Goal: Task Accomplishment & Management: Complete application form

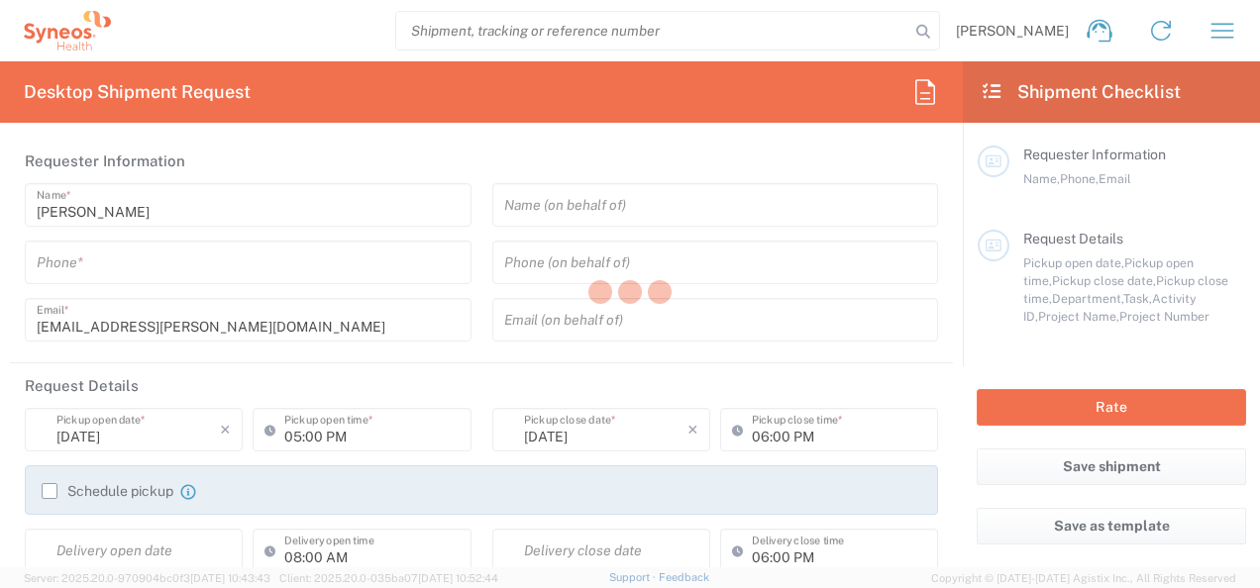
type input "6150"
type input "[US_STATE]"
type input "[GEOGRAPHIC_DATA]"
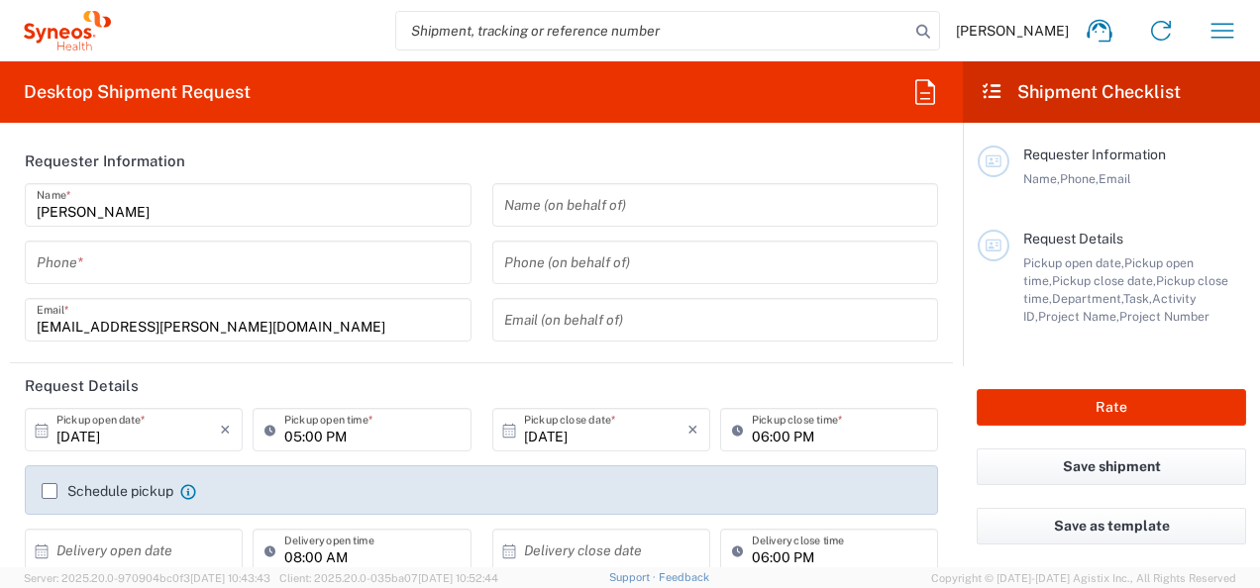
type input "[PERSON_NAME] Chicco Agency, LLC-[US_STATE] [GEOGRAPHIC_DATA]"
click at [119, 254] on input "tel" at bounding box center [248, 263] width 423 height 35
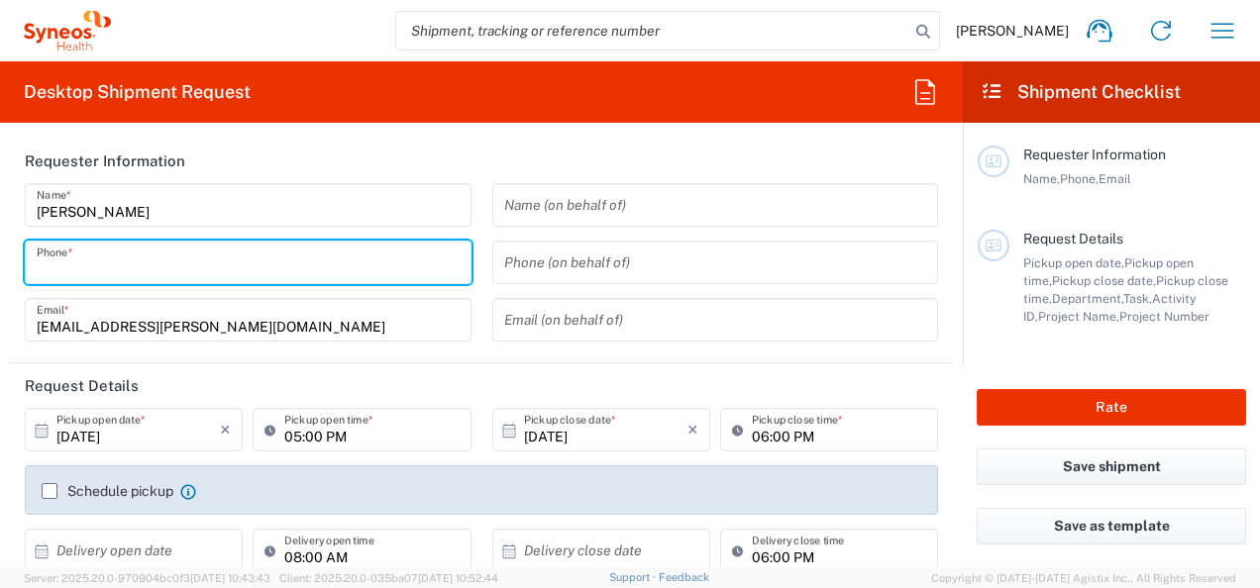
type input "8155926296"
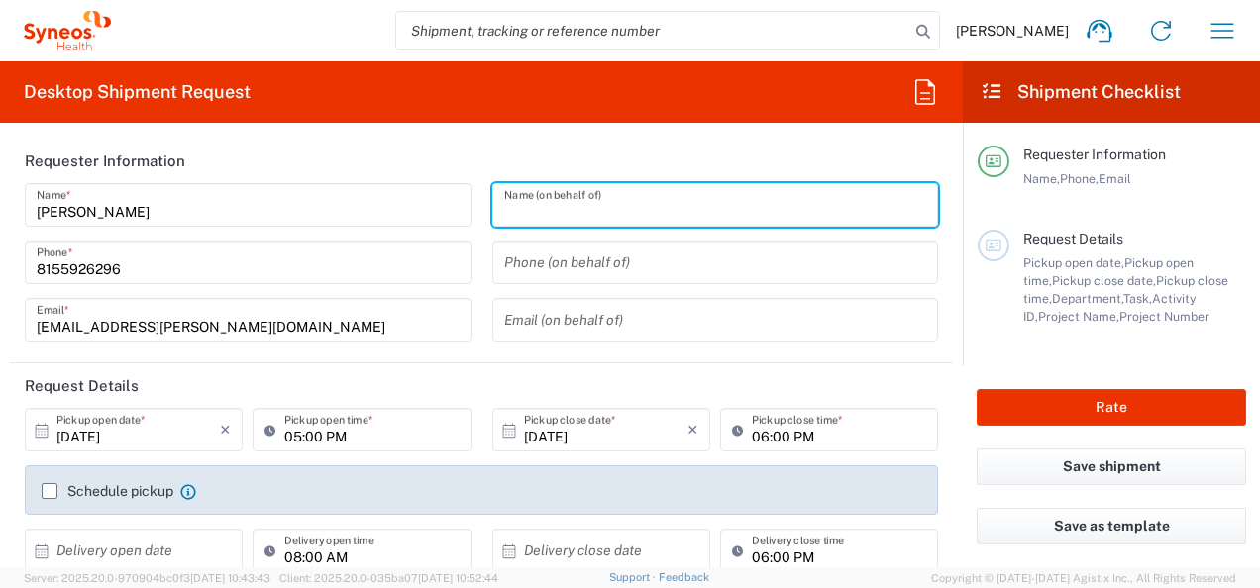
click at [612, 210] on input "text" at bounding box center [715, 205] width 423 height 35
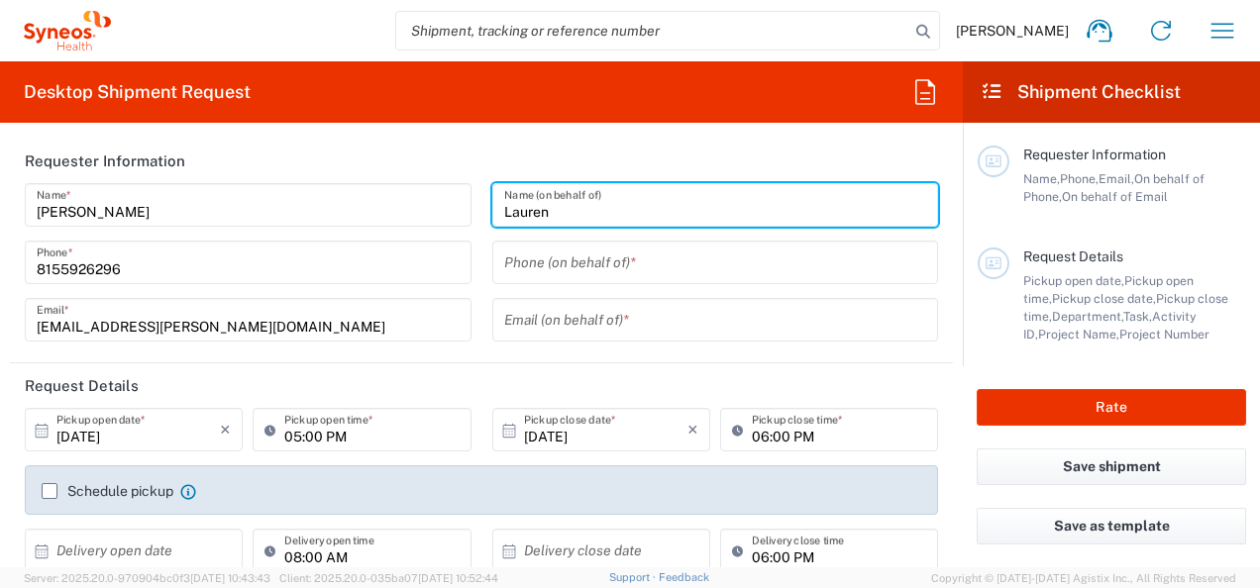
type input "Lauren"
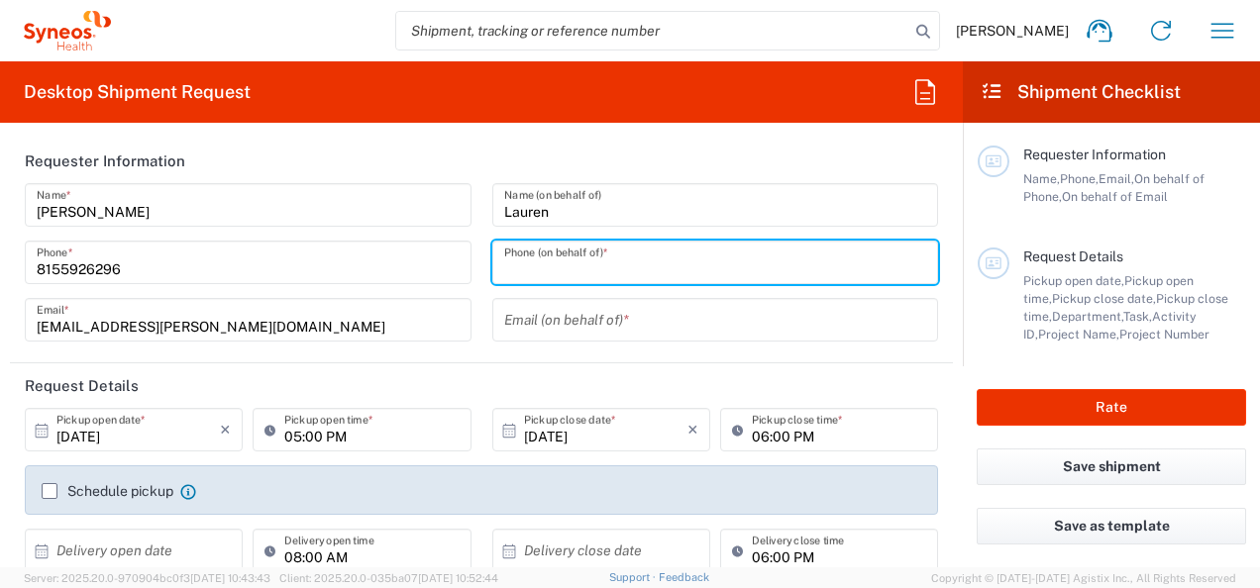
click at [601, 273] on input "tel" at bounding box center [715, 263] width 423 height 35
type input "Lauren"
click at [574, 321] on input "text" at bounding box center [715, 320] width 423 height 35
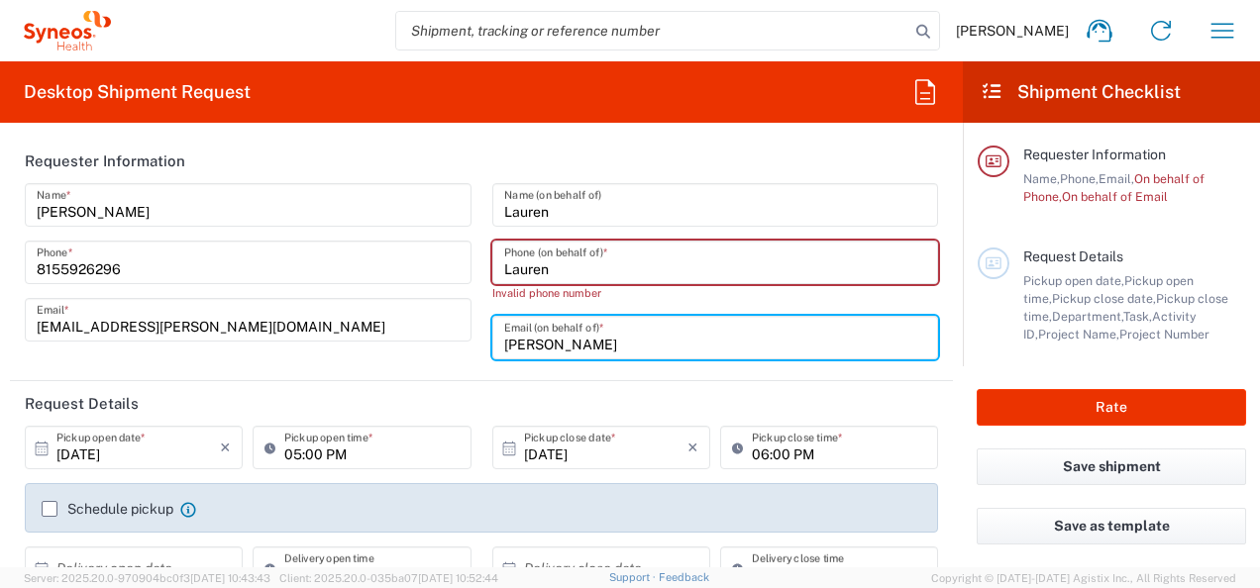
type input "[PERSON_NAME]"
click at [438, 361] on div "[PERSON_NAME] Name * [PHONE_NUMBER] Phone * [EMAIL_ADDRESS][PERSON_NAME][DOMAIN…" at bounding box center [249, 278] width 468 height 190
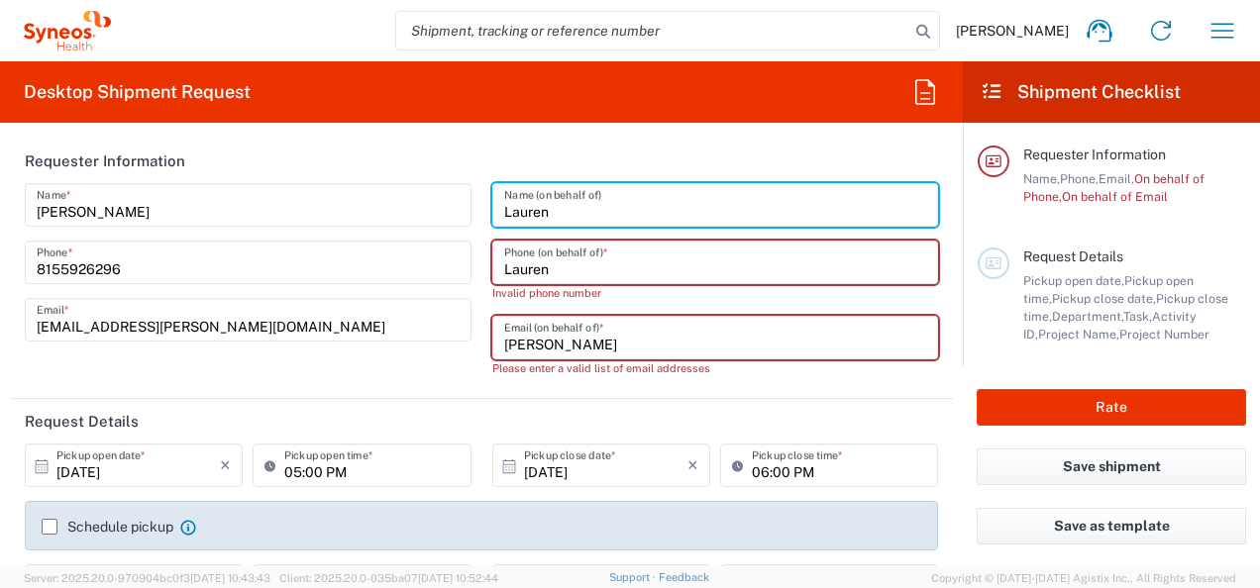
click at [558, 218] on input "Lauren" at bounding box center [715, 205] width 423 height 35
type input "[PERSON_NAME]"
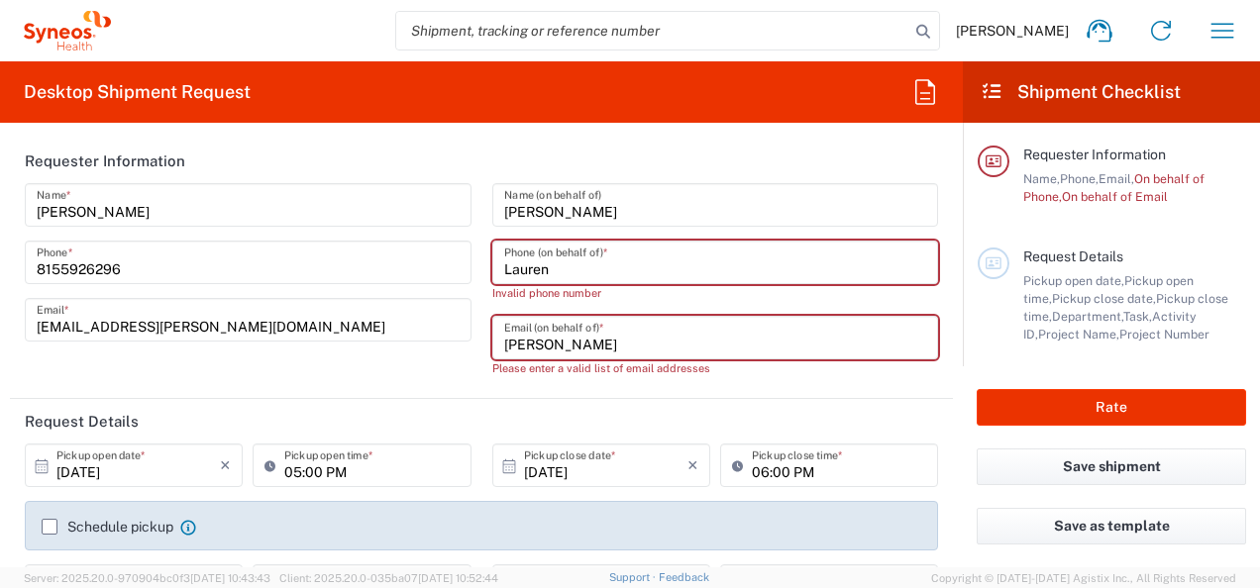
click at [561, 271] on input "Lauren" at bounding box center [715, 263] width 423 height 35
drag, startPoint x: 561, startPoint y: 271, endPoint x: 392, endPoint y: 267, distance: 168.4
click at [392, 268] on div "[PERSON_NAME] Name * [PHONE_NUMBER] Phone * [EMAIL_ADDRESS][PERSON_NAME][DOMAIN…" at bounding box center [482, 287] width 934 height 208
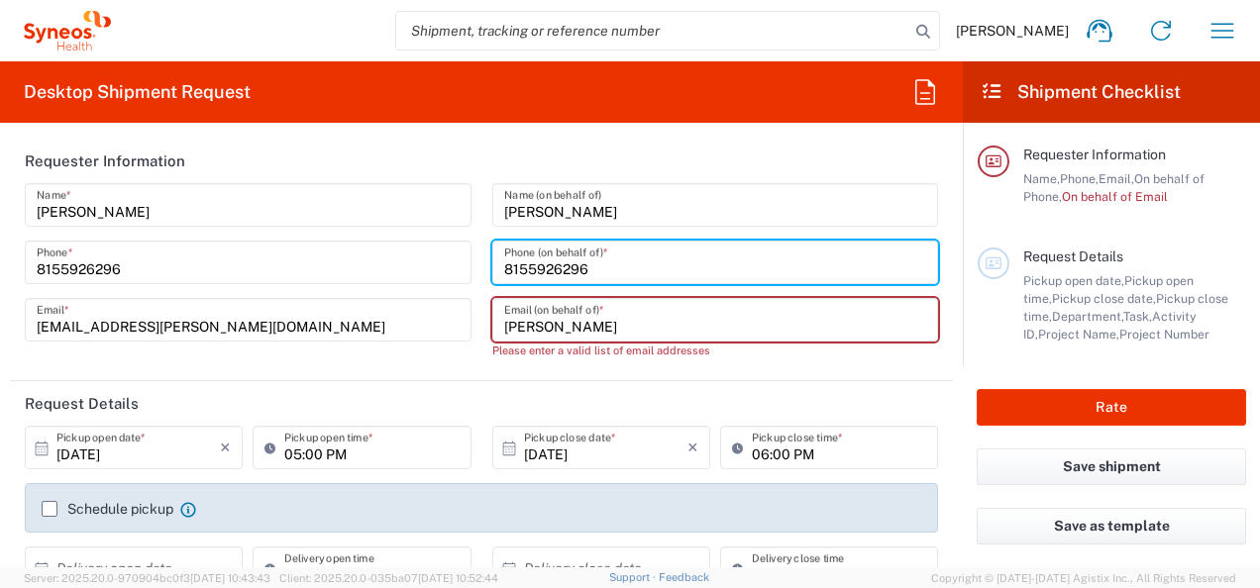
type input "8155926296"
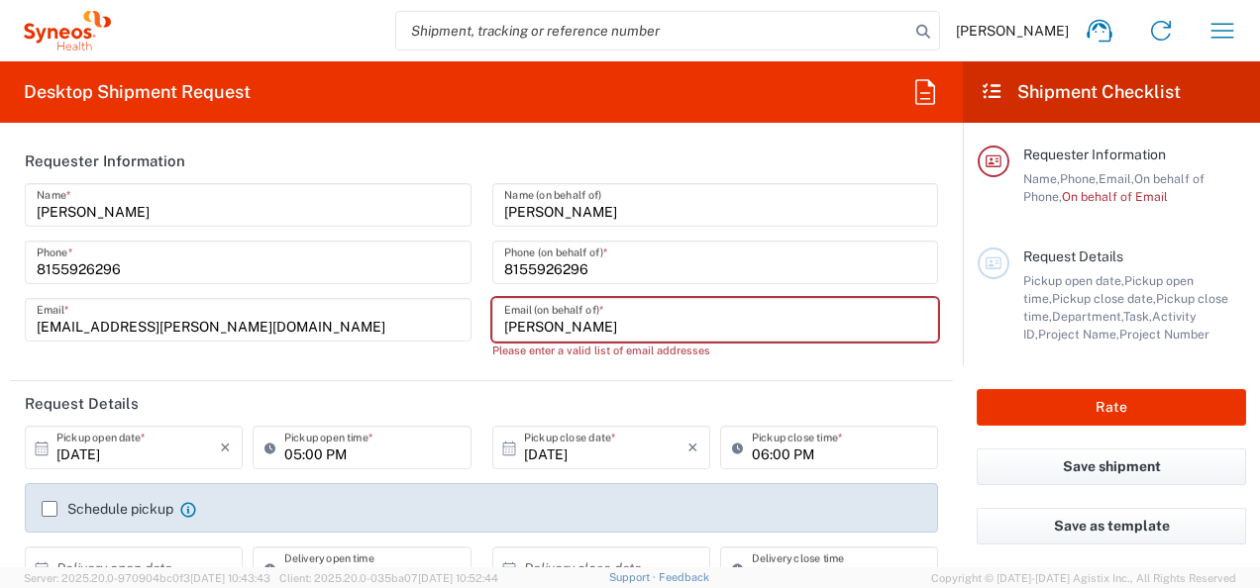
drag, startPoint x: 613, startPoint y: 327, endPoint x: 464, endPoint y: 344, distance: 150.5
click at [464, 344] on div "[PERSON_NAME] Name * [PHONE_NUMBER] Phone * [EMAIL_ADDRESS][PERSON_NAME][DOMAIN…" at bounding box center [482, 278] width 934 height 190
type input "lauren."
click at [427, 359] on div "[PERSON_NAME] Name * [PHONE_NUMBER] Phone * [EMAIL_ADDRESS][PERSON_NAME][DOMAIN…" at bounding box center [249, 278] width 468 height 190
click at [576, 324] on input "lauren." at bounding box center [715, 320] width 423 height 35
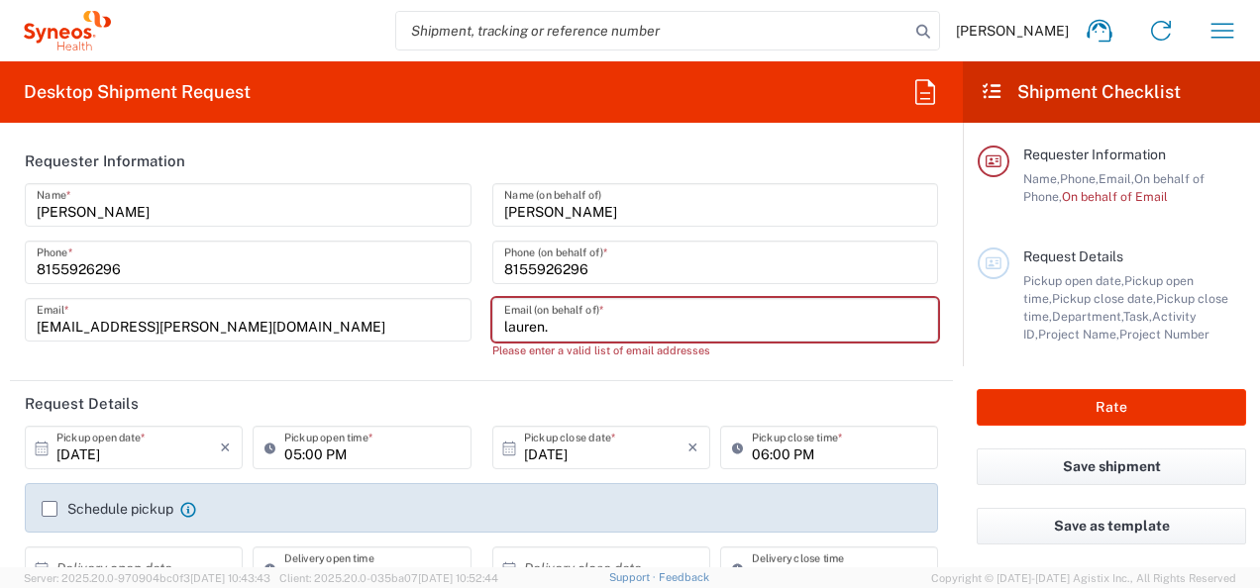
drag, startPoint x: 595, startPoint y: 372, endPoint x: 585, endPoint y: 330, distance: 43.7
click at [594, 371] on div "[PERSON_NAME] Name (on behalf of) [PHONE_NUMBER] Phone (on behalf of) * [PERSON…" at bounding box center [715, 278] width 468 height 190
drag, startPoint x: 557, startPoint y: 331, endPoint x: 453, endPoint y: 331, distance: 104.0
click at [453, 331] on div "[PERSON_NAME] Name * [PHONE_NUMBER] Phone * [EMAIL_ADDRESS][PERSON_NAME][DOMAIN…" at bounding box center [482, 278] width 934 height 190
click at [504, 331] on input "lauren." at bounding box center [715, 320] width 423 height 35
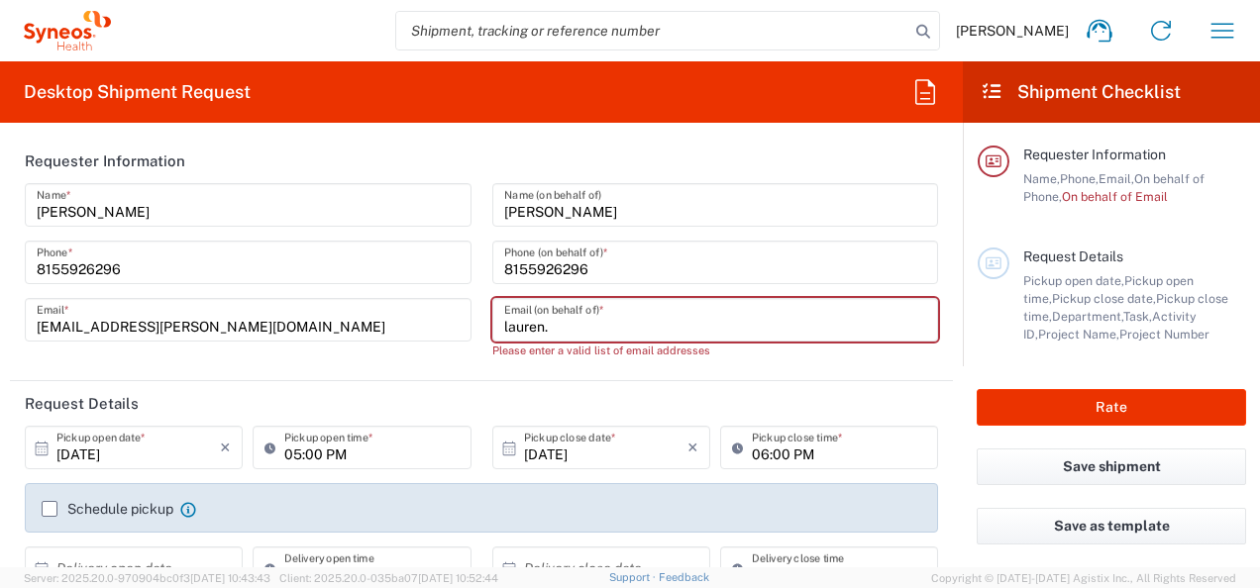
click at [562, 326] on input "lauren." at bounding box center [715, 320] width 423 height 35
type input "[EMAIL_ADDRESS][PERSON_NAME][DOMAIN_NAME]"
type input "[PERSON_NAME] Chicco Agency"
type input "8155926296"
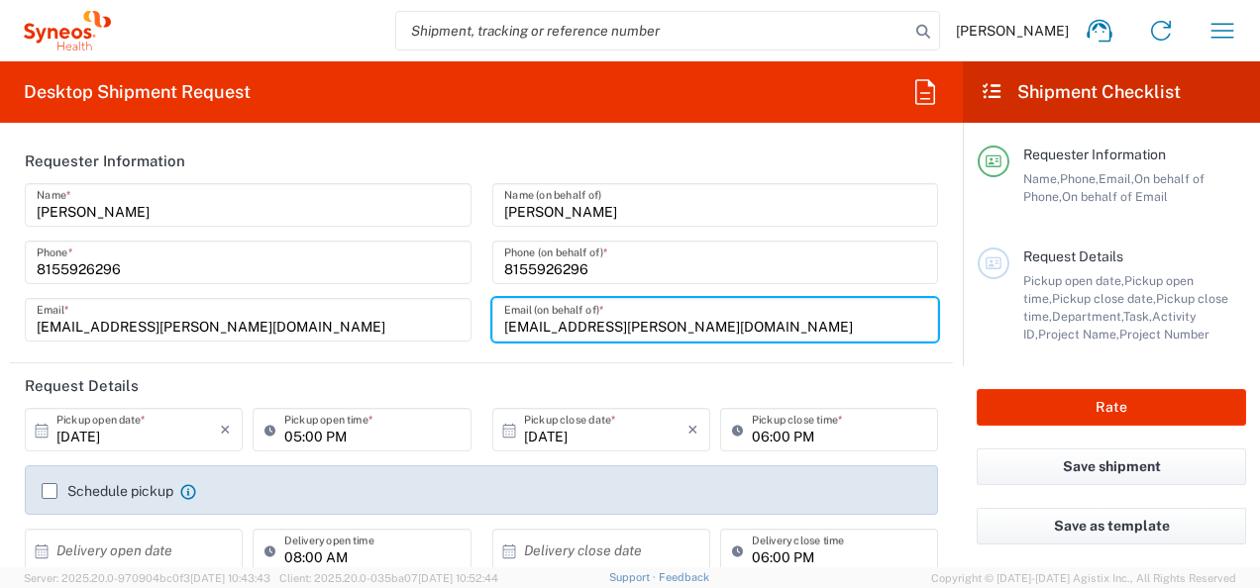
click at [380, 366] on header "Request Details" at bounding box center [481, 386] width 943 height 45
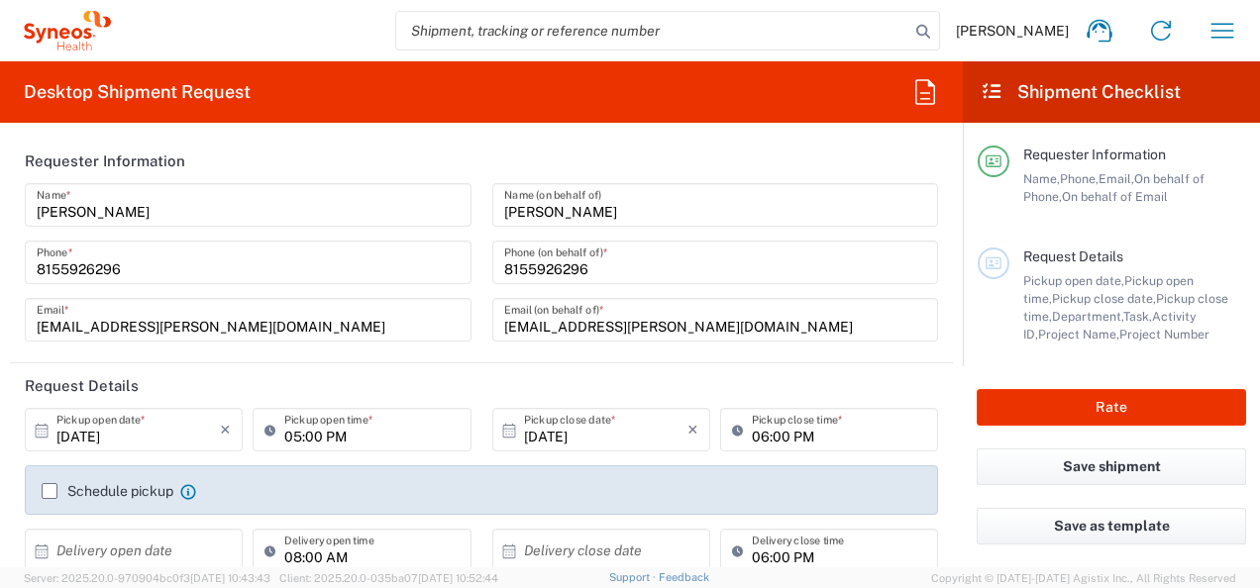
scroll to position [99, 0]
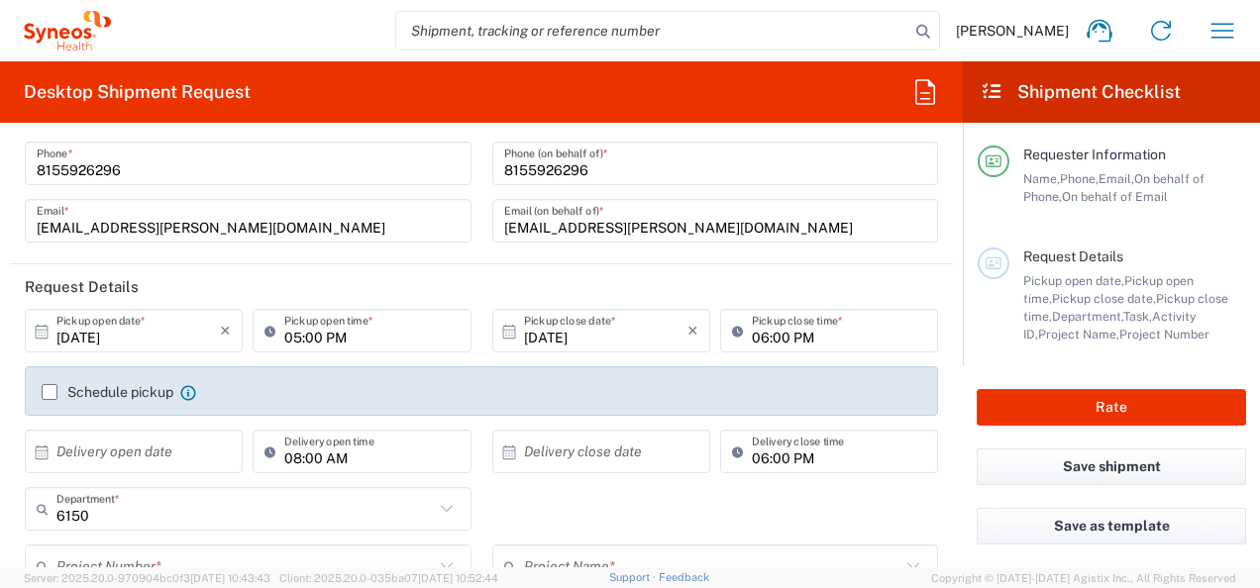
click at [124, 337] on input "[DATE]" at bounding box center [137, 331] width 163 height 35
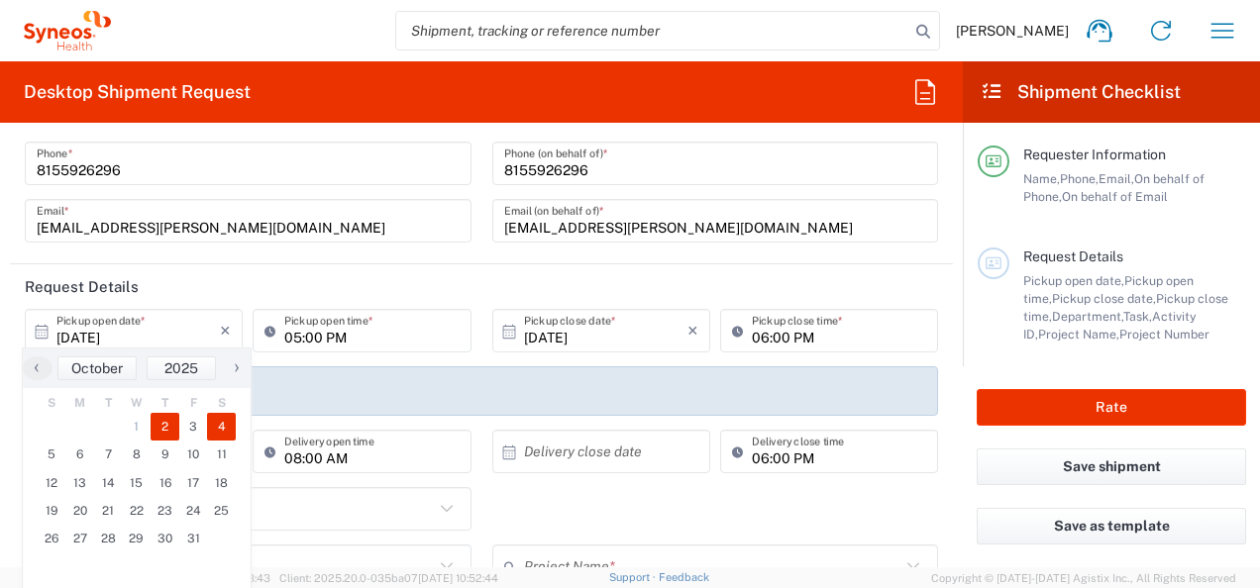
click at [224, 430] on span "4" at bounding box center [221, 427] width 29 height 28
type input "[DATE]"
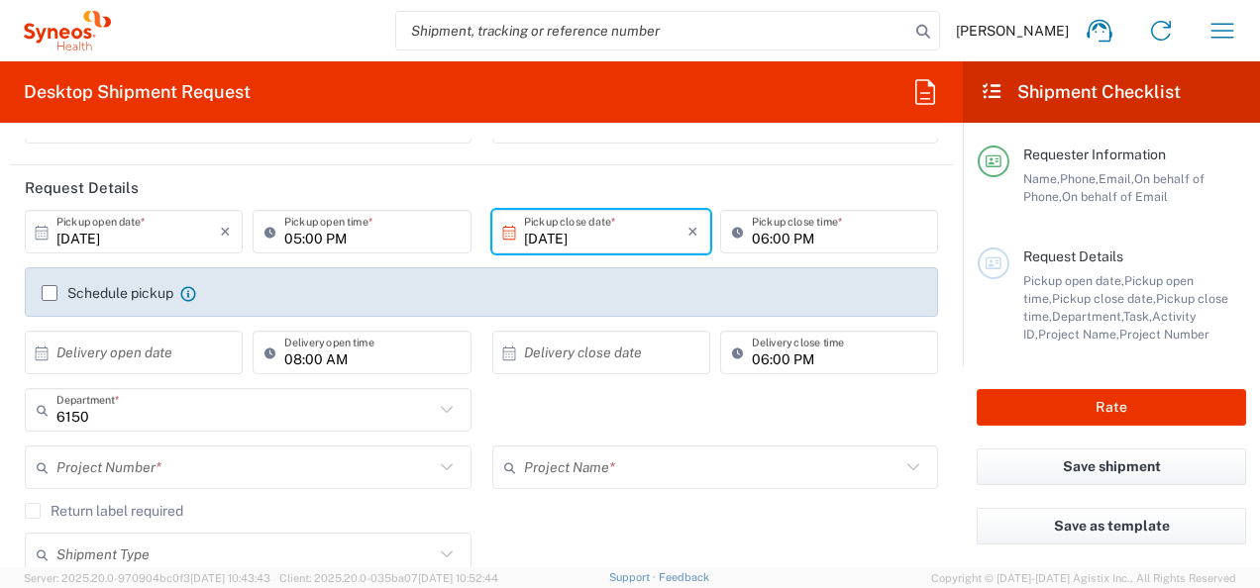
scroll to position [297, 0]
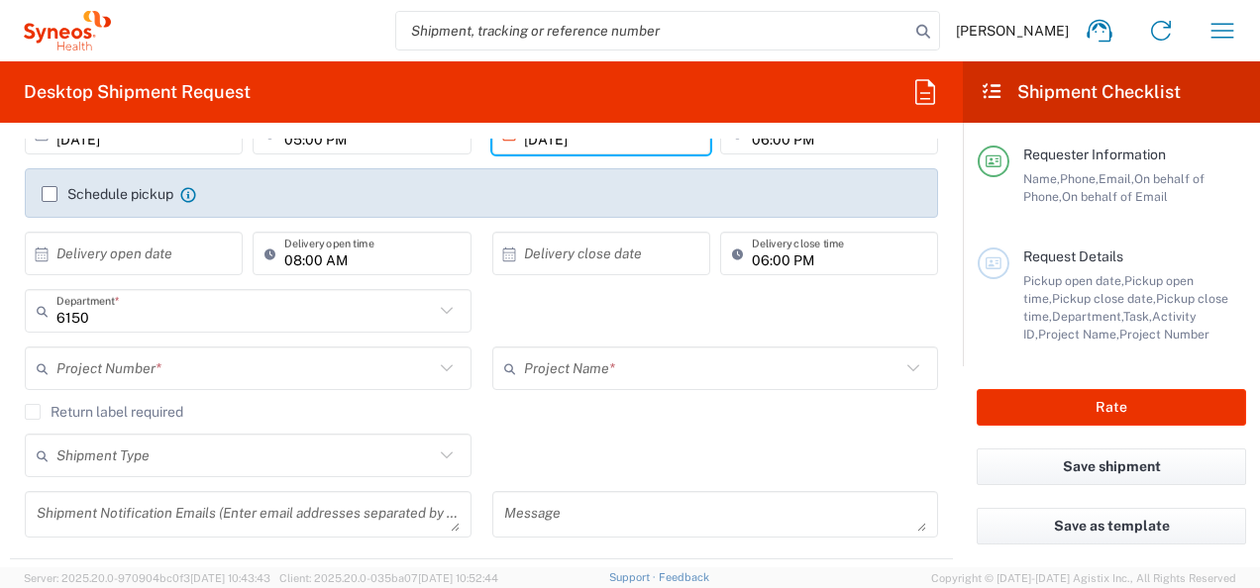
click at [543, 226] on div "Schedule pickup When scheduling a pickup please be sure to meet the following c…" at bounding box center [482, 199] width 934 height 63
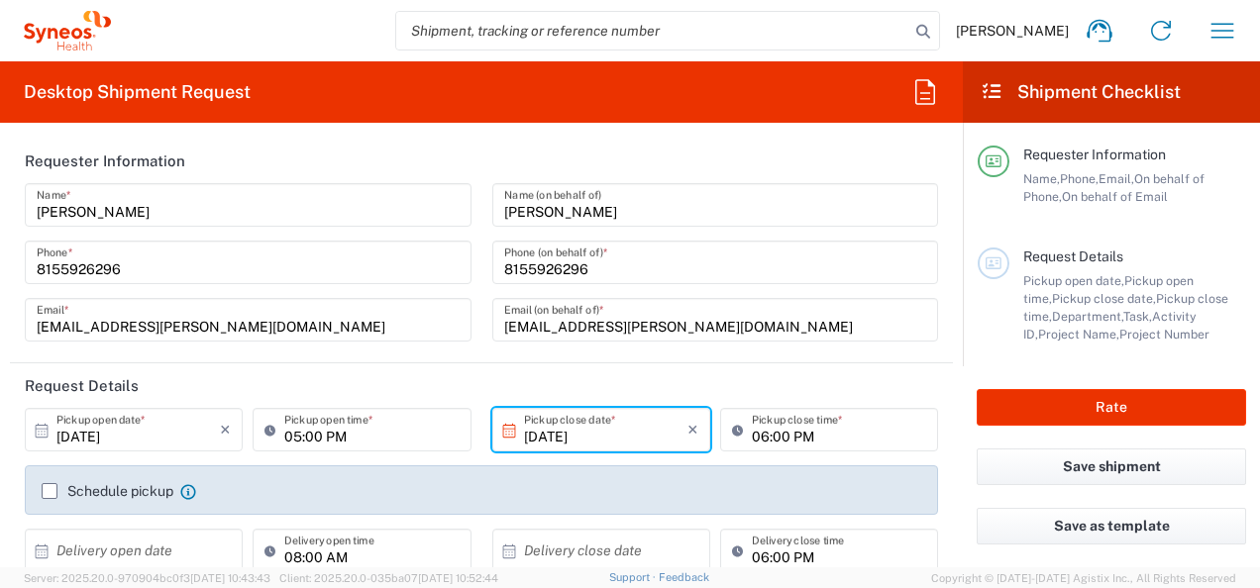
click at [590, 205] on input "[PERSON_NAME]" at bounding box center [715, 205] width 423 height 35
click at [375, 197] on div "[PERSON_NAME] Name * [PHONE_NUMBER] Phone * [EMAIL_ADDRESS][PERSON_NAME][DOMAIN…" at bounding box center [482, 269] width 934 height 172
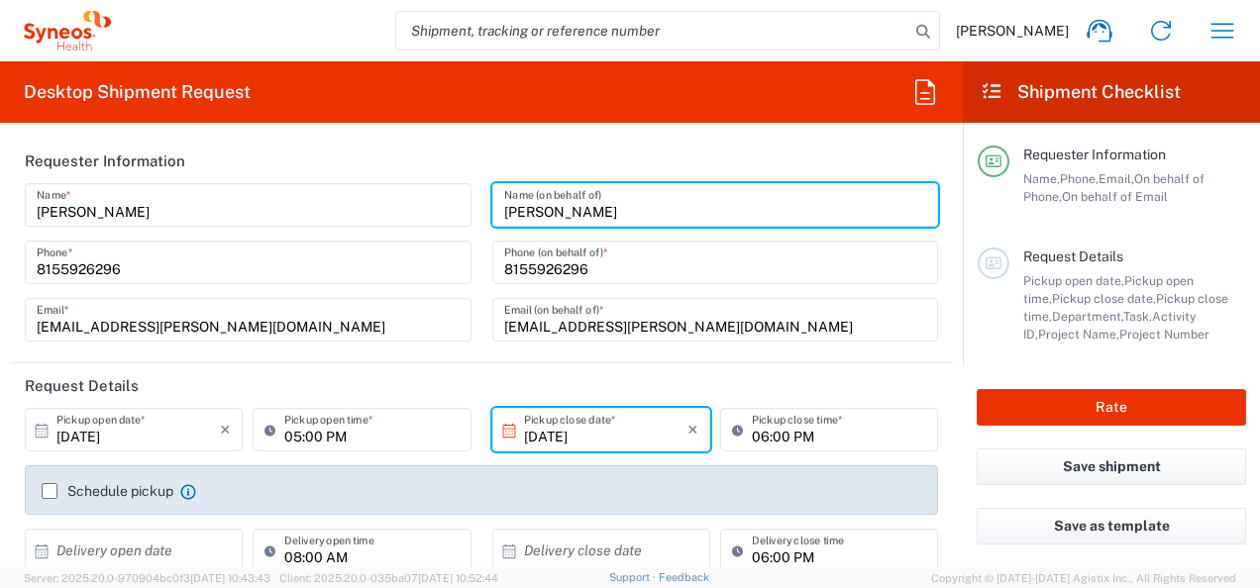
drag, startPoint x: 609, startPoint y: 204, endPoint x: 466, endPoint y: 204, distance: 143.6
click at [609, 204] on input "[PERSON_NAME]" at bounding box center [715, 205] width 423 height 35
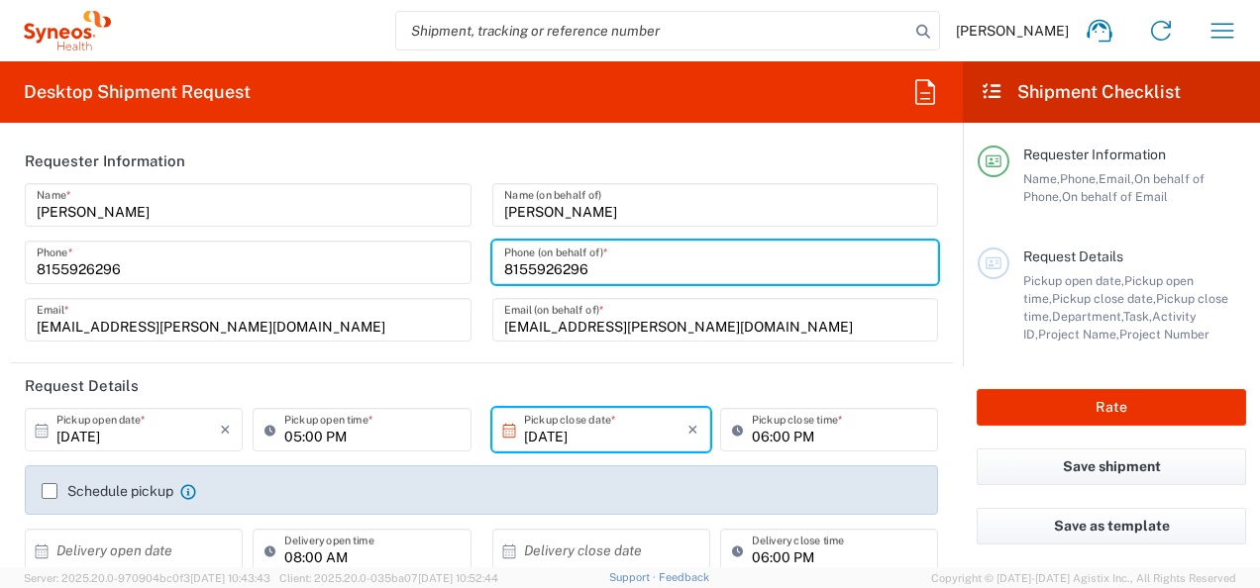
drag, startPoint x: 615, startPoint y: 273, endPoint x: 458, endPoint y: 260, distance: 158.1
click at [458, 260] on div "[PERSON_NAME] Name * [PHONE_NUMBER] Phone * [EMAIL_ADDRESS][PERSON_NAME][DOMAIN…" at bounding box center [482, 269] width 934 height 172
click at [455, 230] on div "[PERSON_NAME] Name * [PHONE_NUMBER] Phone * [EMAIL_ADDRESS][PERSON_NAME][DOMAIN…" at bounding box center [249, 269] width 468 height 172
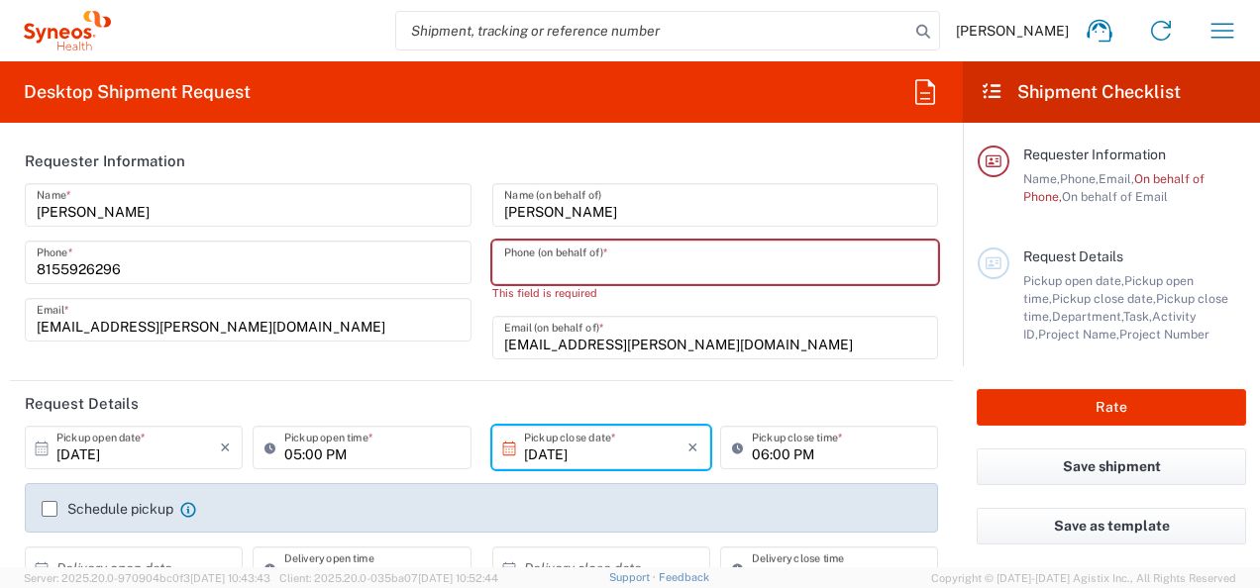
click at [581, 264] on input "tel" at bounding box center [715, 263] width 423 height 35
type input "8155926296"
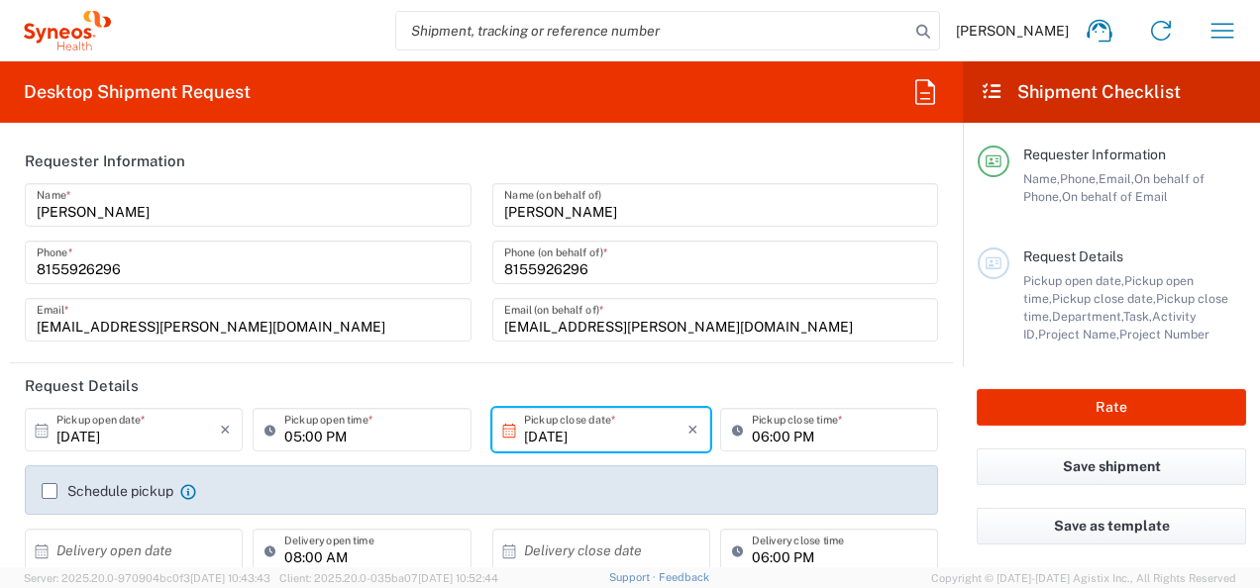
click at [493, 369] on header "Request Details" at bounding box center [481, 386] width 943 height 45
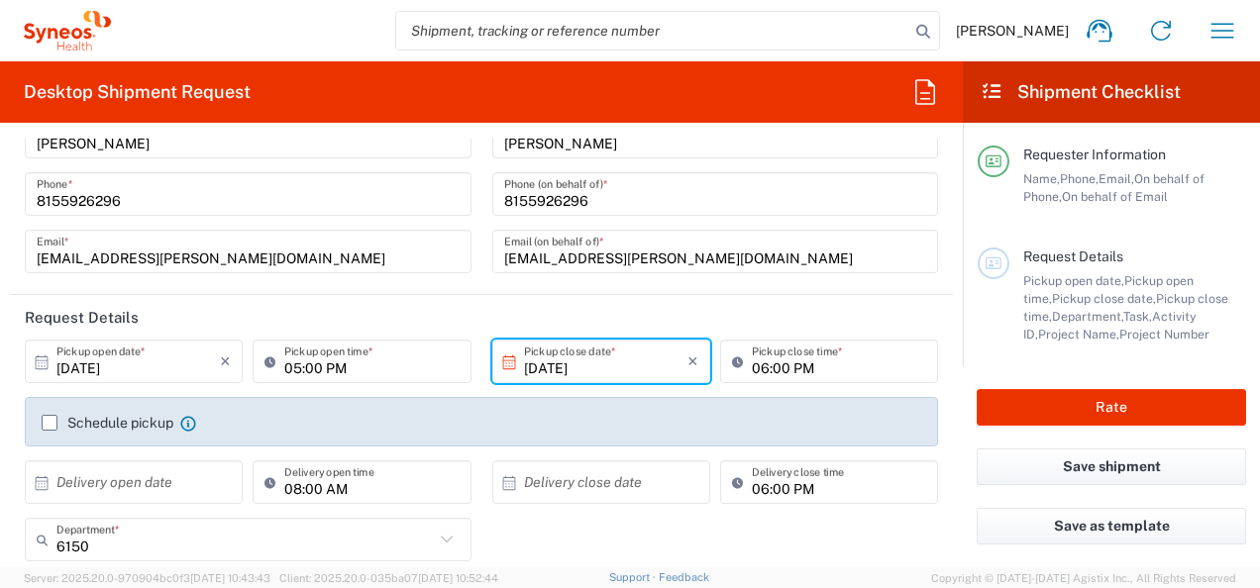
scroll to position [99, 0]
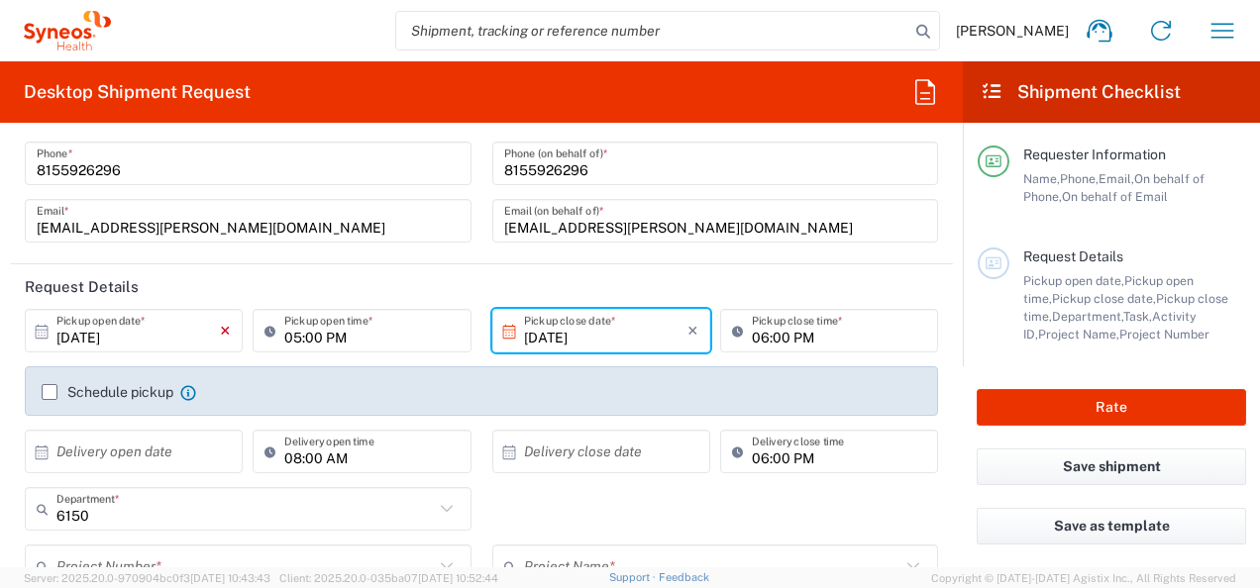
click at [224, 333] on icon "×" at bounding box center [225, 331] width 11 height 32
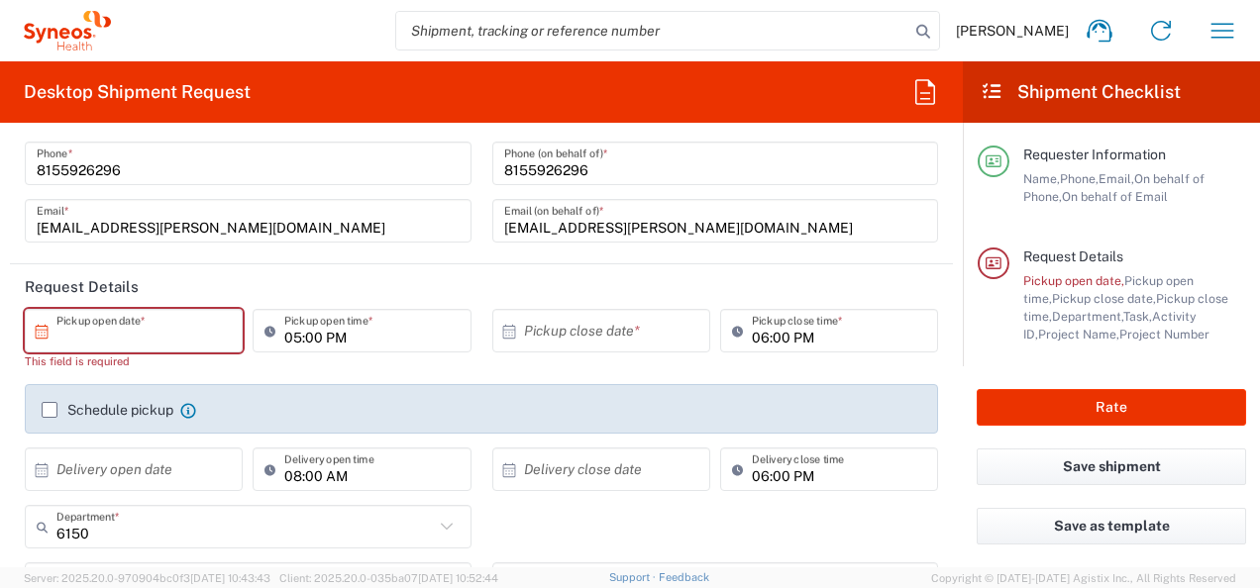
click at [77, 325] on input "text" at bounding box center [137, 331] width 163 height 35
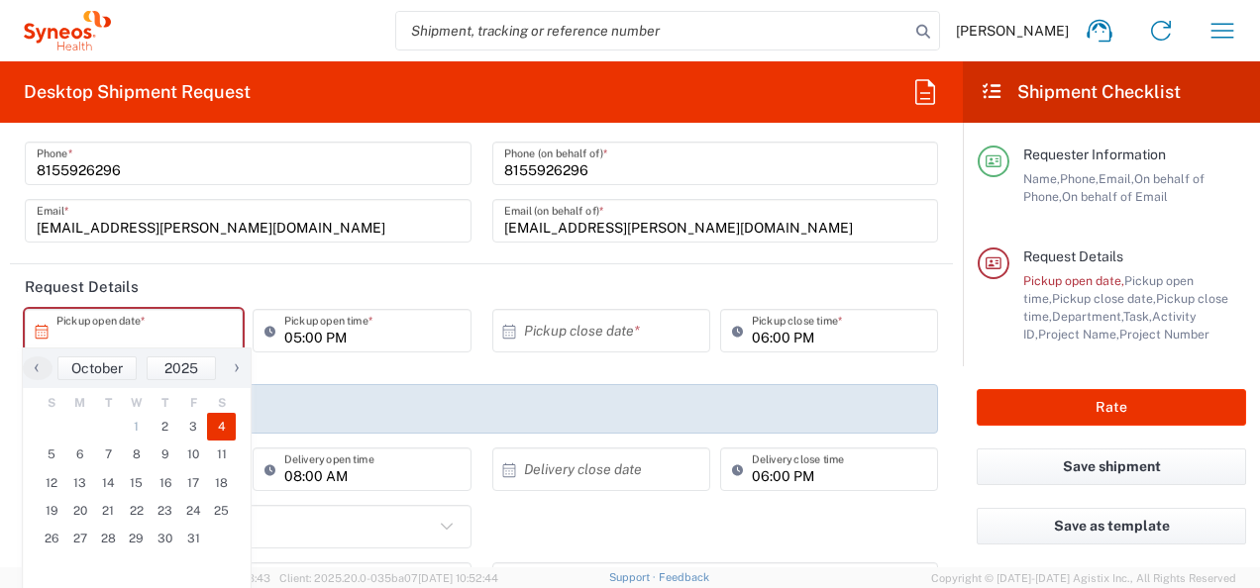
click at [222, 429] on span "4" at bounding box center [221, 427] width 29 height 28
type input "[DATE]"
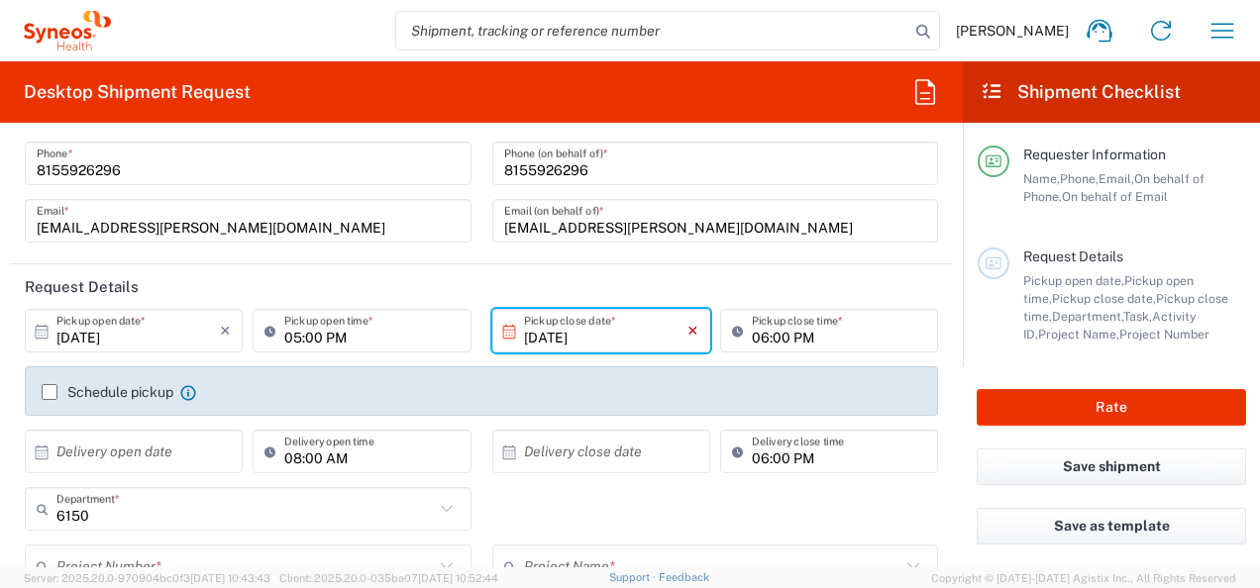
click at [687, 336] on icon "×" at bounding box center [692, 331] width 11 height 32
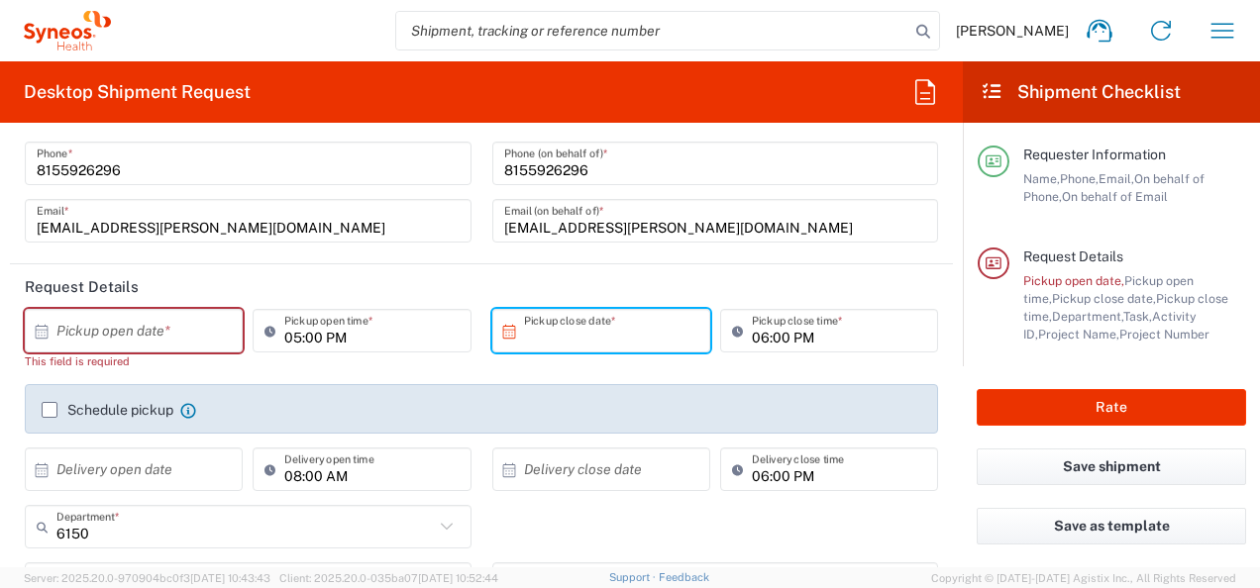
click at [170, 332] on input "text" at bounding box center [137, 331] width 163 height 35
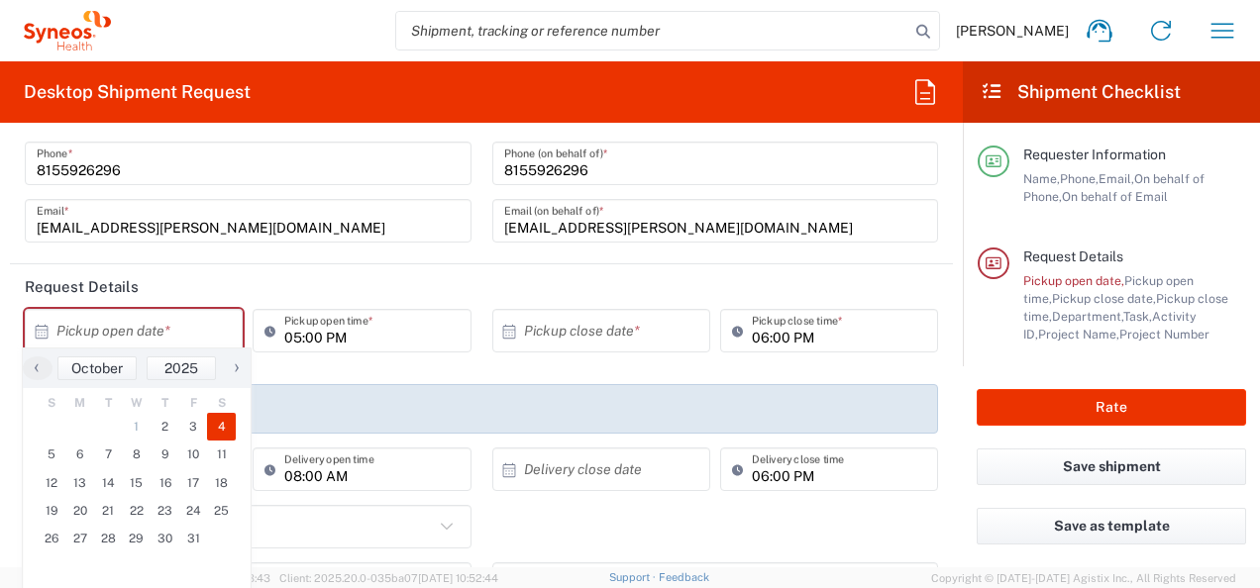
click at [220, 428] on span "4" at bounding box center [221, 427] width 29 height 28
type input "[DATE]"
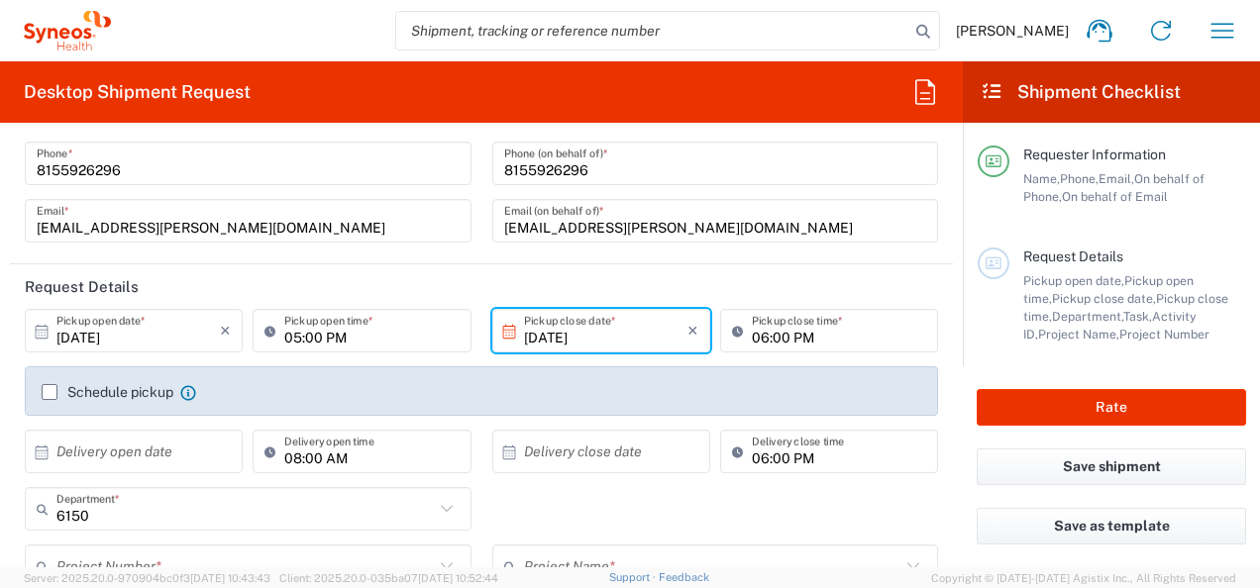
click at [360, 341] on input "05:00 PM" at bounding box center [371, 331] width 174 height 35
click at [332, 332] on input "05:00 PM" at bounding box center [371, 331] width 174 height 35
click at [295, 333] on input "05:00 PM" at bounding box center [371, 331] width 174 height 35
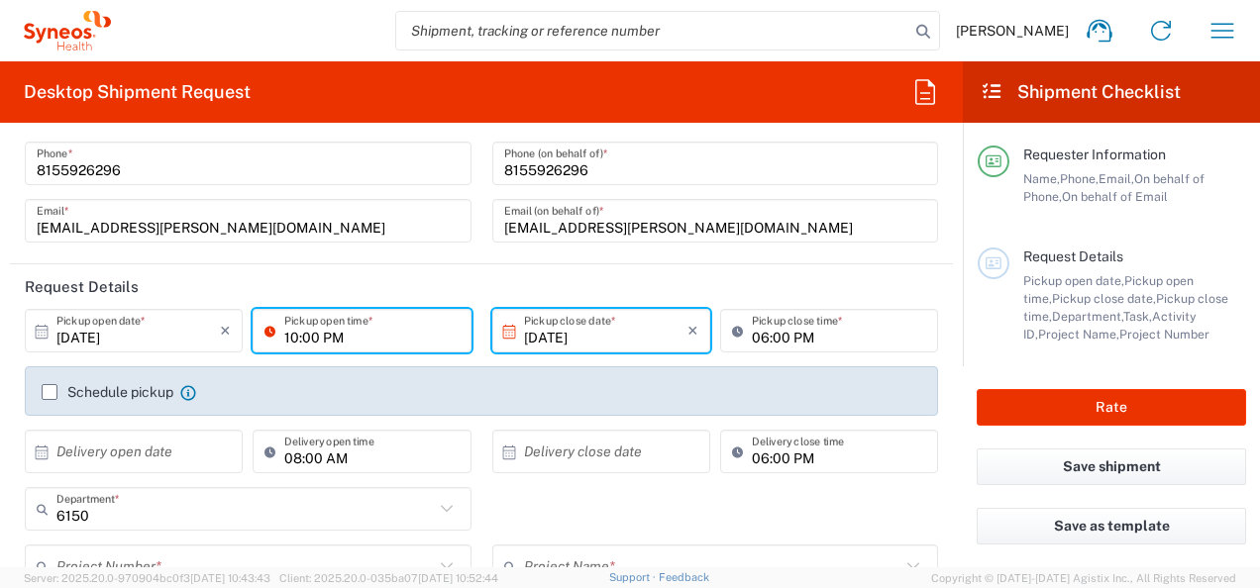
click at [329, 340] on input "10:00 PM" at bounding box center [371, 331] width 174 height 35
type input "10:00 AM"
click at [559, 418] on div "Schedule pickup When scheduling a pickup please be sure to meet the following c…" at bounding box center [482, 397] width 934 height 63
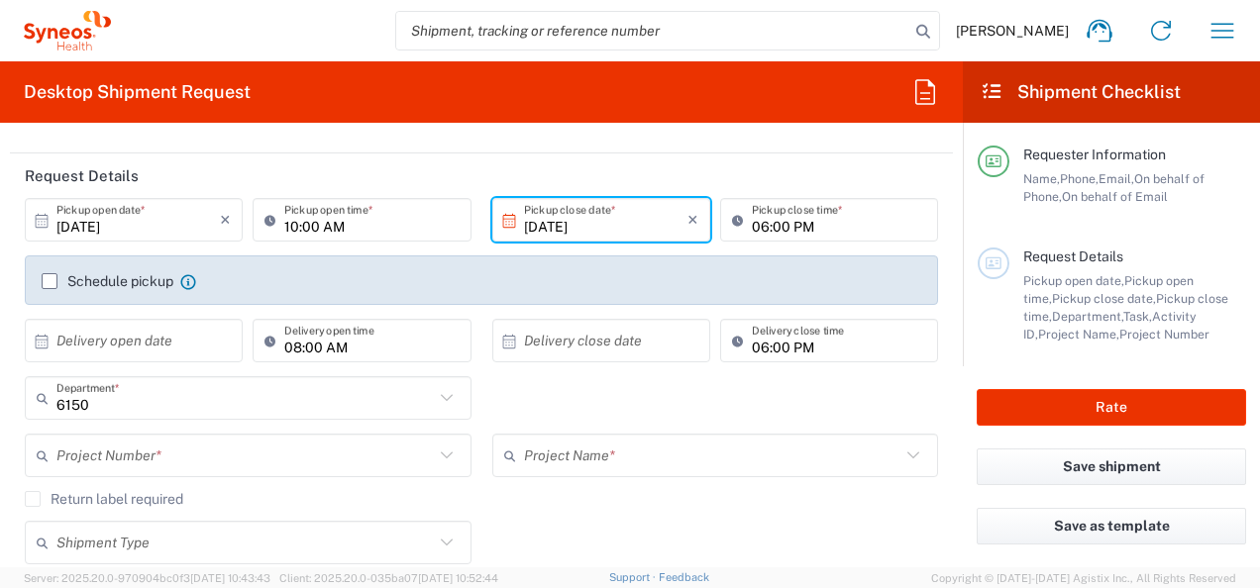
scroll to position [111, 0]
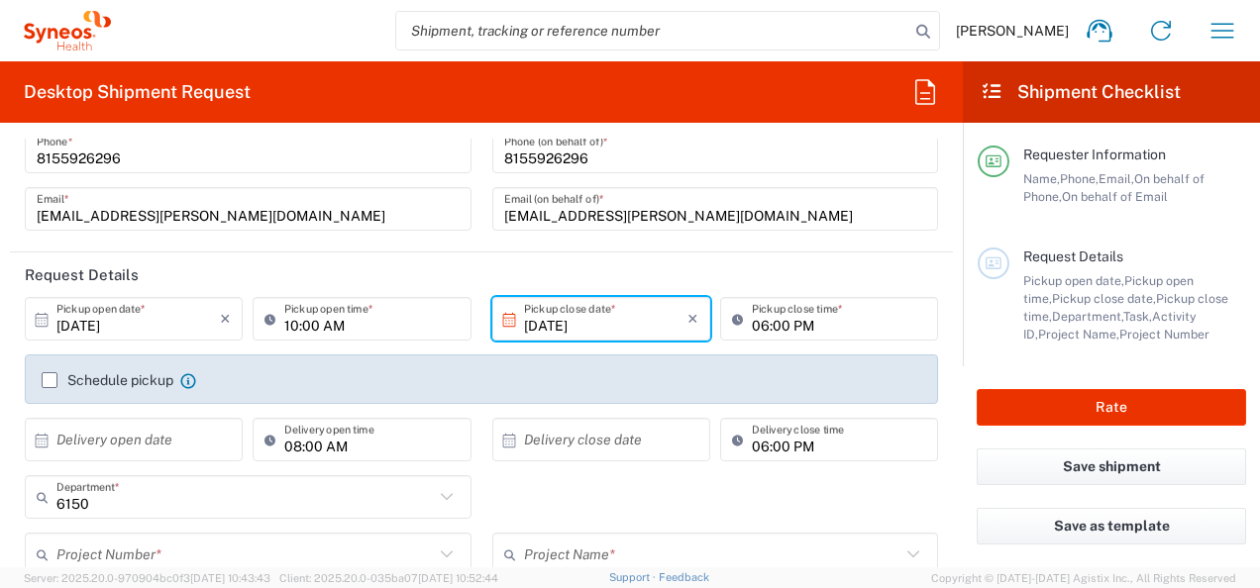
drag, startPoint x: 593, startPoint y: 325, endPoint x: 507, endPoint y: 356, distance: 91.5
click at [592, 325] on input "[DATE]" at bounding box center [605, 319] width 163 height 35
click at [500, 326] on icon at bounding box center [509, 320] width 18 height 18
drag, startPoint x: 578, startPoint y: 324, endPoint x: 517, endPoint y: 322, distance: 61.4
click at [578, 323] on input "[DATE]" at bounding box center [605, 319] width 163 height 35
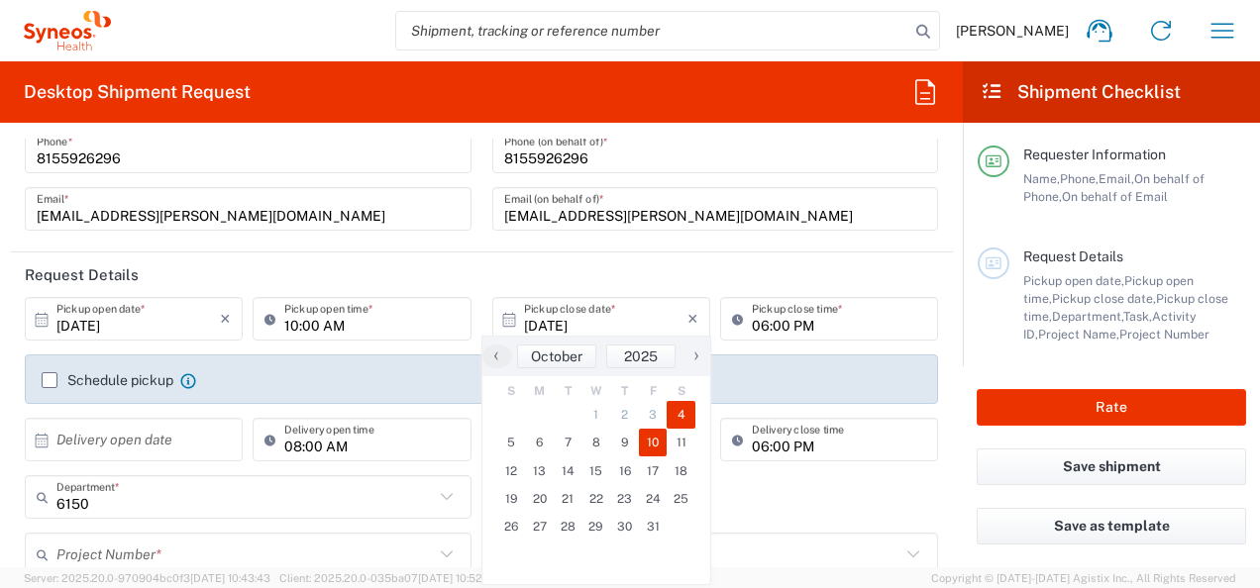
click at [658, 441] on span "10" at bounding box center [653, 443] width 29 height 28
type input "[DATE]"
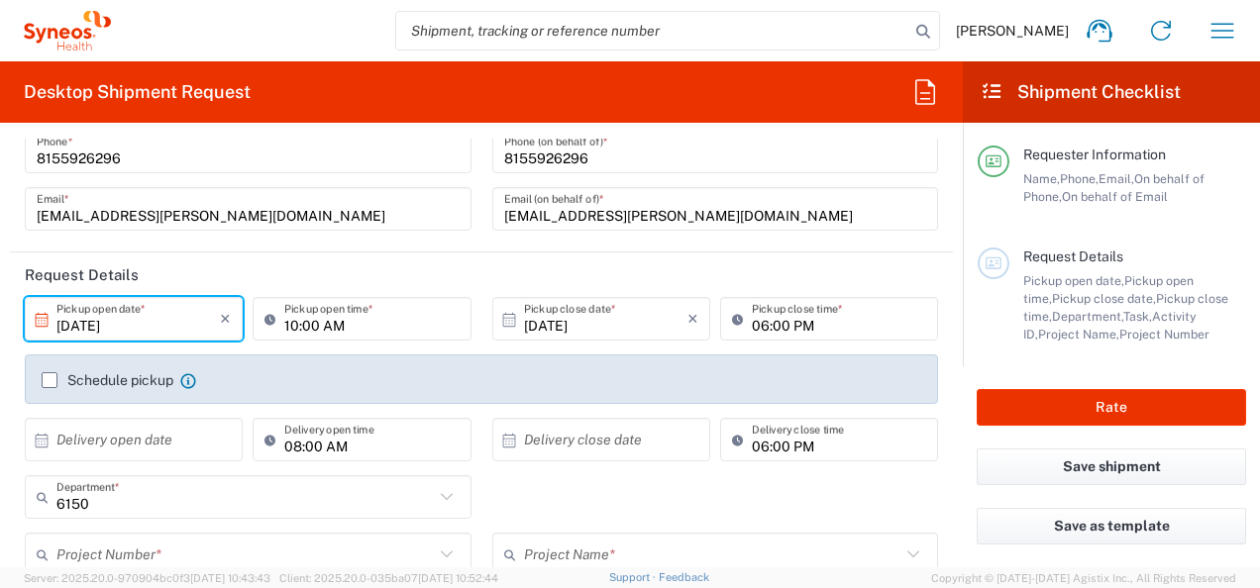
click at [145, 333] on input "[DATE]" at bounding box center [137, 319] width 163 height 35
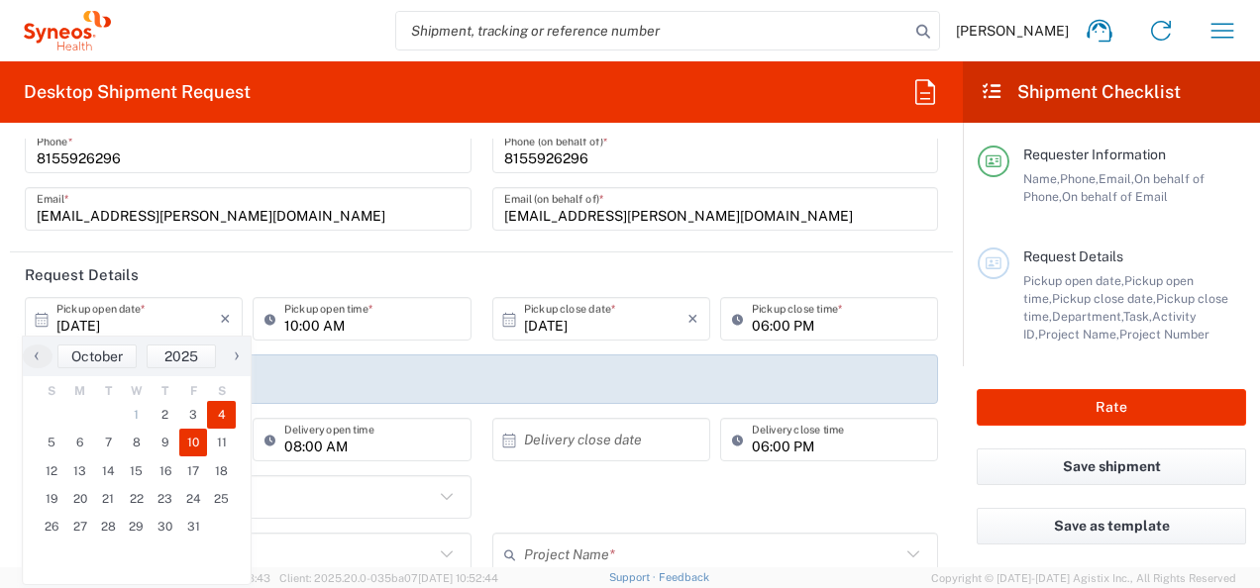
click at [216, 408] on span "4" at bounding box center [221, 415] width 29 height 28
type input "[DATE]"
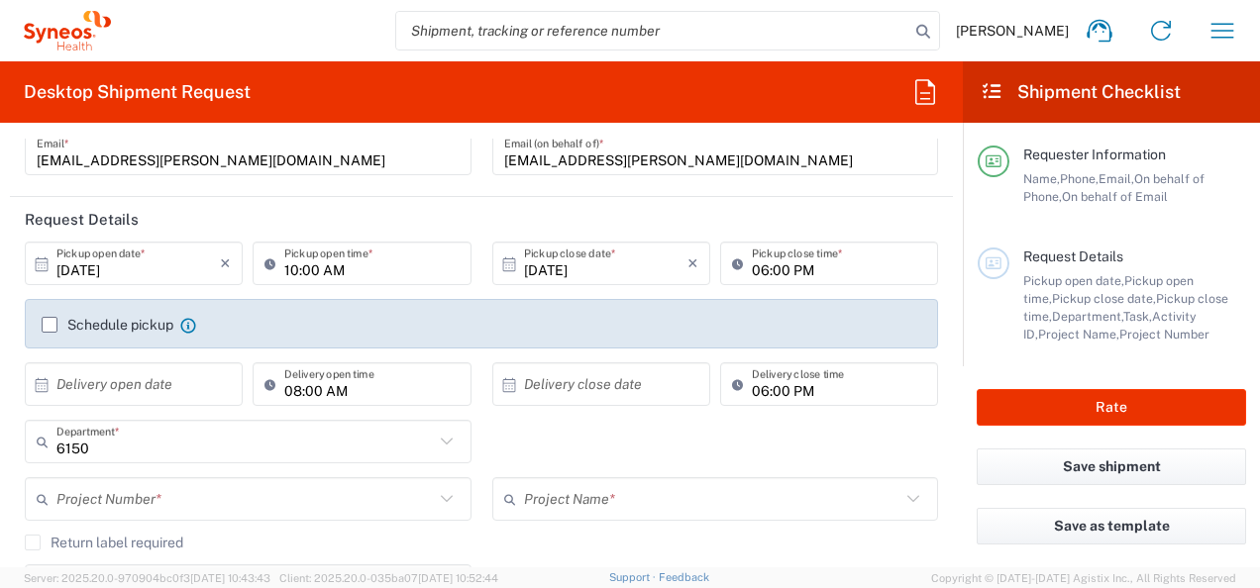
scroll to position [210, 0]
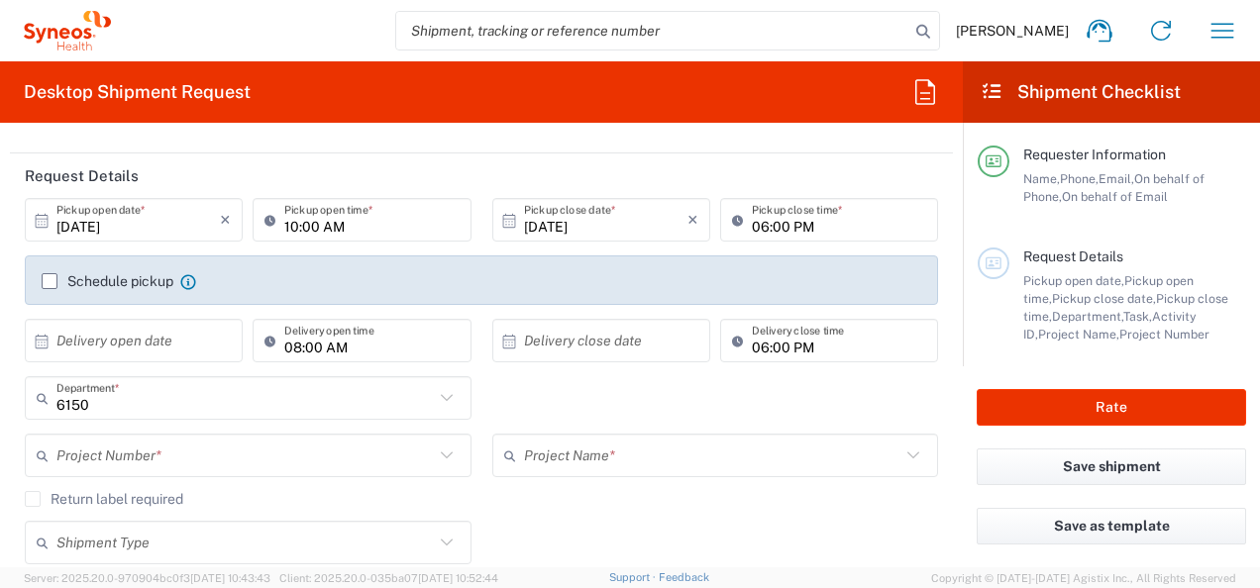
drag, startPoint x: 174, startPoint y: 357, endPoint x: 164, endPoint y: 341, distance: 18.7
click at [174, 356] on div "× Delivery open date" at bounding box center [134, 341] width 218 height 44
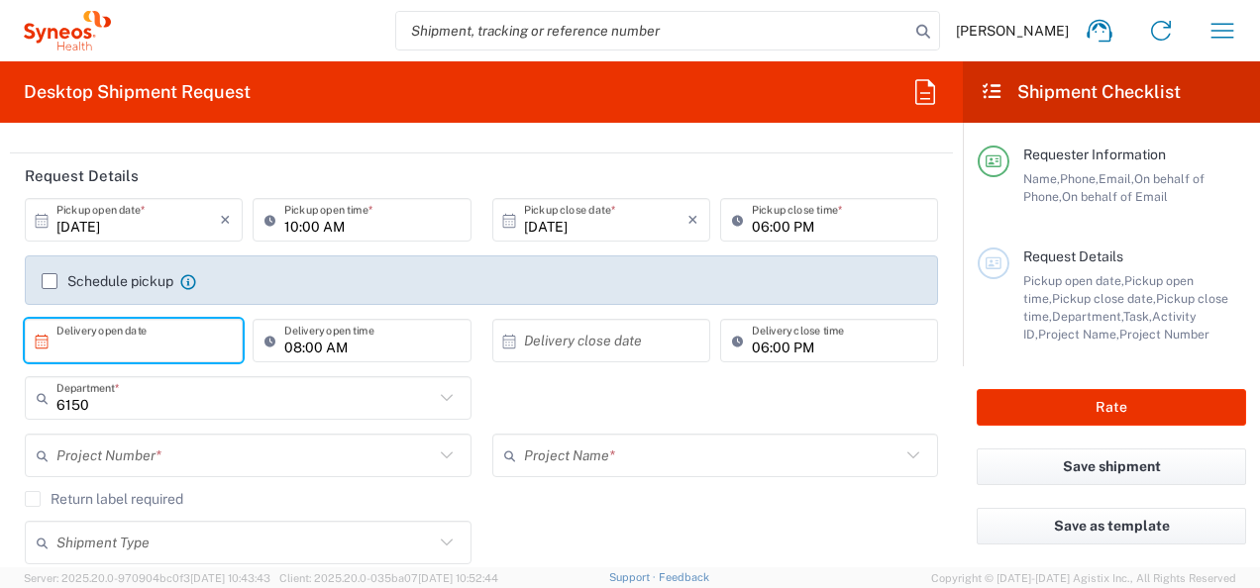
click at [164, 341] on input "text" at bounding box center [137, 341] width 163 height 35
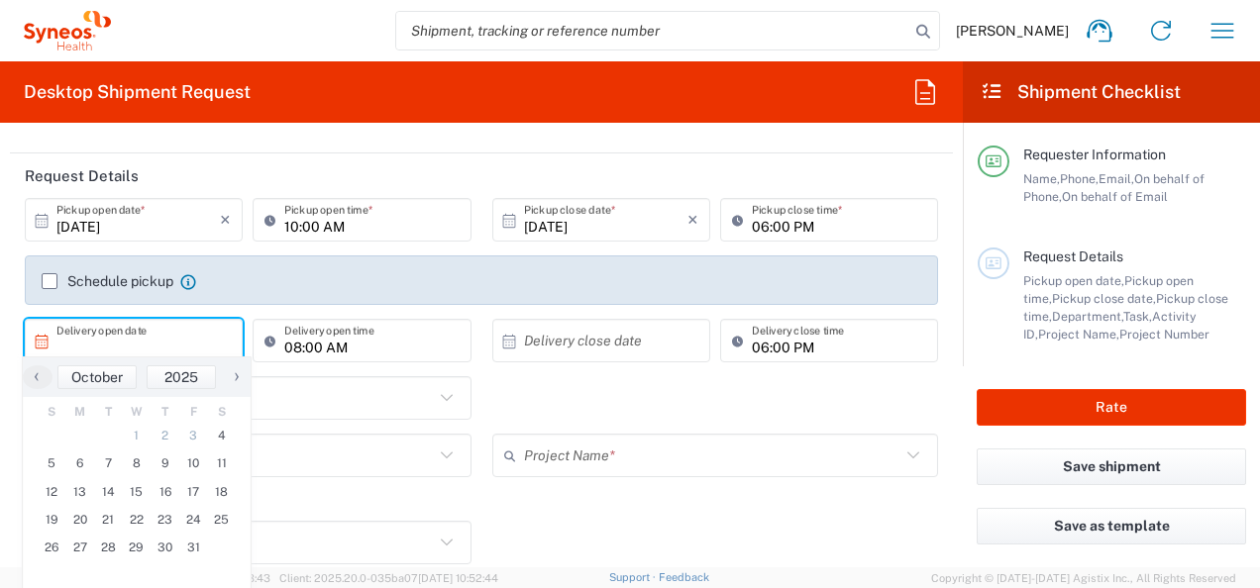
scroll to position [309, 0]
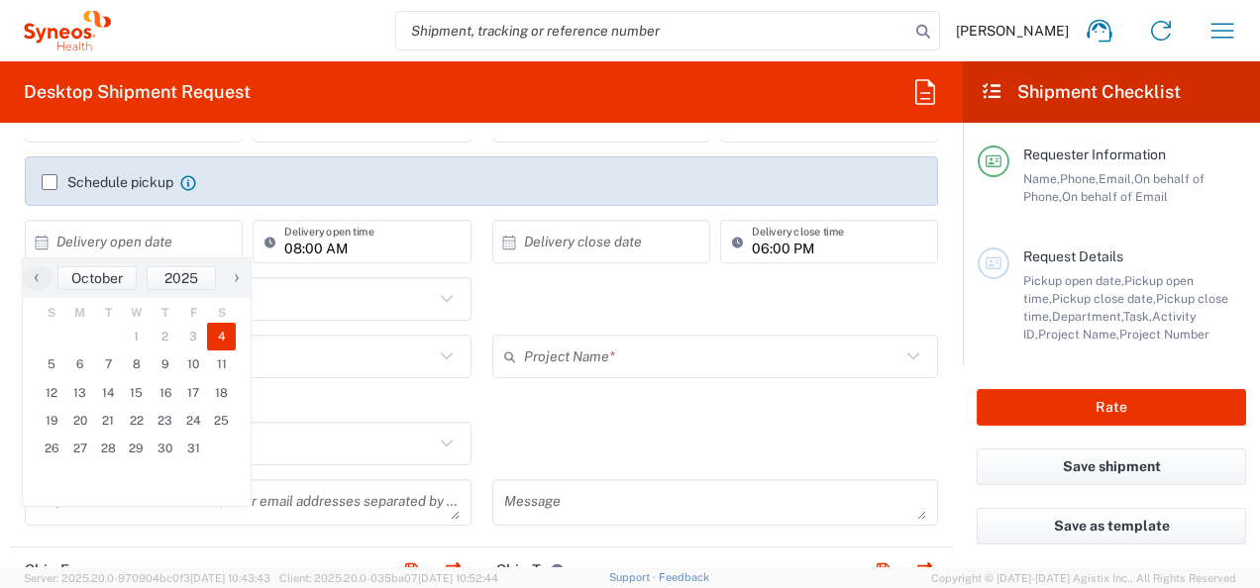
click at [210, 338] on span "4" at bounding box center [221, 337] width 29 height 28
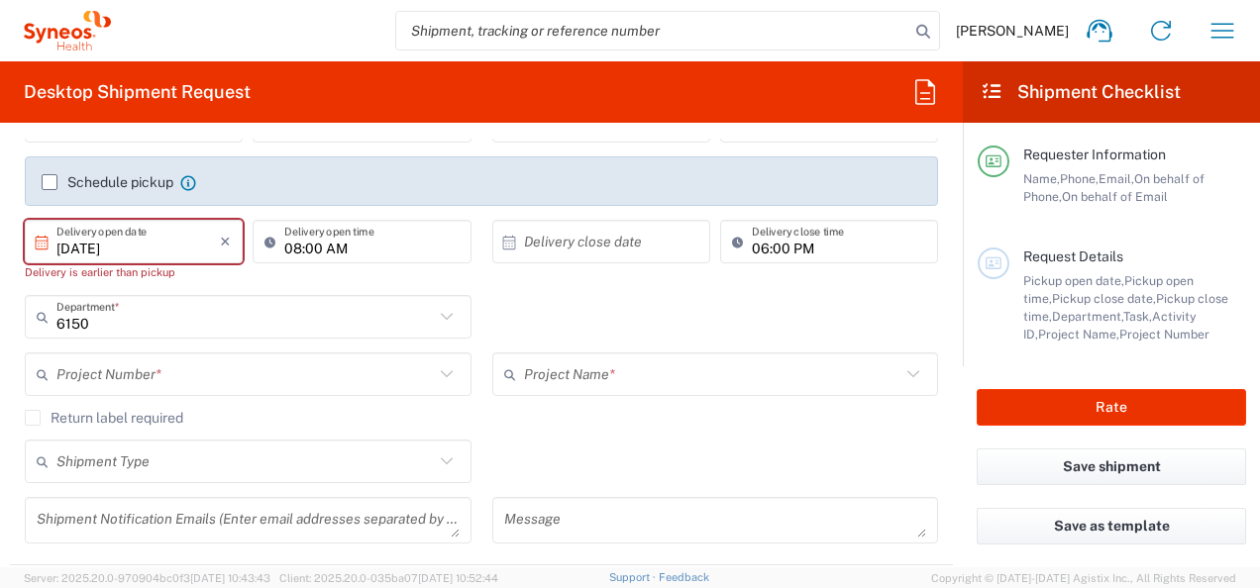
click at [151, 252] on input "[DATE]" at bounding box center [137, 242] width 163 height 35
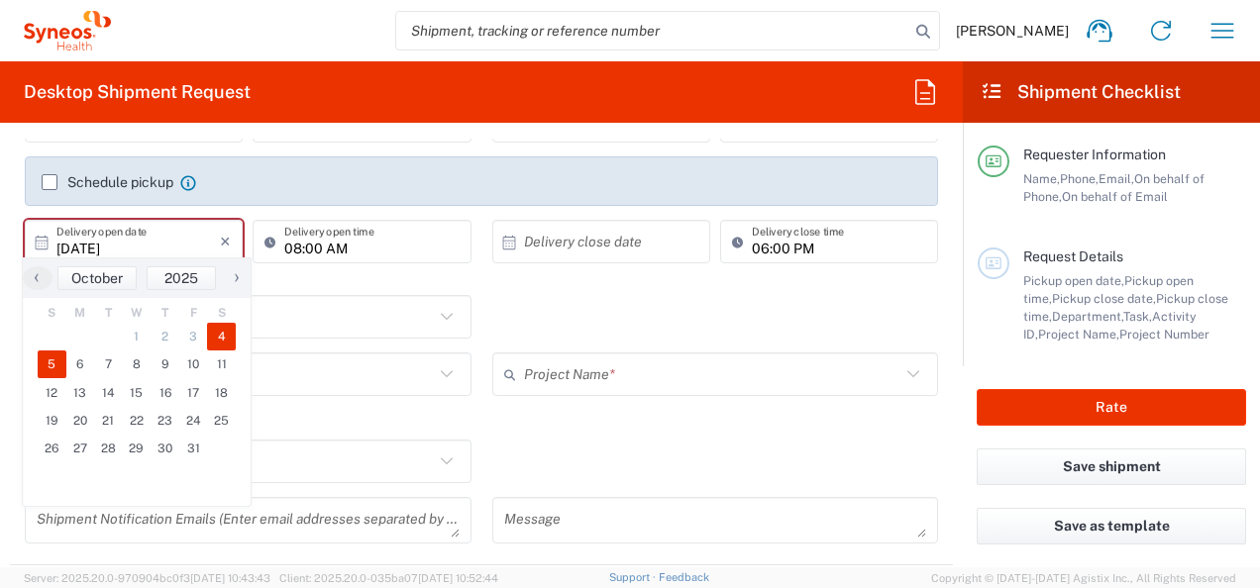
click at [64, 367] on span "5" at bounding box center [52, 365] width 29 height 28
type input "[DATE]"
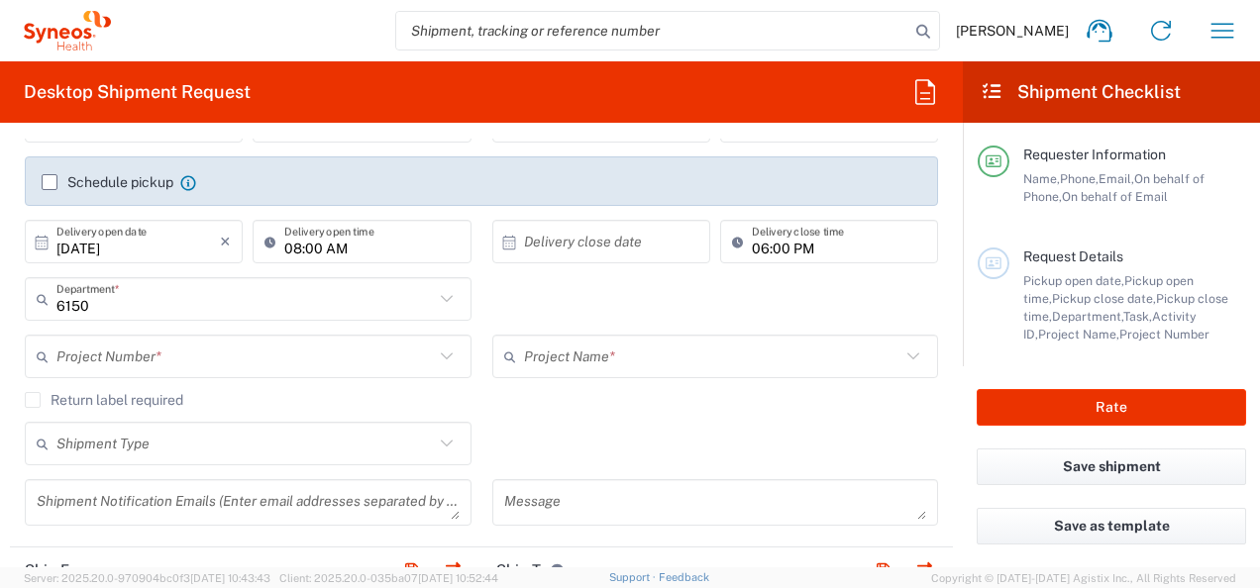
click at [568, 242] on input "text" at bounding box center [605, 242] width 163 height 35
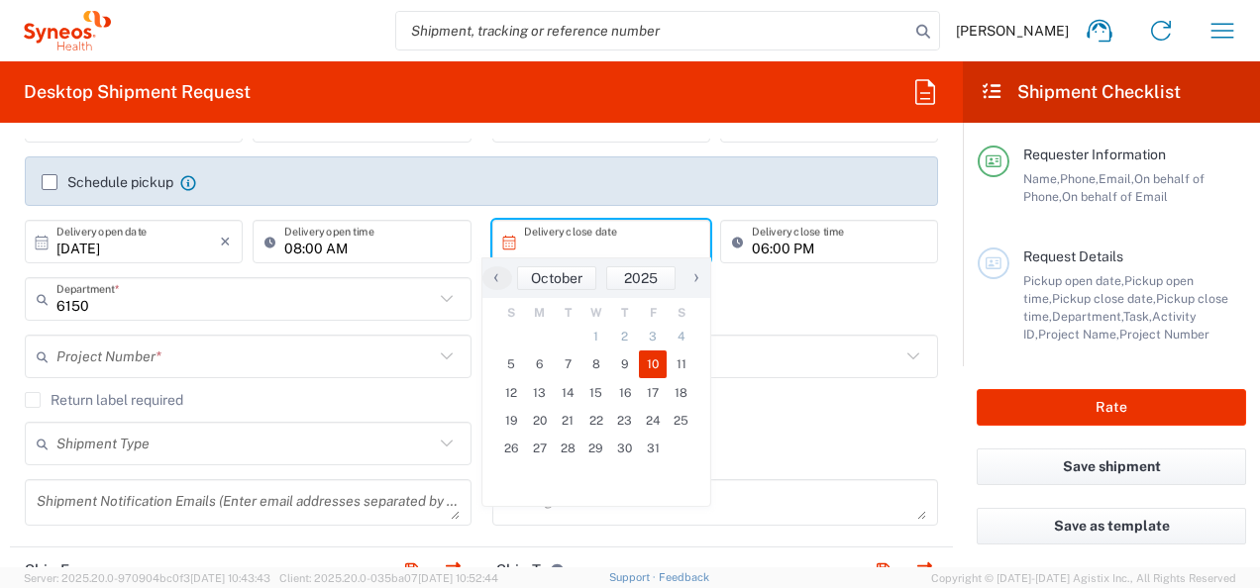
click at [654, 363] on span "10" at bounding box center [653, 365] width 29 height 28
type input "[DATE]"
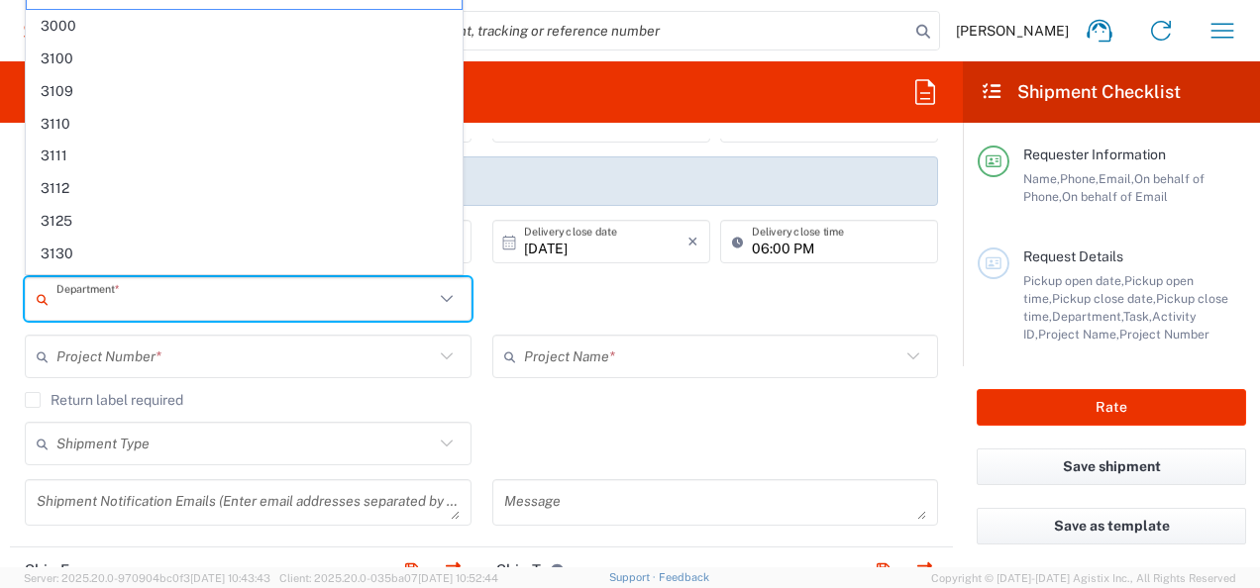
click at [127, 303] on input "text" at bounding box center [244, 299] width 377 height 35
drag, startPoint x: 654, startPoint y: 272, endPoint x: 640, endPoint y: 293, distance: 25.0
click at [654, 271] on div "[DATE] × Delivery close date Cancel Apply" at bounding box center [601, 248] width 228 height 57
type input "6150"
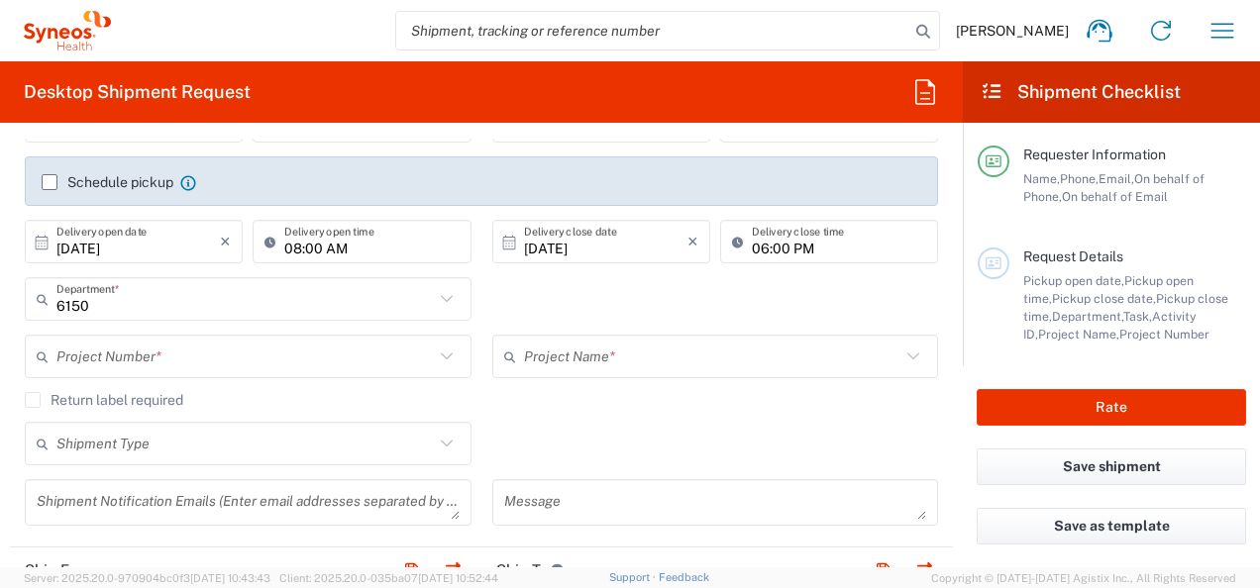
click at [328, 361] on input "text" at bounding box center [244, 357] width 377 height 35
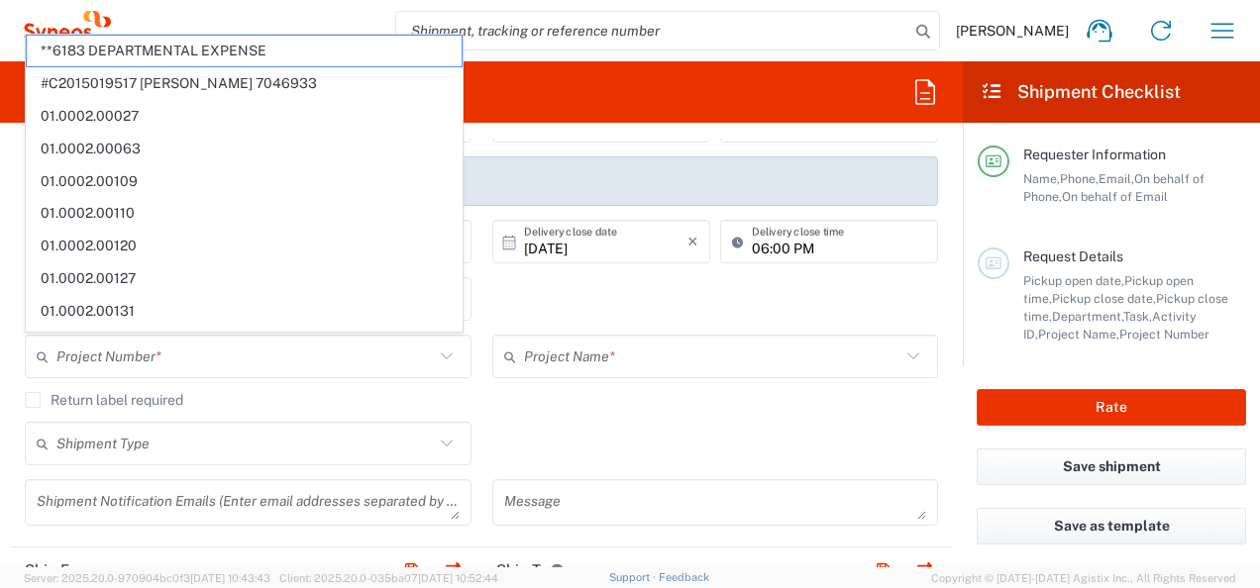
click at [616, 407] on div "Return label required" at bounding box center [481, 407] width 913 height 30
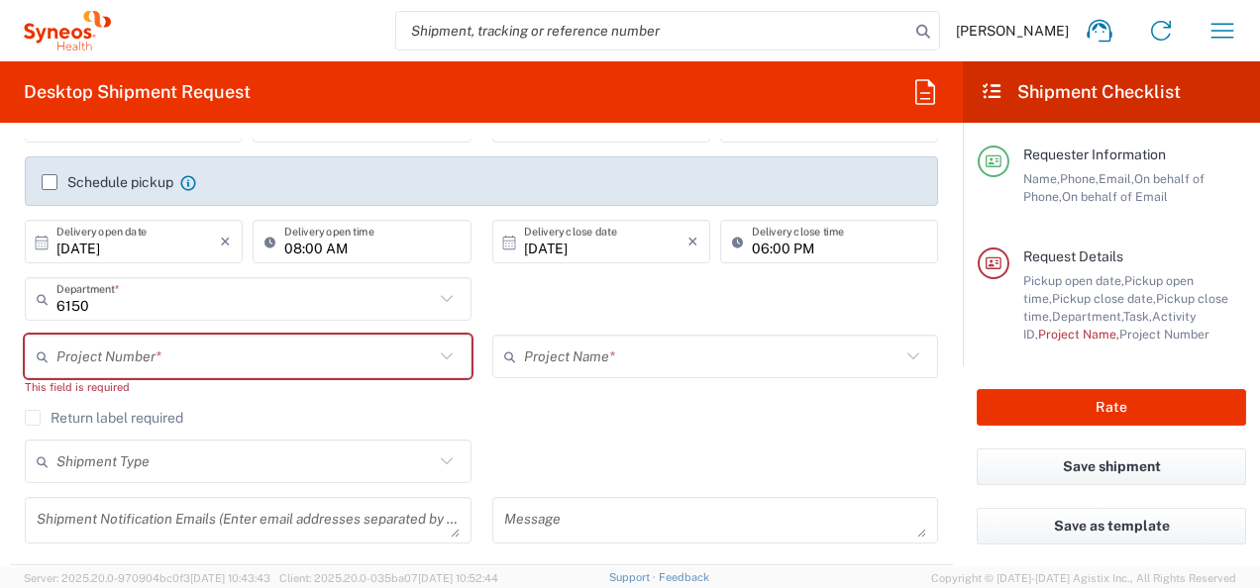
click at [561, 306] on div "6150 Department * 6150 3000 3100 3109 3110 3111 3112 3125 3130 3135 3136 3150 3…" at bounding box center [482, 305] width 934 height 57
click at [446, 295] on icon at bounding box center [447, 299] width 26 height 26
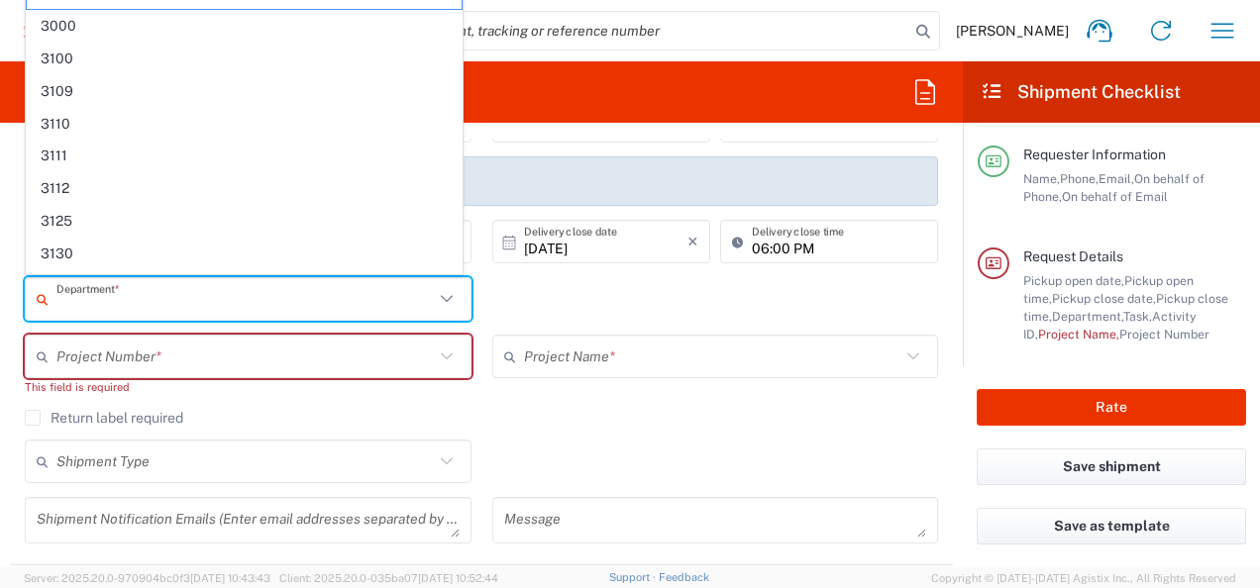
click at [443, 297] on icon at bounding box center [447, 299] width 26 height 26
click at [550, 294] on div "Department * 6150 3000 3100 3109 3110 3111 3112 3125 3130 3135 3136 3150 3155 3…" at bounding box center [482, 305] width 934 height 57
type input "6150"
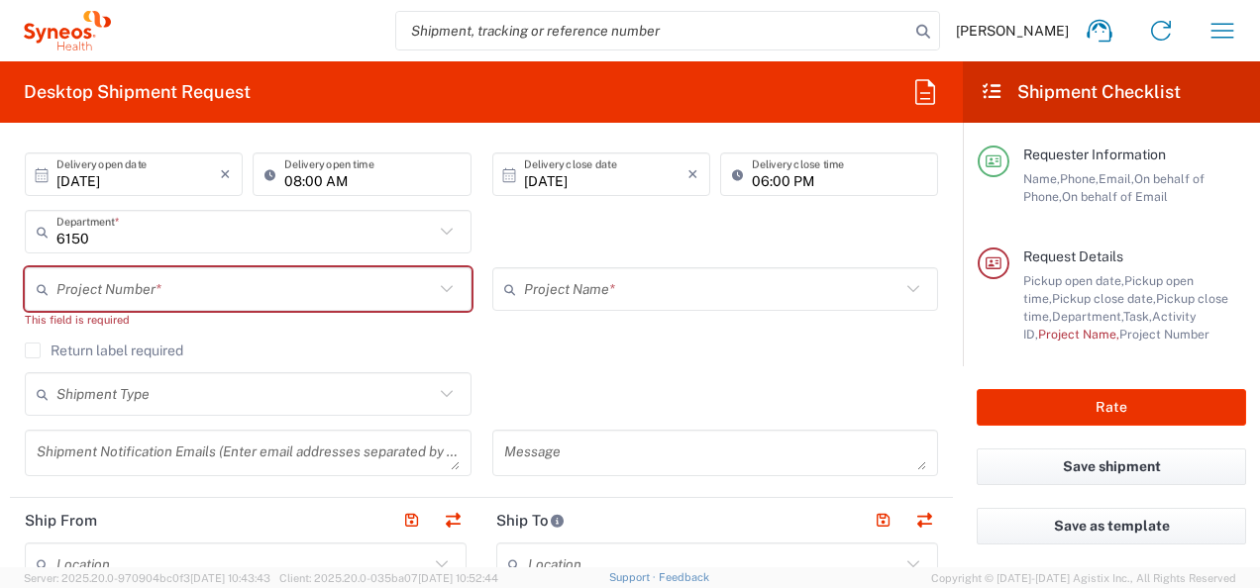
scroll to position [408, 0]
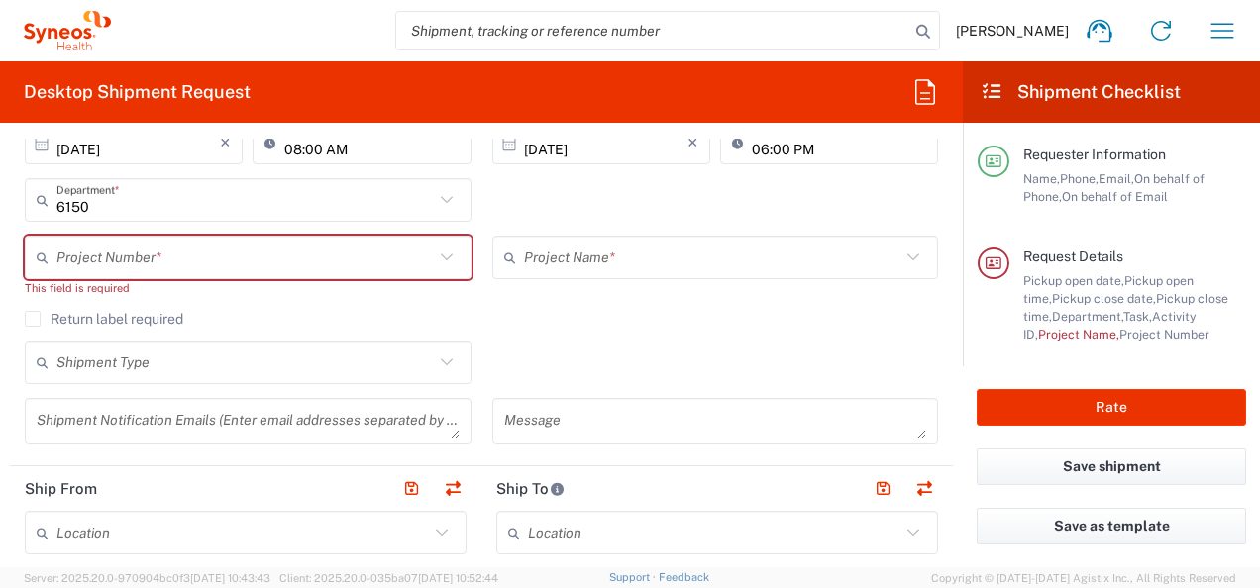
click at [441, 260] on icon at bounding box center [447, 258] width 26 height 26
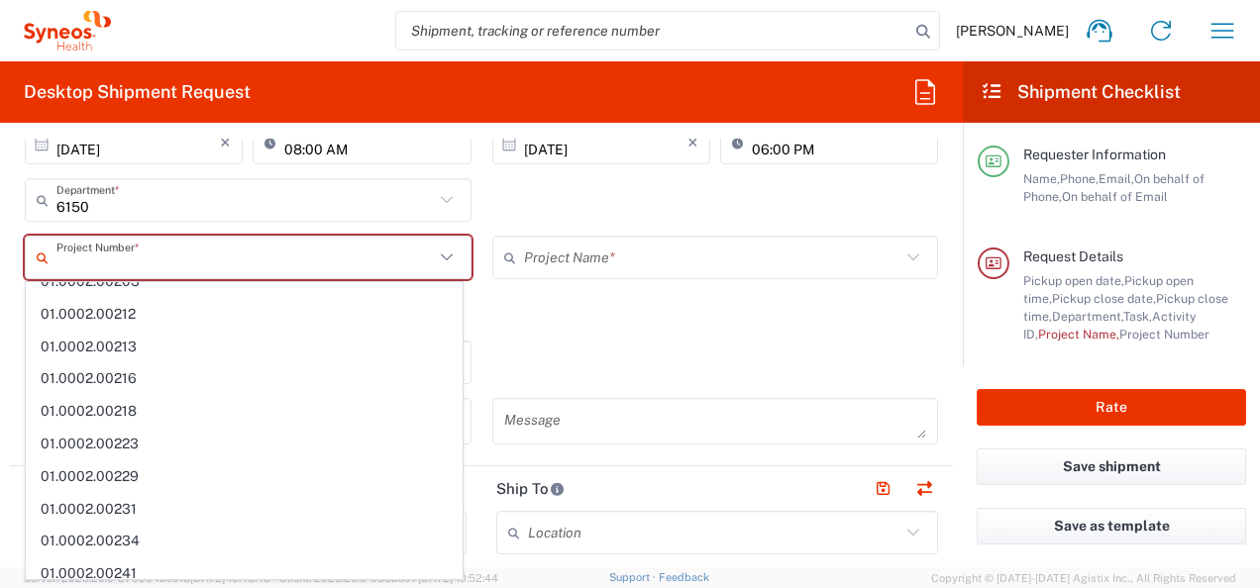
scroll to position [0, 0]
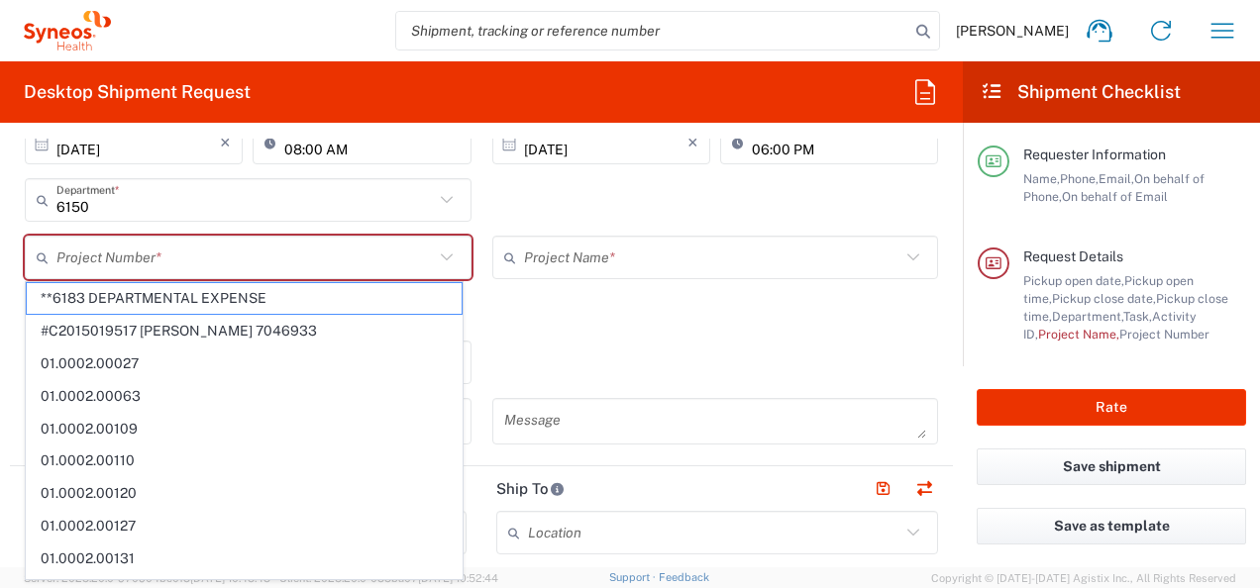
click at [576, 323] on agx-checkbox-control "Return label required" at bounding box center [481, 319] width 913 height 16
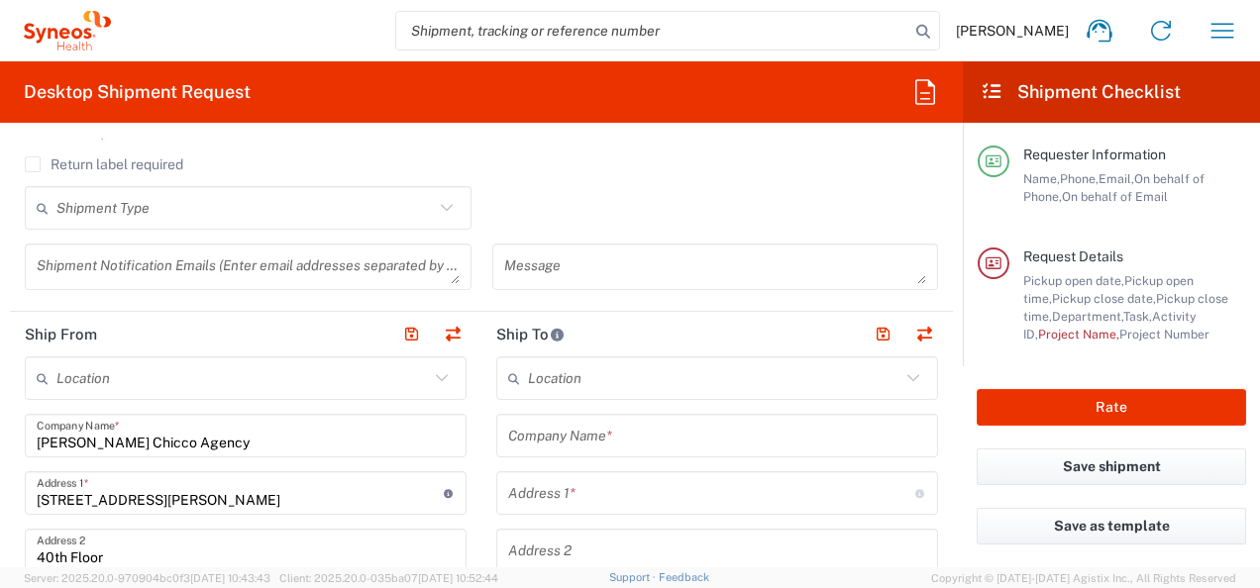
scroll to position [606, 0]
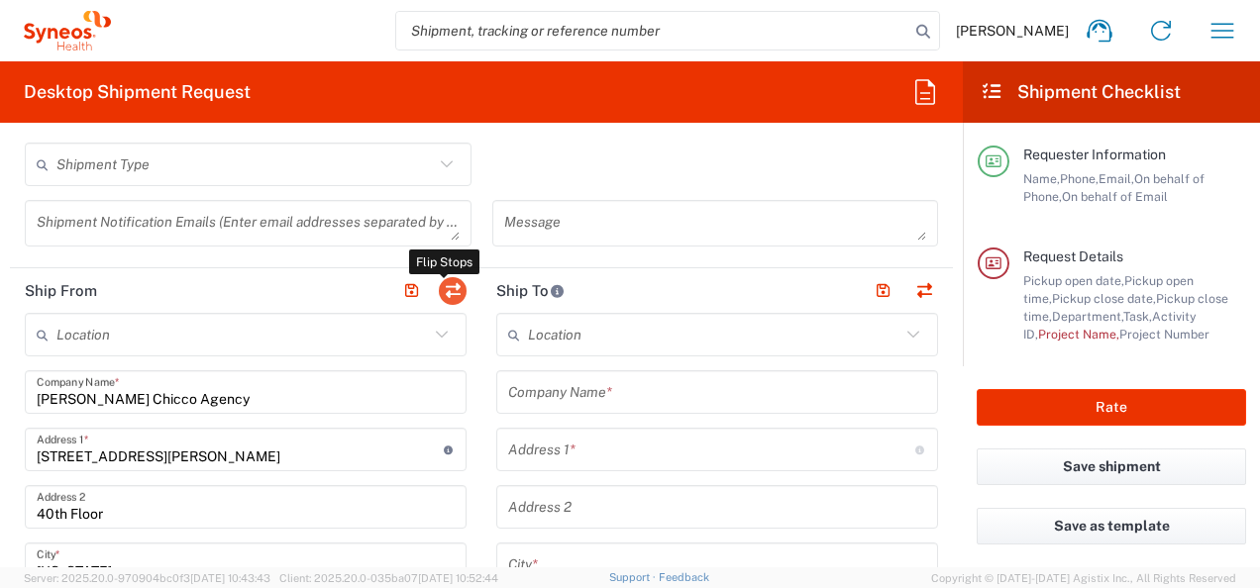
click at [449, 291] on button "button" at bounding box center [453, 291] width 28 height 28
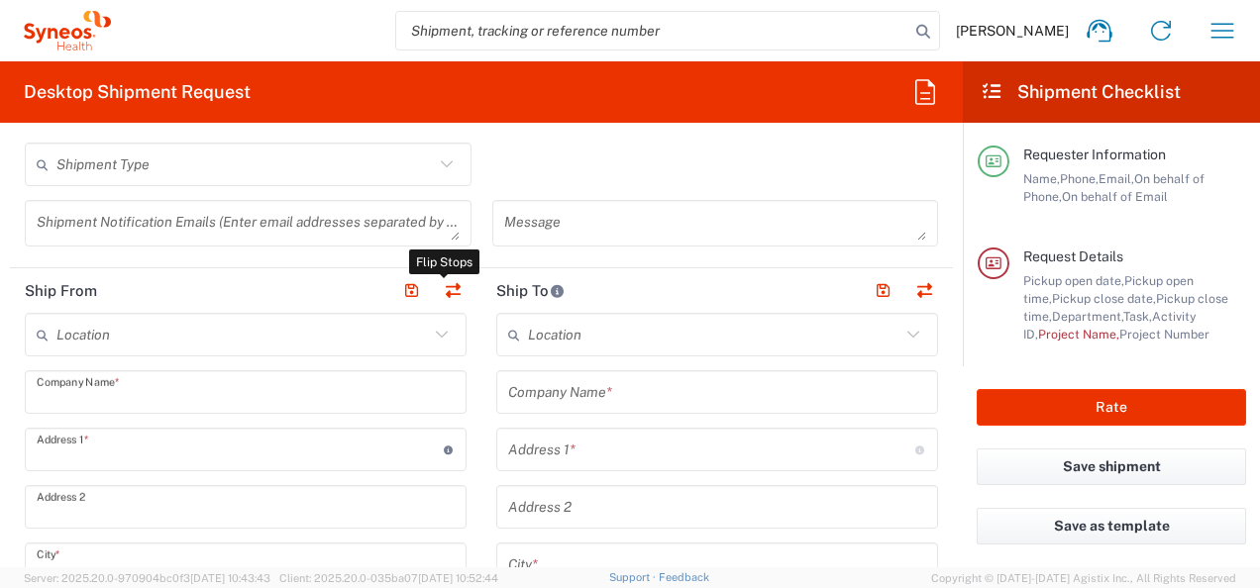
type input "[PERSON_NAME] Chicco Agency"
type input "[STREET_ADDRESS][PERSON_NAME]"
type input "40th Floor"
type input "[US_STATE]"
type input "[GEOGRAPHIC_DATA]"
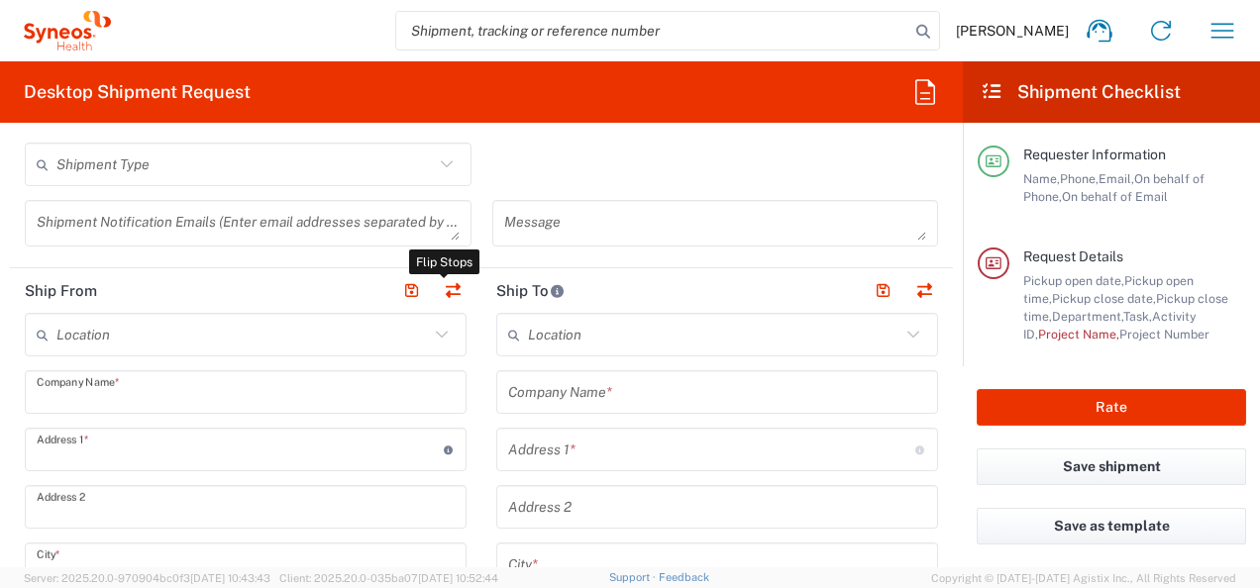
type input "10281"
type input "[PERSON_NAME]"
type input "8155926296"
type input "[EMAIL_ADDRESS][PERSON_NAME][DOMAIN_NAME]"
type input "EORI"
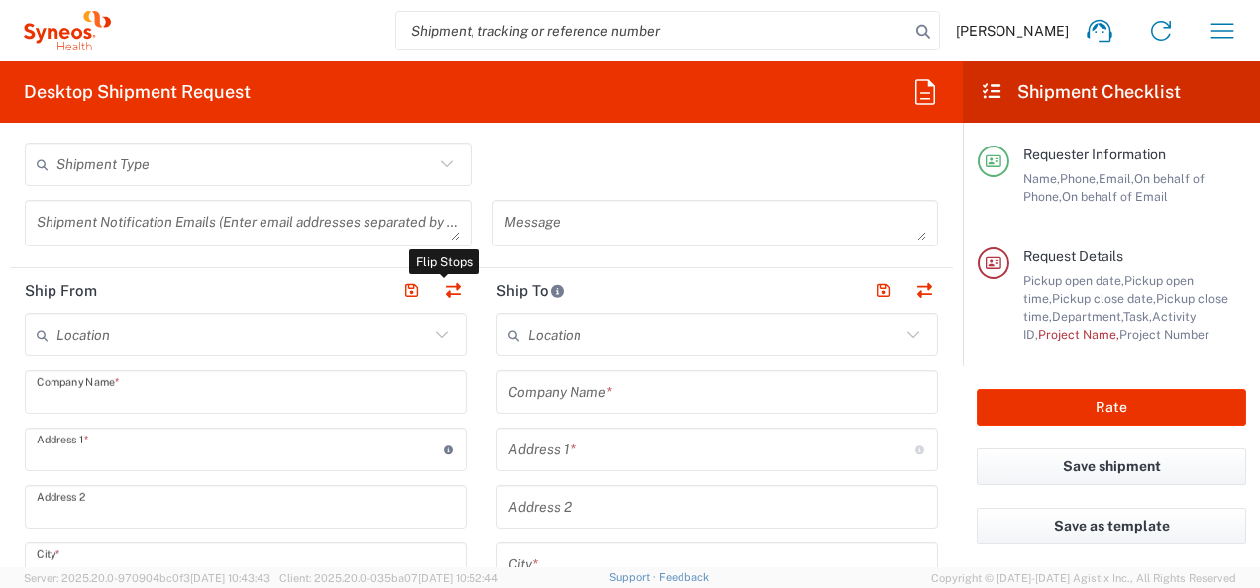
type input "TIN"
type input "133837881"
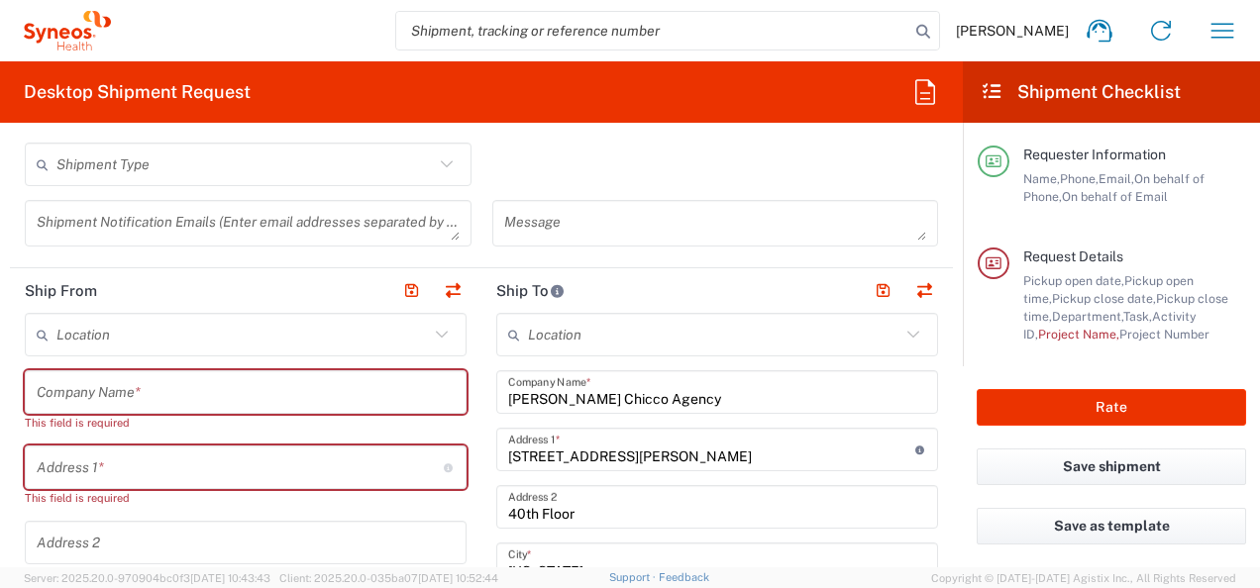
type input "[US_STATE]"
click at [211, 397] on input "text" at bounding box center [246, 392] width 418 height 35
click at [178, 458] on input "text" at bounding box center [240, 468] width 407 height 35
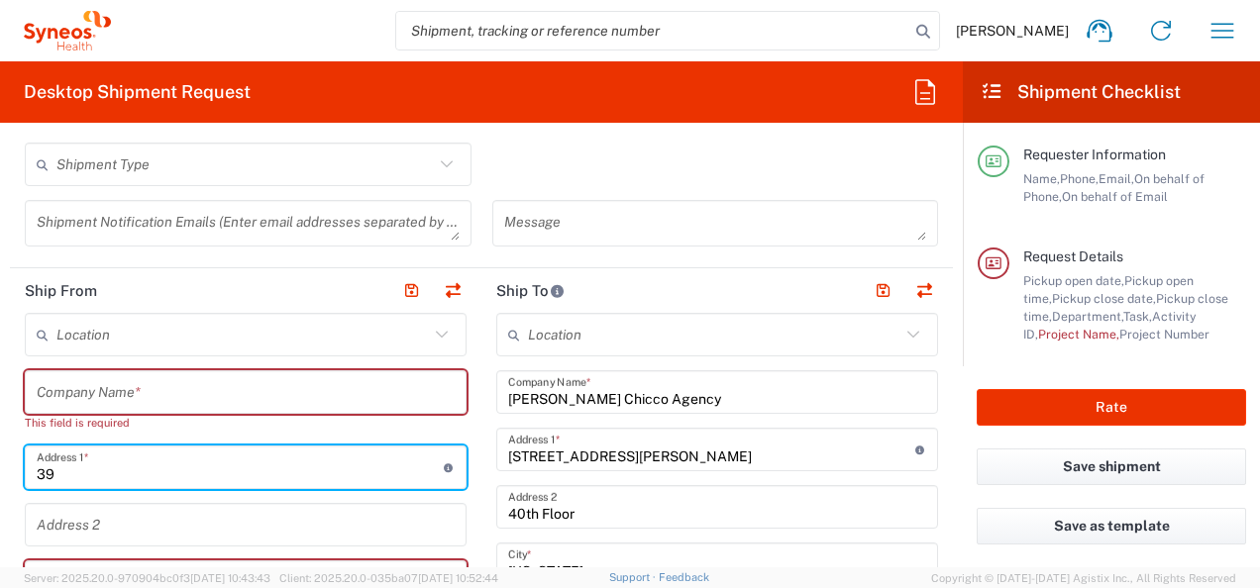
type input "3"
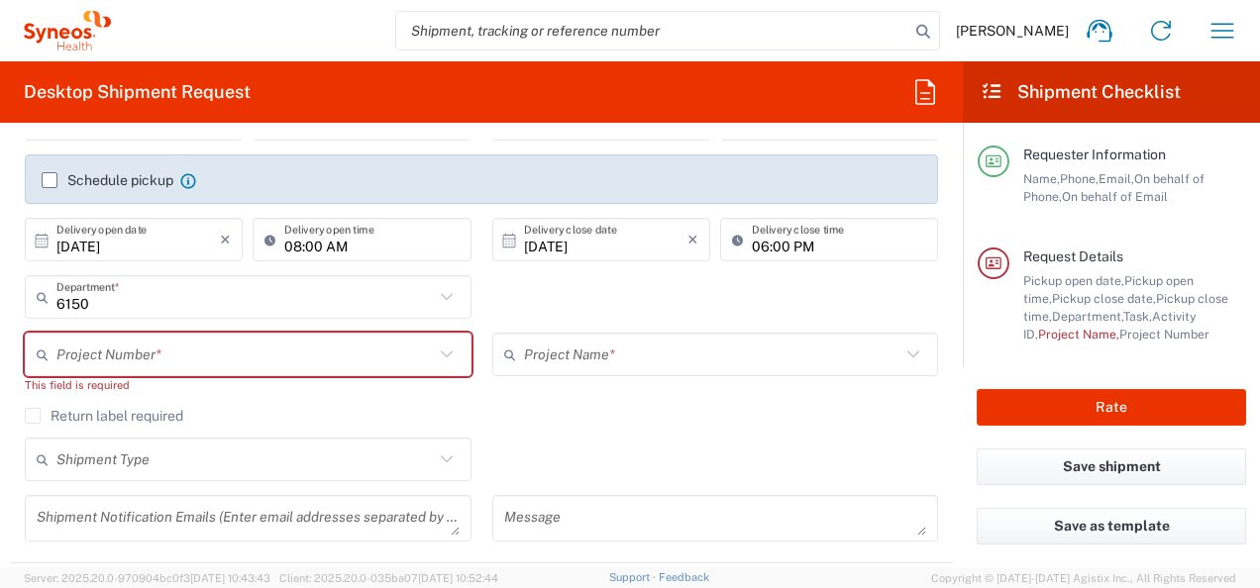
scroll to position [309, 0]
click at [271, 420] on agx-checkbox-control "Return label required" at bounding box center [481, 418] width 913 height 16
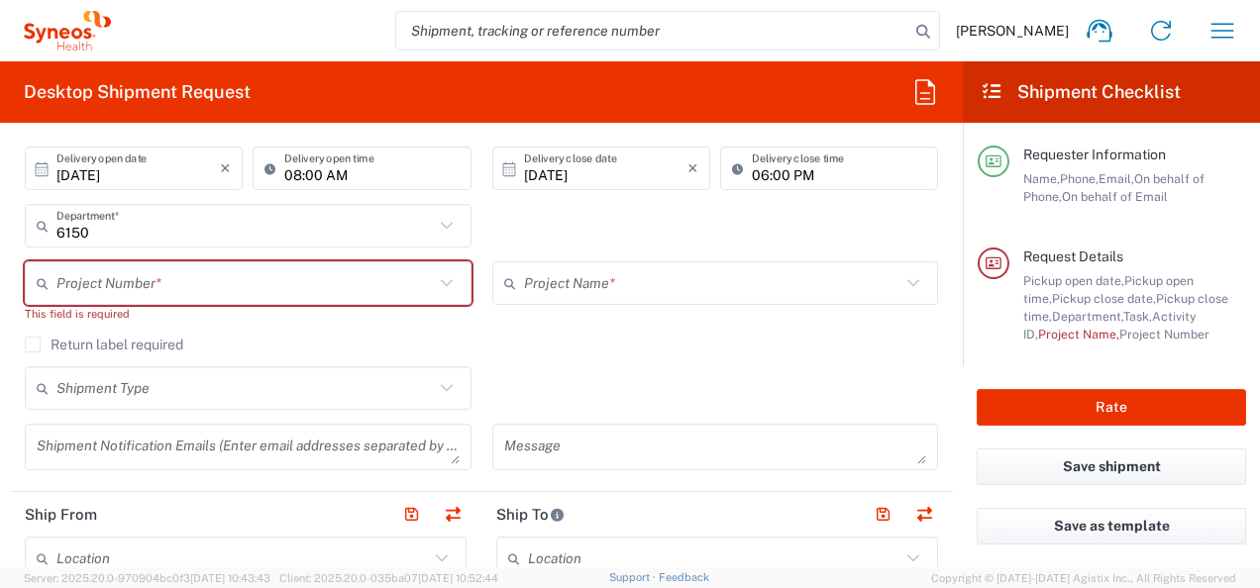
scroll to position [408, 0]
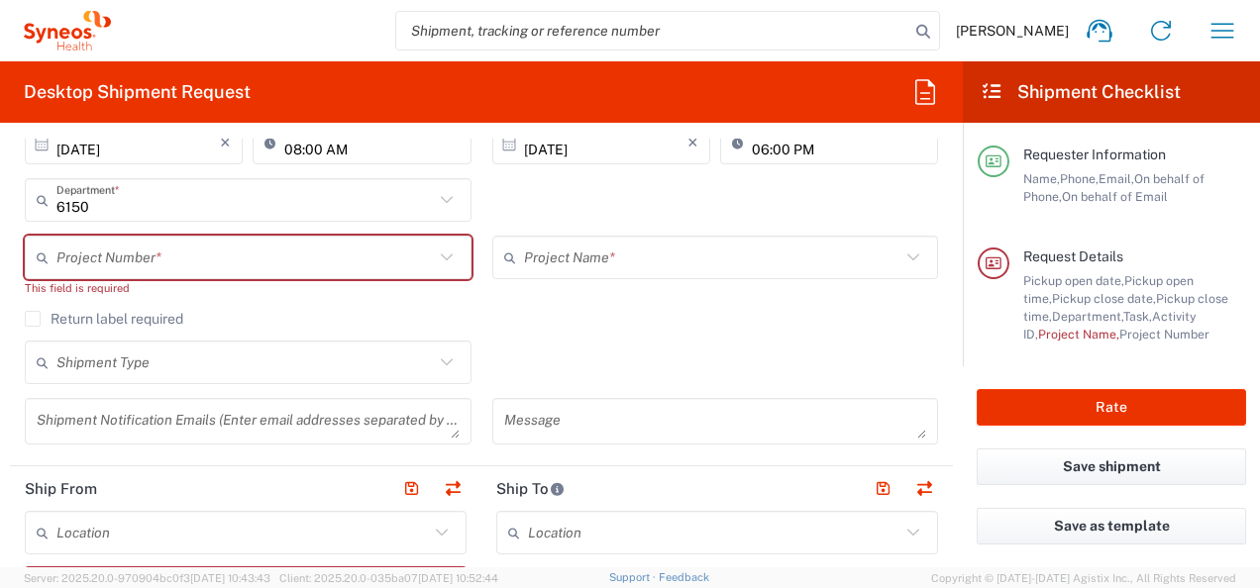
click at [50, 320] on label "Return label required" at bounding box center [104, 319] width 158 height 16
click at [33, 319] on input "Return label required" at bounding box center [33, 319] width 0 height 0
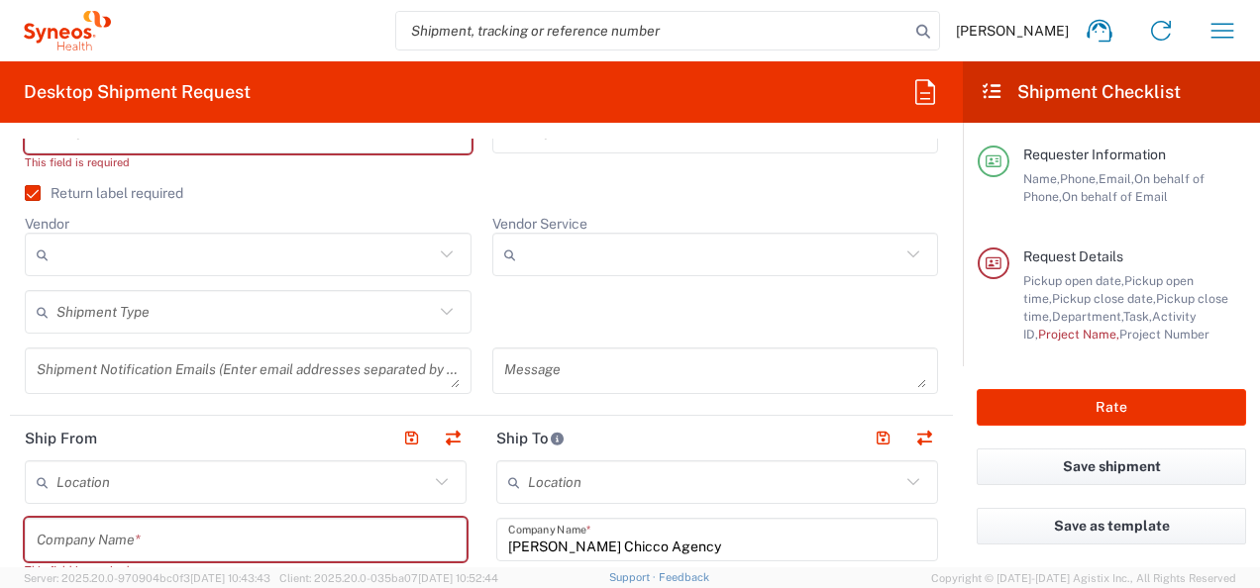
scroll to position [507, 0]
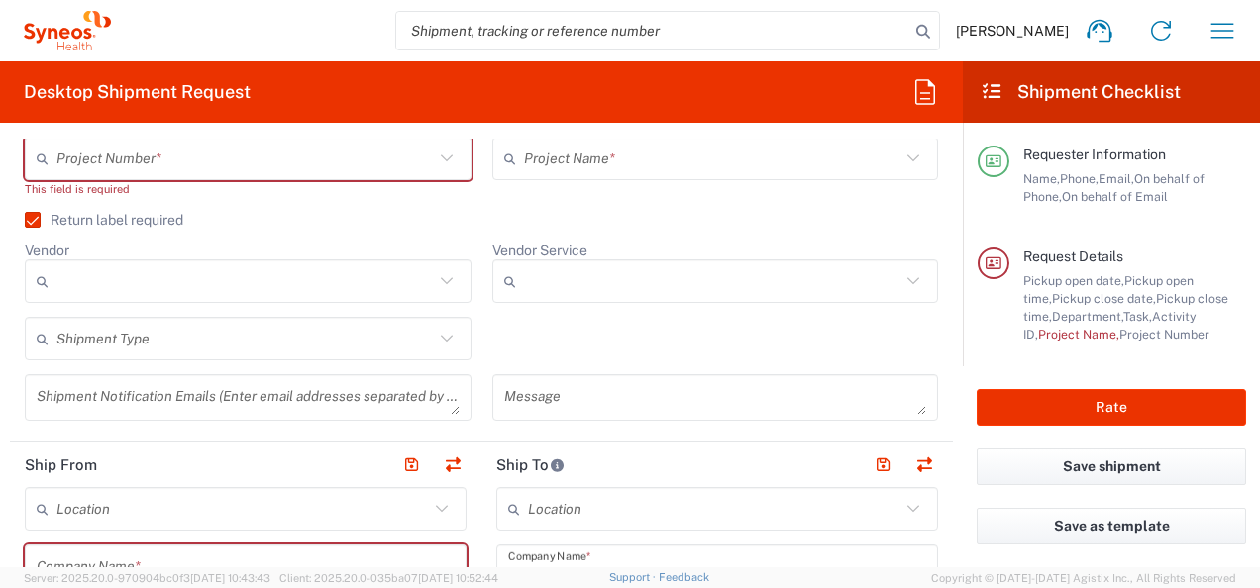
click at [39, 213] on label "Return label required" at bounding box center [104, 220] width 158 height 16
click at [24, 220] on input "Return label required" at bounding box center [24, 220] width 0 height 0
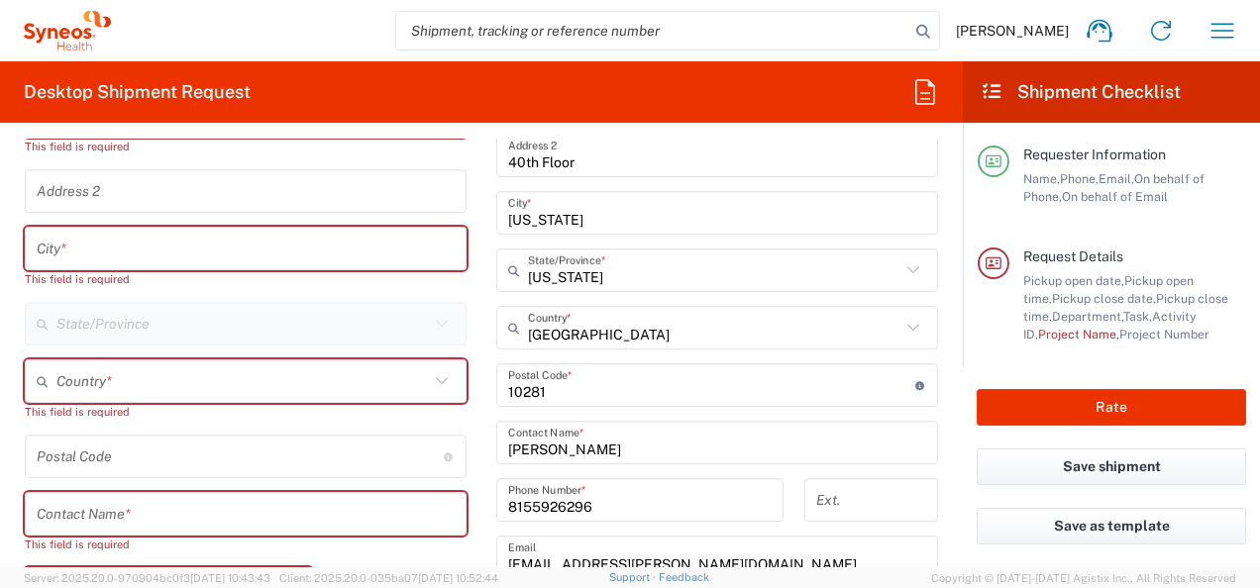
scroll to position [804, 0]
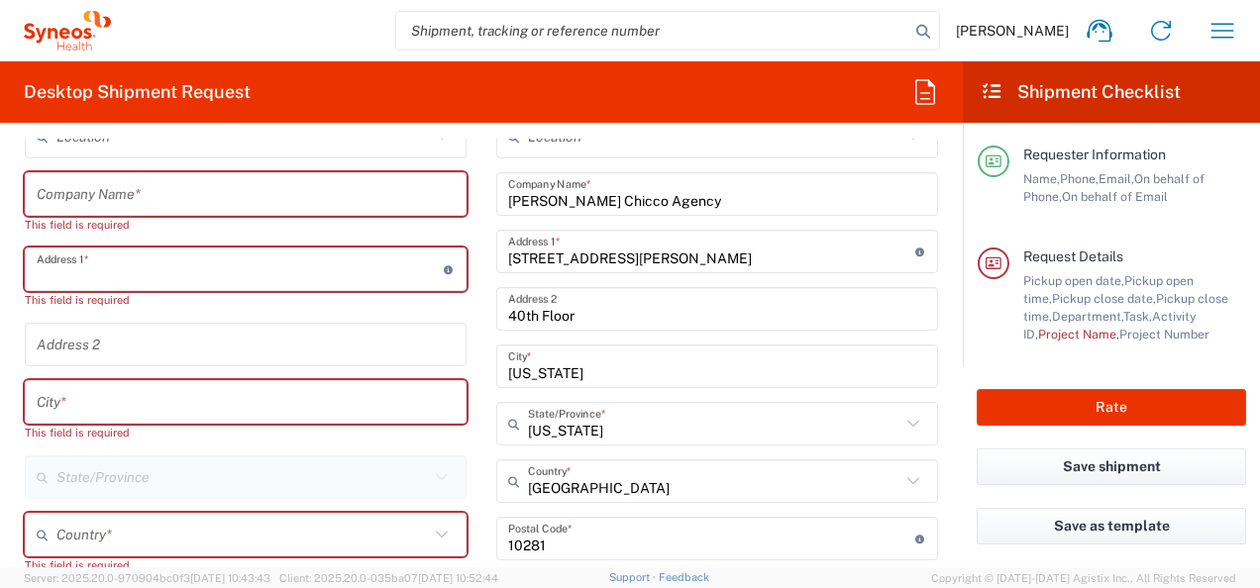
click at [89, 257] on input "text" at bounding box center [240, 270] width 407 height 35
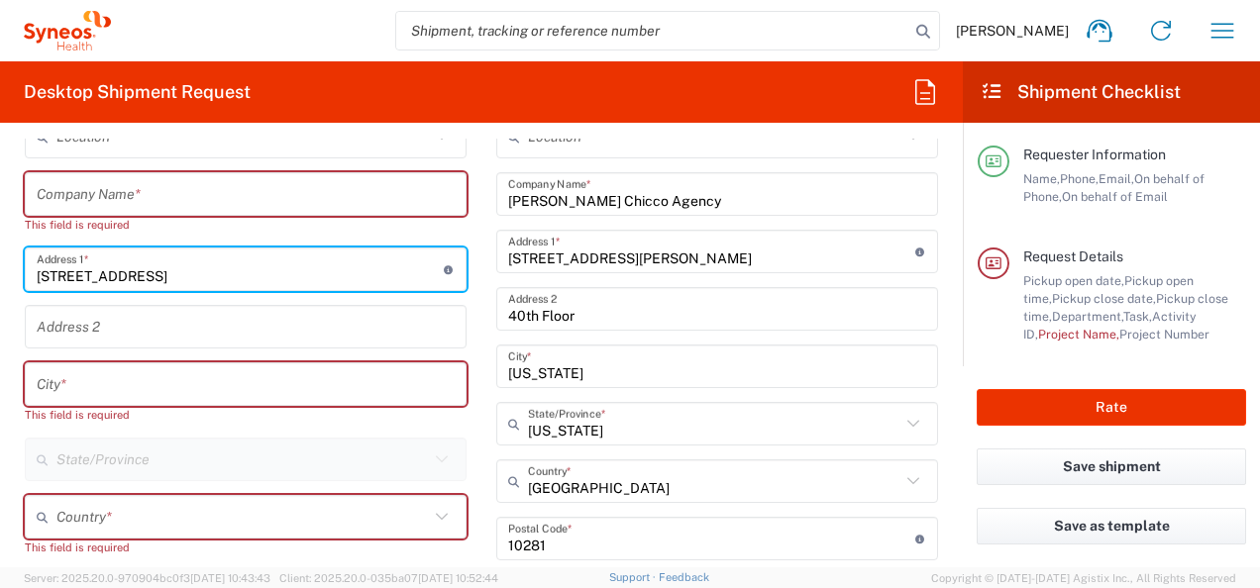
type input "[STREET_ADDRESS]"
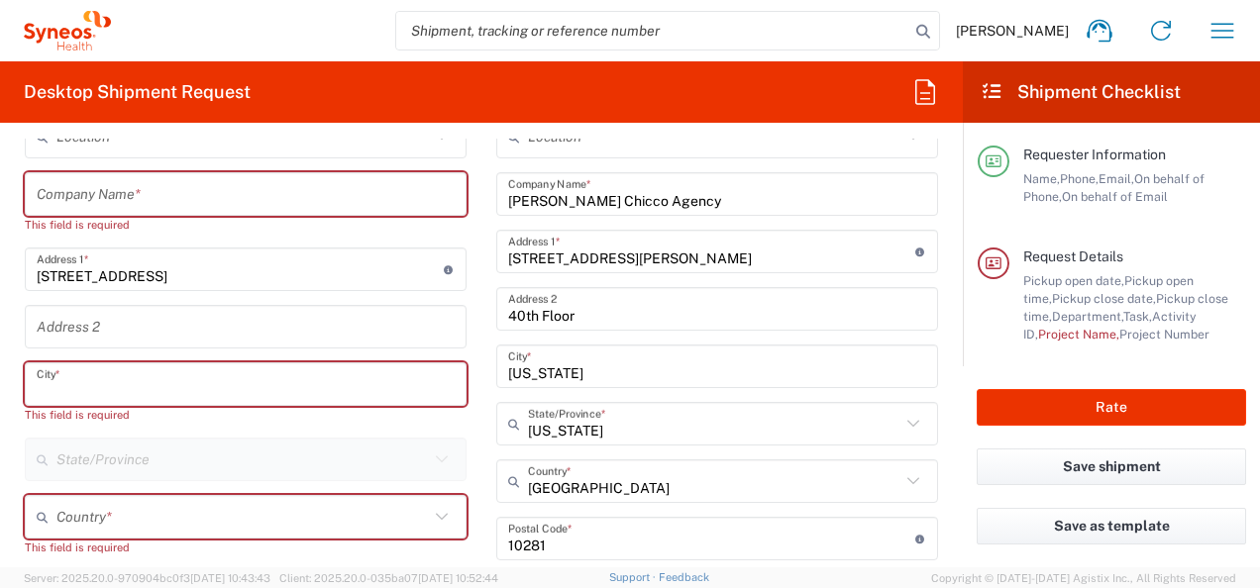
click at [101, 381] on input "text" at bounding box center [246, 384] width 418 height 35
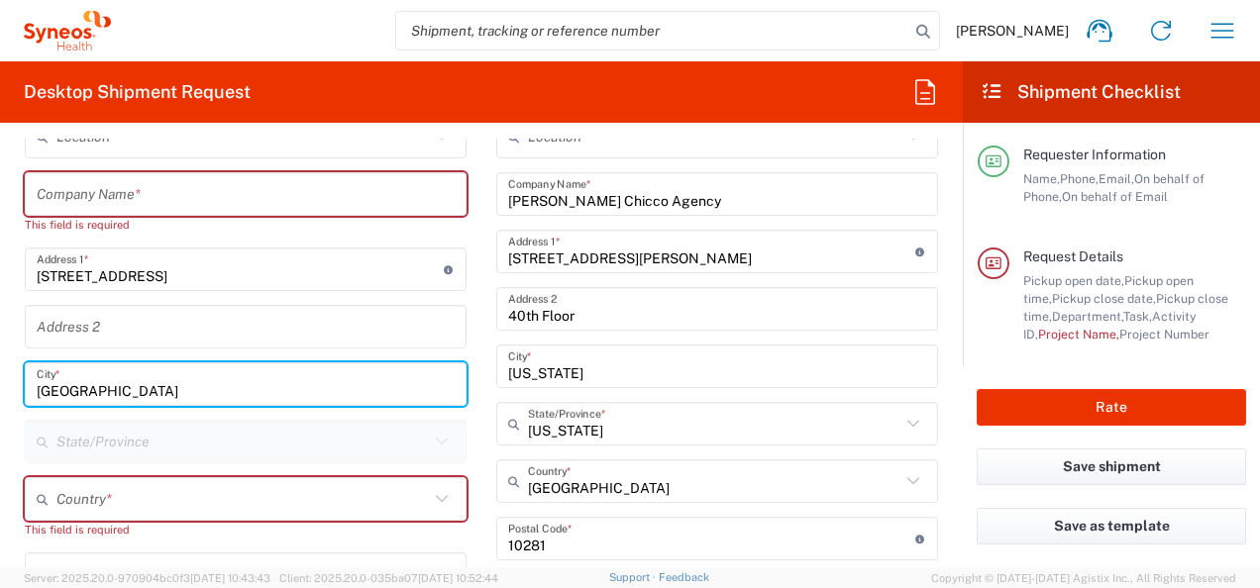
type input "[GEOGRAPHIC_DATA]"
click at [133, 499] on input "text" at bounding box center [242, 499] width 372 height 35
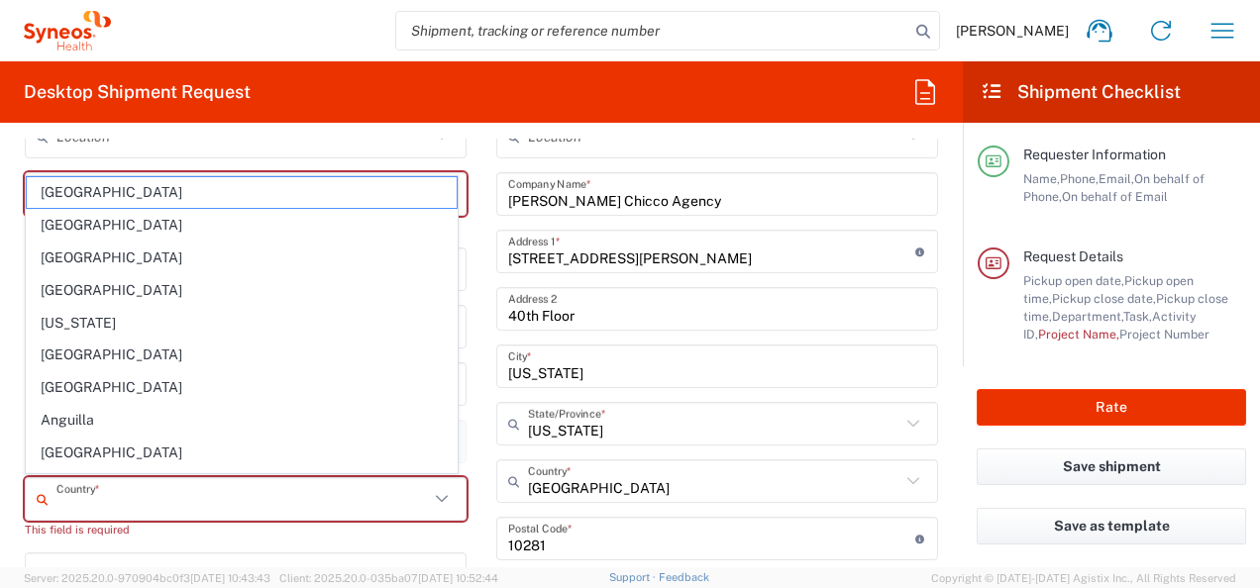
type input "[GEOGRAPHIC_DATA]"
type input "Syneos Health"
type input "8155926296"
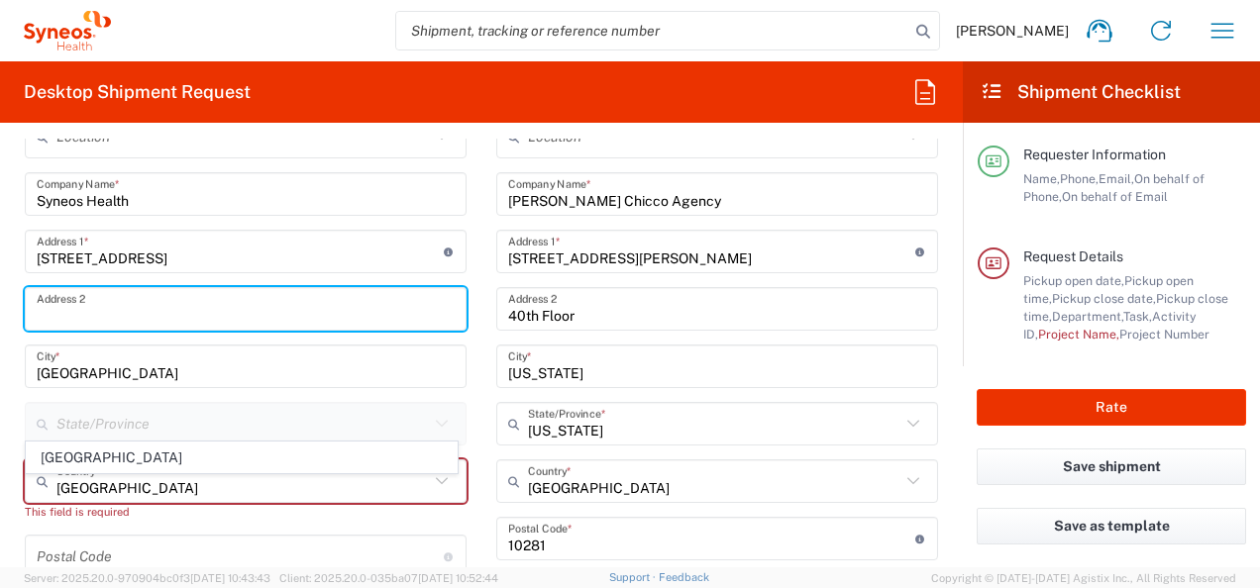
click at [91, 315] on input "text" at bounding box center [246, 309] width 418 height 35
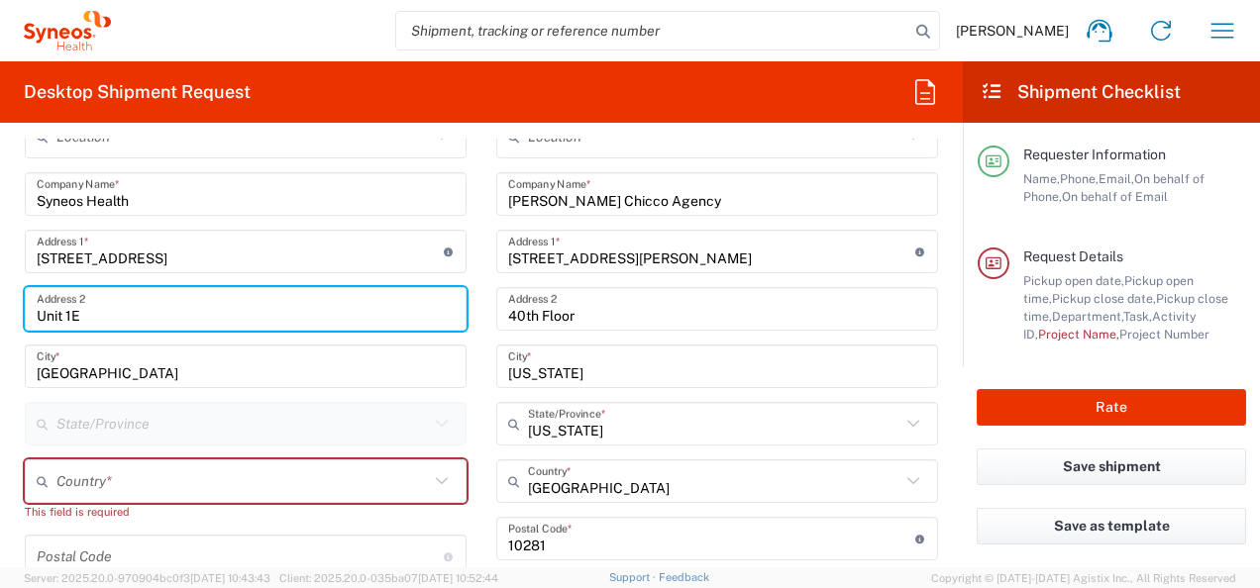
type input "Unit 1E"
click at [481, 394] on main "Location [PERSON_NAME] LLC-[GEOGRAPHIC_DATA] [GEOGRAPHIC_DATA] [GEOGRAPHIC_DATA…" at bounding box center [716, 531] width 471 height 832
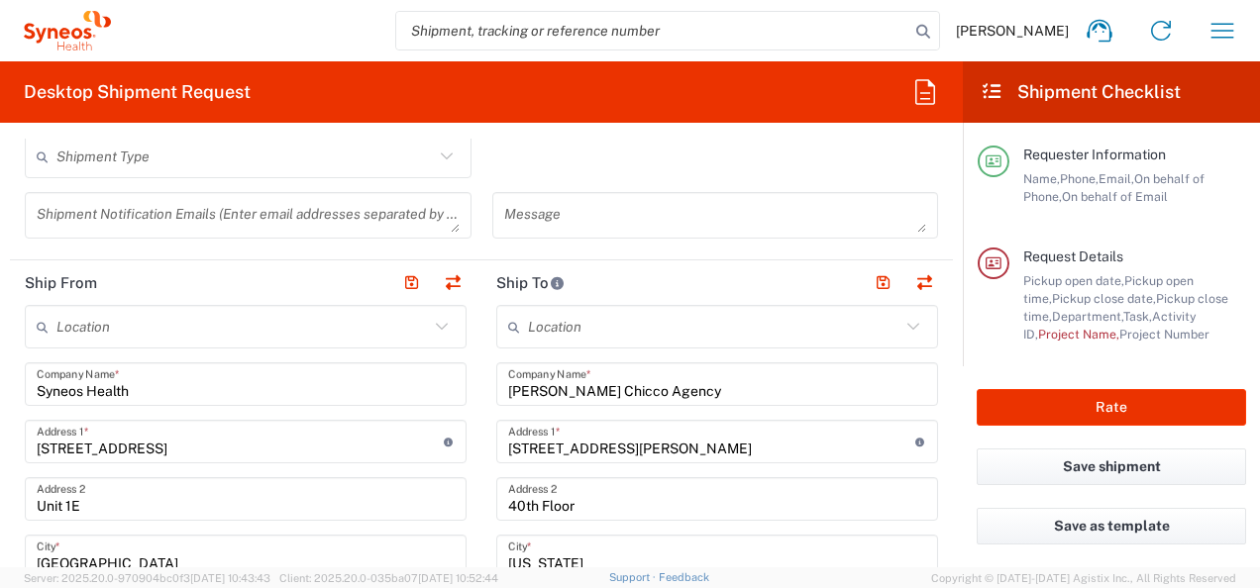
scroll to position [606, 0]
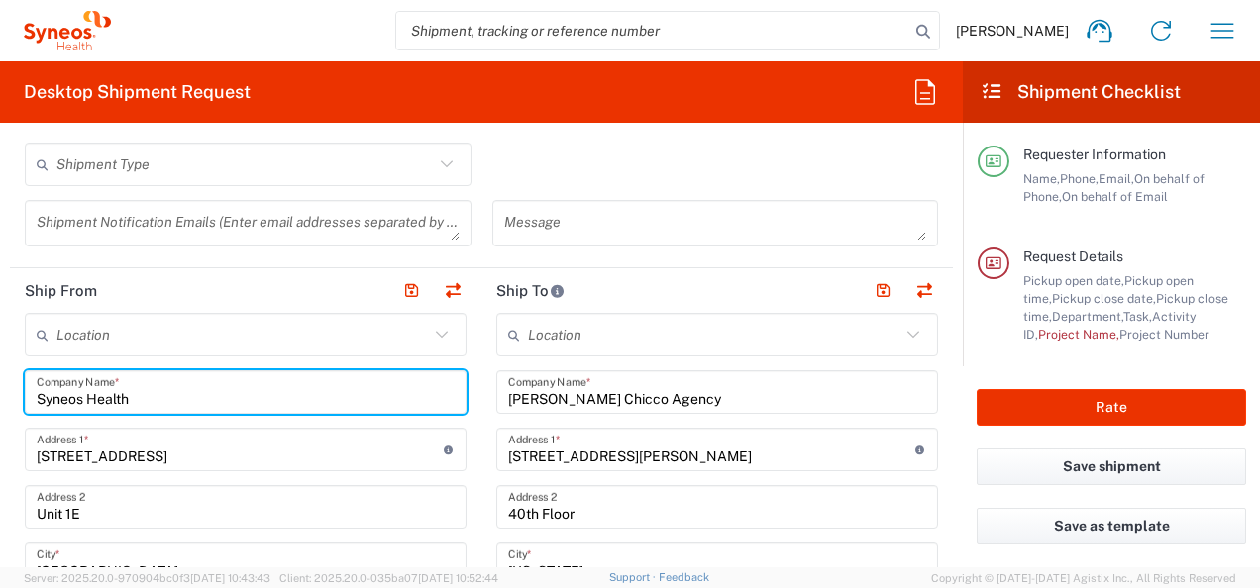
drag, startPoint x: 182, startPoint y: 393, endPoint x: -4, endPoint y: 404, distance: 186.5
click at [0, 404] on html "[PERSON_NAME] Home Shipment estimator Shipment tracking Desktop shipment reques…" at bounding box center [630, 294] width 1260 height 588
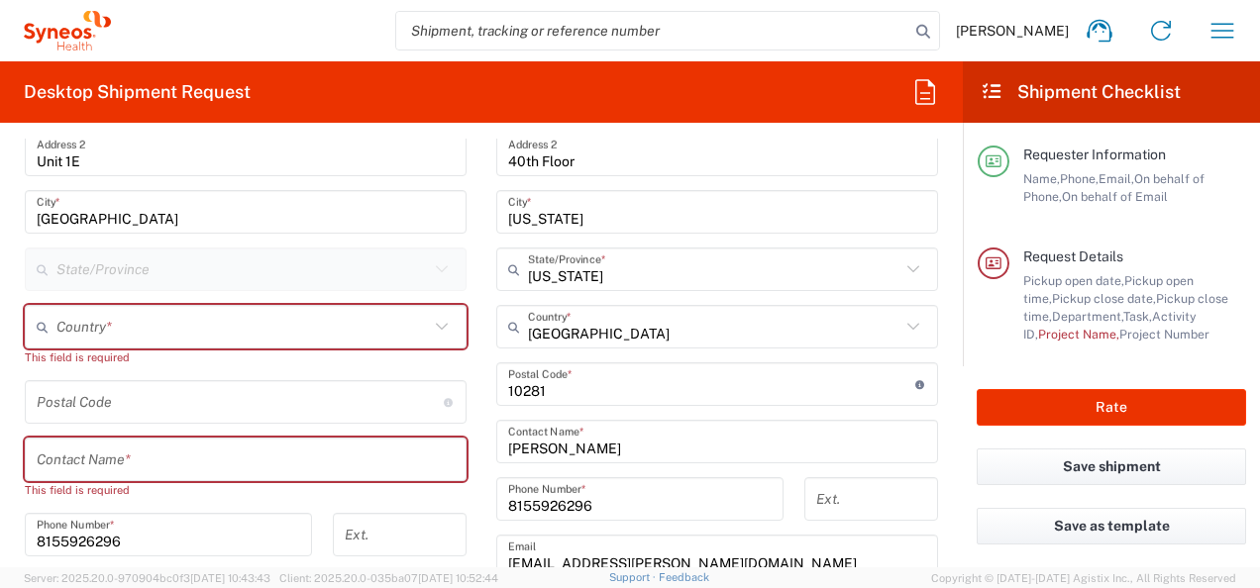
scroll to position [1002, 0]
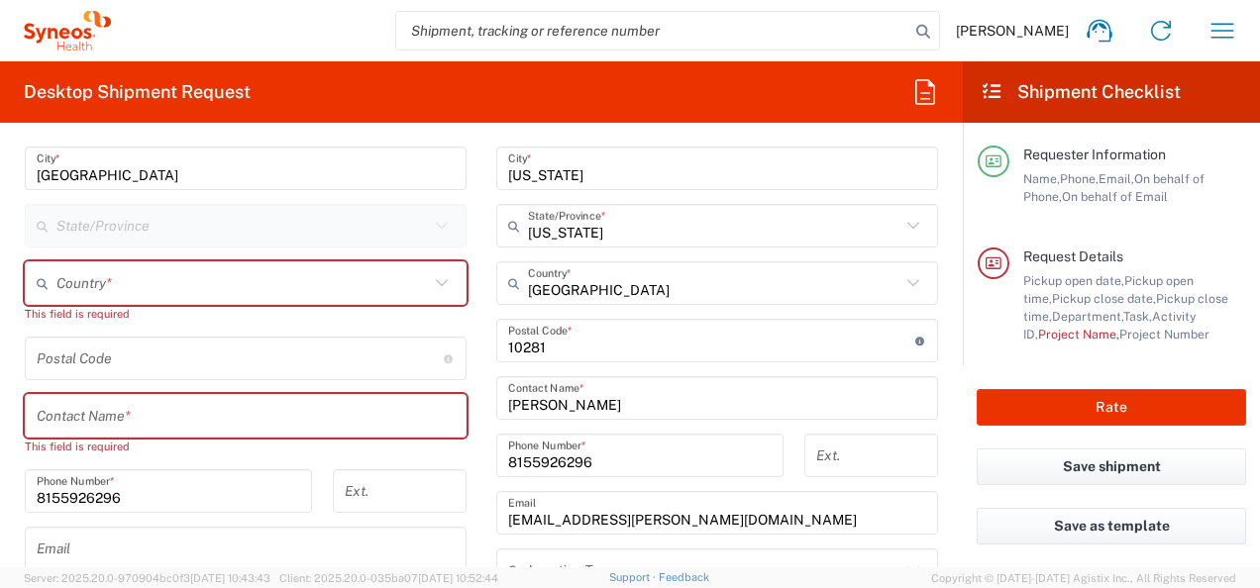
type input "[PERSON_NAME] Household"
drag, startPoint x: 97, startPoint y: 275, endPoint x: 105, endPoint y: 288, distance: 15.1
click at [97, 274] on input "text" at bounding box center [242, 283] width 372 height 35
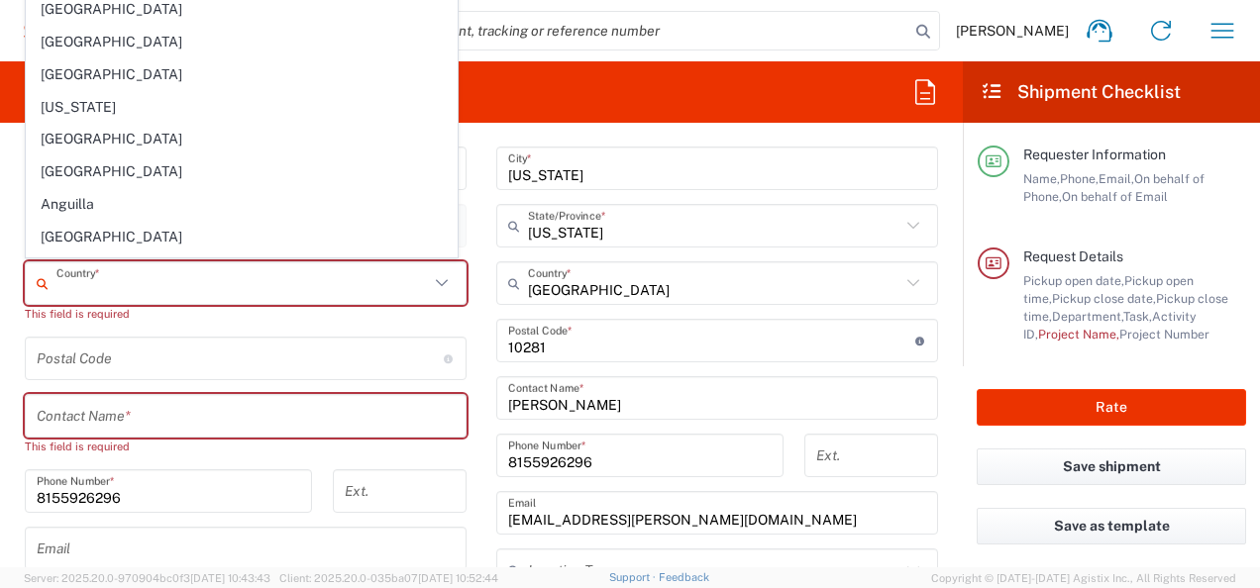
type input "[GEOGRAPHIC_DATA]"
click at [76, 415] on input "text" at bounding box center [246, 416] width 418 height 35
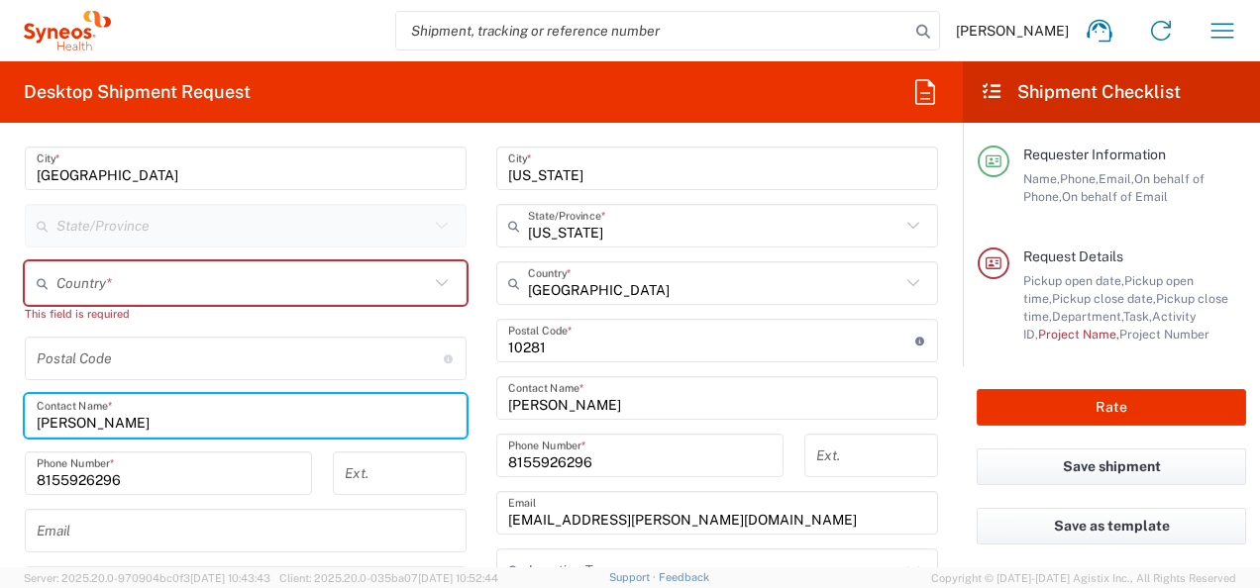
type input "[PERSON_NAME]"
click at [115, 337] on div "Postal Code Enter Postal Code here" at bounding box center [246, 359] width 442 height 44
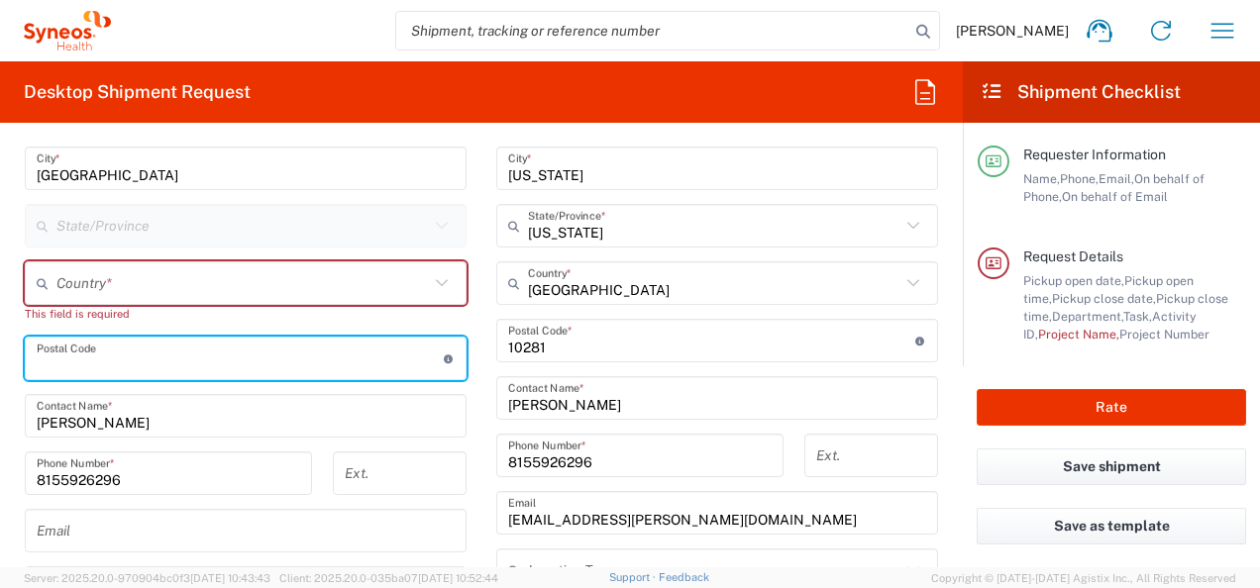
click at [128, 273] on input "text" at bounding box center [242, 283] width 372 height 35
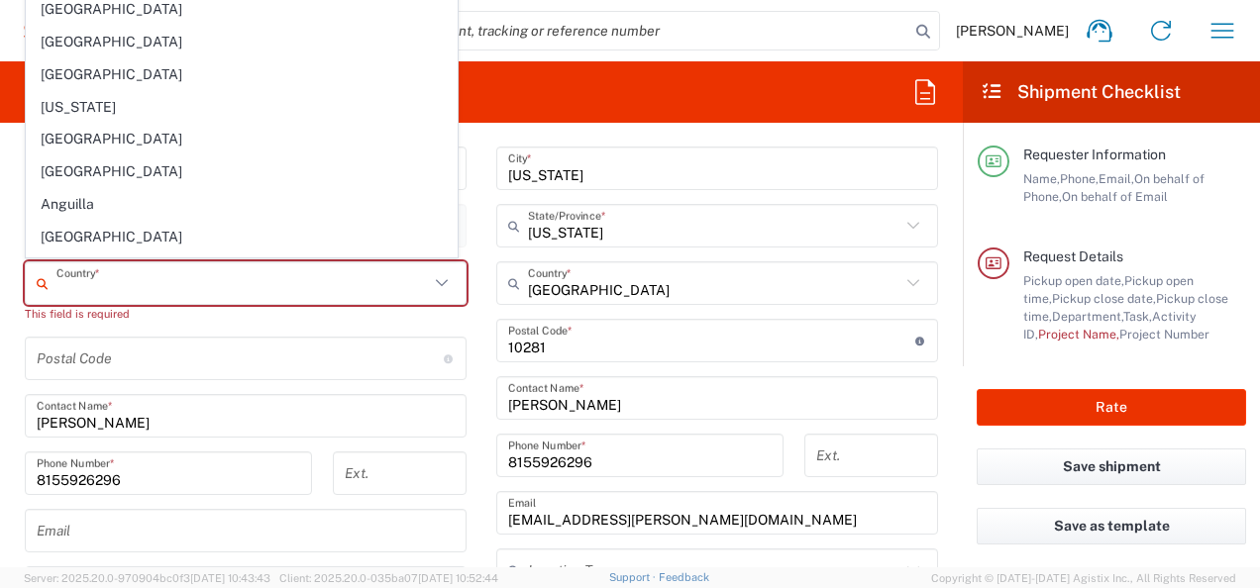
type input "[GEOGRAPHIC_DATA]"
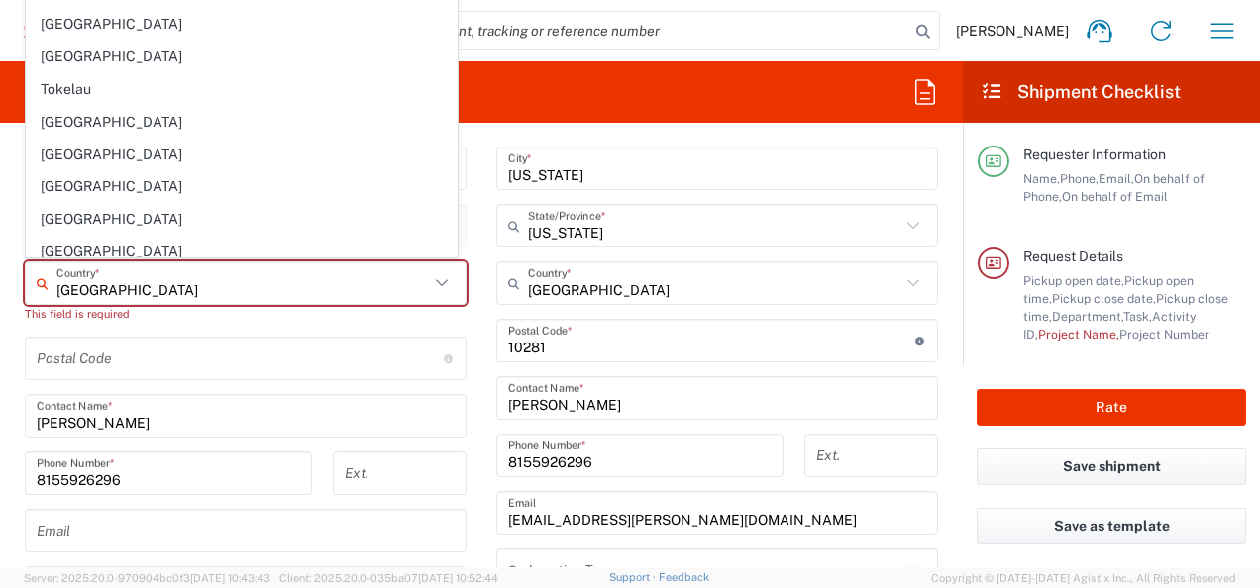
scroll to position [7330, 0]
click at [79, 331] on span "[GEOGRAPHIC_DATA]" at bounding box center [242, 346] width 430 height 31
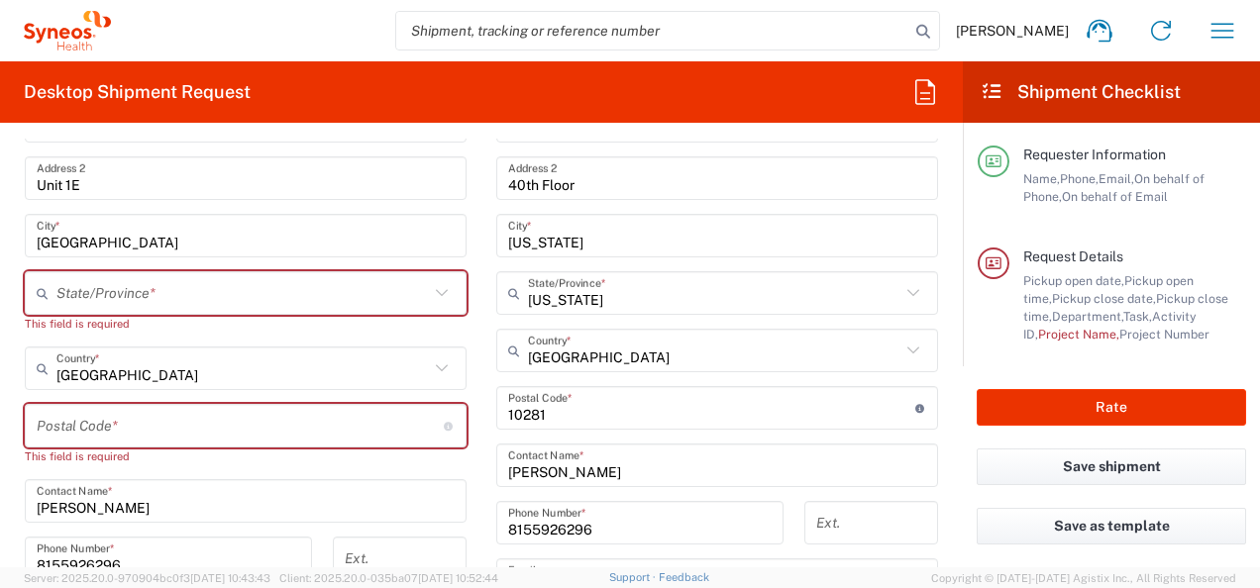
scroll to position [903, 0]
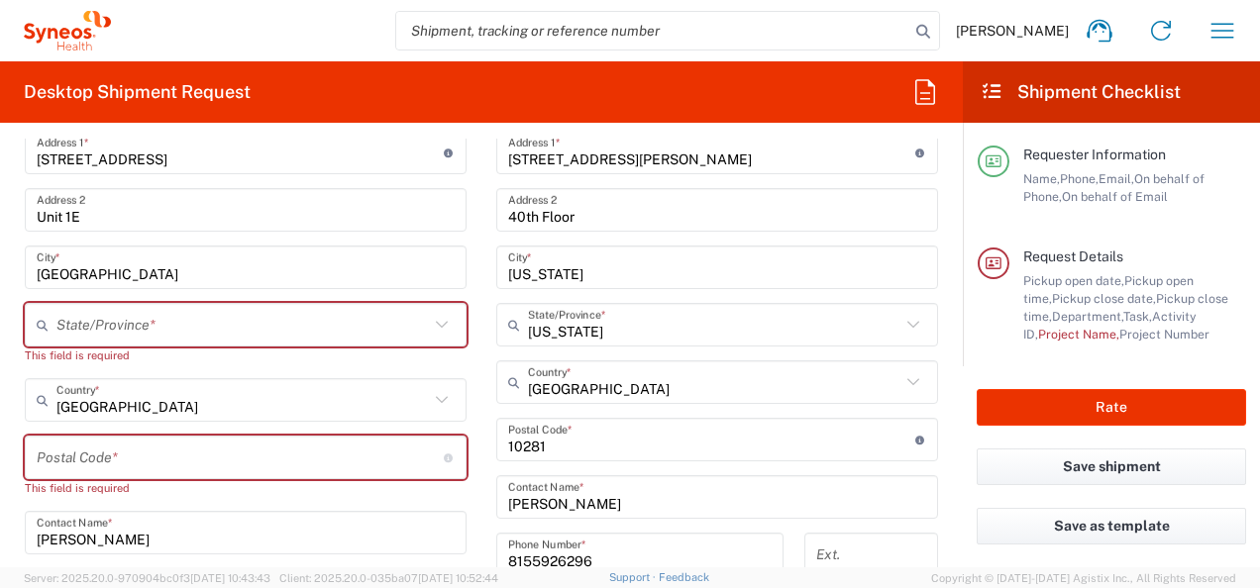
click at [432, 324] on icon at bounding box center [442, 325] width 26 height 26
type input "[US_STATE]"
click at [115, 325] on input "[US_STATE]" at bounding box center [242, 325] width 372 height 35
drag, startPoint x: 143, startPoint y: 459, endPoint x: 143, endPoint y: 448, distance: 10.9
click at [143, 459] on input "undefined" at bounding box center [240, 458] width 407 height 35
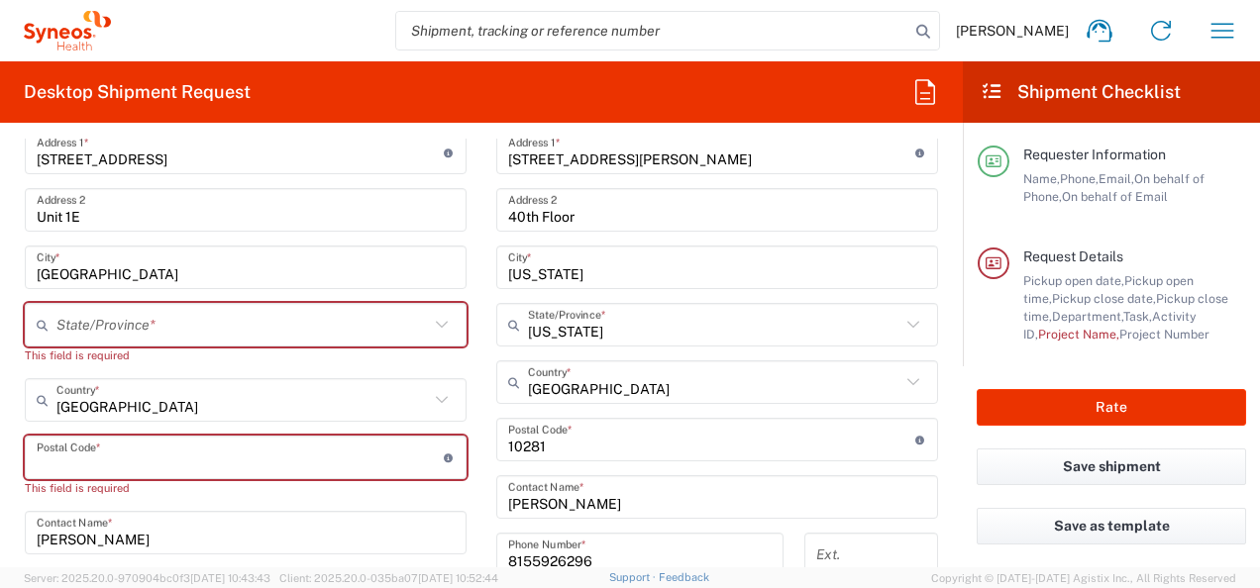
type input "60613"
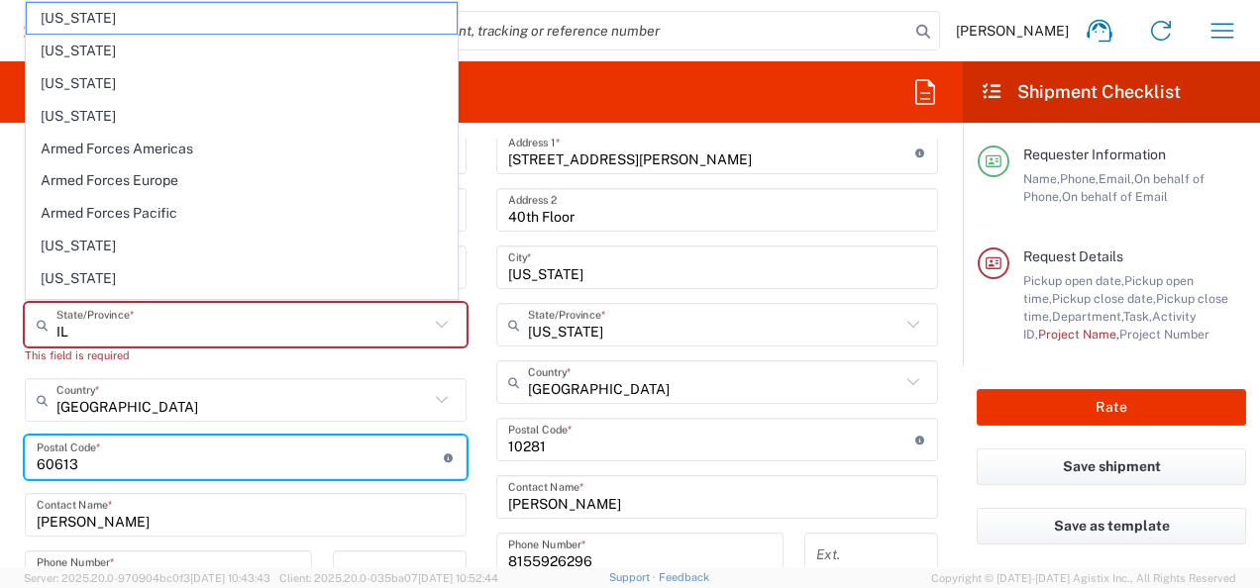
scroll to position [804, 0]
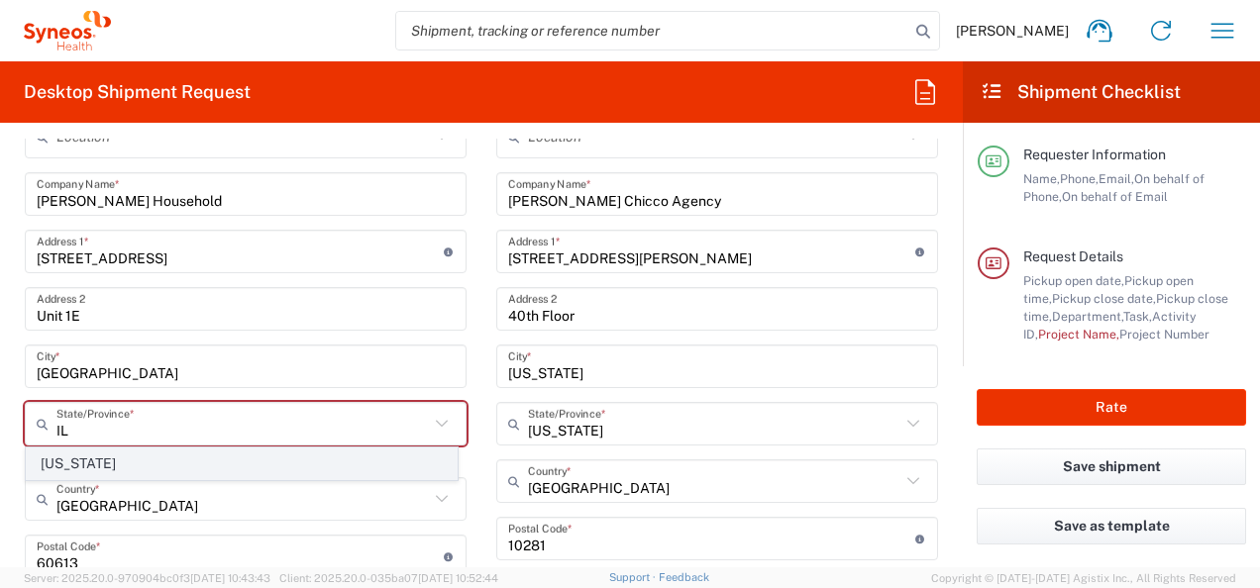
click at [117, 454] on span "[US_STATE]" at bounding box center [242, 464] width 430 height 31
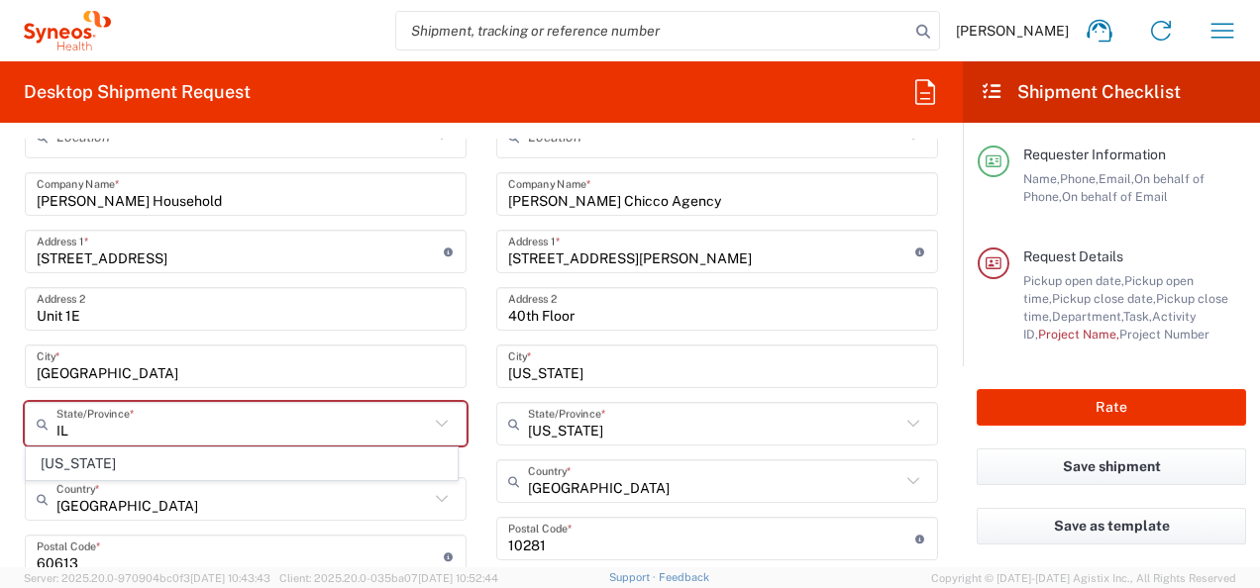
type input "[US_STATE]"
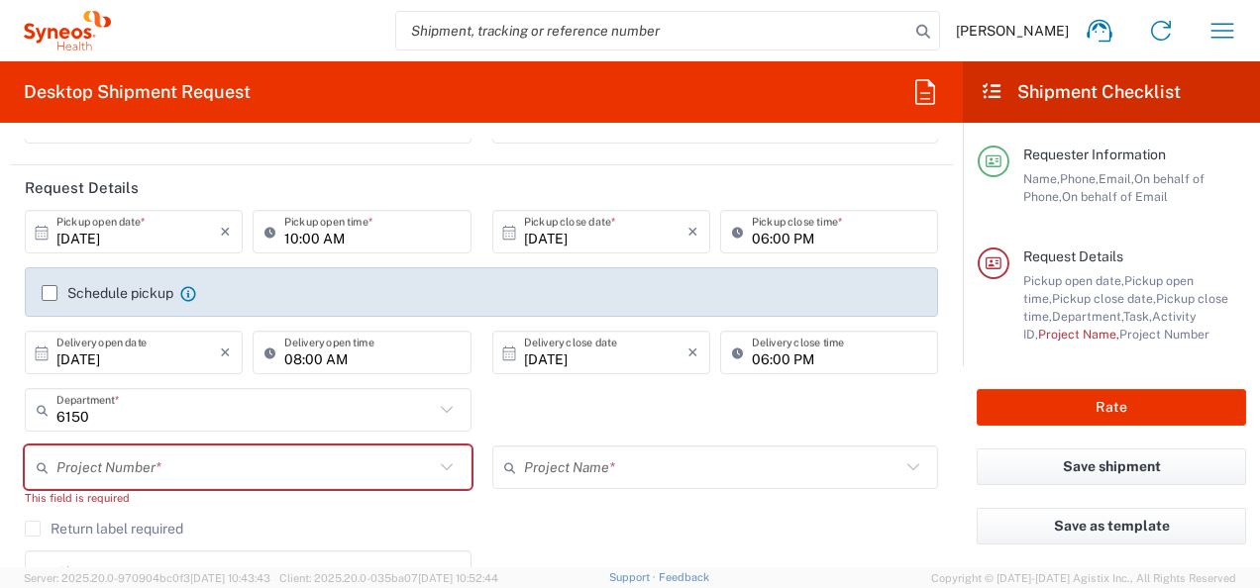
scroll to position [297, 0]
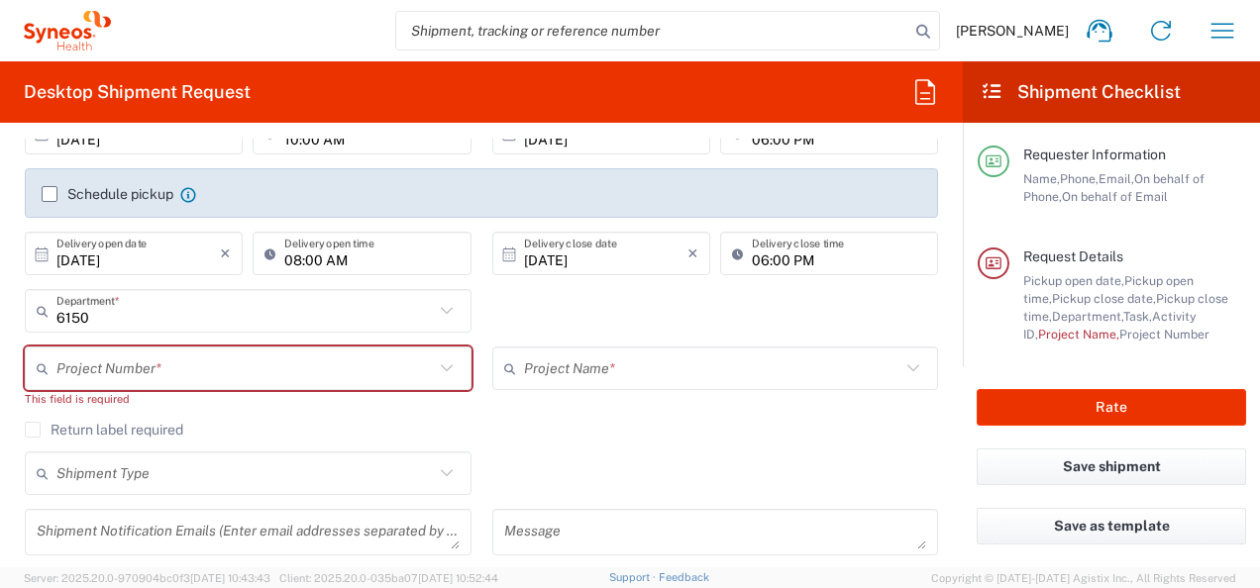
click at [592, 360] on input "text" at bounding box center [712, 369] width 377 height 35
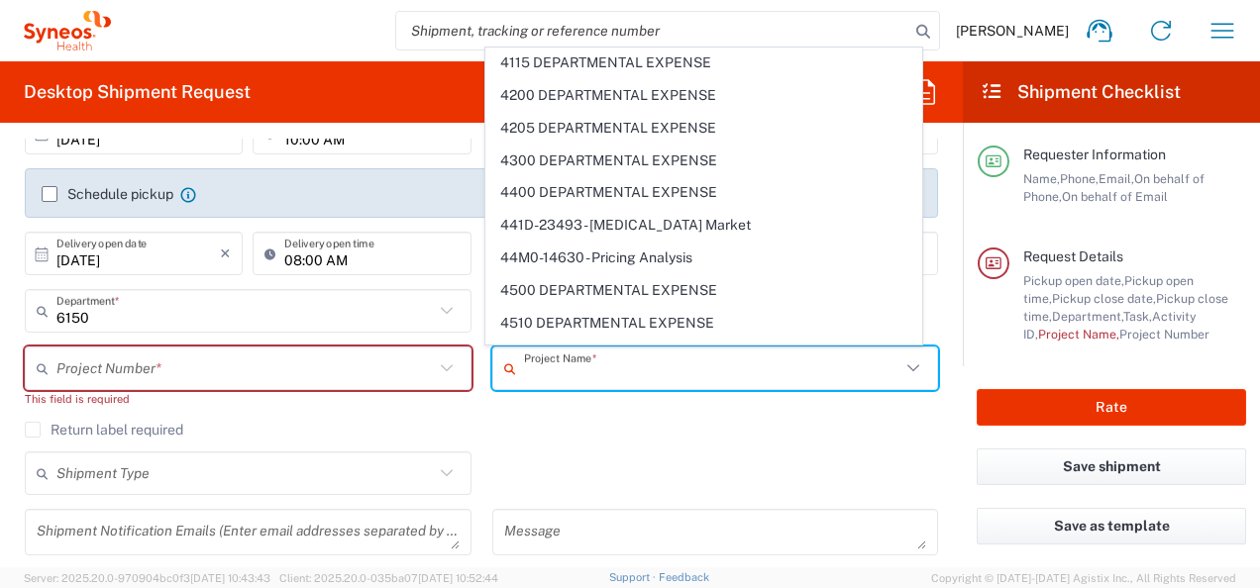
scroll to position [9251, 0]
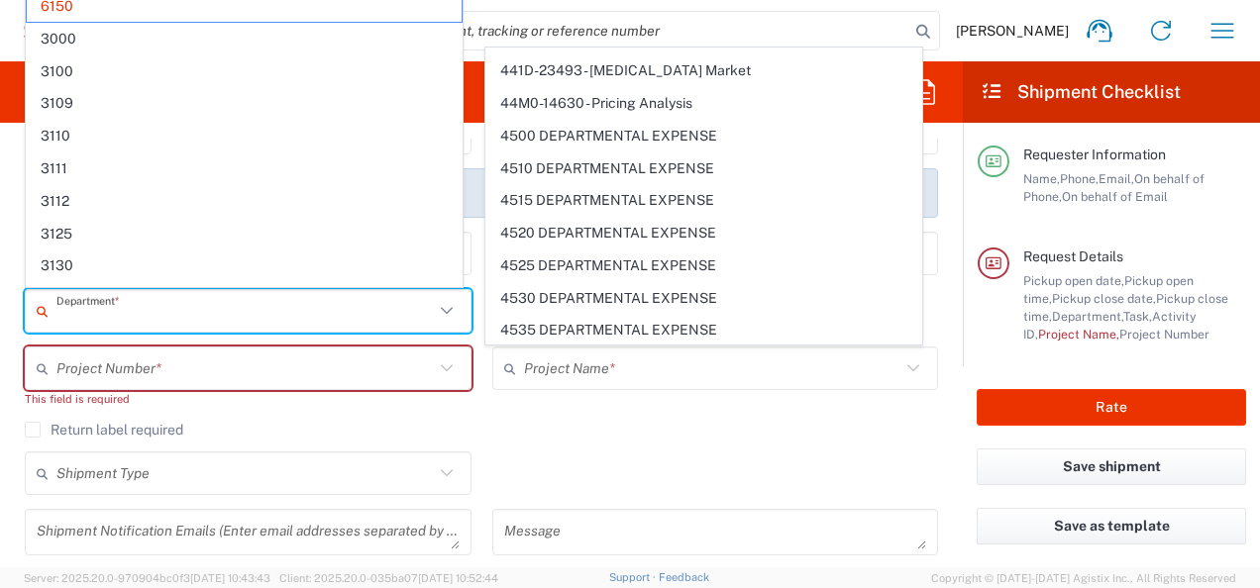
click at [165, 306] on input "text" at bounding box center [244, 311] width 377 height 35
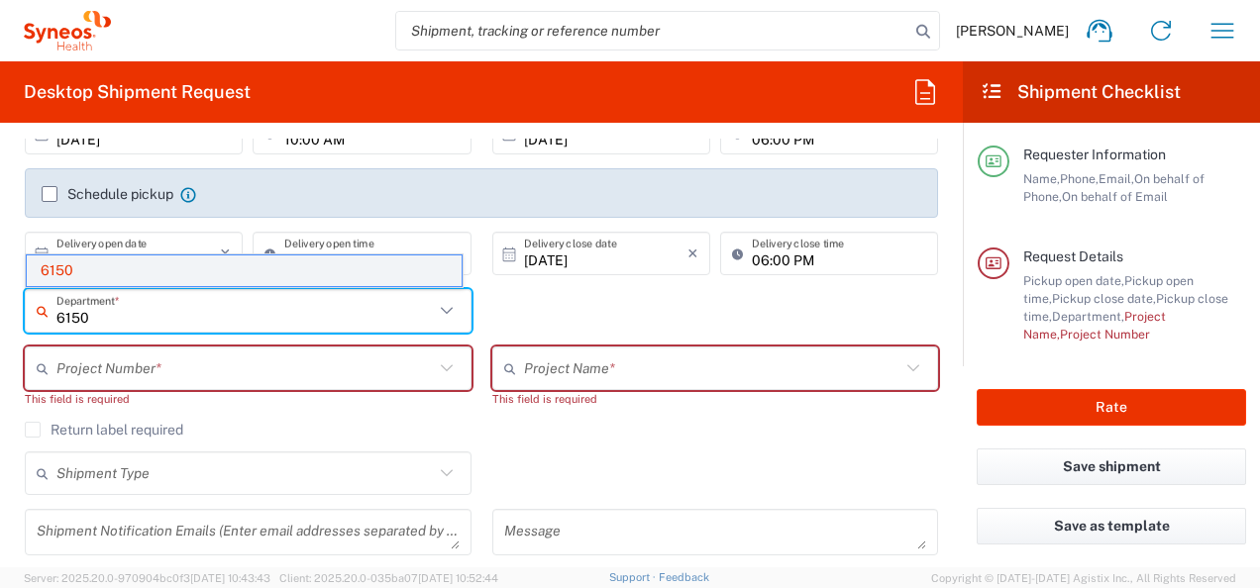
type input "6150"
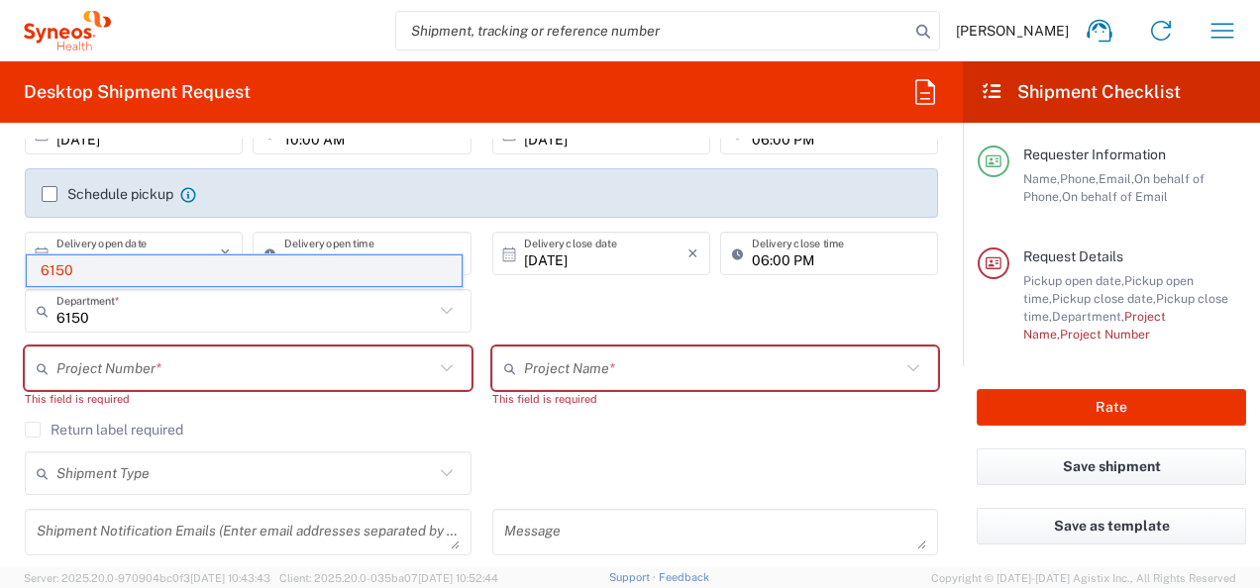
click at [84, 273] on span "6150" at bounding box center [244, 271] width 435 height 31
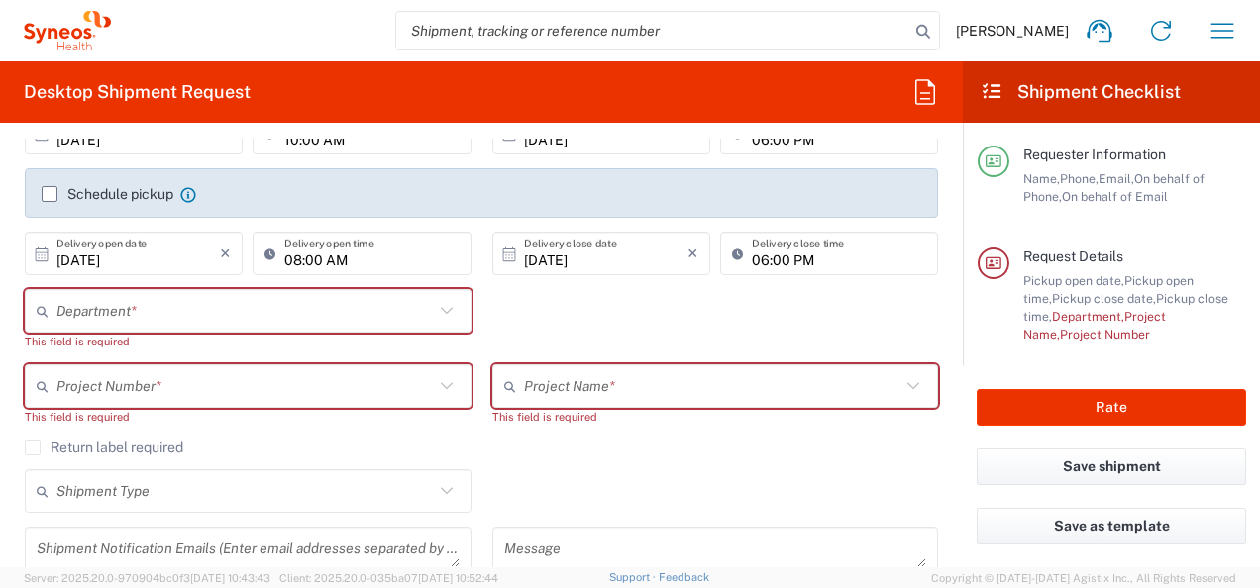
click at [451, 438] on div "Project Number * **6183 DEPARTMENTAL EXPENSE #C2015019517 [PERSON_NAME] 7046933…" at bounding box center [249, 401] width 468 height 75
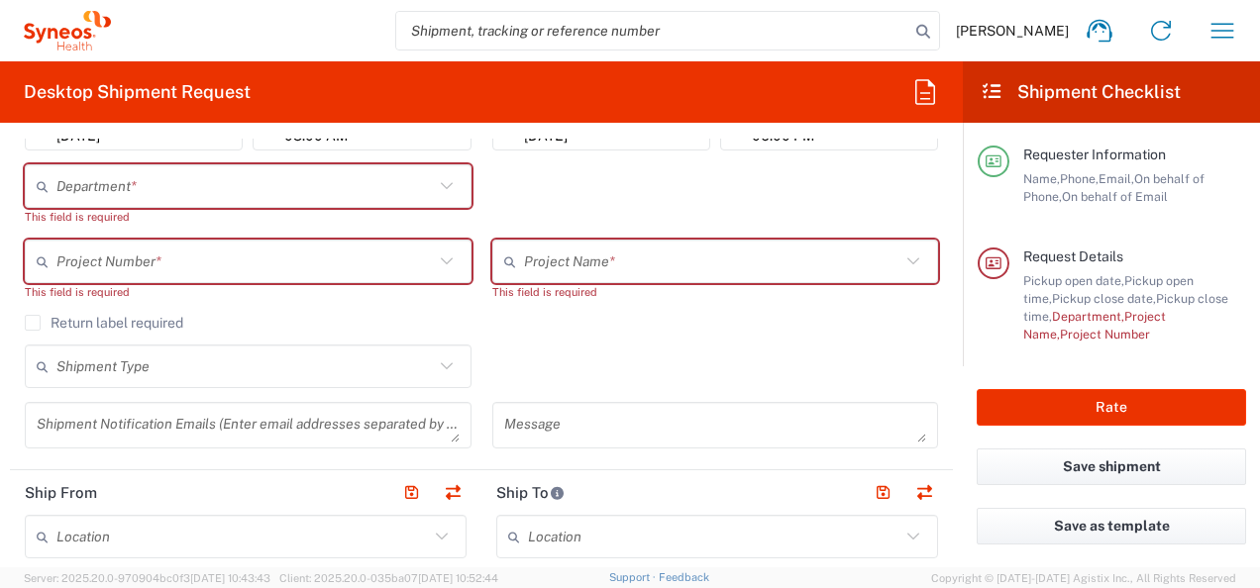
scroll to position [297, 0]
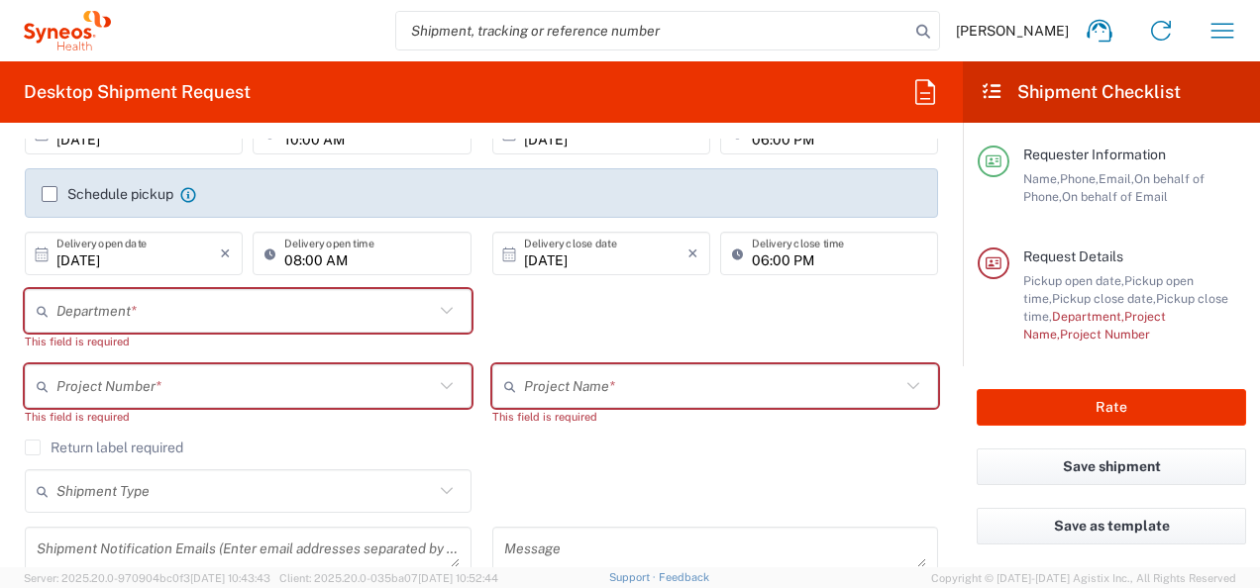
click at [468, 289] on div "Department * 6150 This field is required" at bounding box center [249, 326] width 468 height 75
click at [434, 309] on icon at bounding box center [447, 311] width 26 height 26
click at [440, 313] on icon at bounding box center [447, 311] width 26 height 26
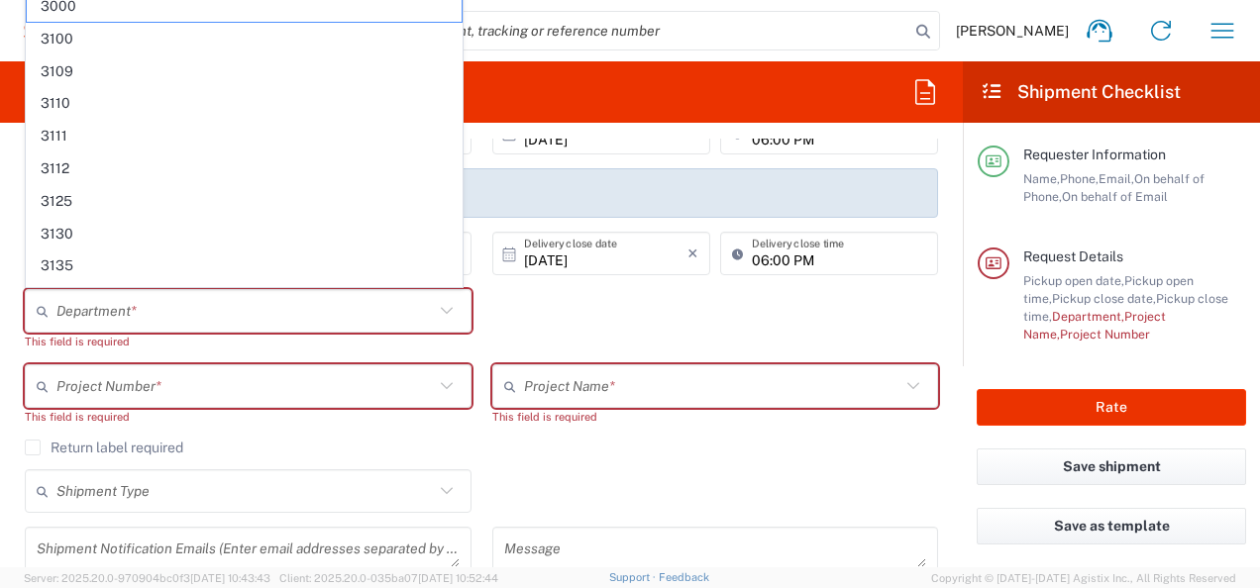
click at [438, 313] on icon at bounding box center [447, 311] width 26 height 26
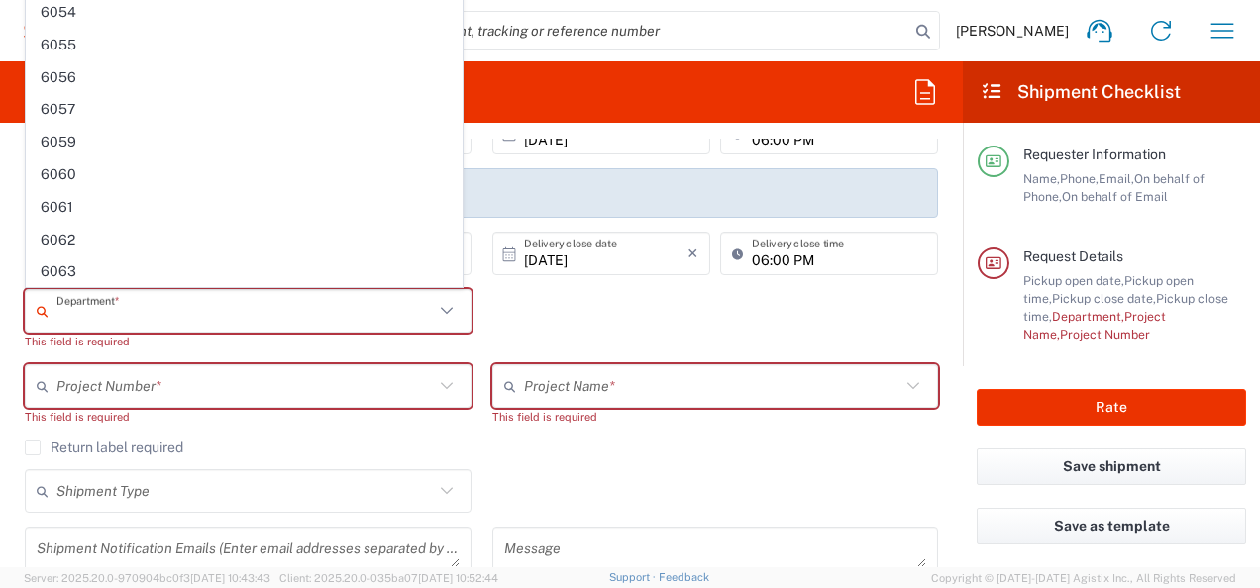
drag, startPoint x: 710, startPoint y: 301, endPoint x: 529, endPoint y: 369, distance: 193.7
click at [709, 301] on div "Department * 3000 3100 3109 3110 3111 3112 3125 3130 3135 3136 3150 3155 3165 3…" at bounding box center [482, 326] width 934 height 75
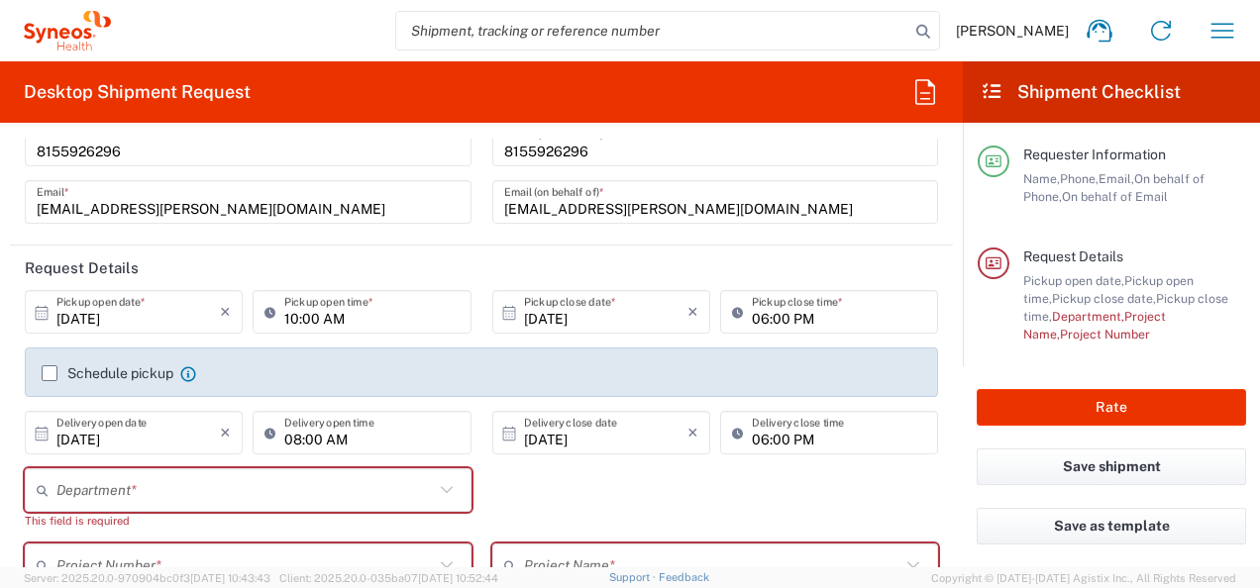
scroll to position [99, 0]
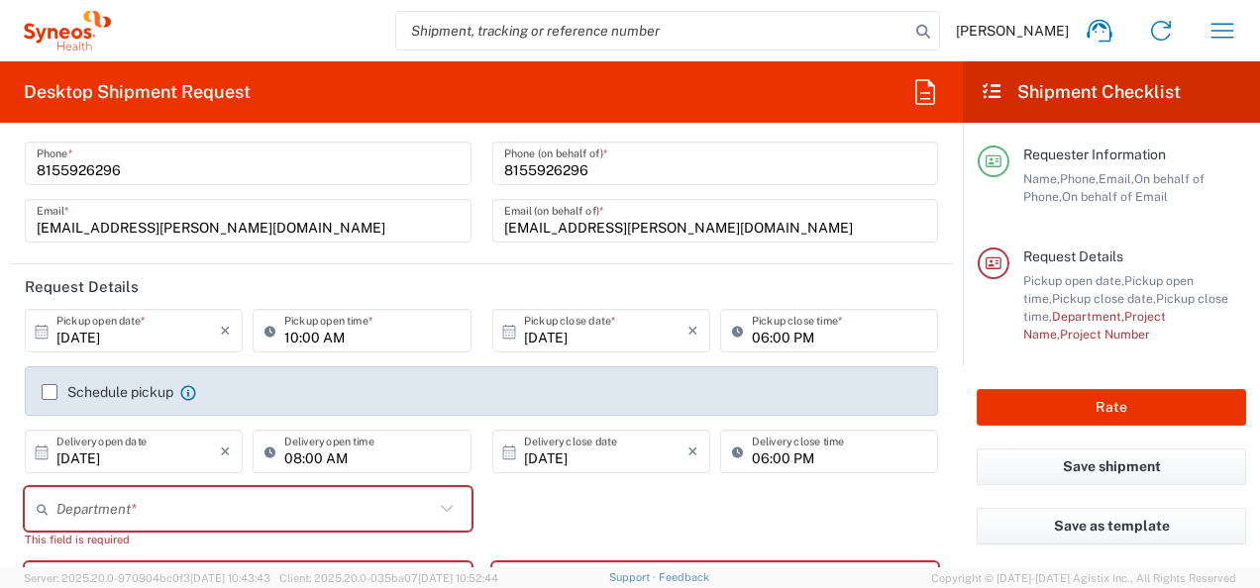
click at [213, 261] on agx-form-section "Requester Information [PERSON_NAME] Name * [PHONE_NUMBER] Phone * [EMAIL_ADDRES…" at bounding box center [481, 152] width 943 height 225
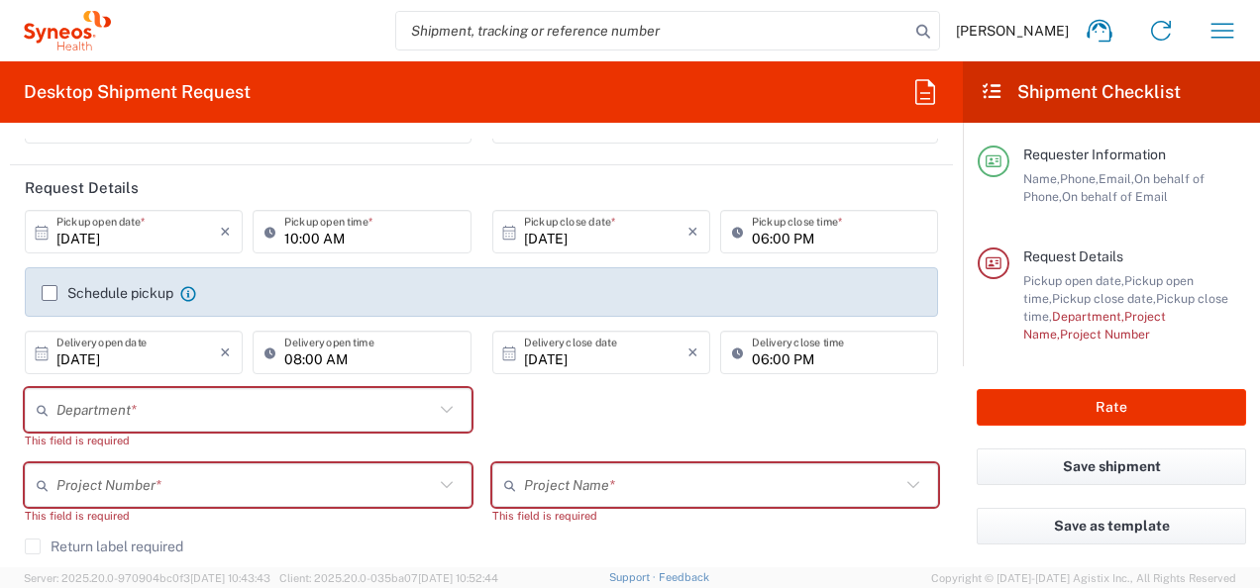
click at [144, 407] on input "text" at bounding box center [244, 410] width 377 height 35
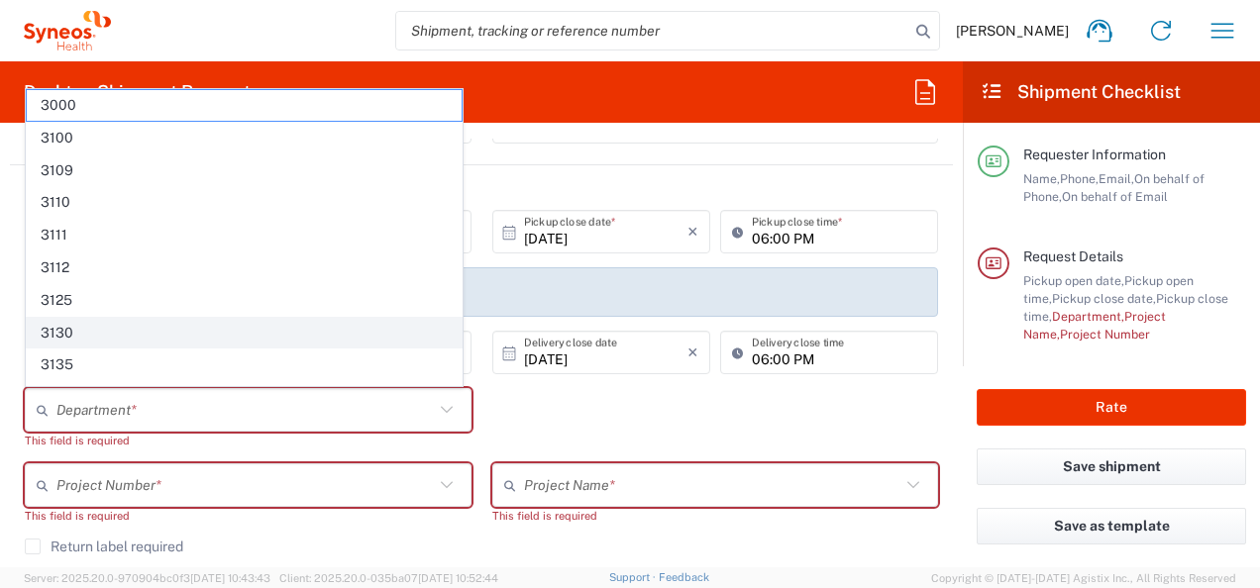
click at [79, 331] on span "3130" at bounding box center [244, 333] width 435 height 31
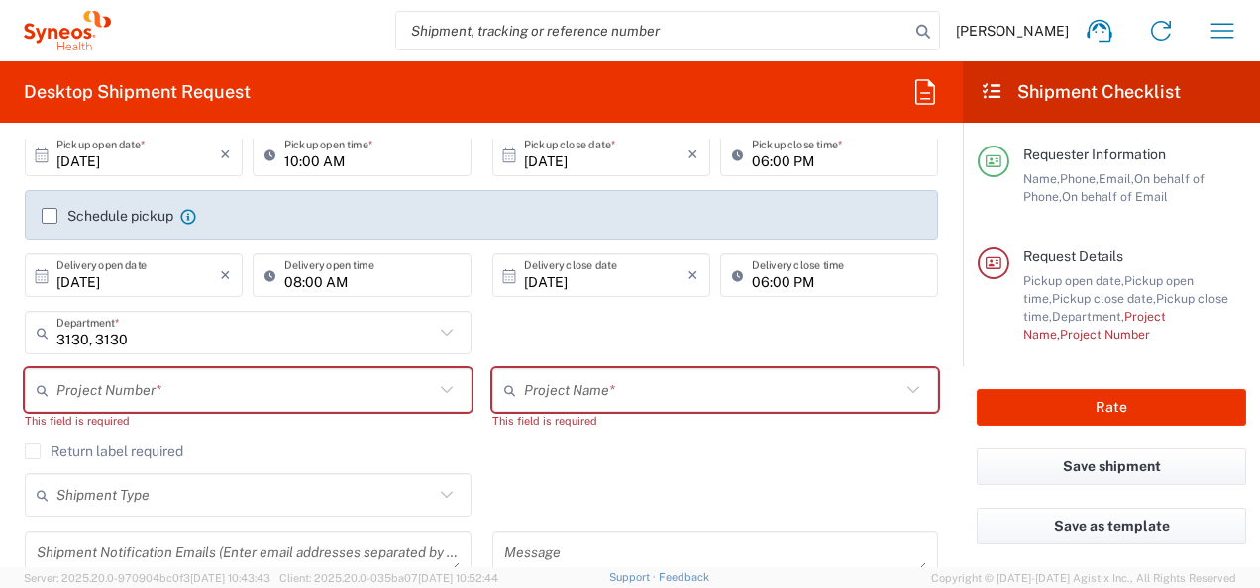
scroll to position [396, 0]
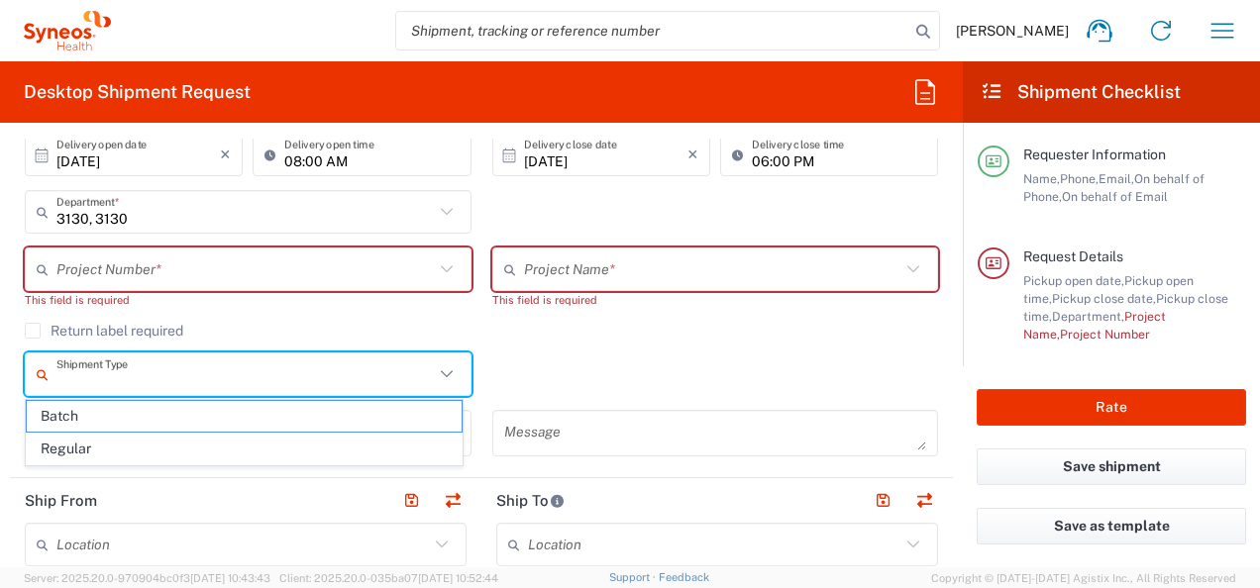
click at [240, 362] on input "text" at bounding box center [244, 375] width 377 height 35
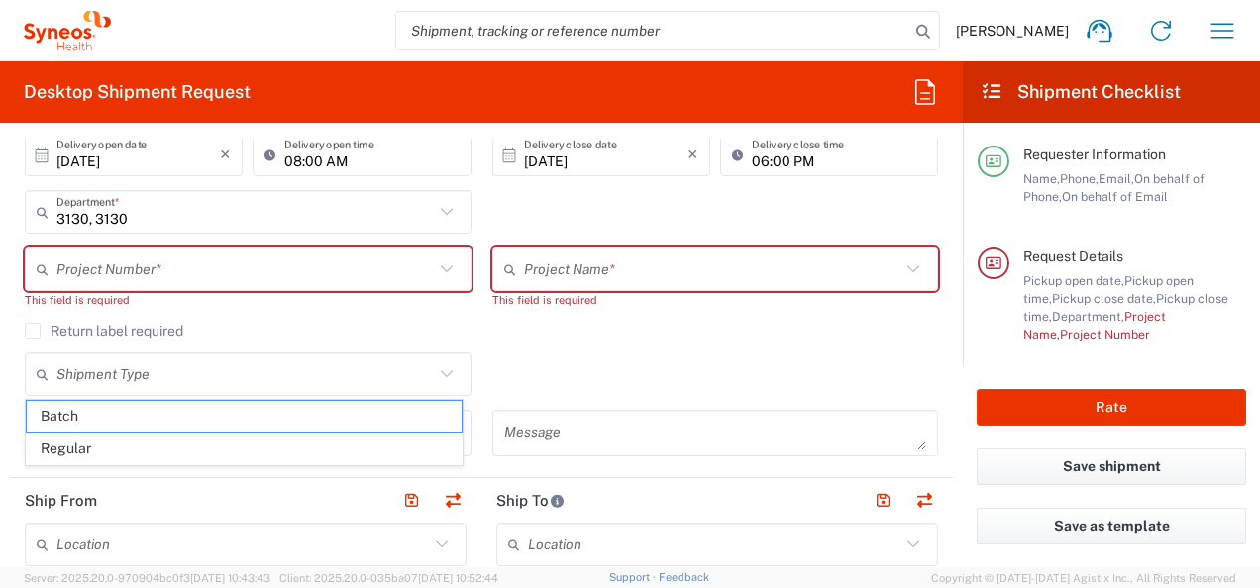
click at [244, 323] on agx-checkbox-control "Return label required" at bounding box center [481, 331] width 913 height 16
click at [200, 276] on input "text" at bounding box center [244, 270] width 377 height 35
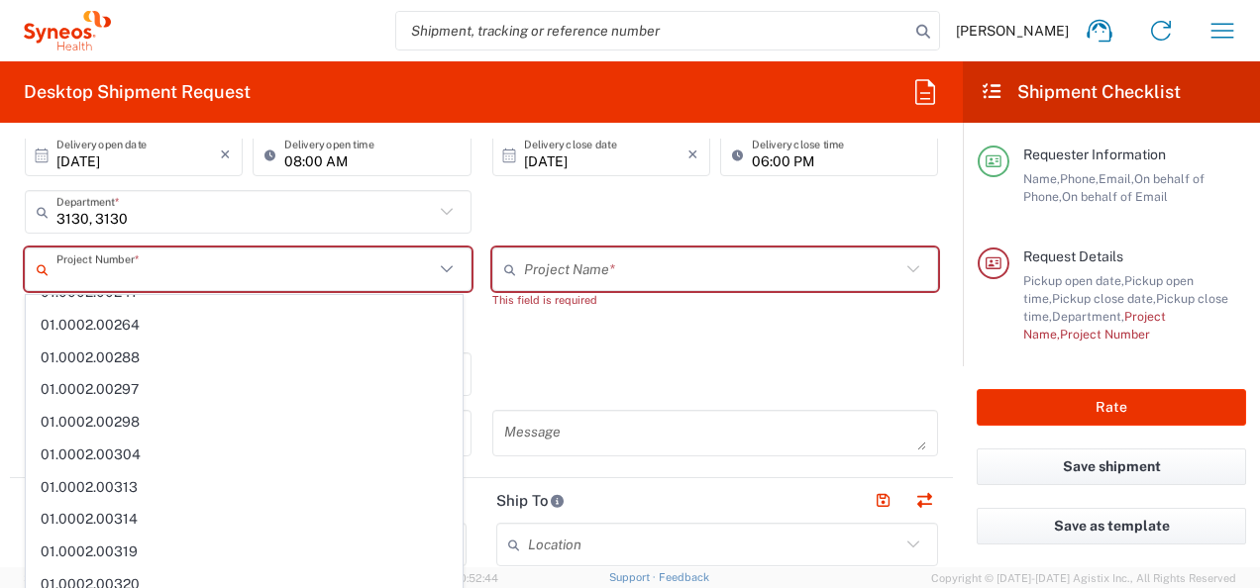
scroll to position [1387, 0]
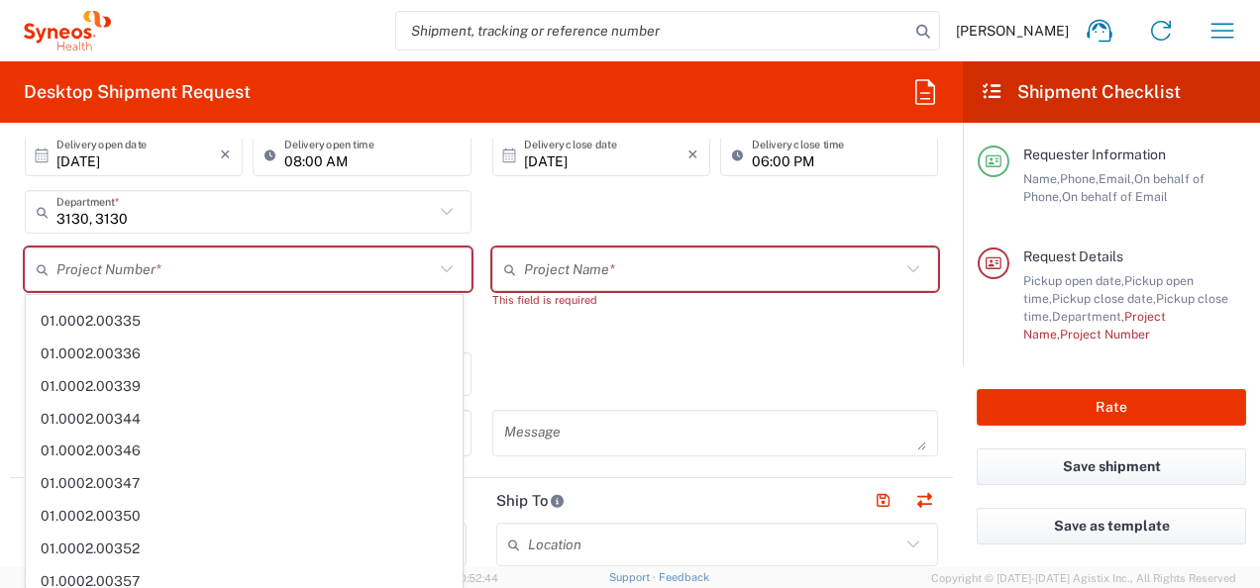
click at [143, 234] on div "3130, 3130 Department * 3000 3100 3109 3110 3111 3112 3125 3130 3135 3136 3150 …" at bounding box center [249, 218] width 468 height 57
click at [149, 216] on input "3130, 3130" at bounding box center [244, 212] width 377 height 35
click at [113, 214] on input "3130, 3130" at bounding box center [244, 212] width 377 height 35
click at [129, 214] on input "3130, 3130" at bounding box center [244, 212] width 377 height 35
click at [129, 213] on input "3130, 3130" at bounding box center [244, 212] width 377 height 35
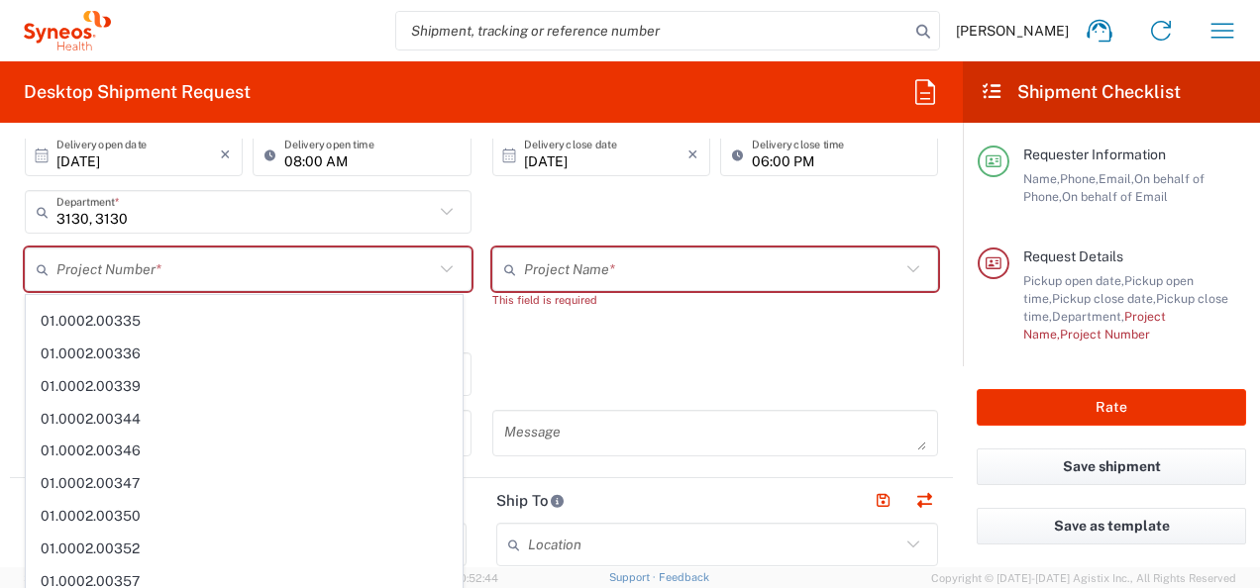
click at [656, 349] on div "Return label required" at bounding box center [481, 338] width 913 height 30
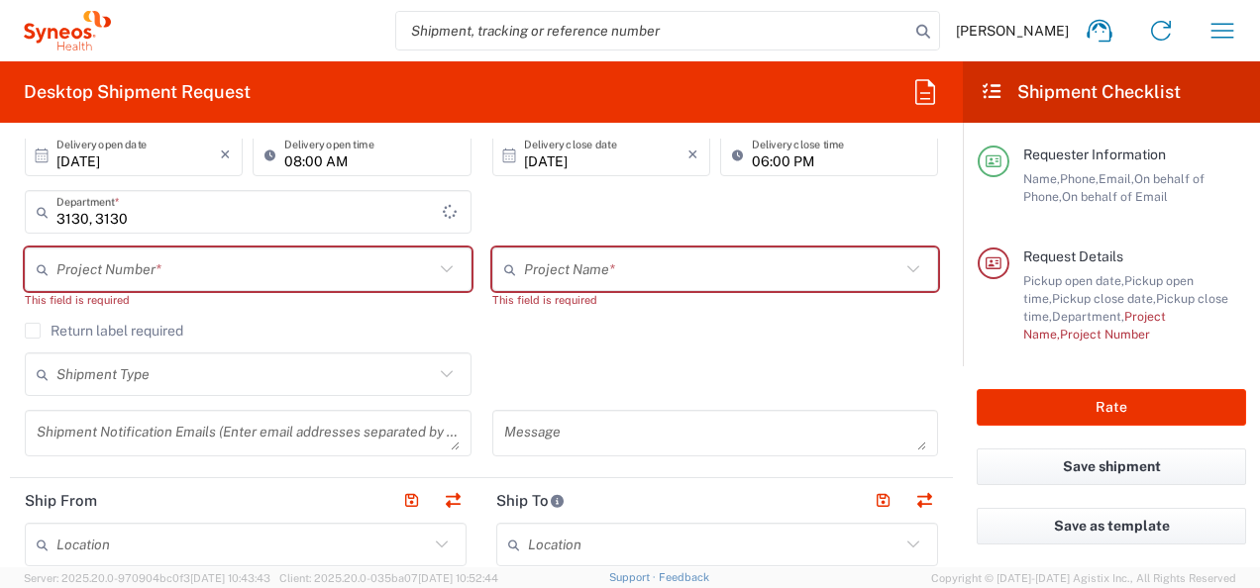
type input "3130, 3130"
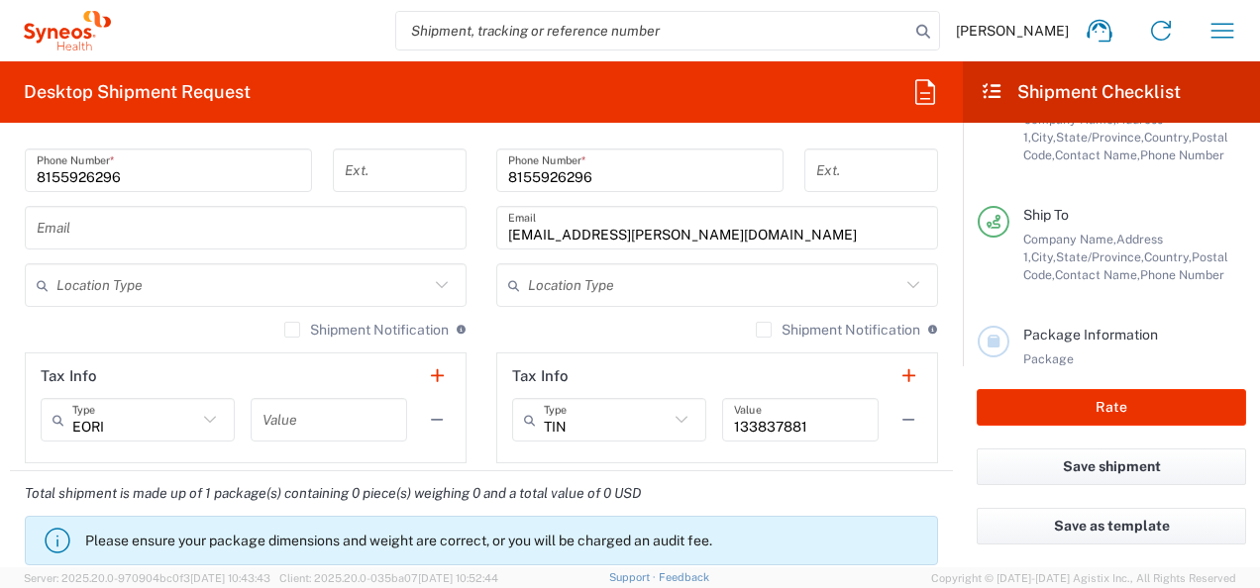
scroll to position [412, 0]
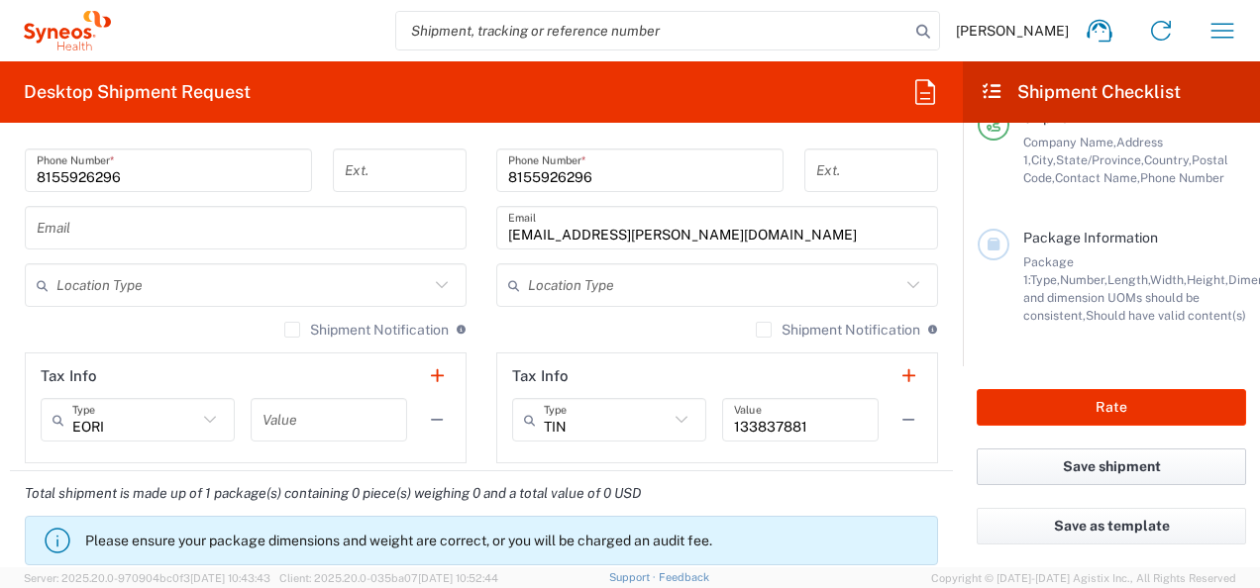
click at [1123, 470] on button "Save shipment" at bounding box center [1111, 467] width 269 height 37
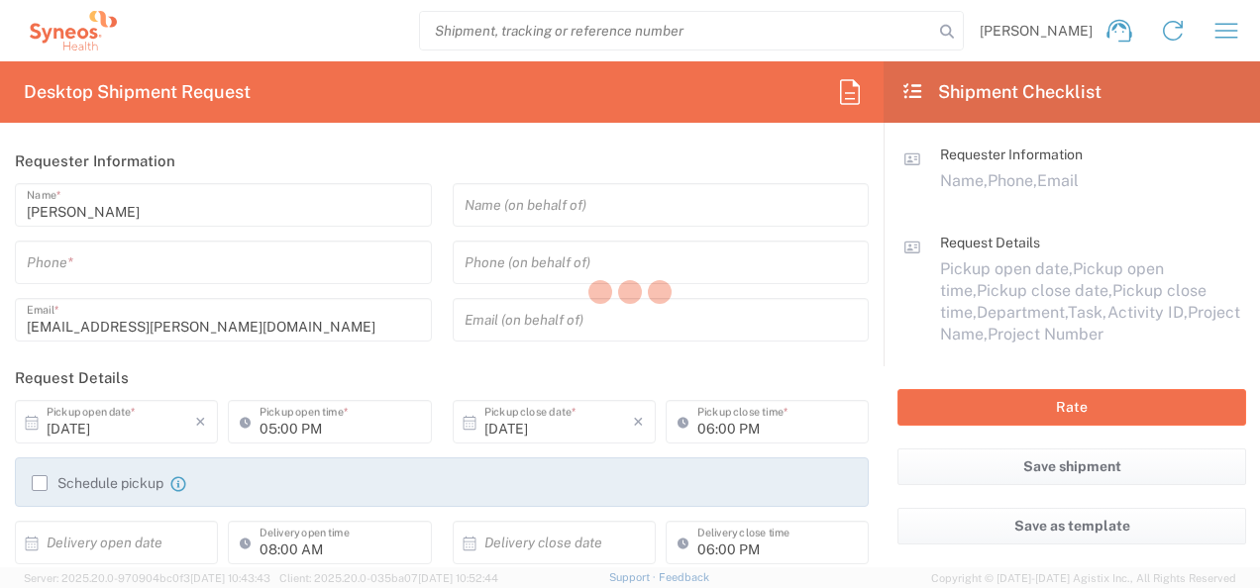
type input "6150"
type input "[US_STATE]"
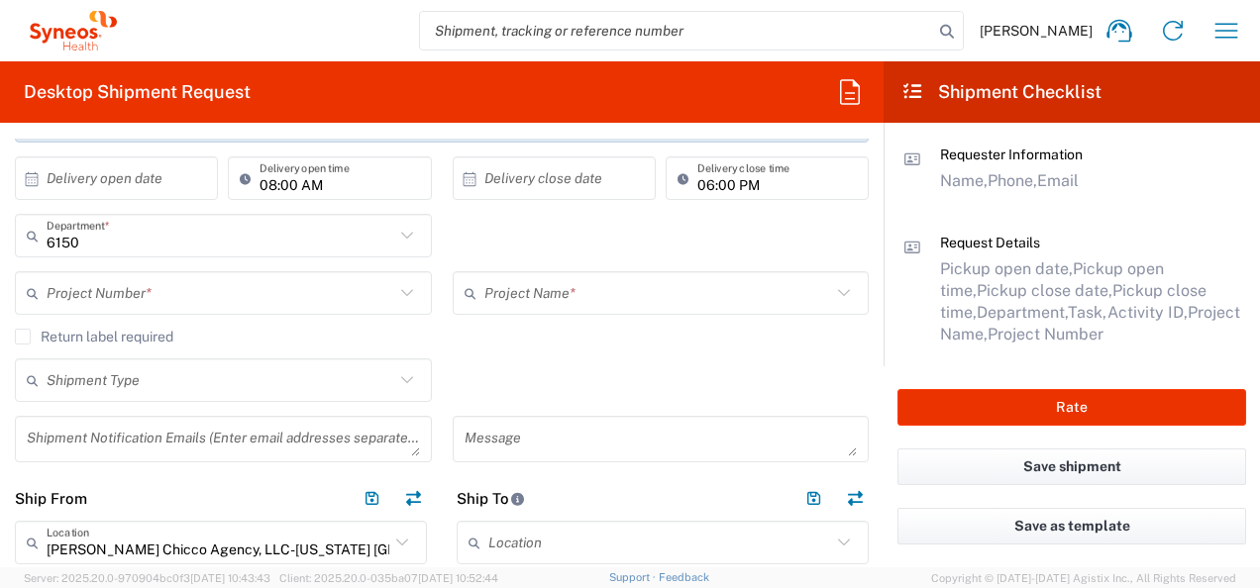
scroll to position [396, 0]
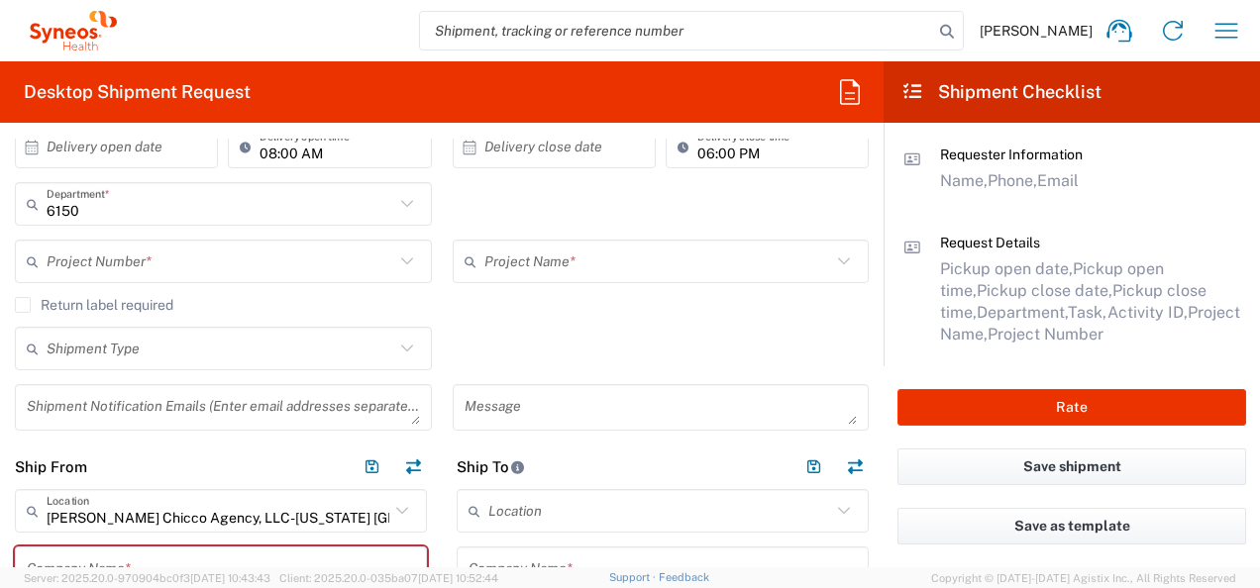
click at [402, 202] on icon at bounding box center [407, 204] width 26 height 26
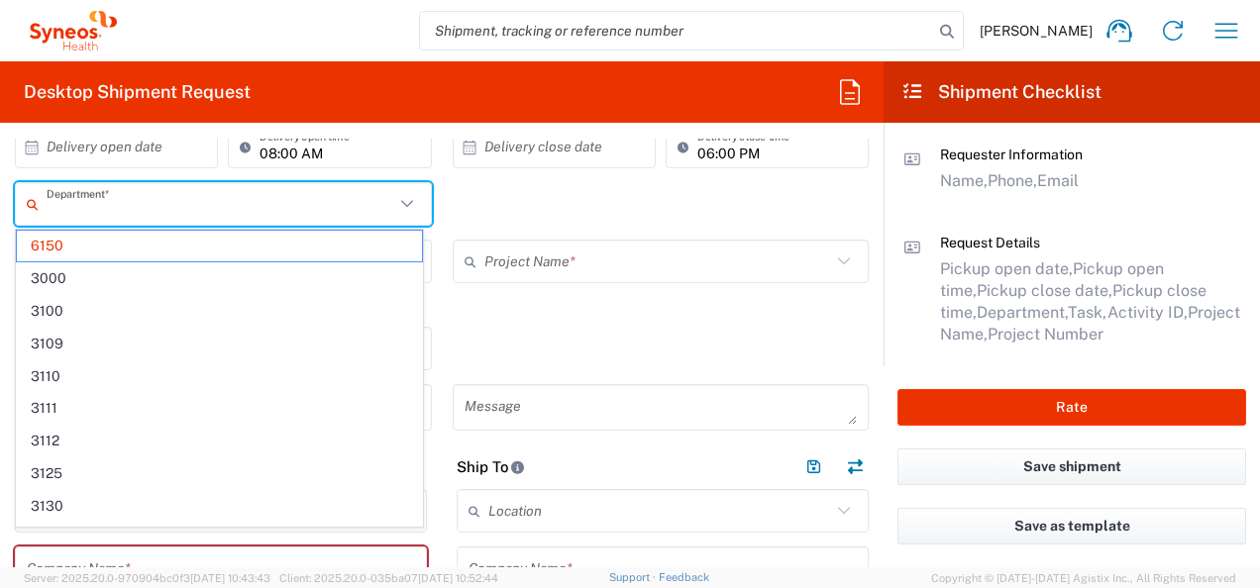
click at [567, 321] on div "Return label required" at bounding box center [442, 312] width 854 height 30
type input "6150"
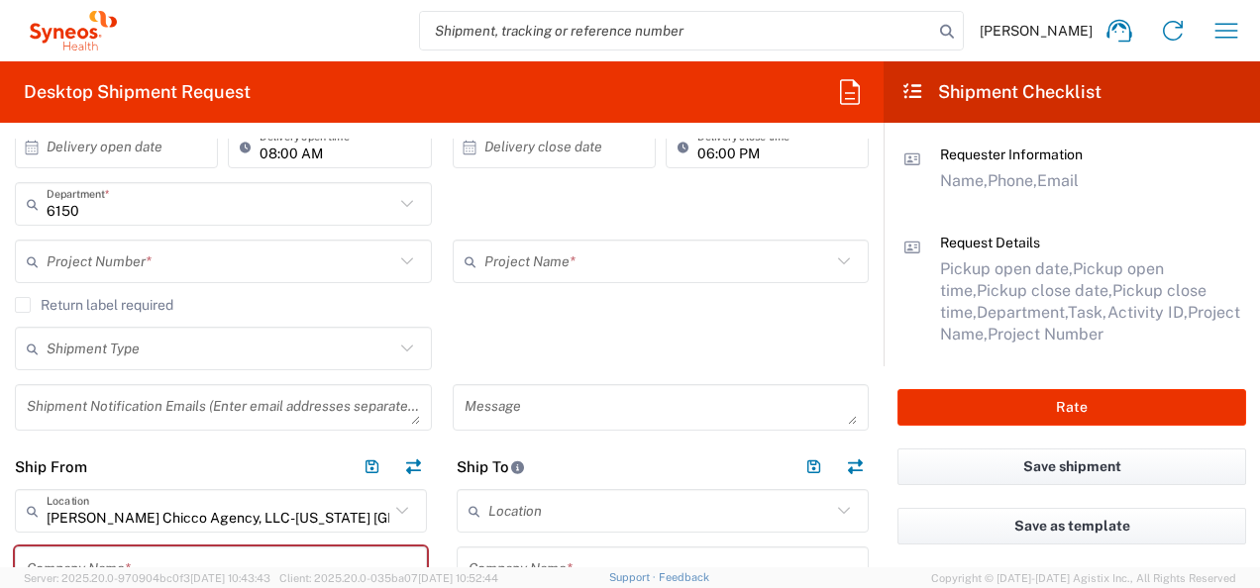
click at [412, 259] on icon at bounding box center [407, 262] width 26 height 26
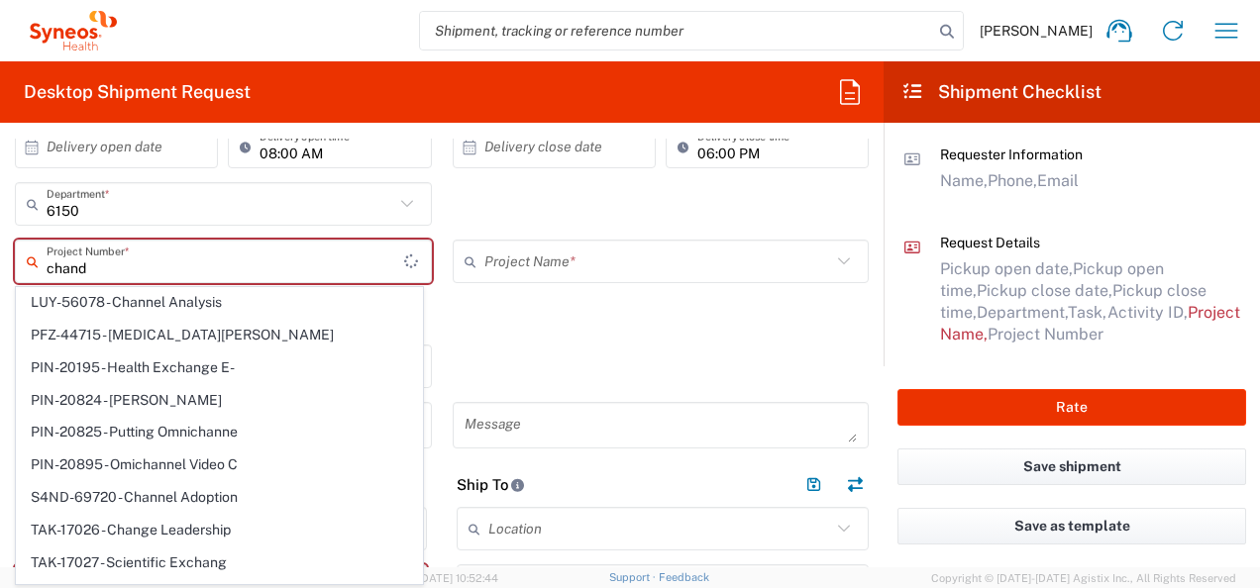
scroll to position [0, 0]
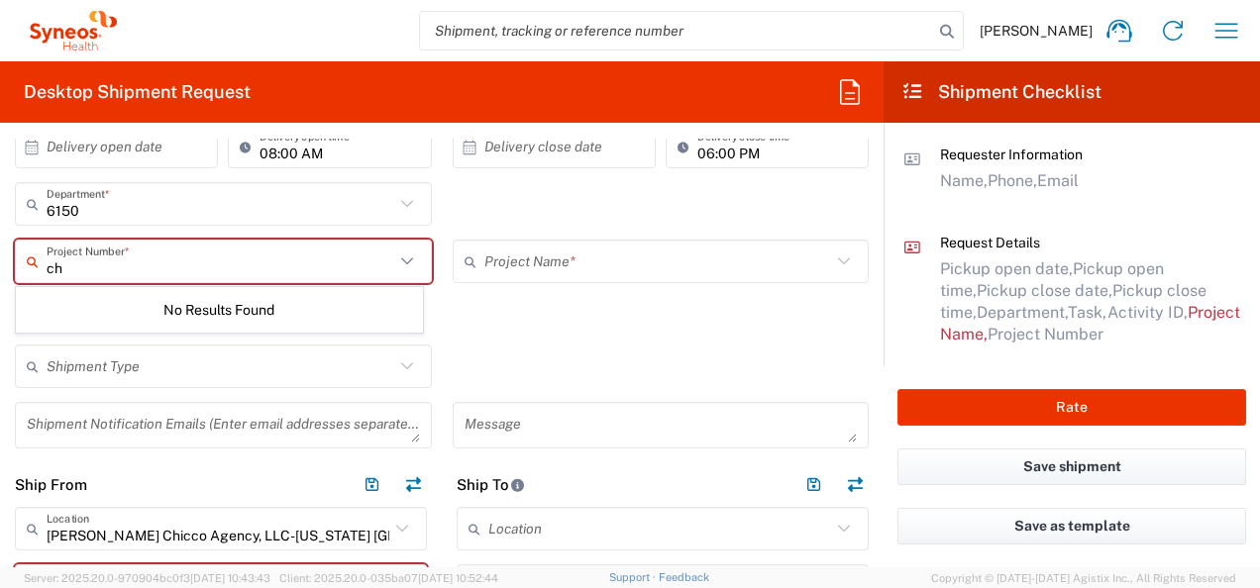
type input "c"
type input "s"
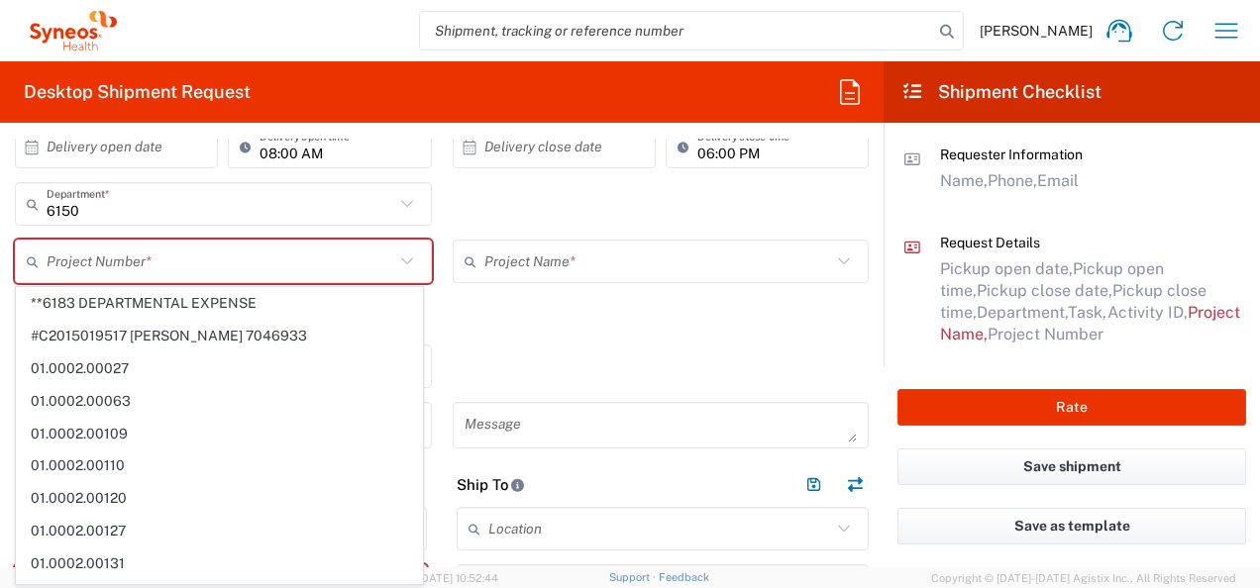
drag, startPoint x: 649, startPoint y: 333, endPoint x: 677, endPoint y: 329, distance: 29.0
click at [649, 332] on div "Return label required" at bounding box center [442, 330] width 854 height 30
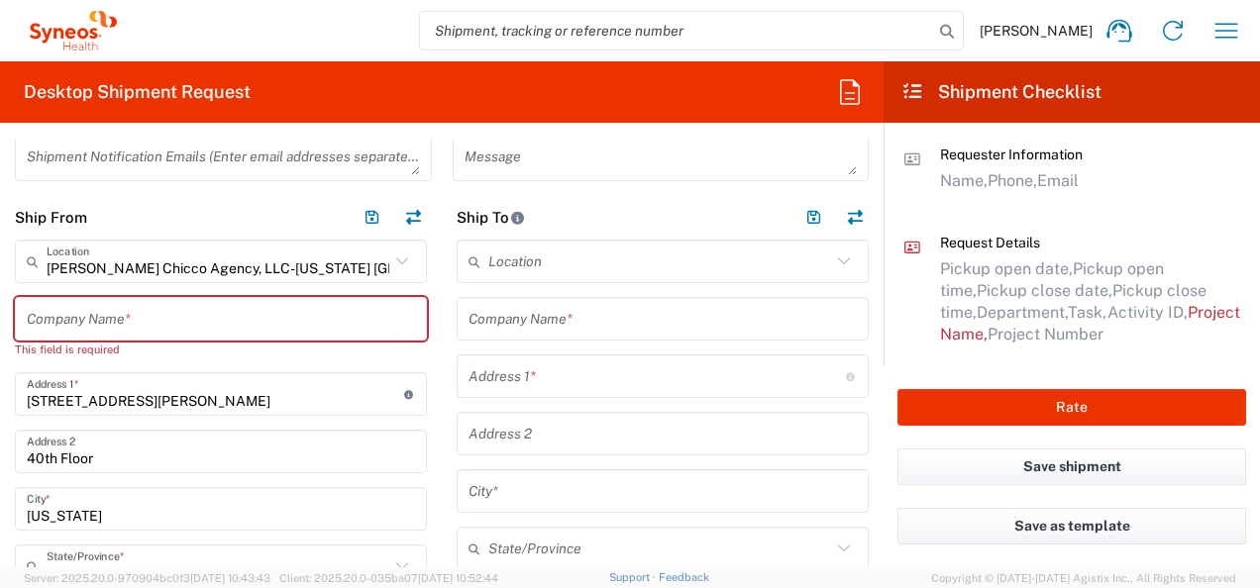
scroll to position [693, 0]
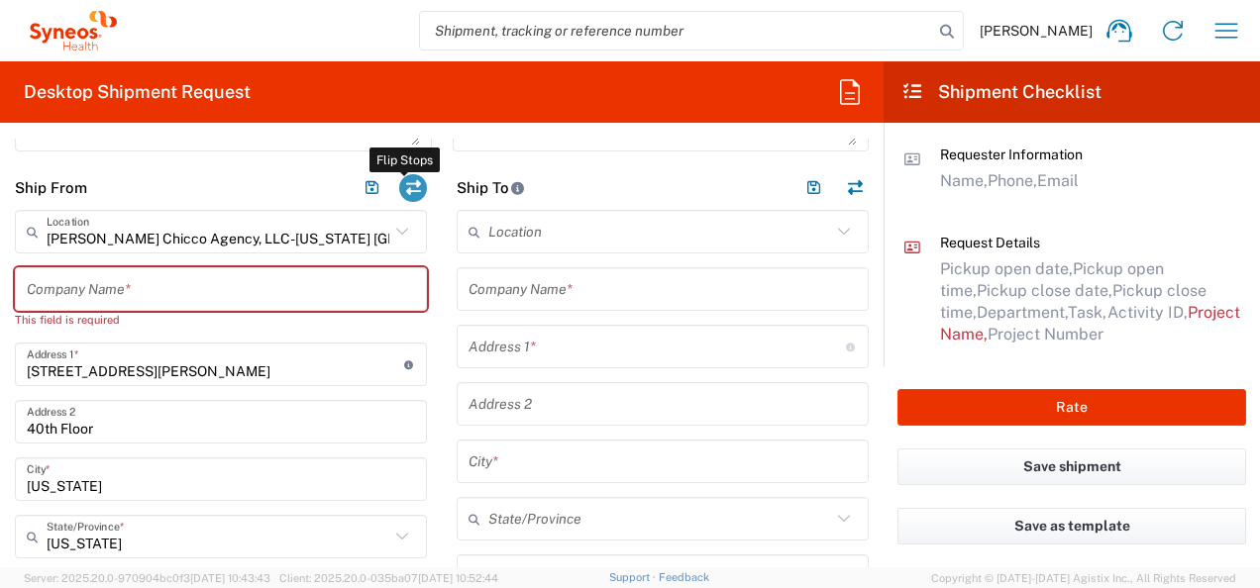
click at [408, 183] on button "button" at bounding box center [413, 188] width 28 height 28
type input "EORI"
type input "[PERSON_NAME] Chicco Agency, LLC-[US_STATE] [GEOGRAPHIC_DATA]"
type input "[STREET_ADDRESS][PERSON_NAME]"
type input "40th Floor"
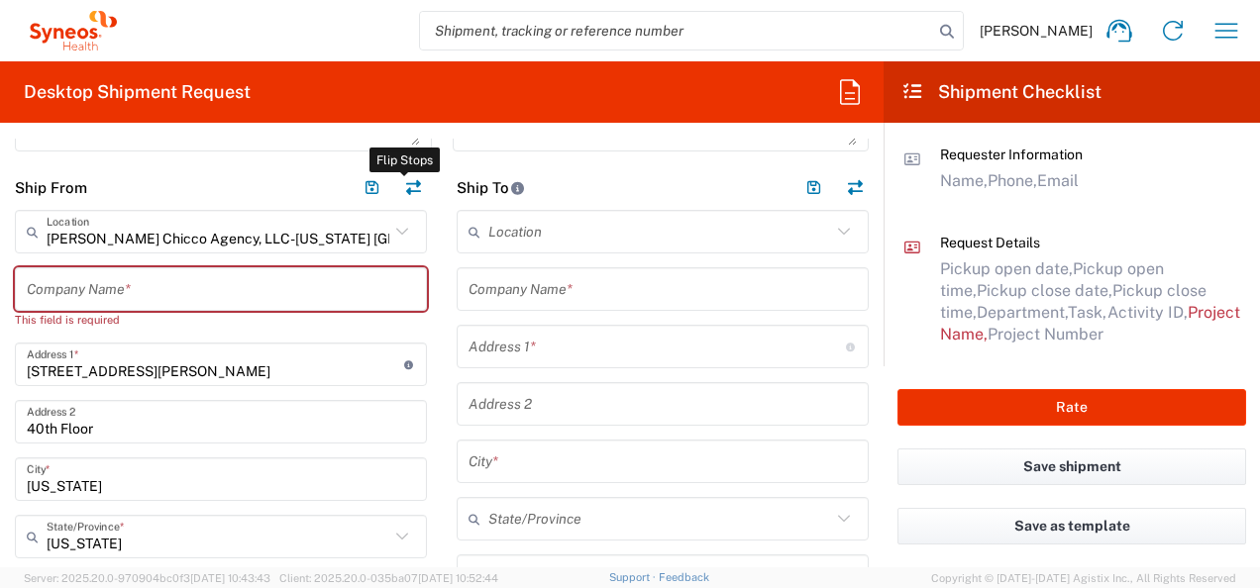
type input "[US_STATE]"
type input "[GEOGRAPHIC_DATA]"
type input "10281"
type input "[PERSON_NAME]"
type input "[EMAIL_ADDRESS][PERSON_NAME][DOMAIN_NAME]"
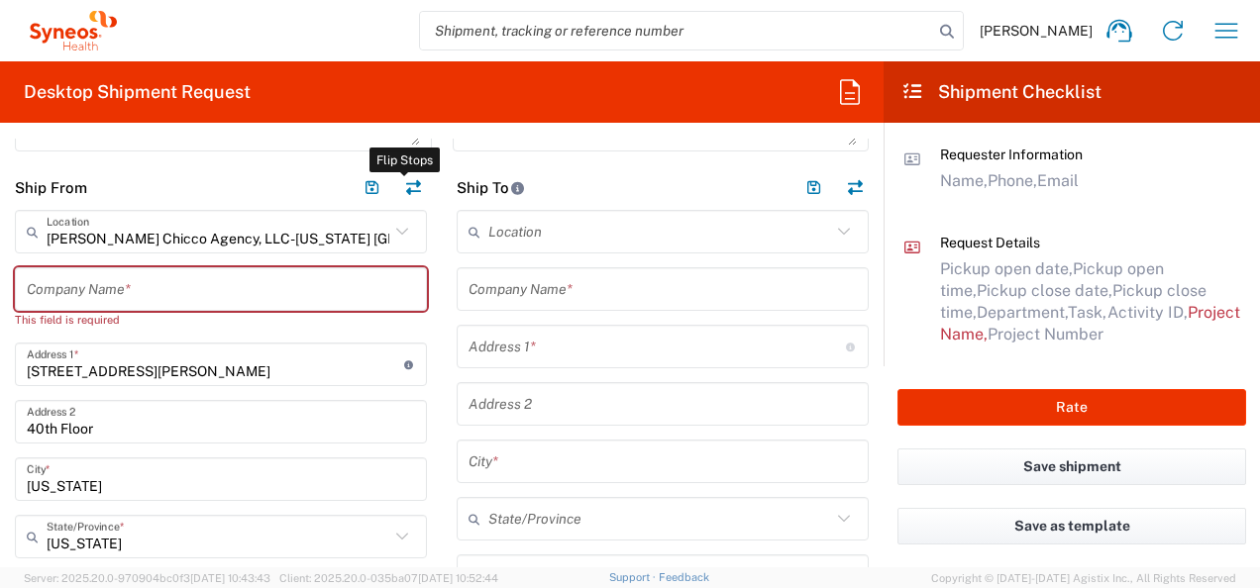
type input "TIN"
type input "133837881"
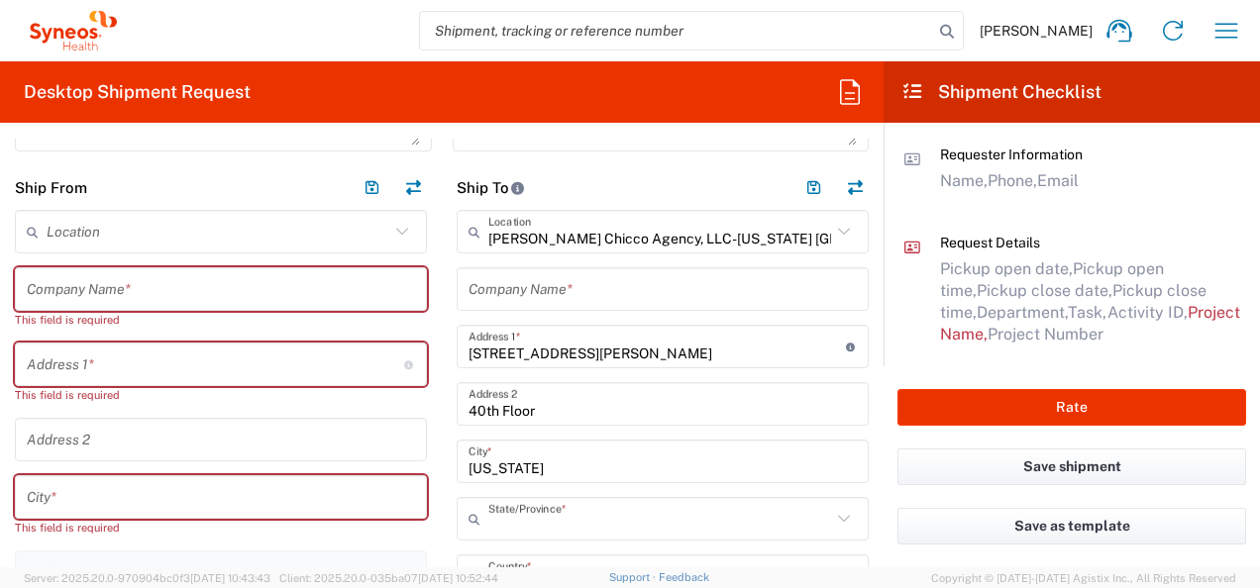
type input "[US_STATE]"
click at [82, 293] on input "text" at bounding box center [221, 289] width 388 height 35
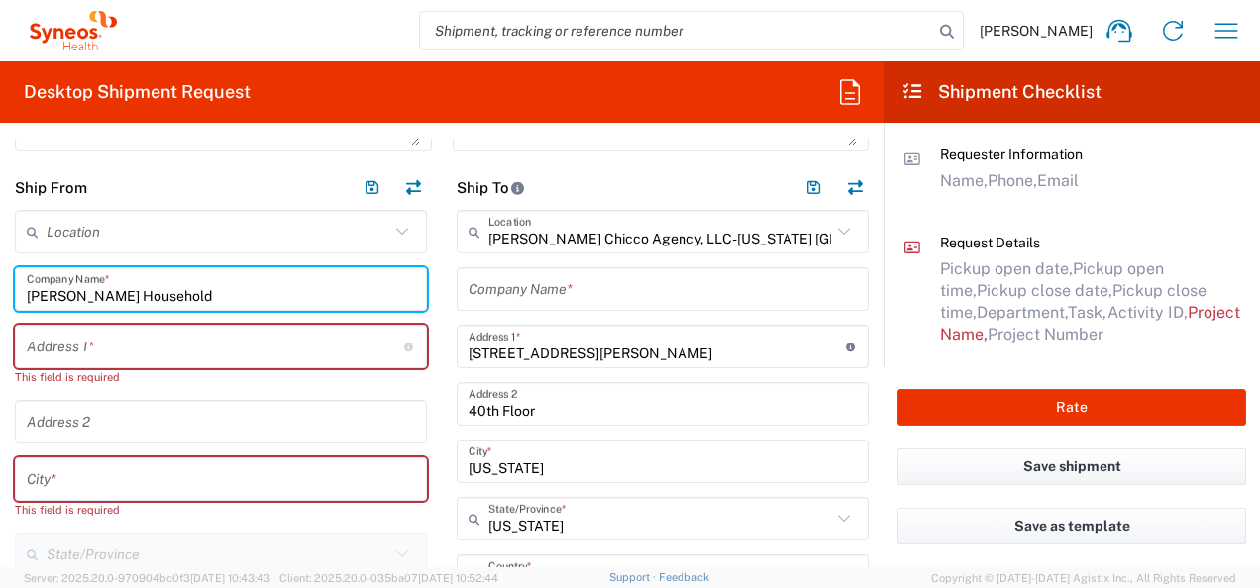
type input "[PERSON_NAME] Household"
click at [87, 345] on input "text" at bounding box center [215, 347] width 377 height 35
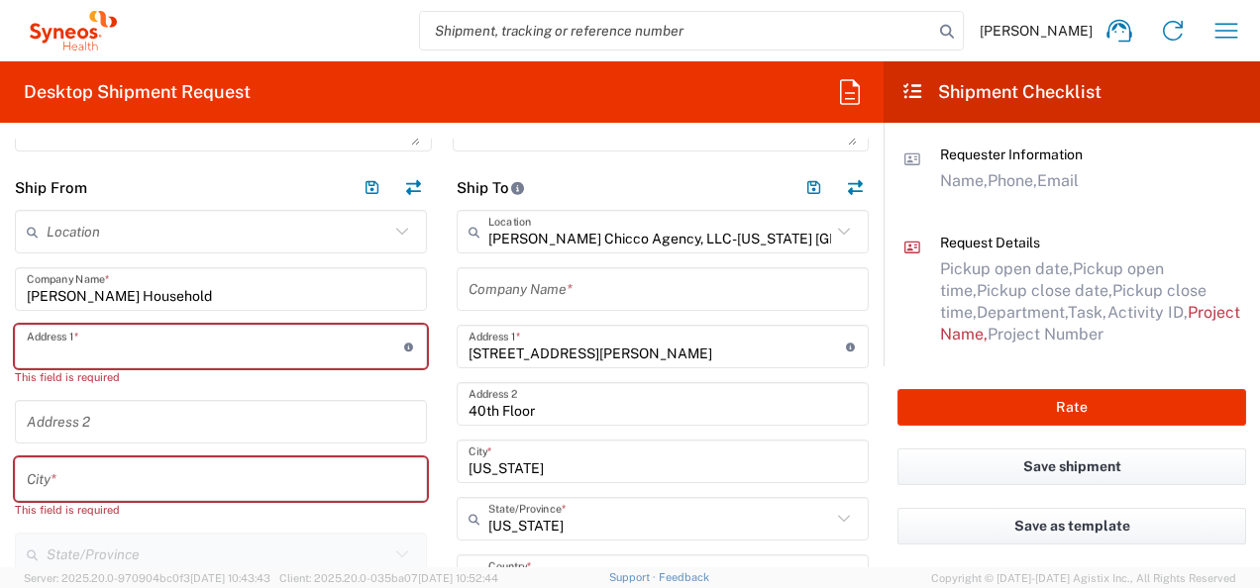
type input "[STREET_ADDRESS]"
type input "8155926296"
type input "[EMAIL_ADDRESS][PERSON_NAME][DOMAIN_NAME]"
type input "8155926296"
type input "[PERSON_NAME] Chicco Agency"
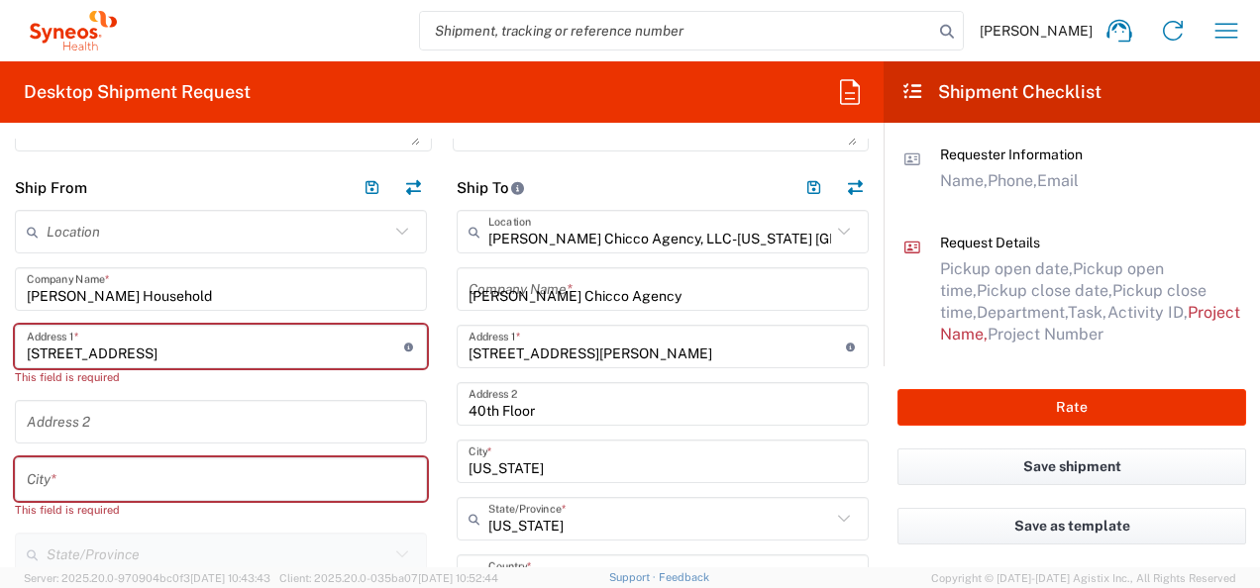
type input "8155926296"
click at [0, 0] on span "#C2015019517 [PERSON_NAME] 7046933" at bounding box center [0, 0] width 0 height 0
type input "#C2015019517 [PERSON_NAME] 7046933"
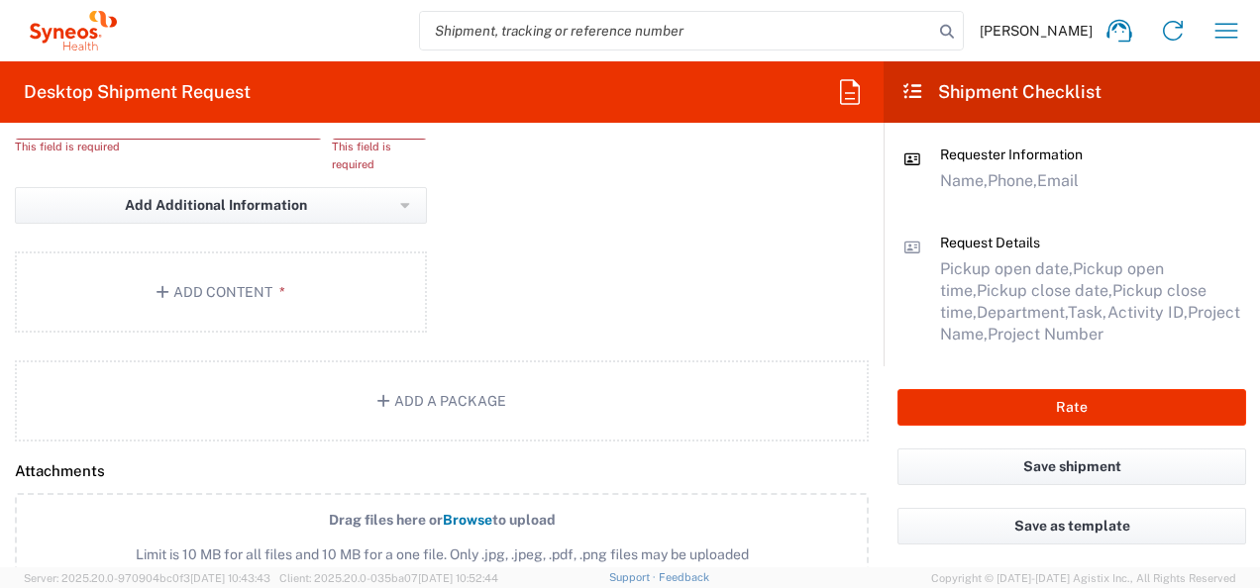
type input "7046933"
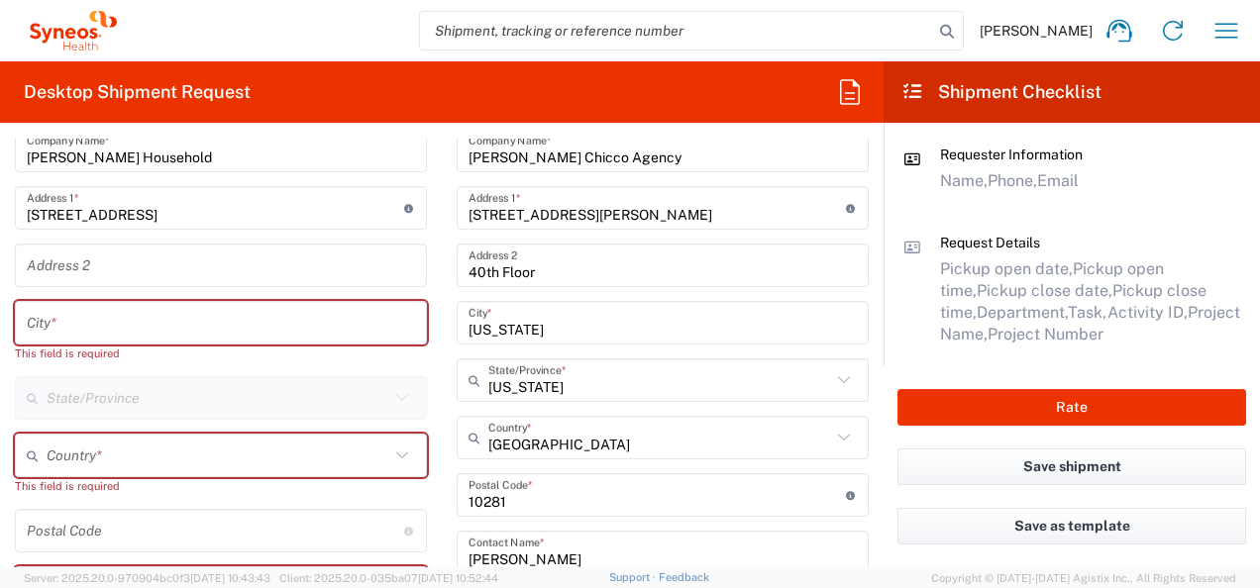
scroll to position [775, 0]
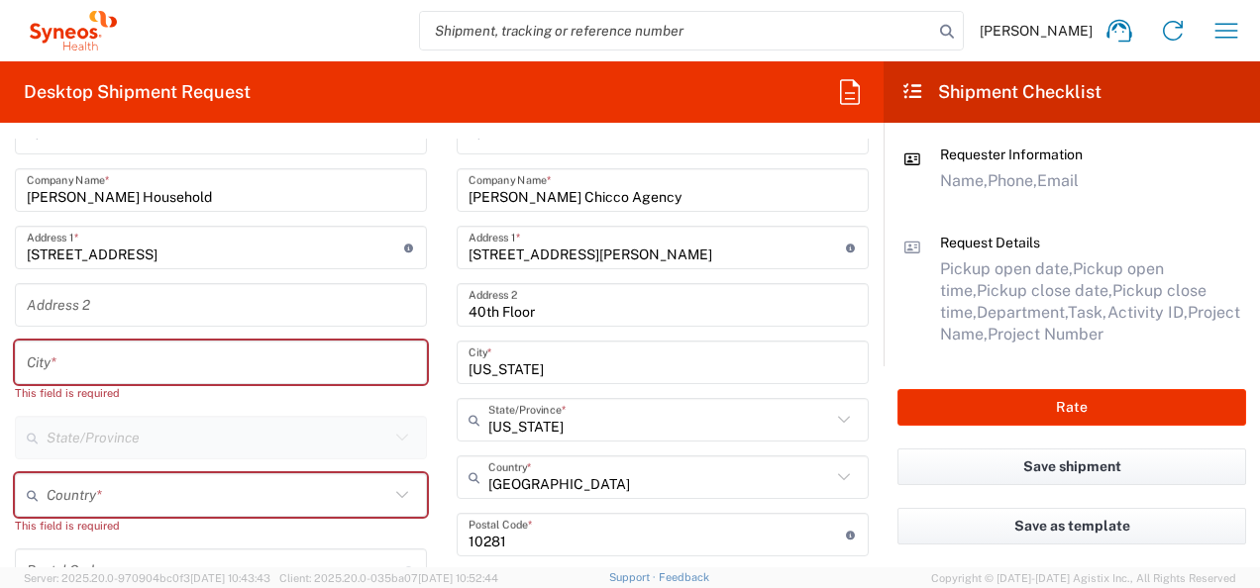
click at [109, 353] on input "text" at bounding box center [221, 363] width 388 height 35
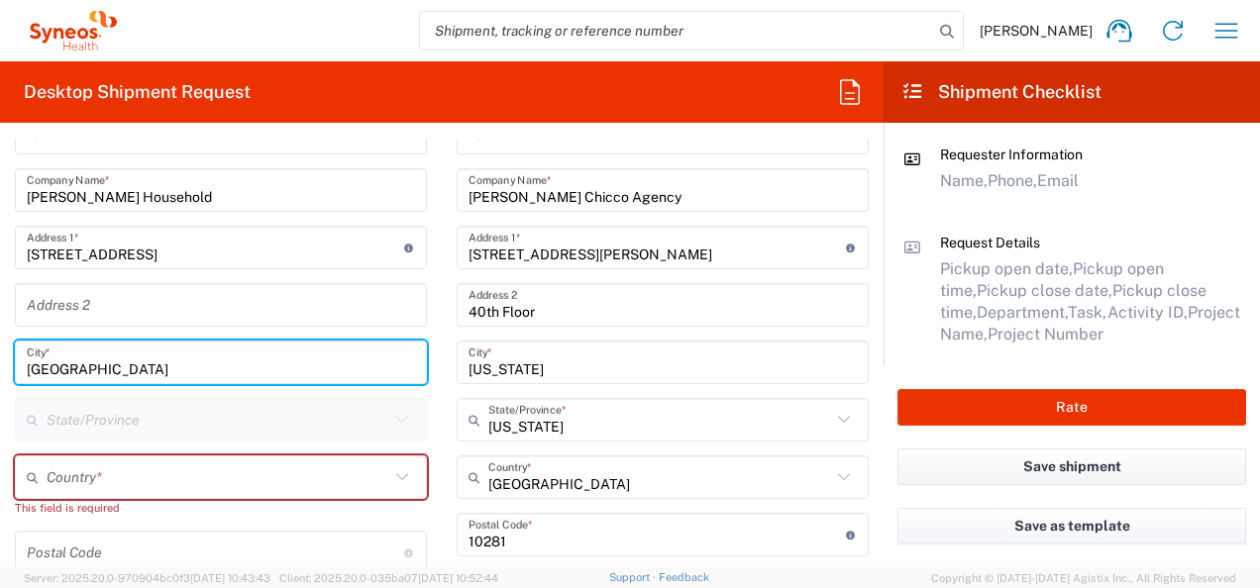
click at [95, 371] on input "[GEOGRAPHIC_DATA]" at bounding box center [221, 363] width 388 height 35
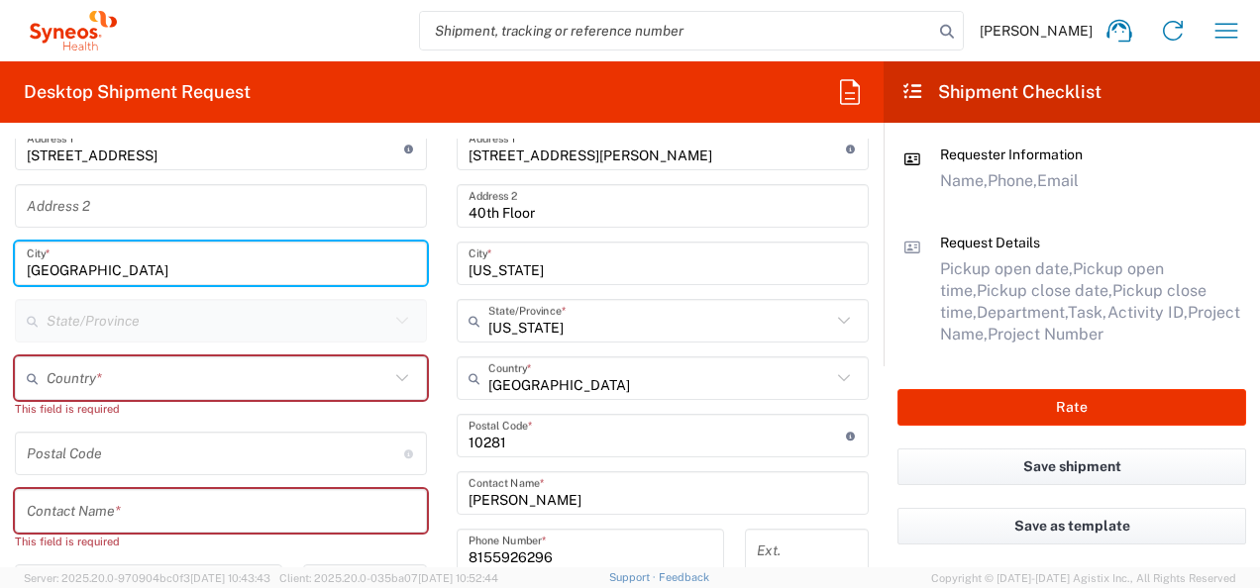
type input "[GEOGRAPHIC_DATA]"
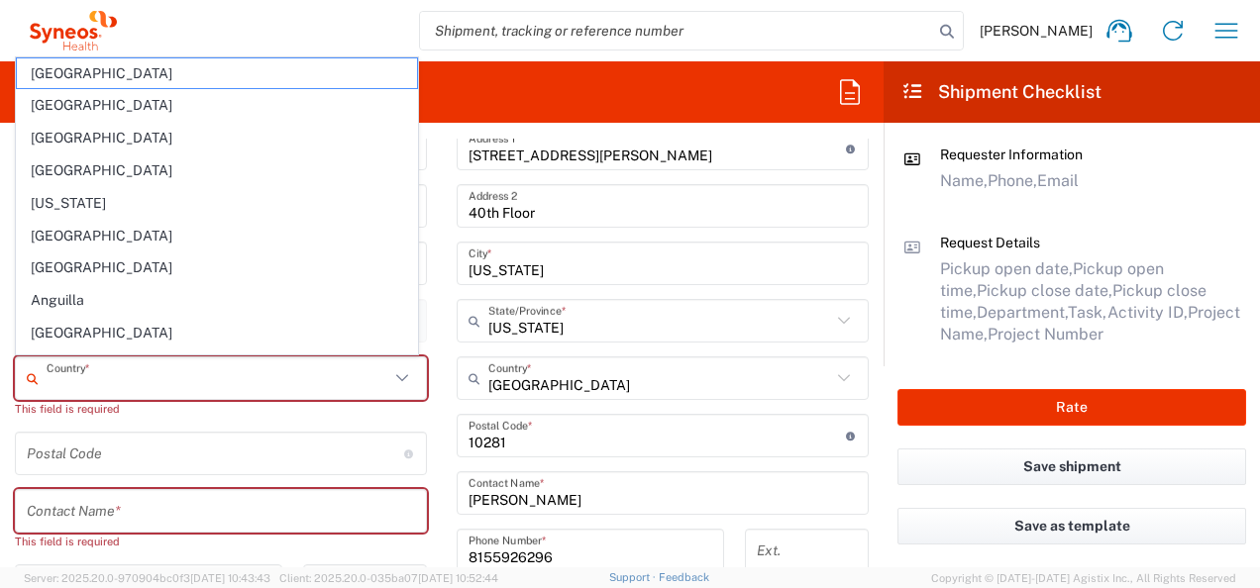
click at [137, 368] on input "text" at bounding box center [218, 379] width 343 height 35
type input "[GEOGRAPHIC_DATA]"
type input "[PERSON_NAME]"
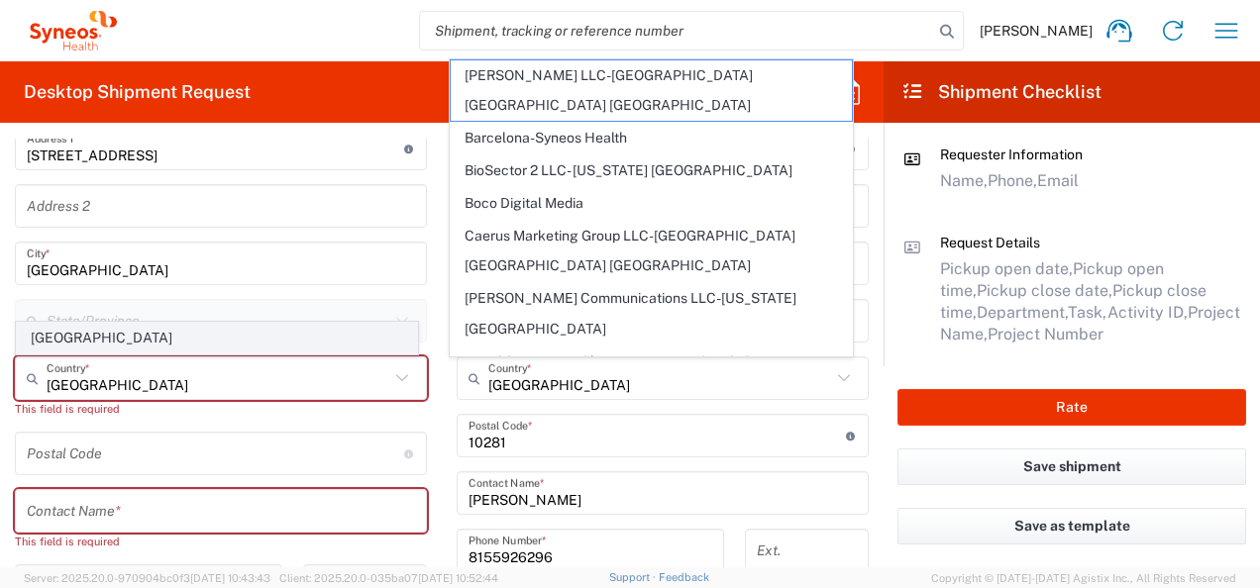
click at [153, 344] on span "[GEOGRAPHIC_DATA]" at bounding box center [217, 338] width 400 height 31
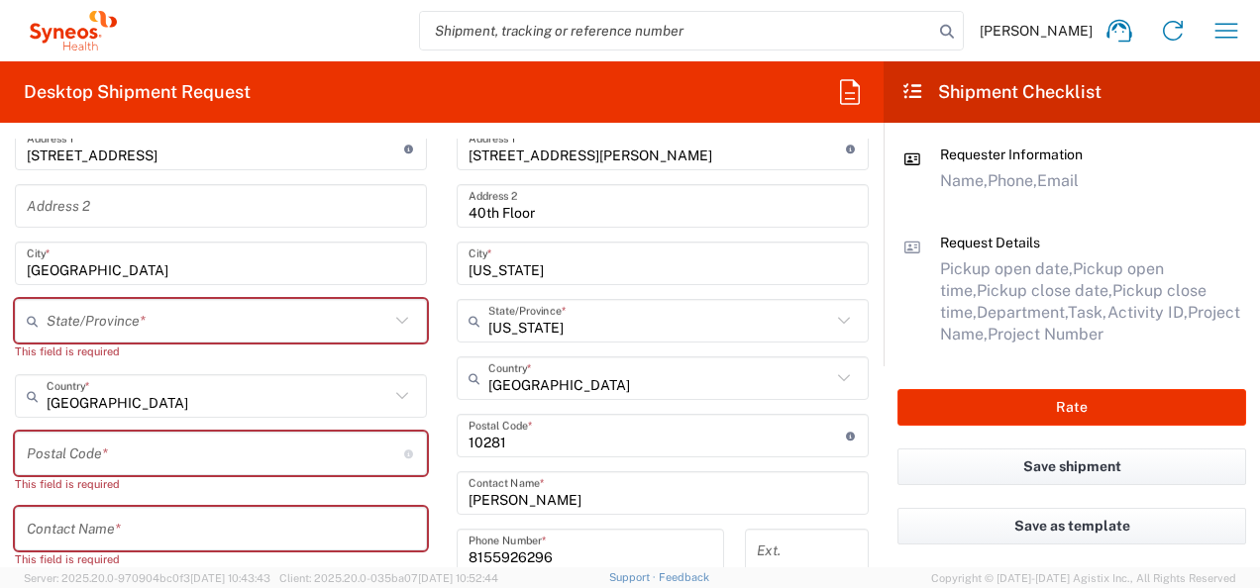
drag, startPoint x: 87, startPoint y: 325, endPoint x: 89, endPoint y: 313, distance: 12.0
click at [87, 324] on input "text" at bounding box center [218, 321] width 343 height 35
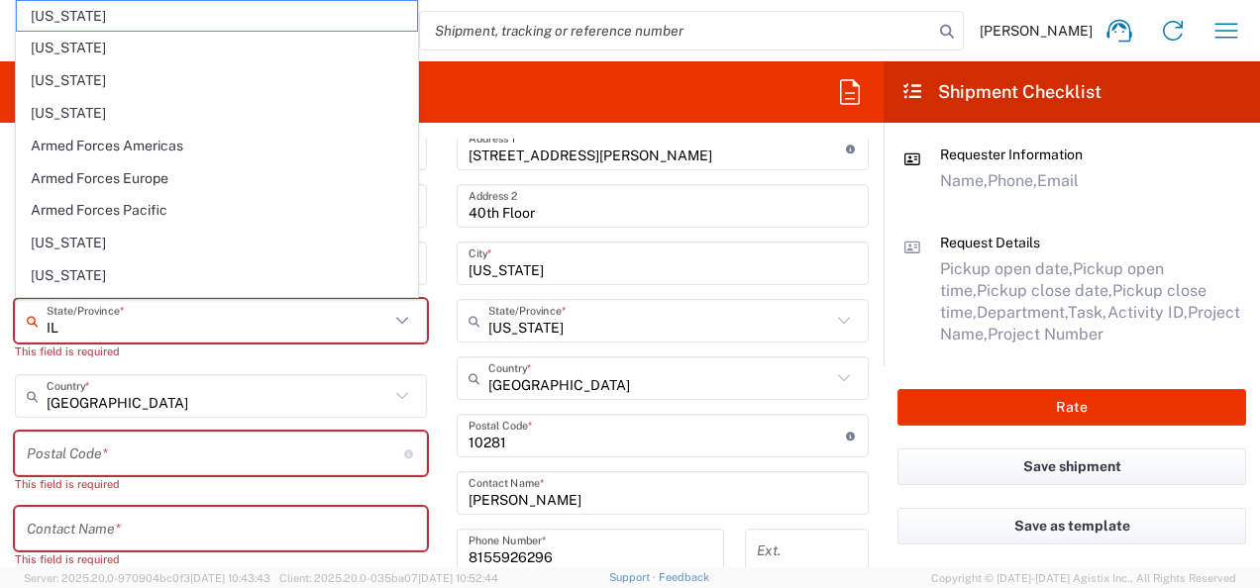
click at [52, 131] on span "Armed Forces Americas" at bounding box center [217, 146] width 400 height 31
type input "Armed Forces Americas"
type input "Sender/Shipper"
type input "Delivery Duty Paid"
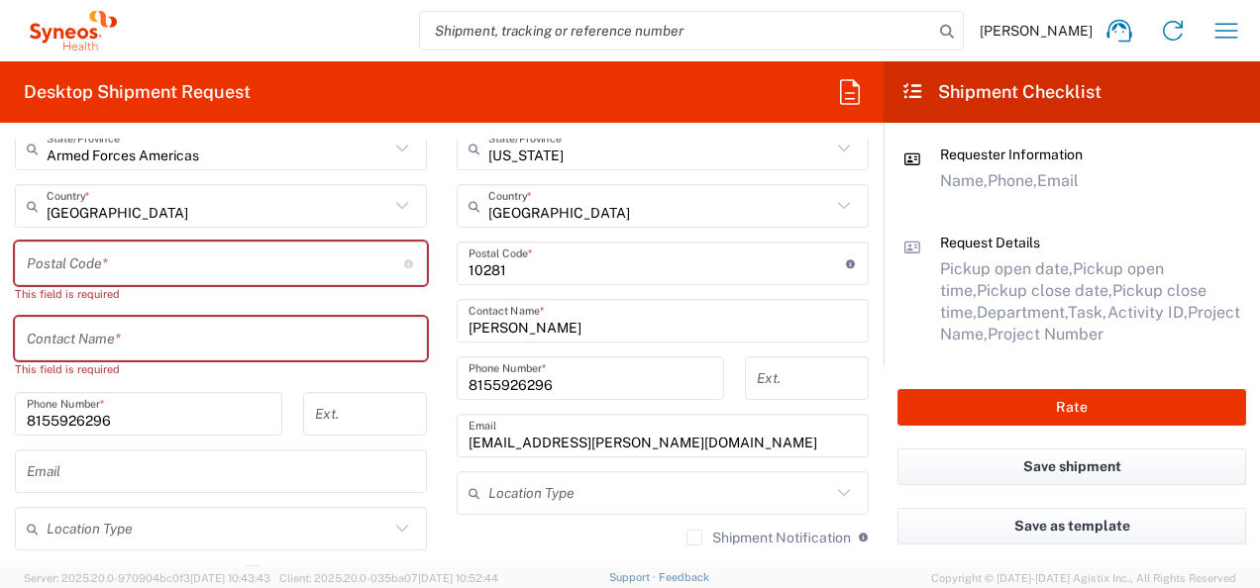
scroll to position [1072, 0]
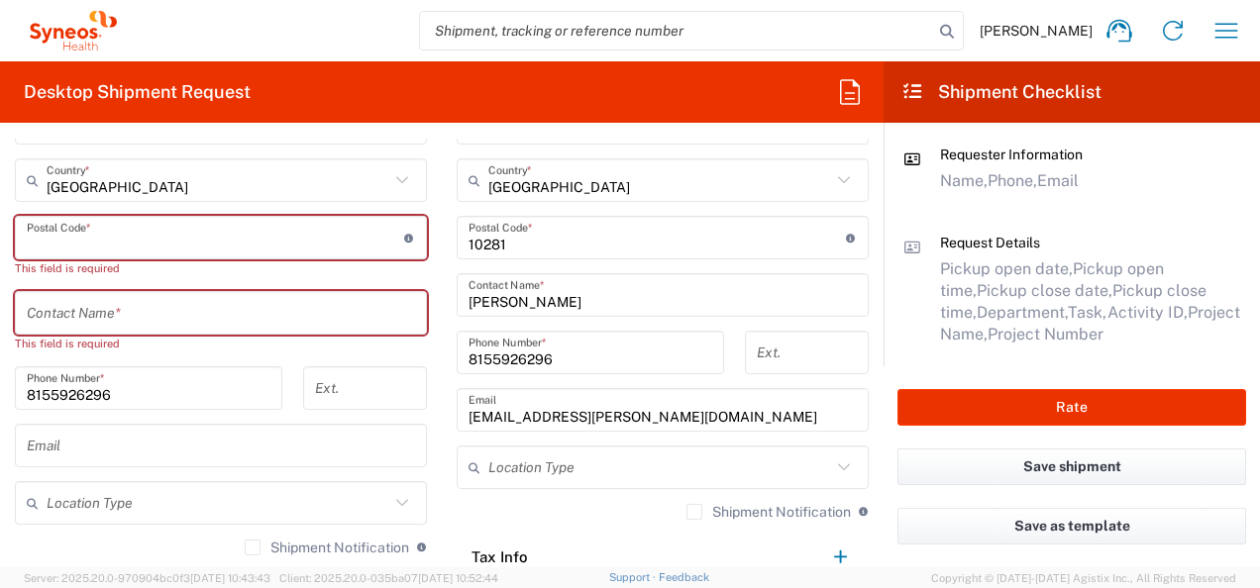
click at [43, 244] on input "undefined" at bounding box center [215, 238] width 377 height 35
type input "60613"
click at [78, 315] on input "text" at bounding box center [221, 313] width 388 height 35
click at [51, 317] on input "text" at bounding box center [221, 313] width 388 height 35
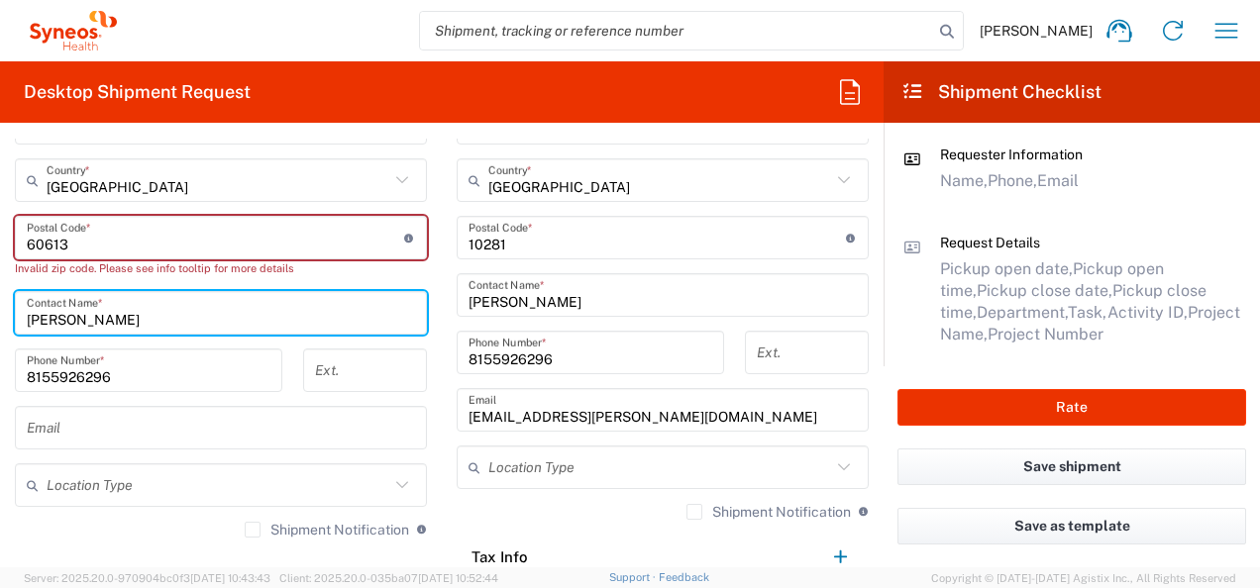
type input "[PERSON_NAME]"
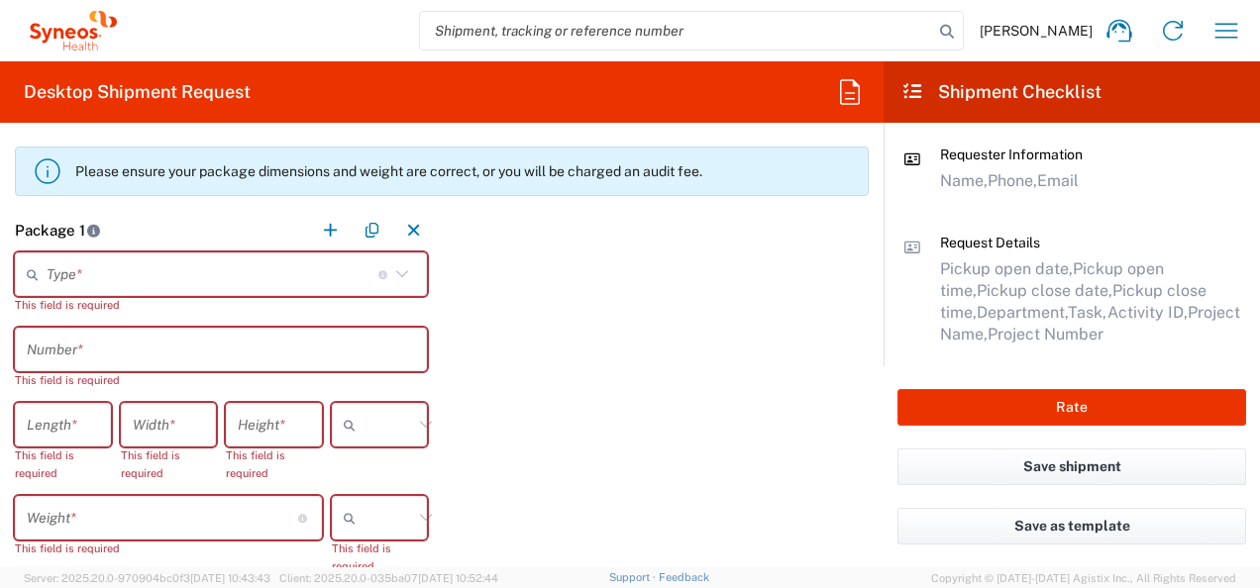
scroll to position [1666, 0]
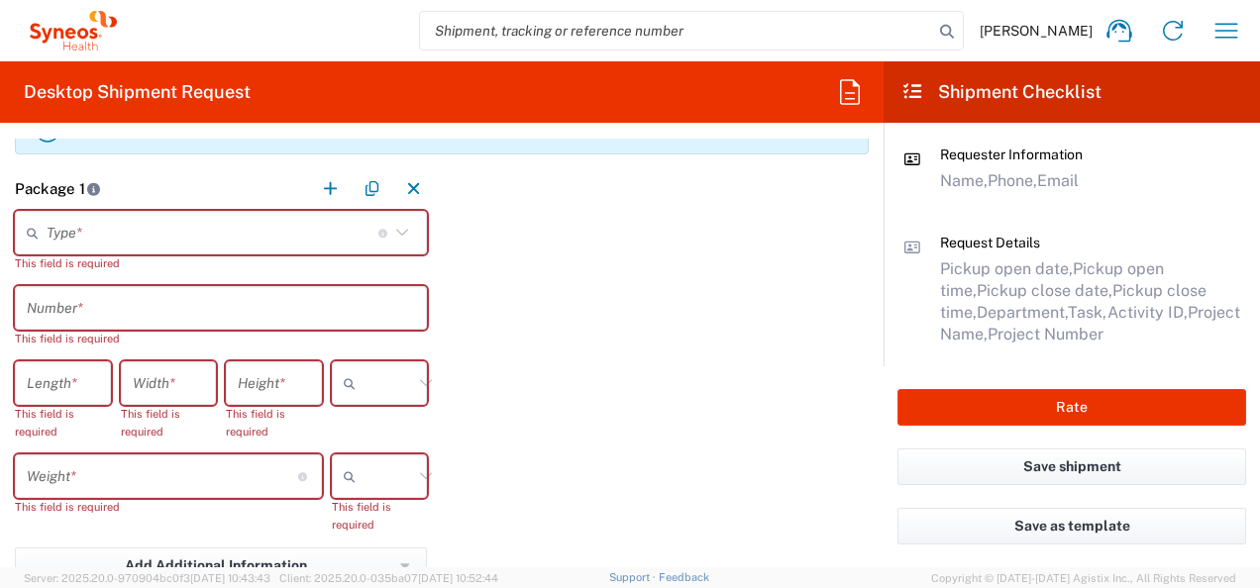
click at [396, 230] on icon at bounding box center [402, 233] width 26 height 26
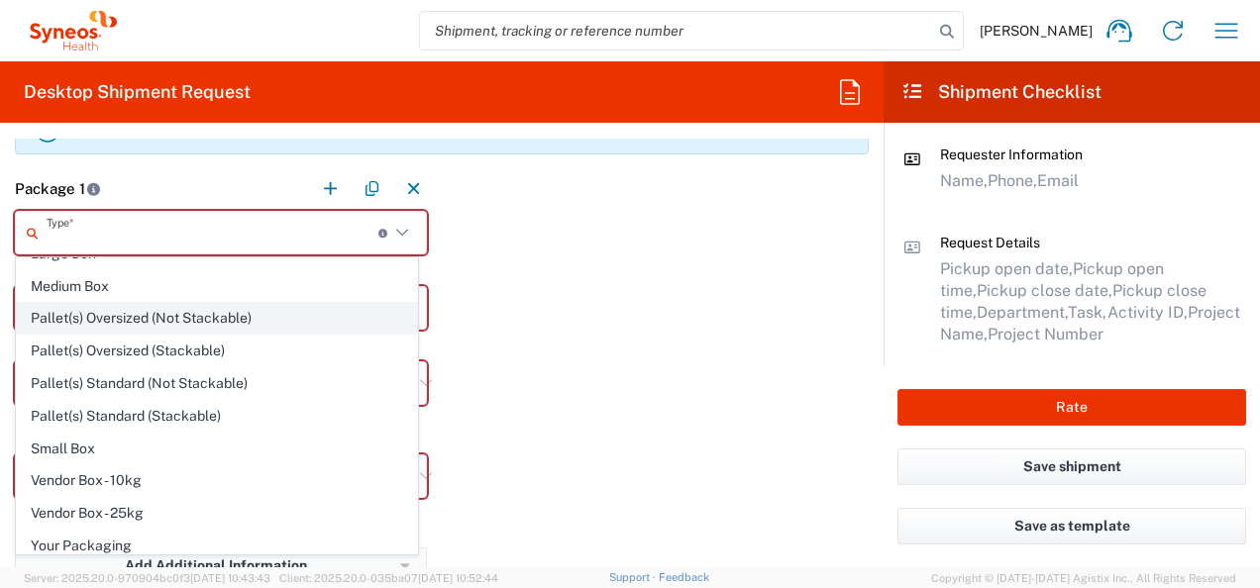
scroll to position [0, 0]
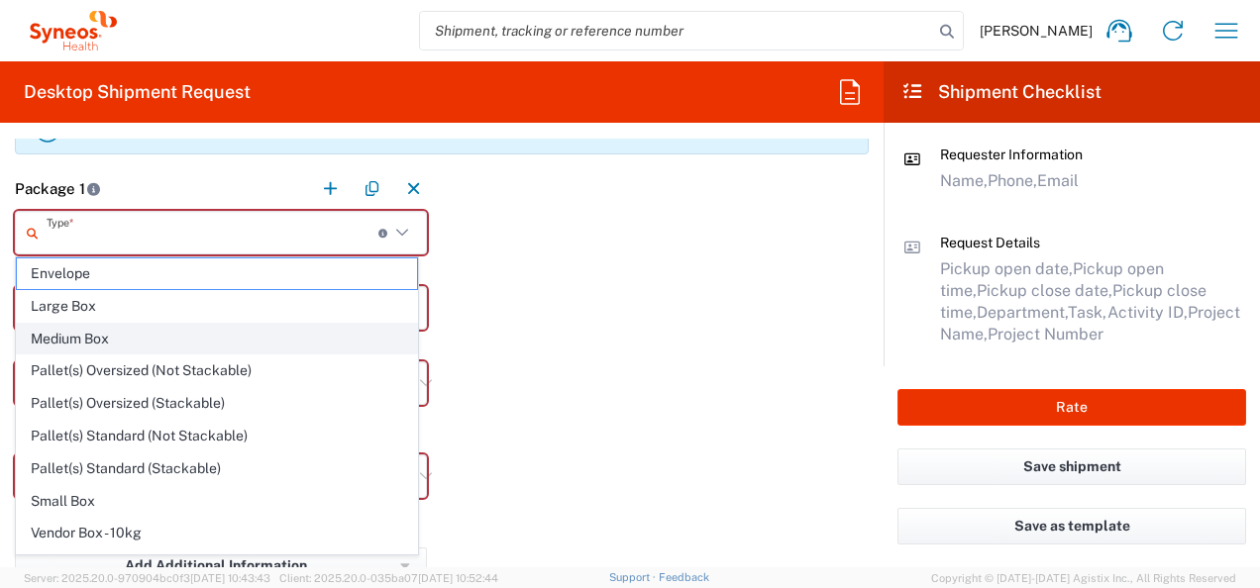
click at [99, 331] on span "Medium Box" at bounding box center [217, 339] width 400 height 31
type input "Medium Box"
type input "13"
type input "11.5"
type input "2.5"
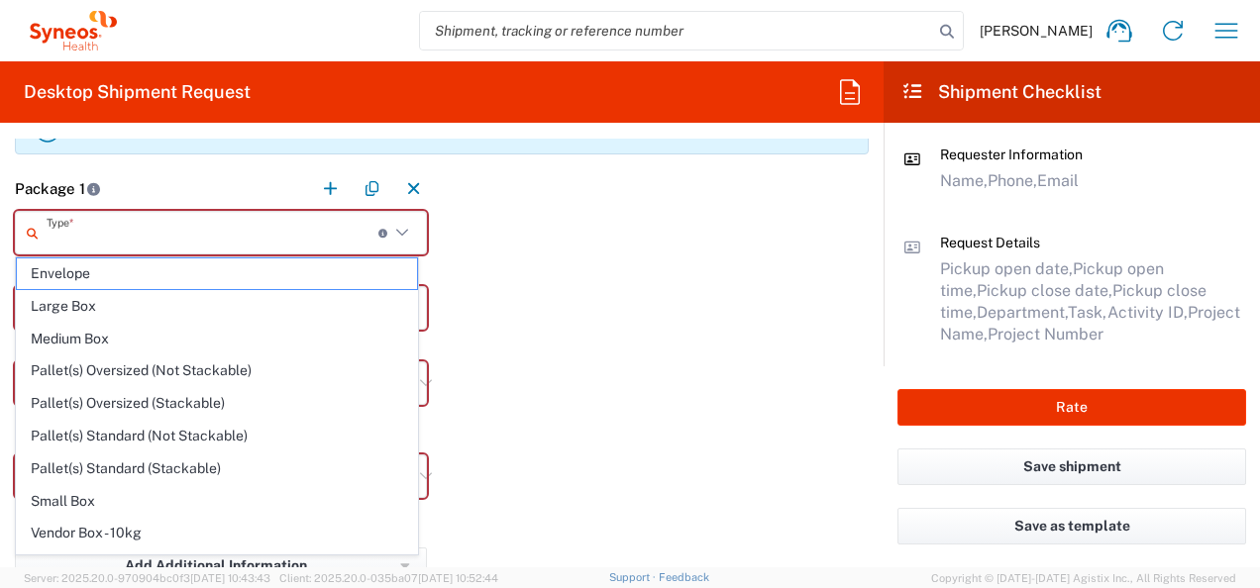
type input "in"
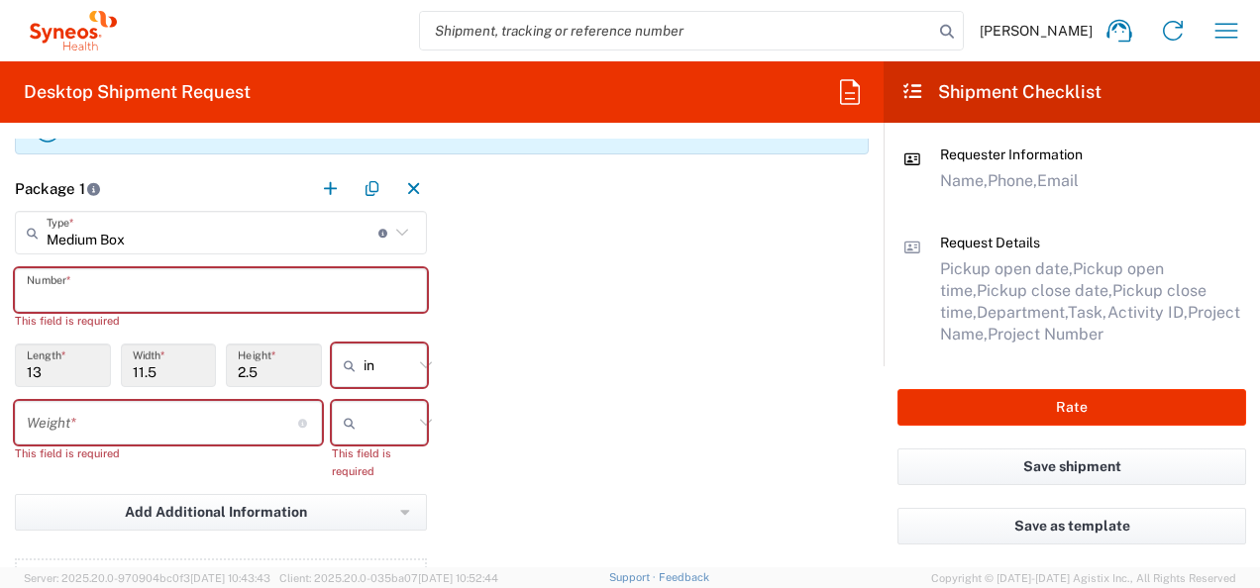
click at [42, 283] on input "text" at bounding box center [221, 290] width 388 height 35
click at [129, 420] on input "number" at bounding box center [162, 423] width 271 height 35
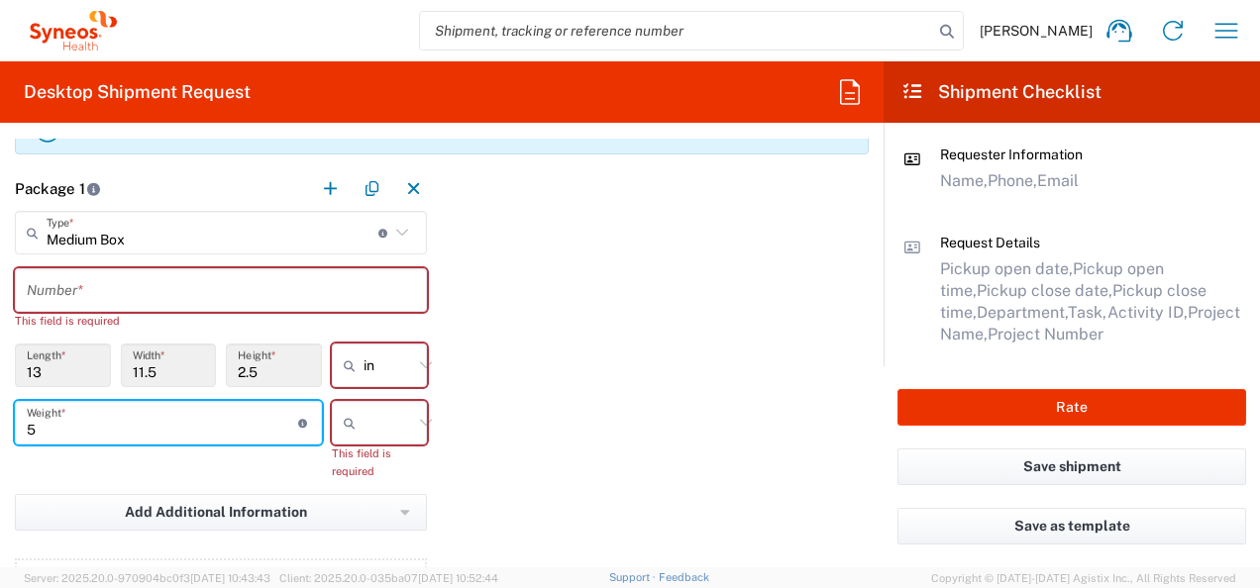
type input "5"
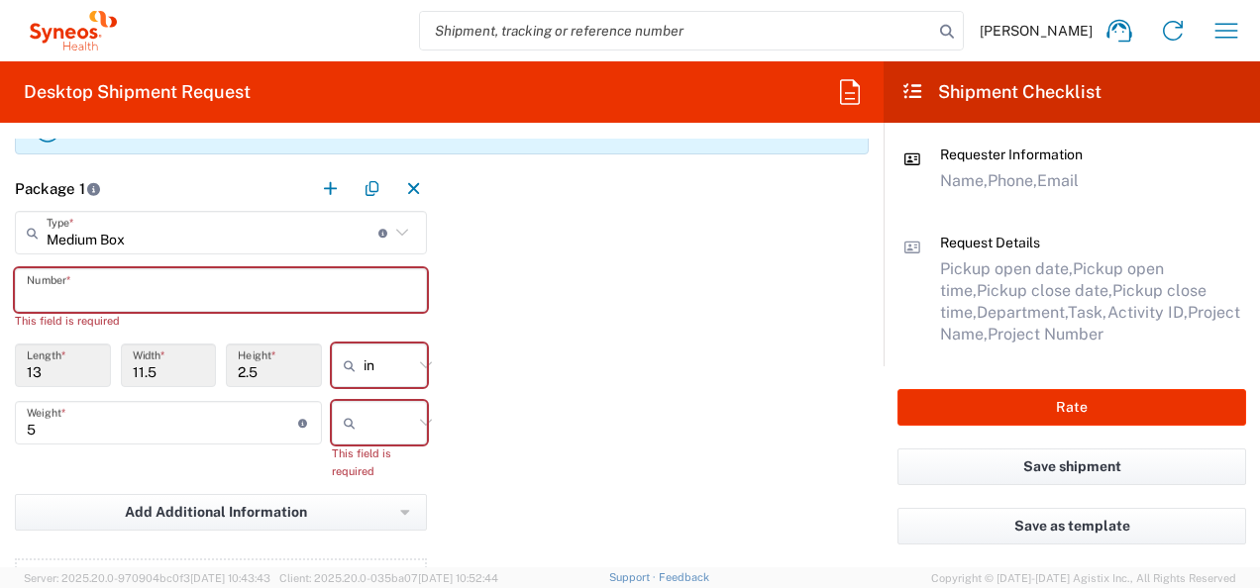
click at [96, 296] on input "text" at bounding box center [221, 290] width 388 height 35
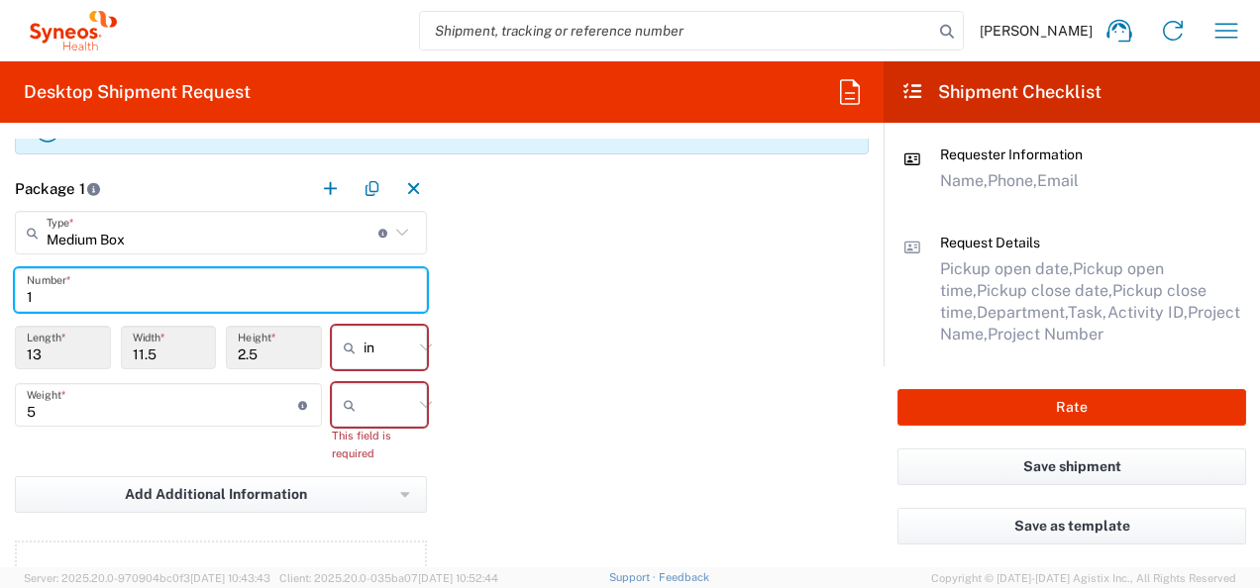
type input "1"
drag, startPoint x: 512, startPoint y: 351, endPoint x: 598, endPoint y: 382, distance: 91.8
click at [513, 351] on div "Package 1 Medium Box Type * Material used to package goods Envelope Large Box M…" at bounding box center [442, 397] width 884 height 463
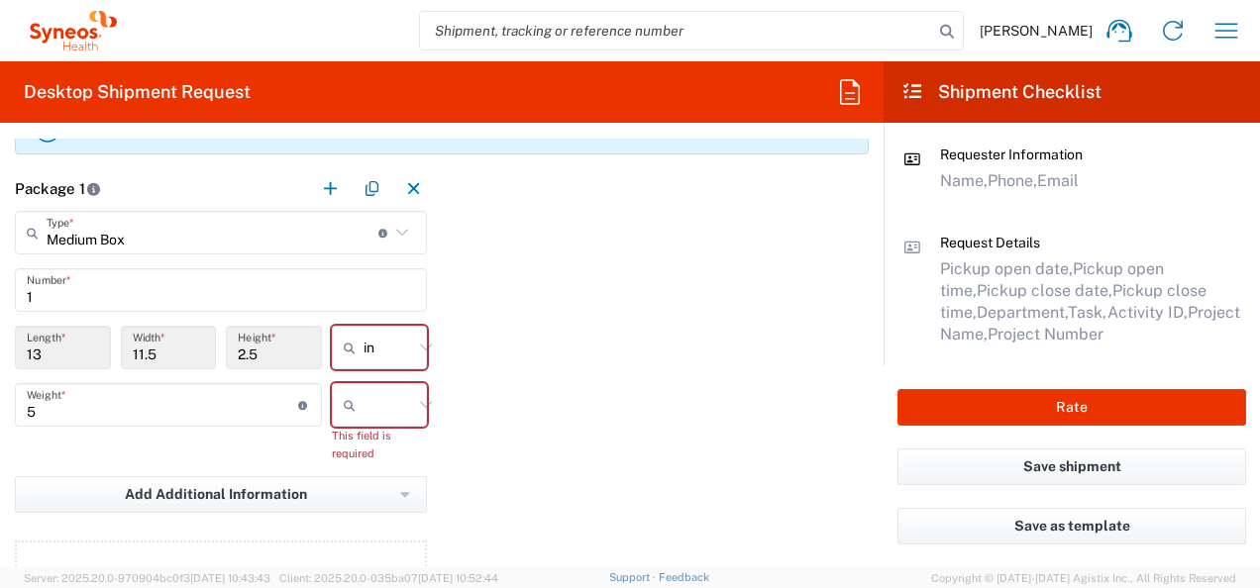
scroll to position [1765, 0]
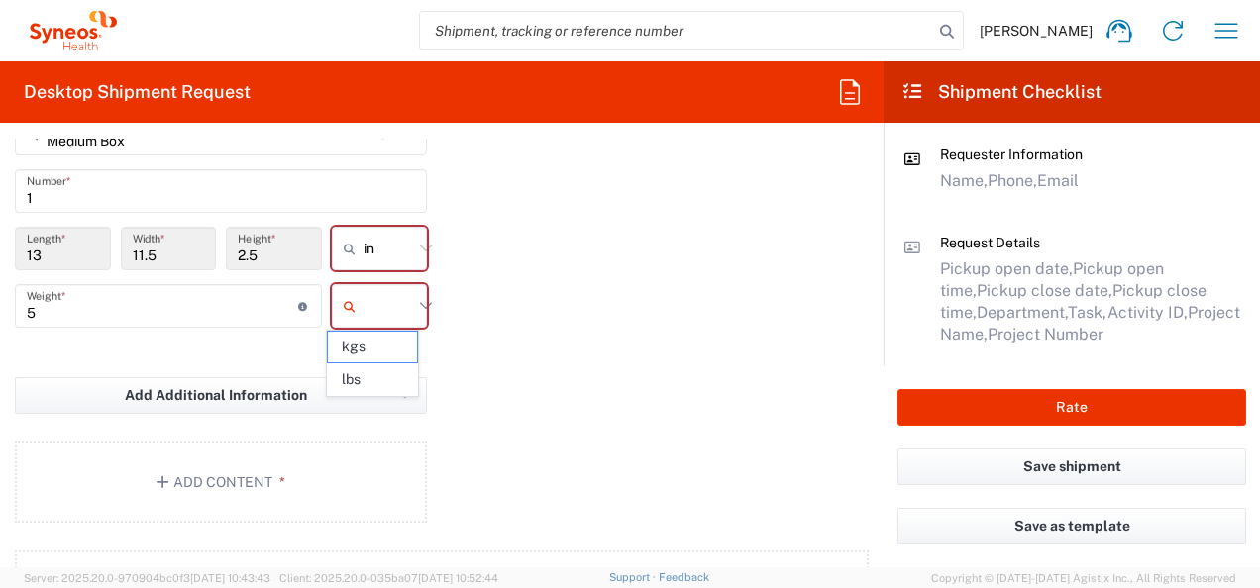
click at [382, 300] on input "text" at bounding box center [389, 306] width 50 height 32
click at [390, 368] on span "lbs" at bounding box center [373, 379] width 90 height 31
type input "lbs"
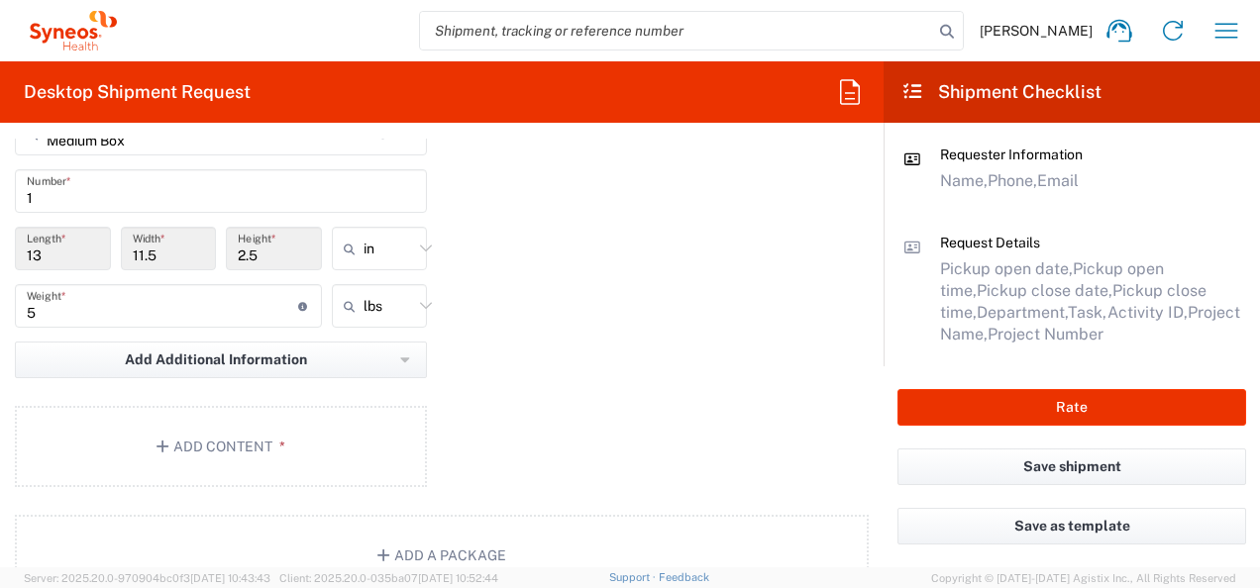
click at [120, 299] on input "5" at bounding box center [162, 306] width 271 height 35
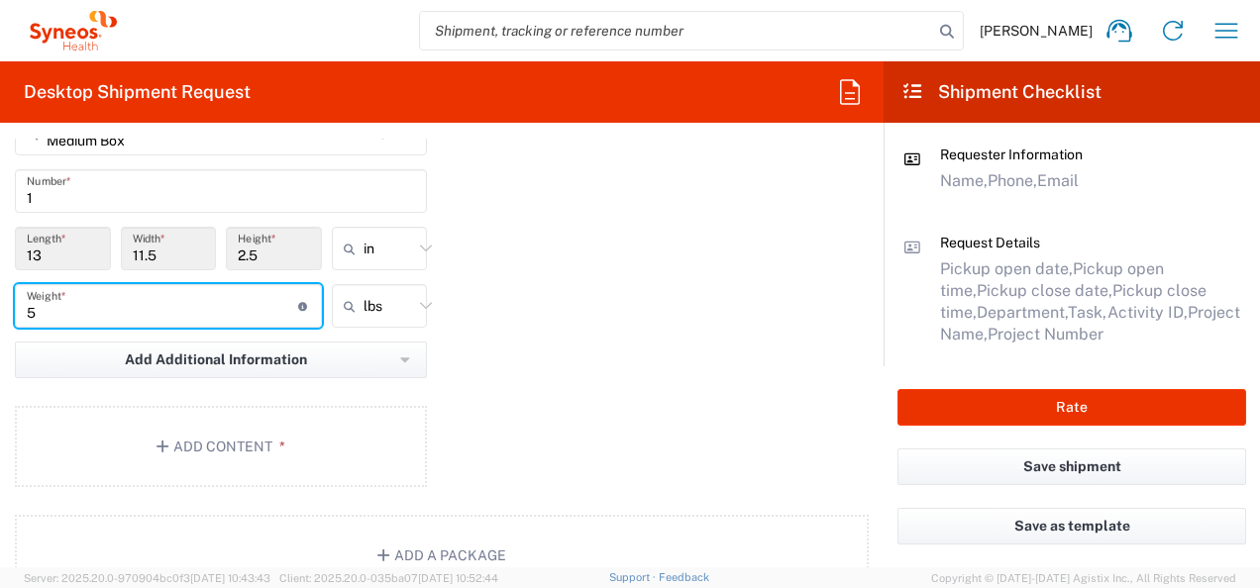
click at [0, 306] on html "[PERSON_NAME] Home Shipment estimator Shipment tracking Desktop shipment reques…" at bounding box center [630, 294] width 1260 height 588
type input "10"
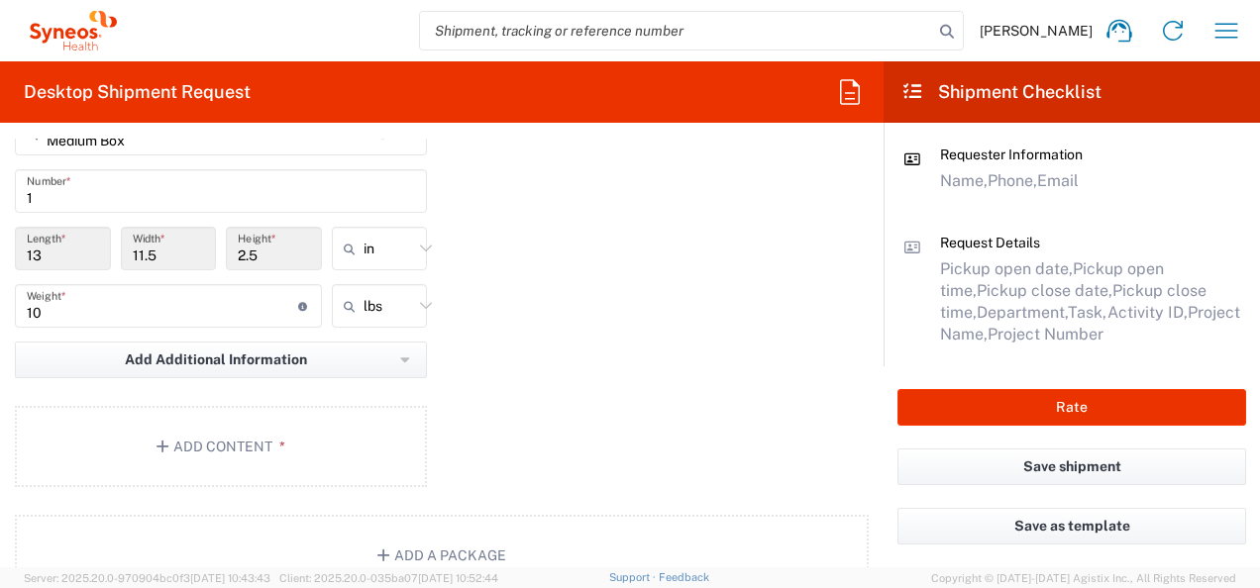
click at [623, 357] on div "Package 1 Medium Box Type * Material used to package goods Envelope Large Box M…" at bounding box center [442, 280] width 884 height 427
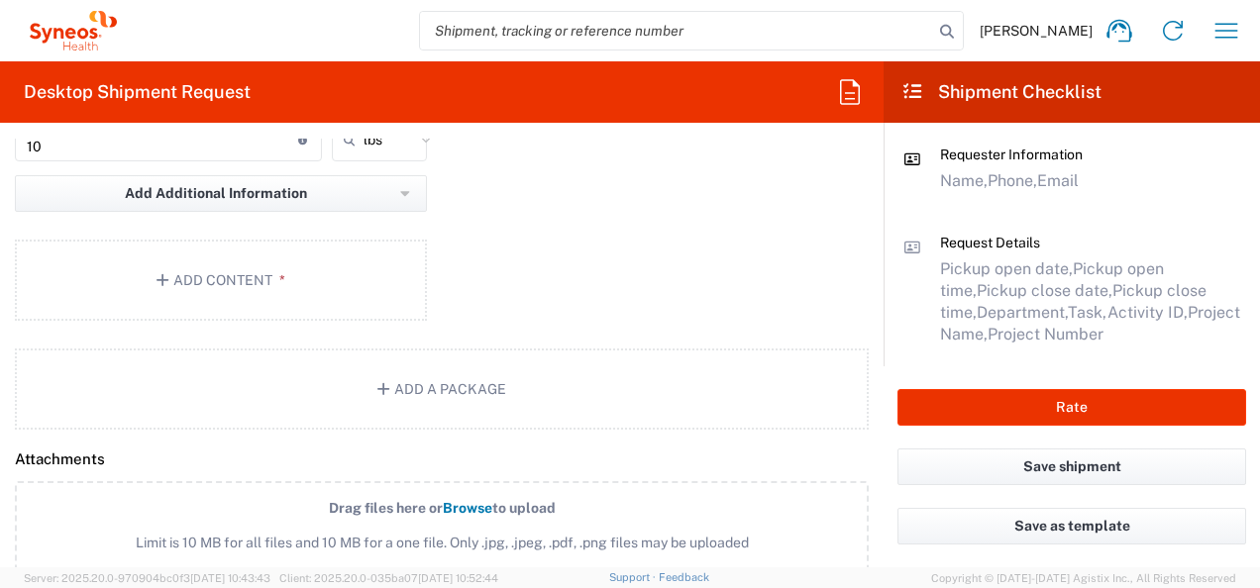
scroll to position [1963, 0]
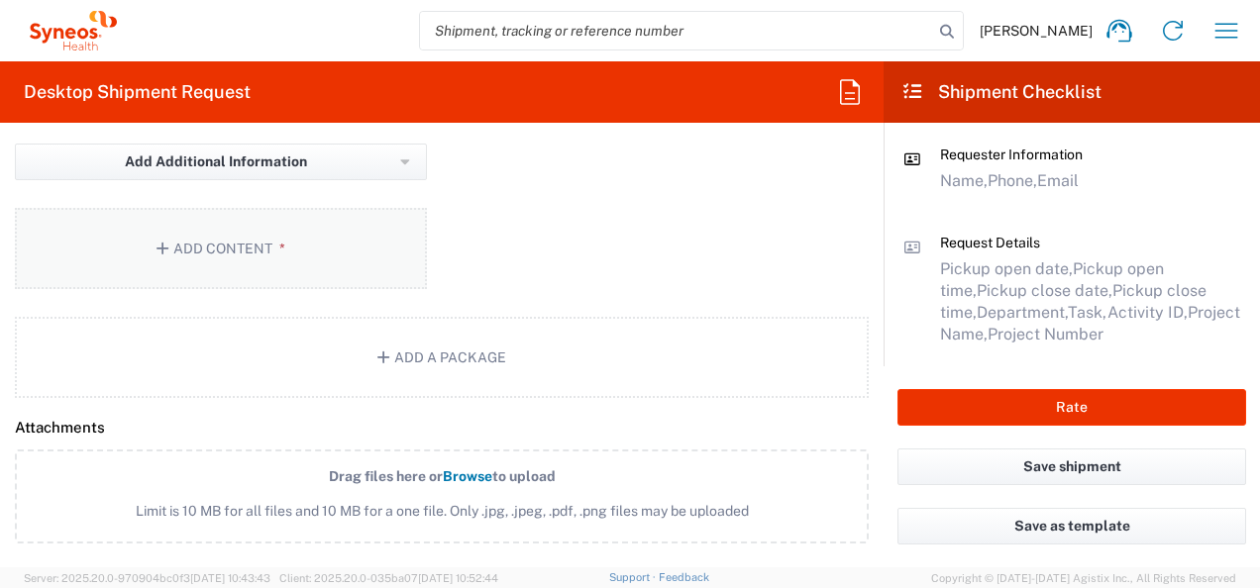
click at [206, 249] on button "Add Content *" at bounding box center [221, 248] width 412 height 81
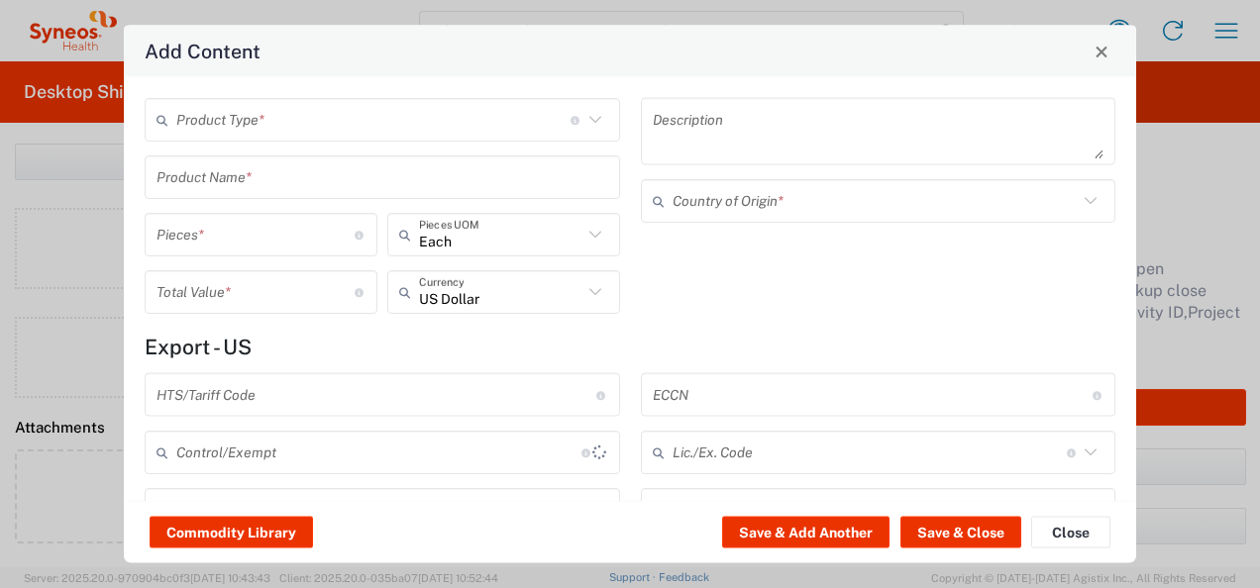
scroll to position [1864, 0]
click at [586, 122] on icon at bounding box center [595, 120] width 26 height 26
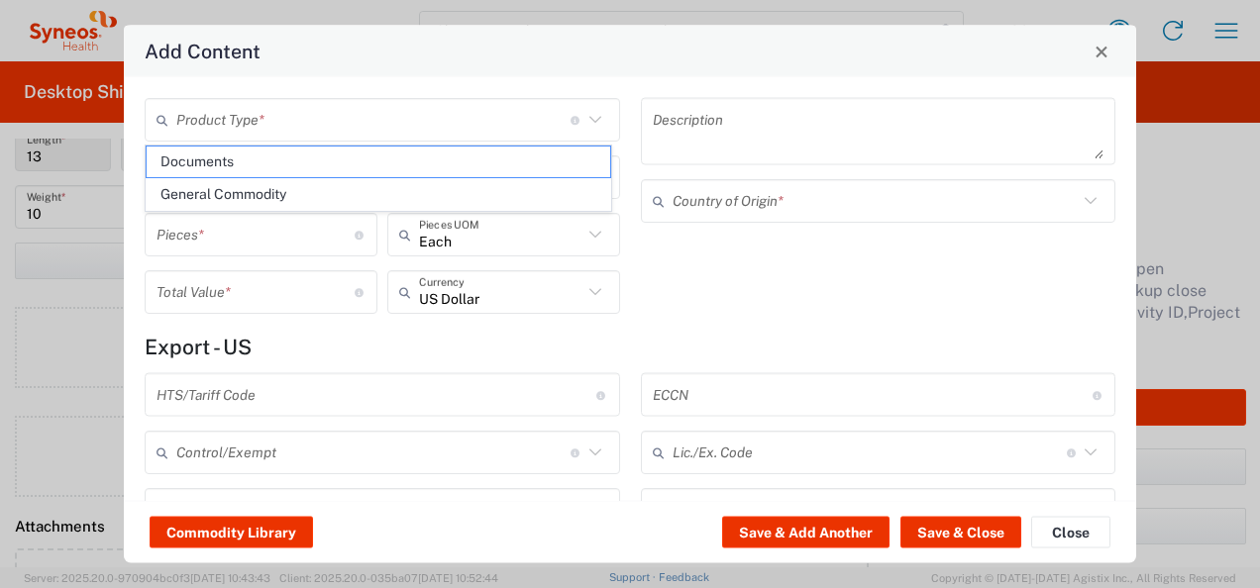
click at [586, 123] on icon at bounding box center [595, 120] width 26 height 26
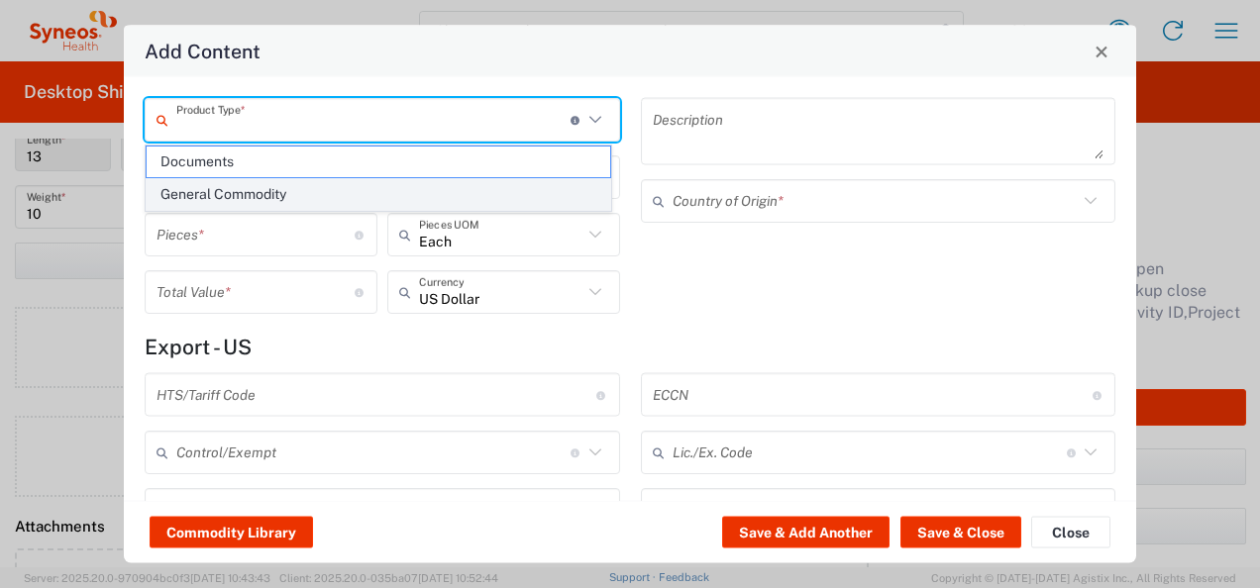
click at [224, 192] on span "General Commodity" at bounding box center [379, 194] width 464 height 31
type input "General Commodity"
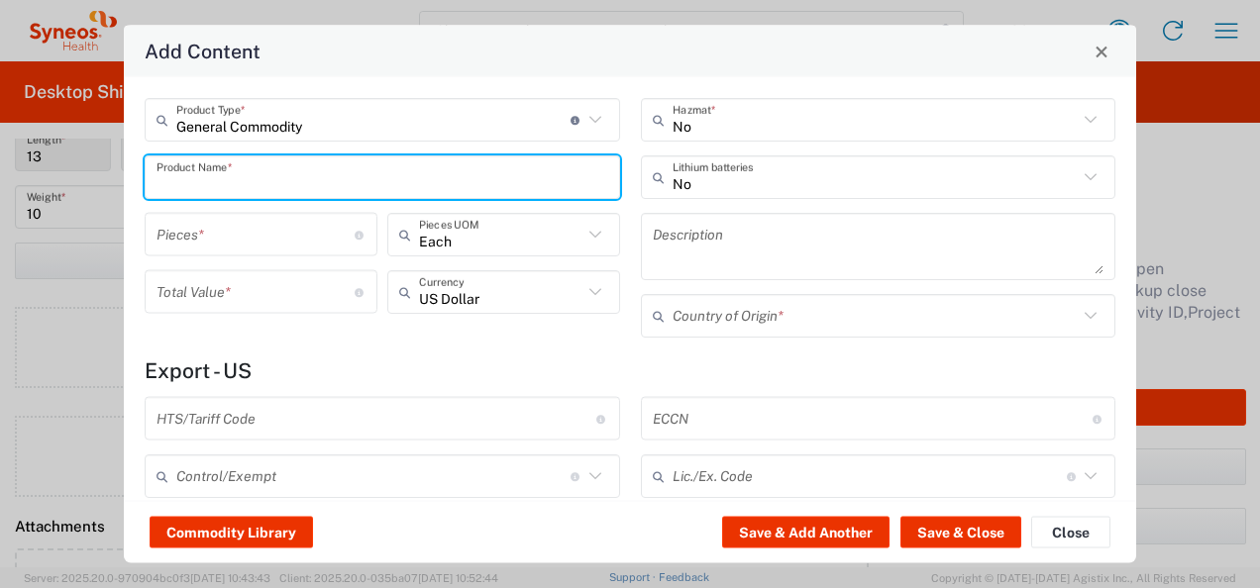
click at [285, 180] on input "text" at bounding box center [382, 176] width 452 height 35
type input "C"
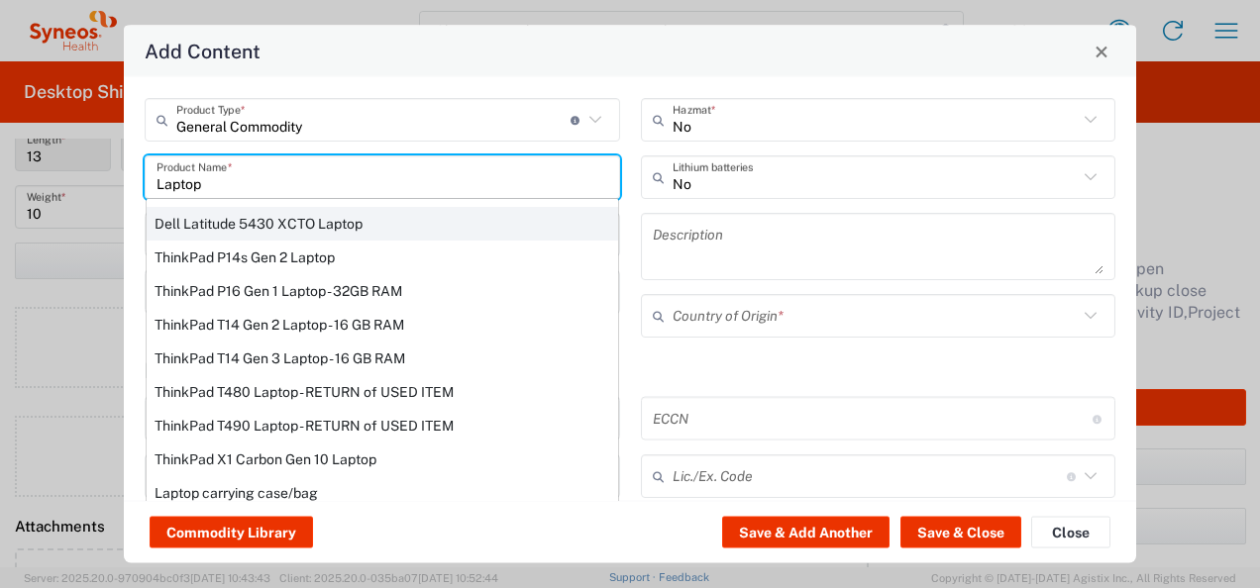
scroll to position [137, 0]
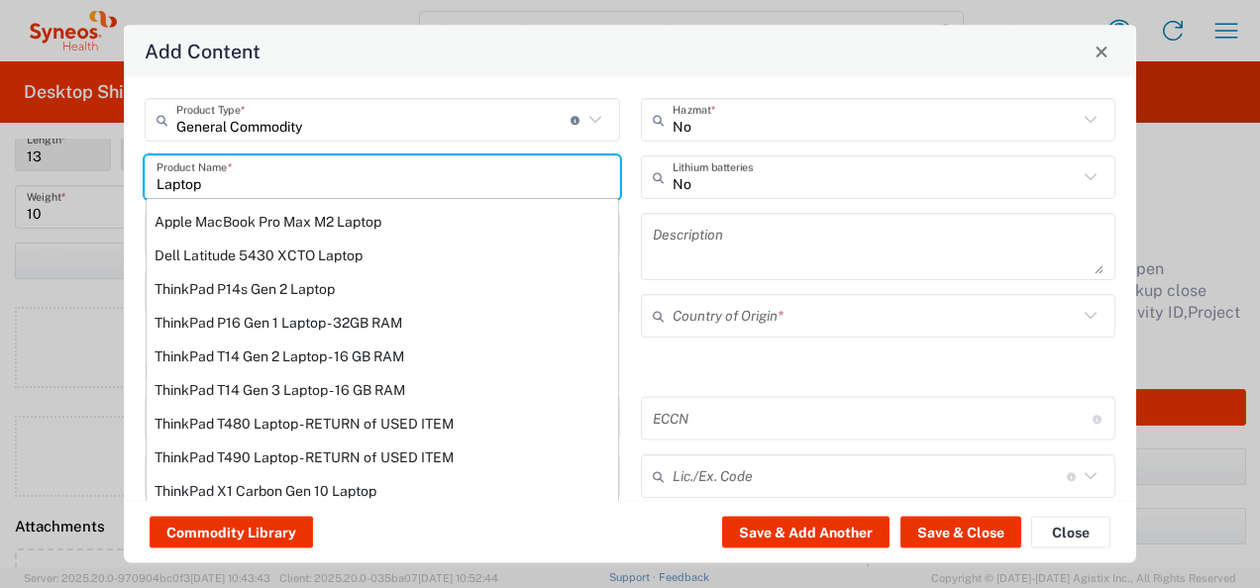
drag, startPoint x: 293, startPoint y: 302, endPoint x: 302, endPoint y: 449, distance: 146.9
click at [293, 306] on div "ThinkPad P16 Gen 1 Laptop - 32GB RAM" at bounding box center [382, 323] width 471 height 34
type input "ThinkPad P16 Gen 1 Laptop - 32GB RAM"
type input "1"
type textarea "16" - Intel Core i9 12950HX - vPro Enterprise - 32 GB RAM - 512 GB SSD"
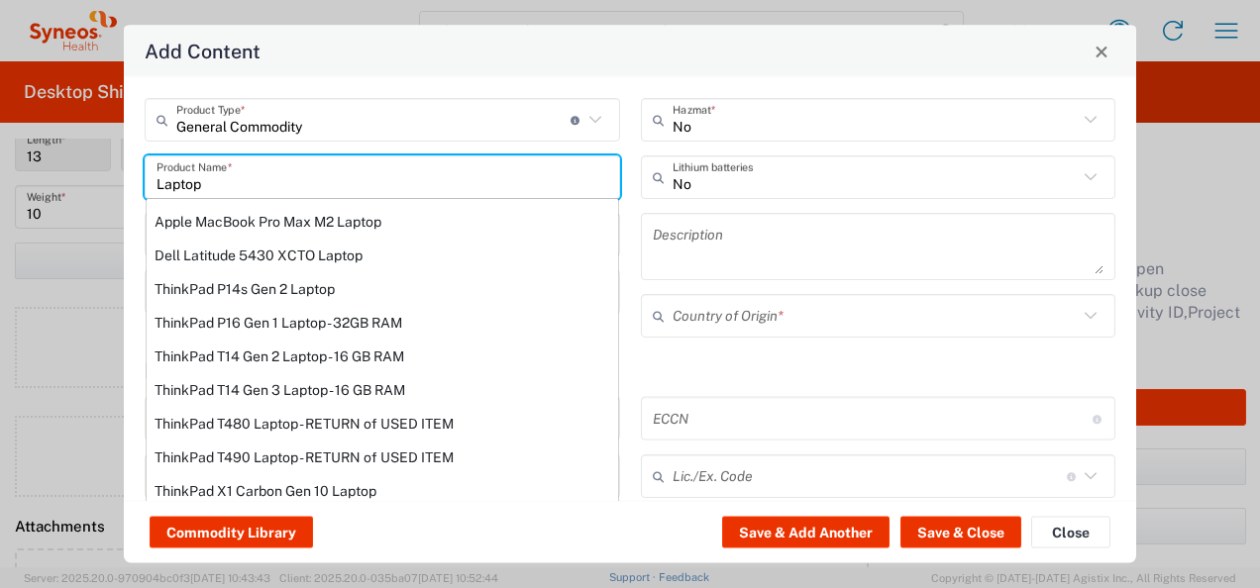
type input "[GEOGRAPHIC_DATA]"
type input "8471300100"
type input "BIS"
type input "5A992.c"
type input "Yes"
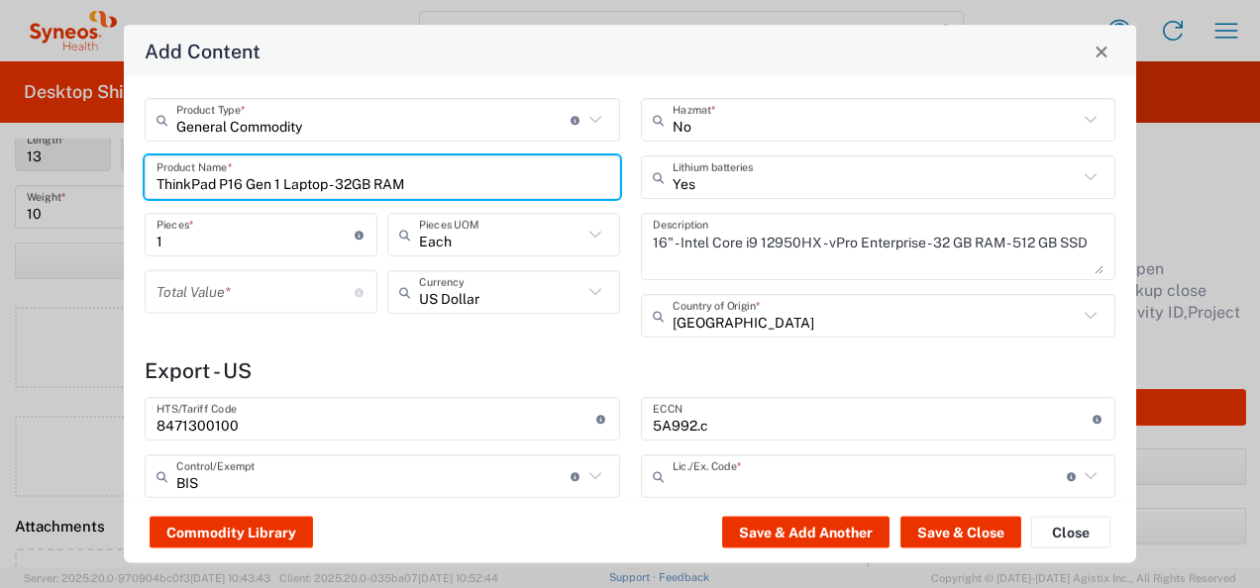
type input "NLR - No License Required"
drag, startPoint x: 426, startPoint y: 174, endPoint x: 134, endPoint y: 188, distance: 292.5
click at [135, 187] on div "General Commodity Product Type * Document: Paper document generated internally …" at bounding box center [383, 225] width 496 height 254
click at [493, 176] on input "ThinkPad P16 Gen 1 Laptop - 32GB RAM" at bounding box center [382, 176] width 452 height 35
drag, startPoint x: 491, startPoint y: 170, endPoint x: 307, endPoint y: 166, distance: 184.3
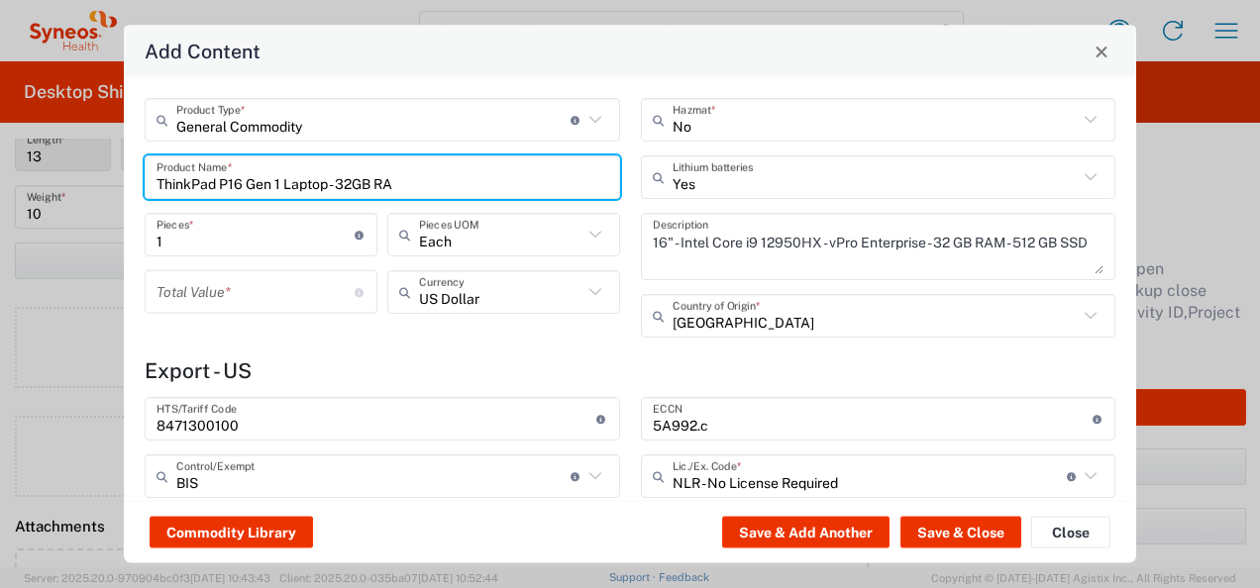
click at [112, 220] on div "Add Content General Commodity Product Type * Document: Paper document generated…" at bounding box center [630, 294] width 1260 height 588
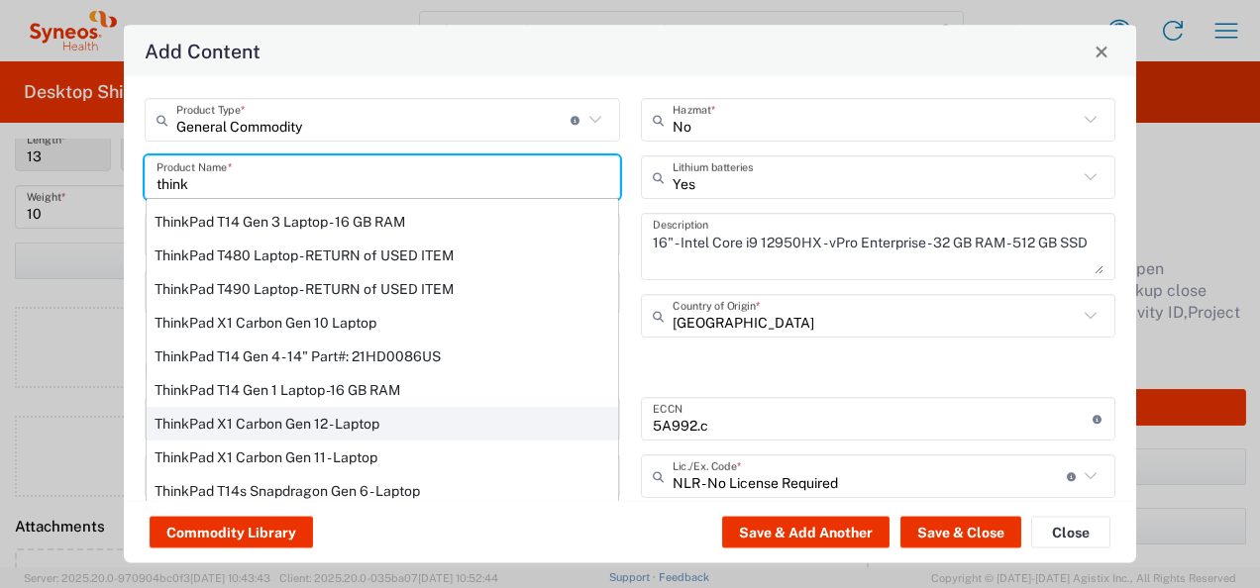
scroll to position [104, 0]
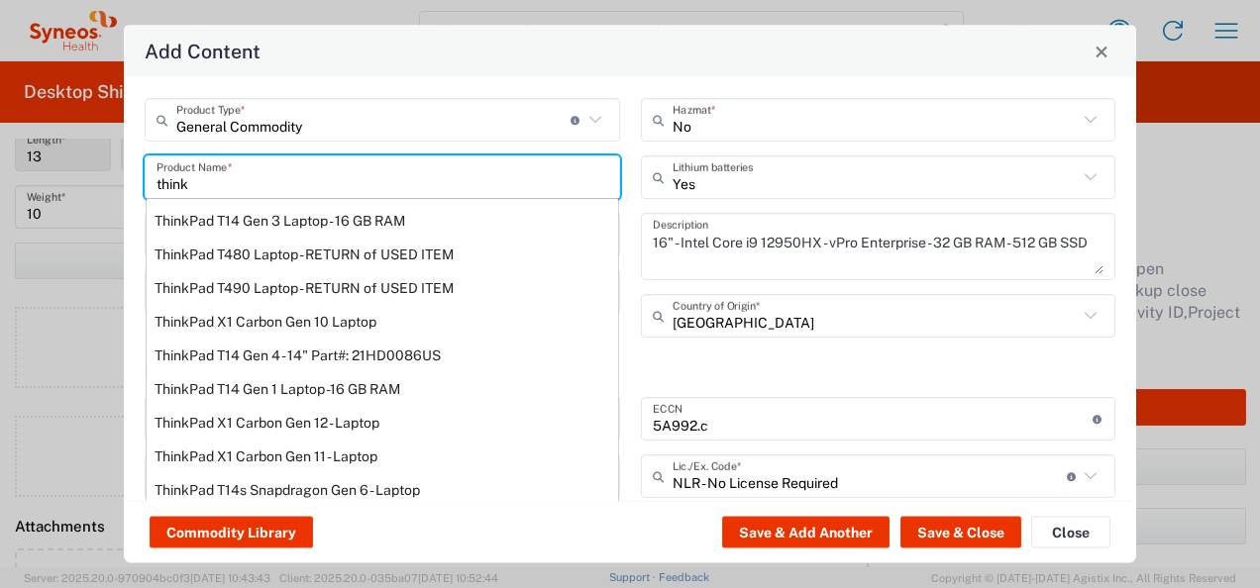
drag, startPoint x: 240, startPoint y: 384, endPoint x: 565, endPoint y: 493, distance: 342.7
click at [240, 384] on div "ThinkPad T14 Gen 1 Laptop -16 GB RAM" at bounding box center [382, 389] width 471 height 34
type input "ThinkPad T14 Gen 1 Laptop -16 GB RAM"
type textarea "Intel Core i5-10210U- 14"- 512 GB SSD"
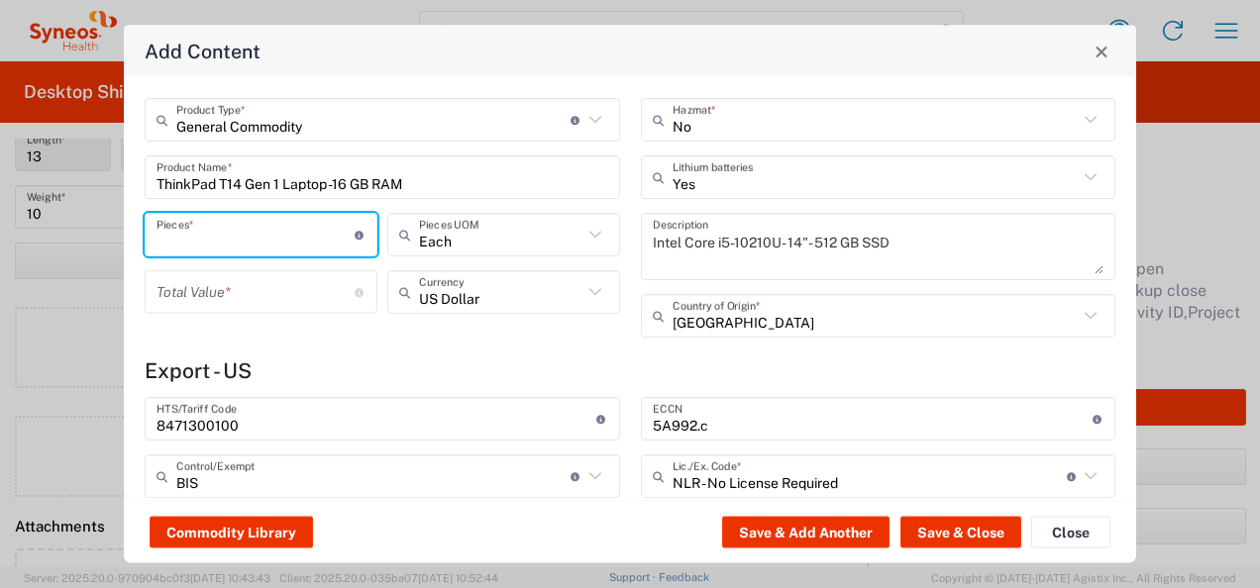
click at [176, 240] on input "number" at bounding box center [255, 234] width 198 height 35
type input "2"
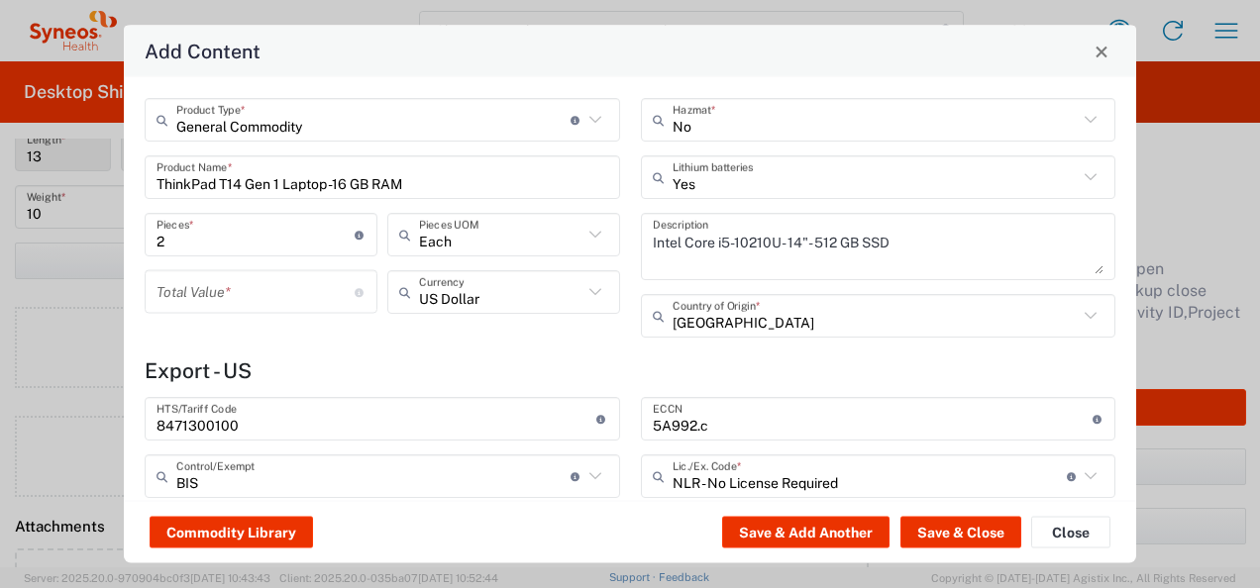
click at [363, 353] on div "General Commodity Product Type * Document: Paper document generated internally …" at bounding box center [630, 289] width 1012 height 424
click at [355, 293] on icon at bounding box center [360, 291] width 11 height 9
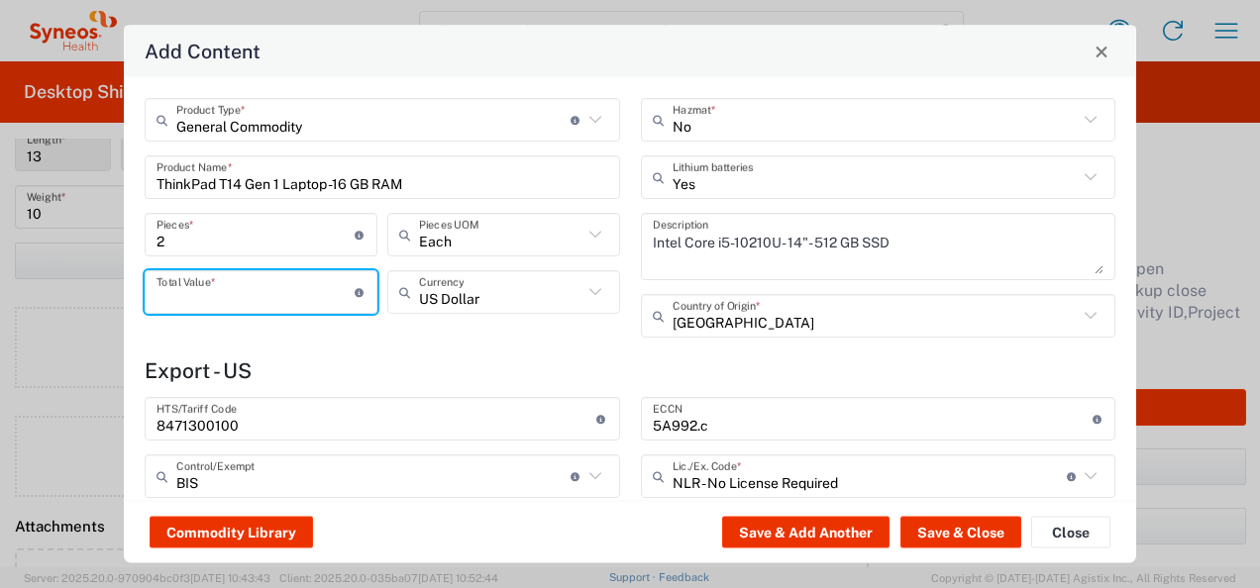
drag, startPoint x: 250, startPoint y: 284, endPoint x: 415, endPoint y: 389, distance: 195.9
click at [250, 283] on input "number" at bounding box center [255, 291] width 198 height 35
click at [403, 363] on h4 "Export - US" at bounding box center [630, 371] width 971 height 25
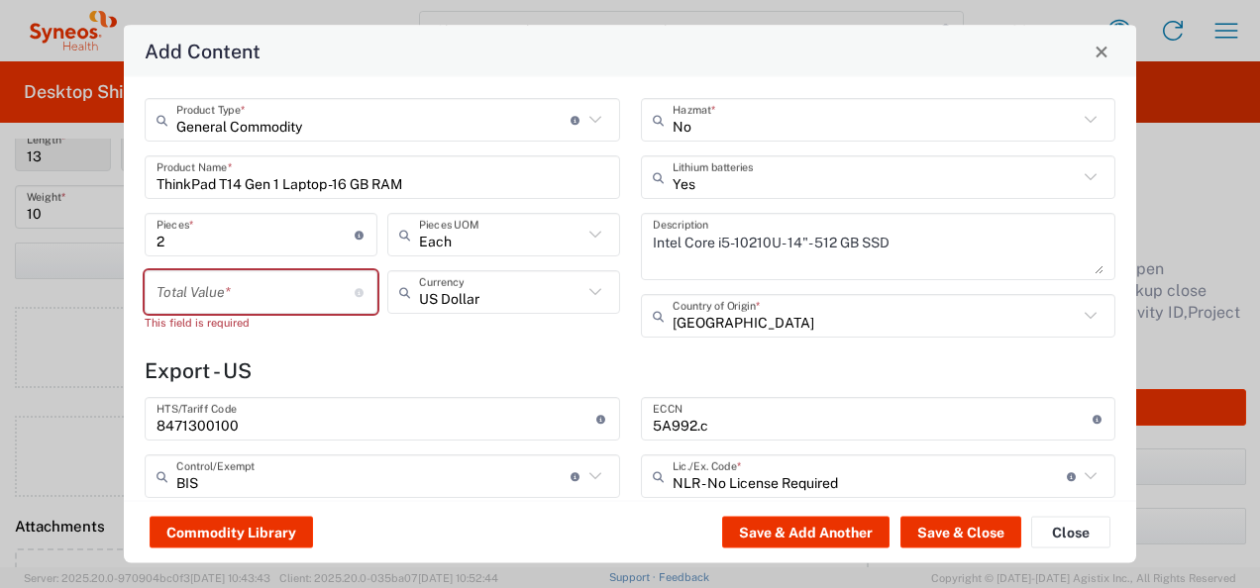
click at [218, 285] on input "number" at bounding box center [255, 291] width 198 height 35
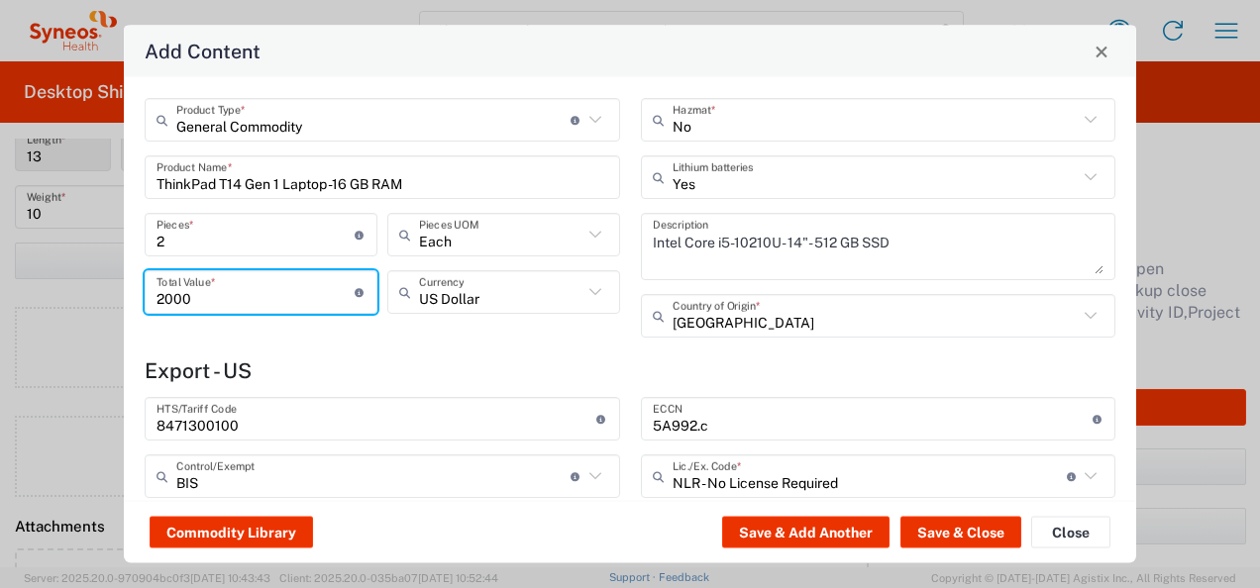
type input "2000"
click at [396, 361] on h4 "Export - US" at bounding box center [630, 371] width 971 height 25
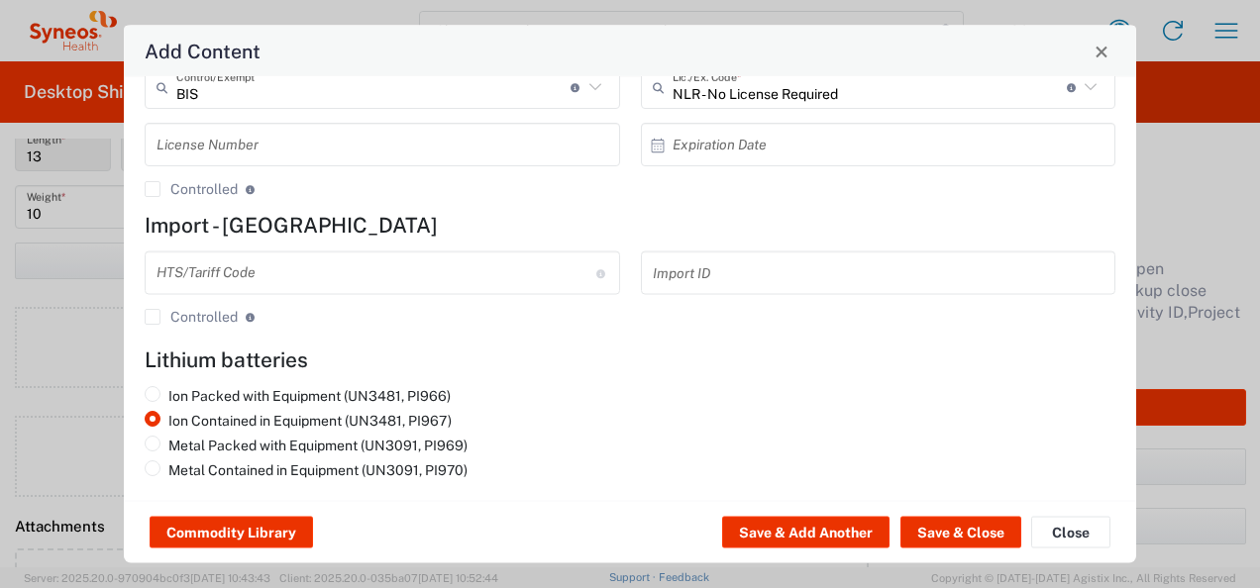
scroll to position [390, 0]
click at [947, 537] on button "Save & Close" at bounding box center [960, 533] width 121 height 32
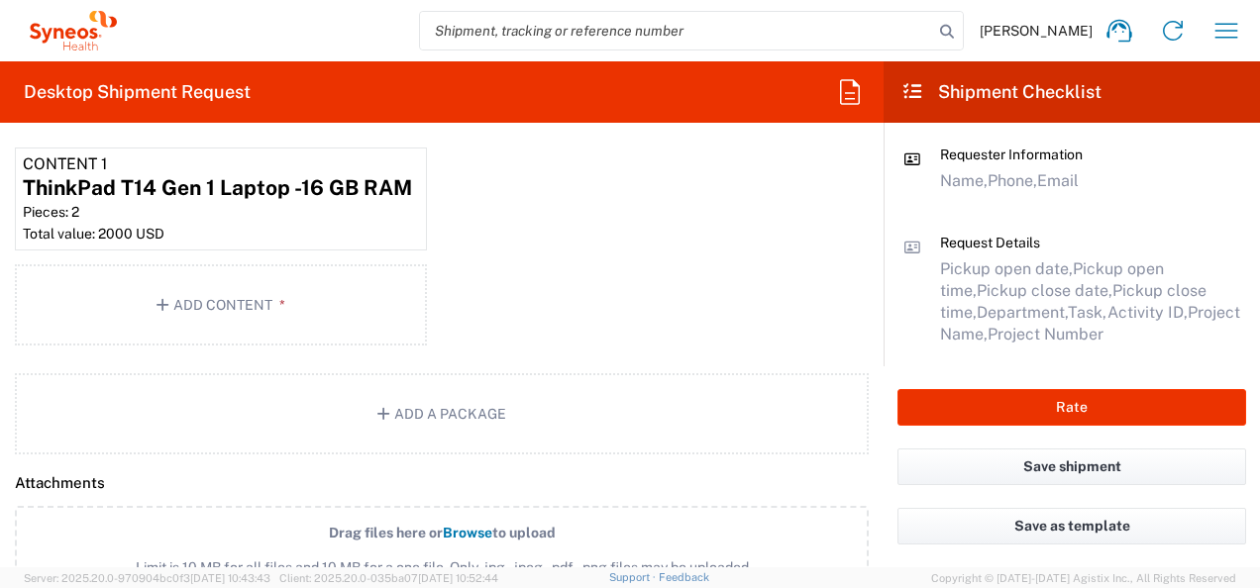
scroll to position [1963, 0]
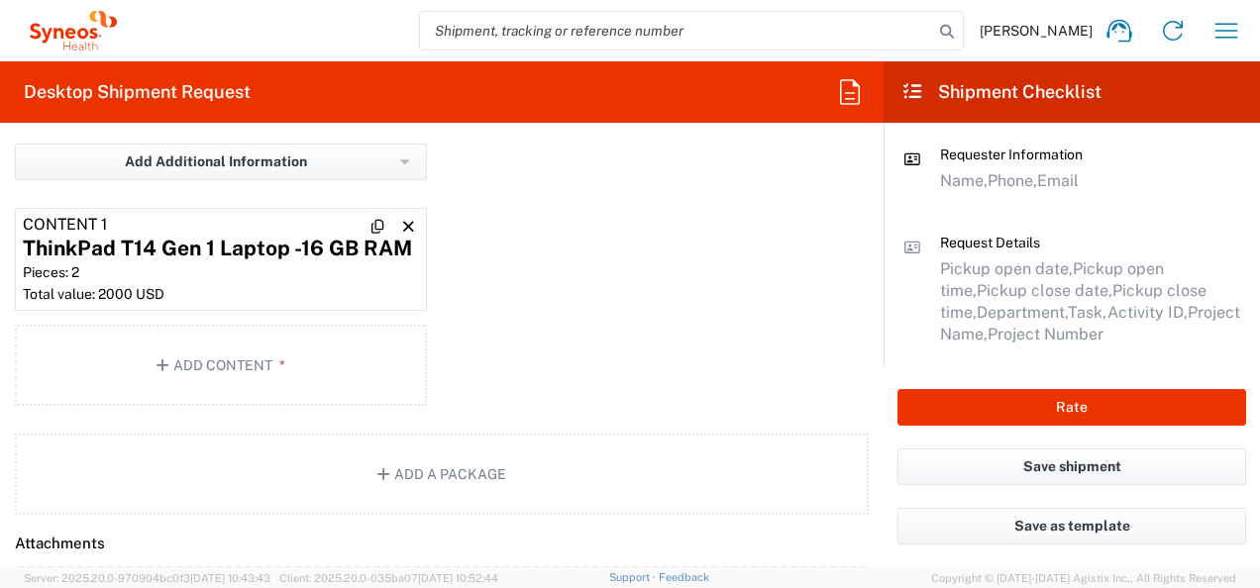
click at [128, 289] on div "Total value: 2000 USD" at bounding box center [221, 294] width 396 height 18
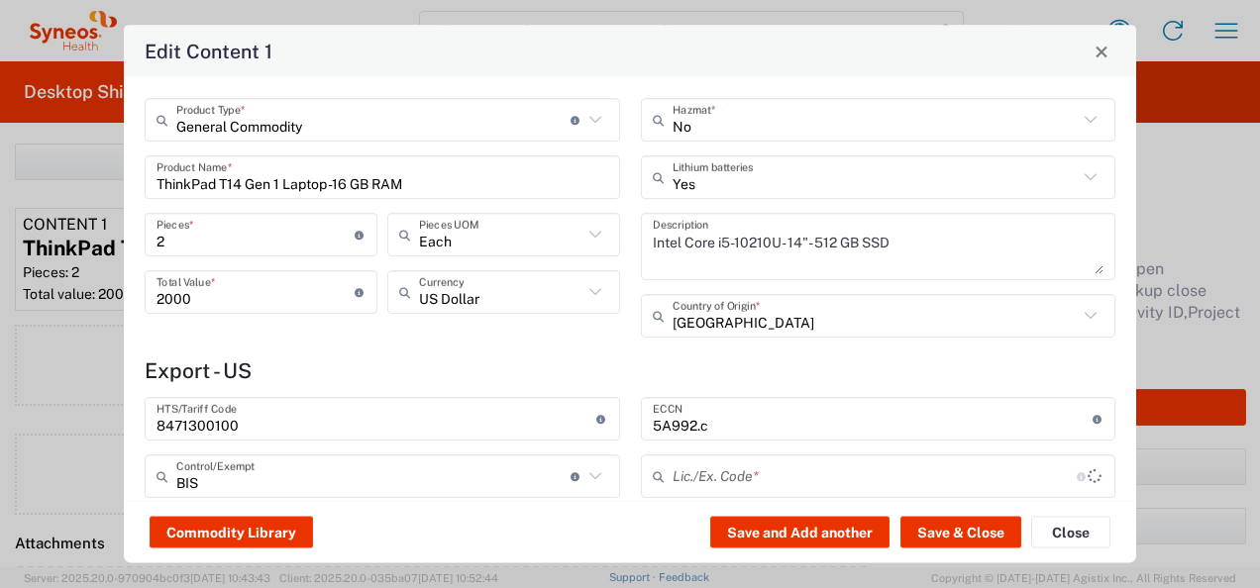
type input "NLR - No License Required"
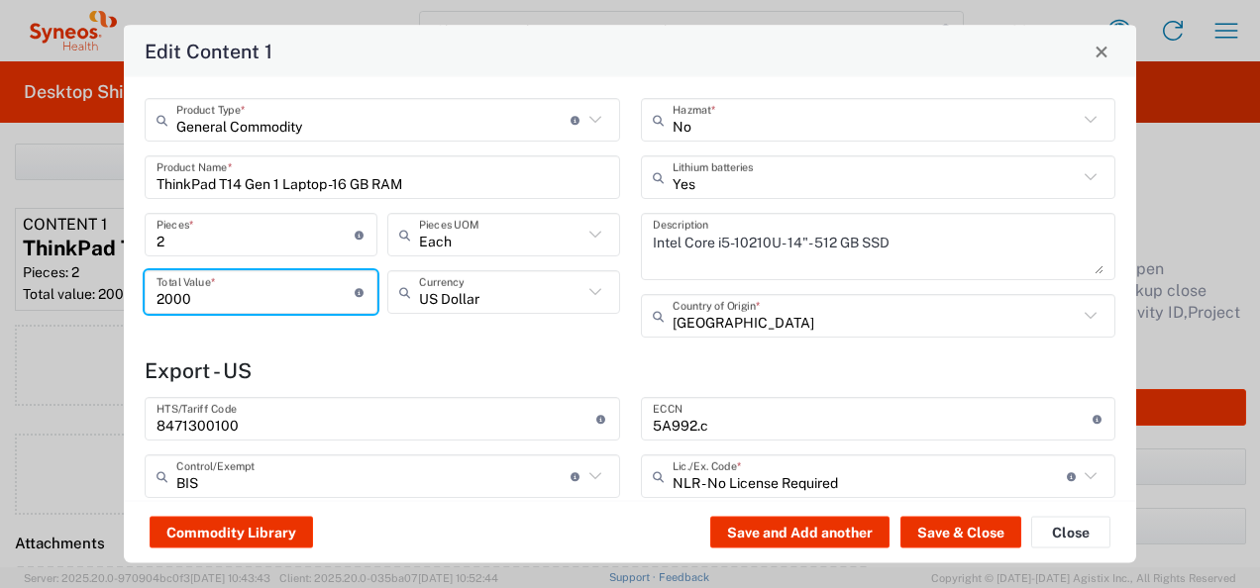
drag, startPoint x: 226, startPoint y: 286, endPoint x: 130, endPoint y: 285, distance: 96.1
click at [130, 285] on div "General Commodity Product Type * Document: Paper document generated internally …" at bounding box center [630, 289] width 1012 height 424
type input "1"
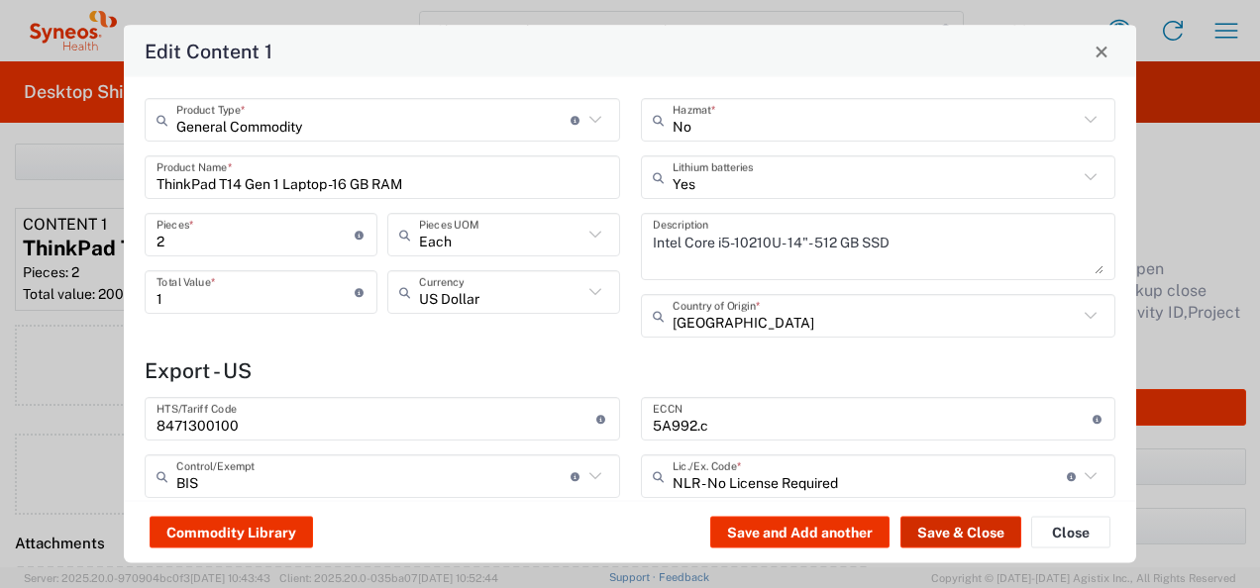
click at [931, 529] on button "Save & Close" at bounding box center [960, 533] width 121 height 32
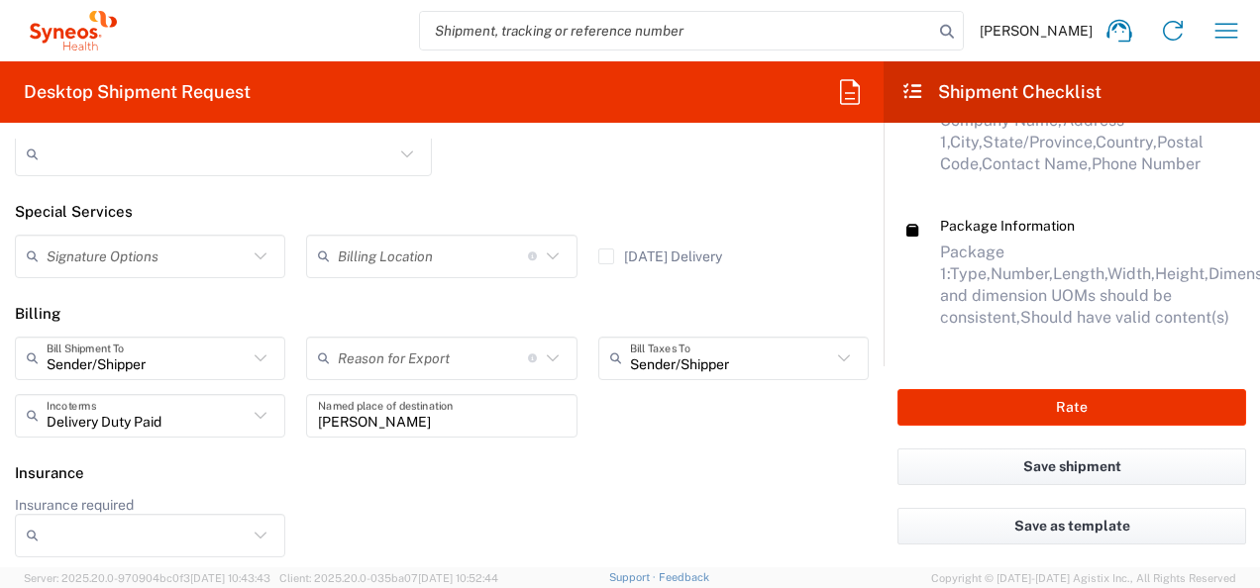
scroll to position [436, 0]
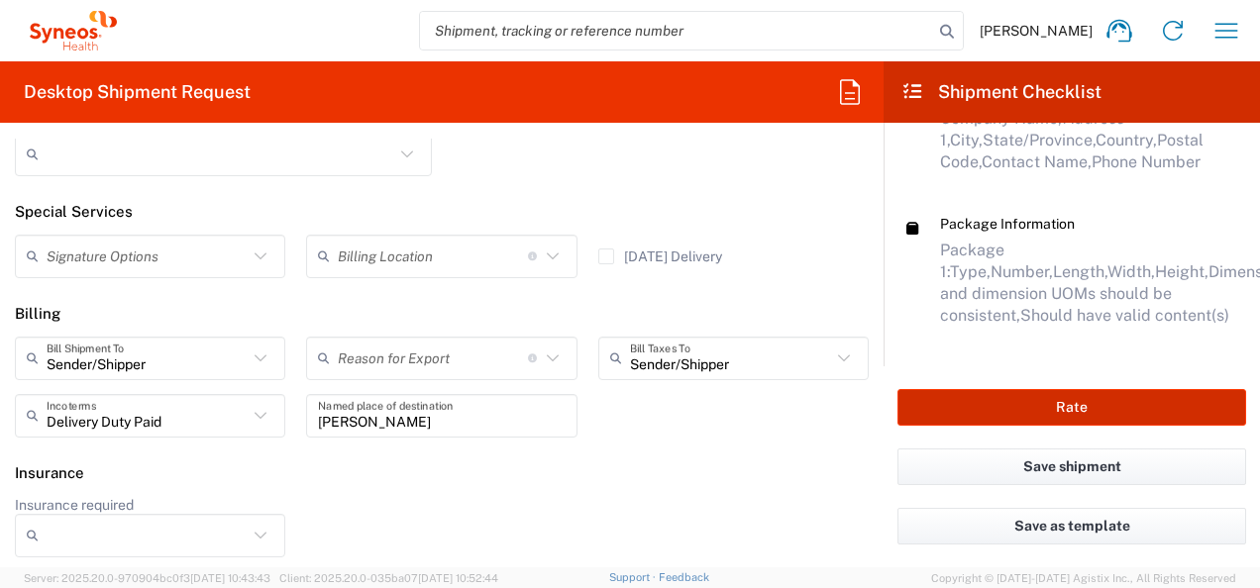
click at [1055, 402] on button "Rate" at bounding box center [1071, 407] width 349 height 37
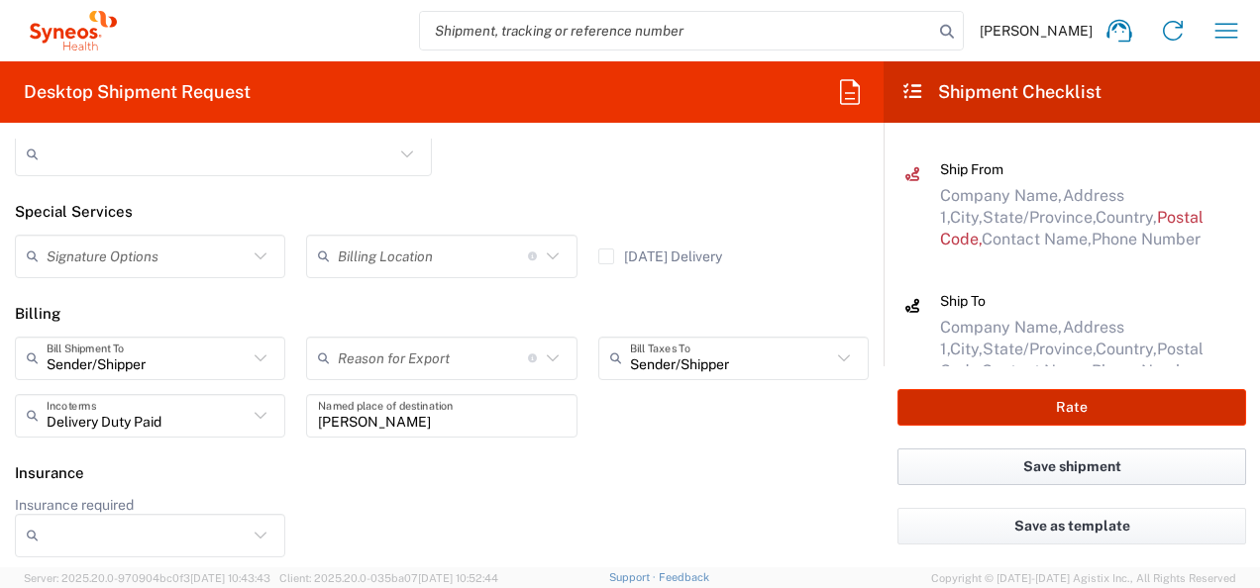
type input "#C2015019517 [PERSON_NAME] 7046933"
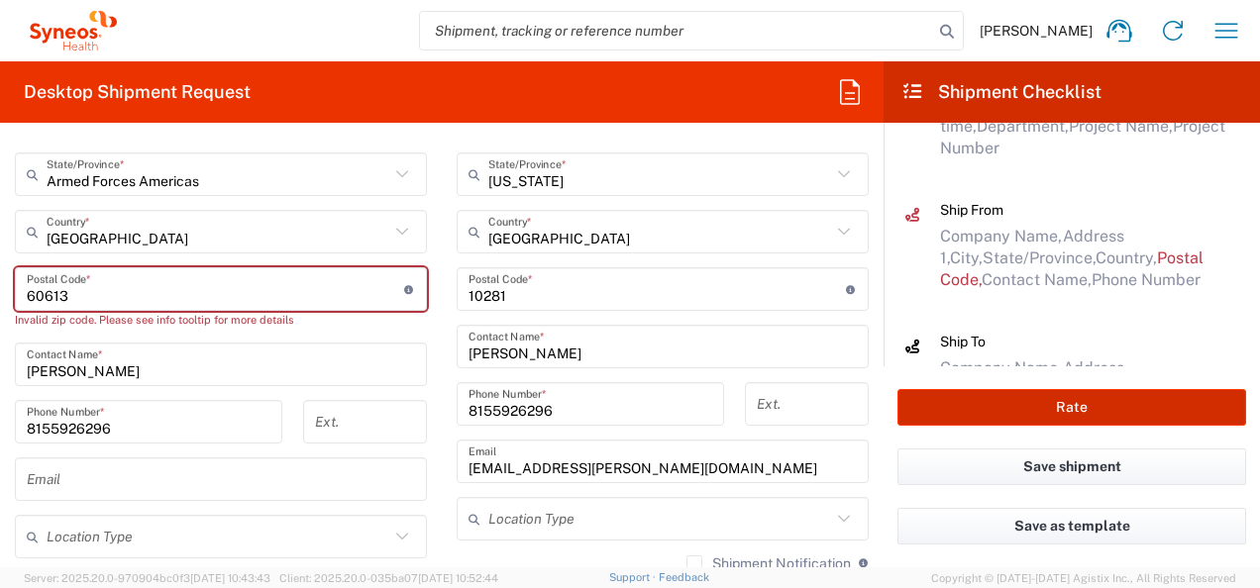
scroll to position [905, 0]
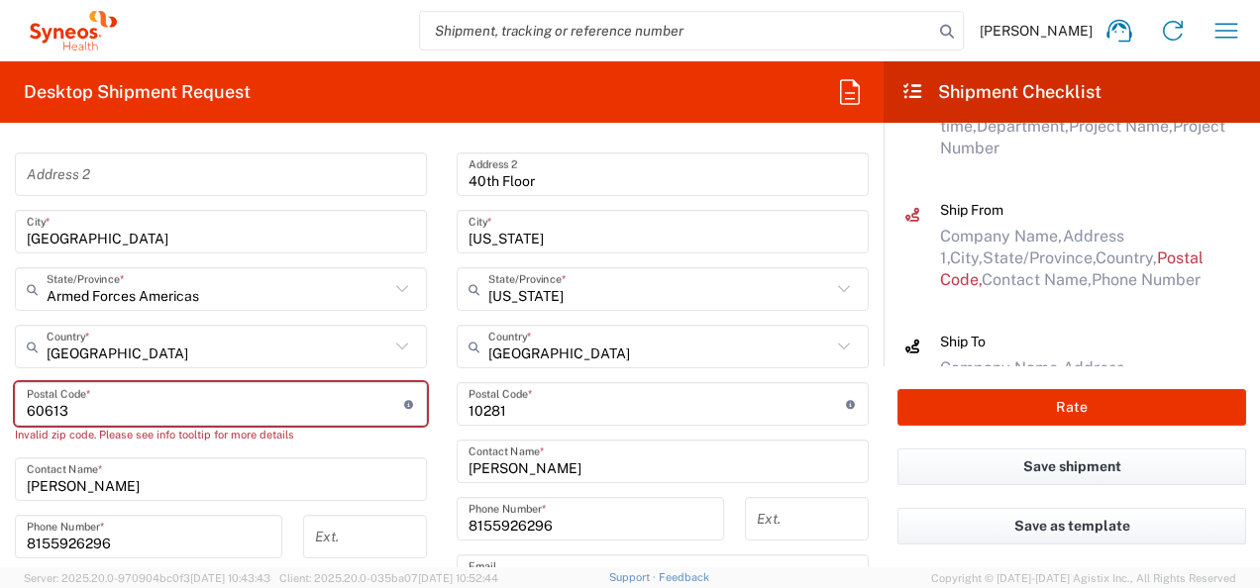
drag, startPoint x: 148, startPoint y: 405, endPoint x: 127, endPoint y: 393, distance: 24.0
click at [148, 405] on input "undefined" at bounding box center [215, 404] width 377 height 35
click at [410, 436] on div "Invalid zip code. Please see info tooltip for more details" at bounding box center [221, 435] width 412 height 18
drag, startPoint x: 132, startPoint y: 408, endPoint x: 37, endPoint y: 407, distance: 95.1
click at [37, 407] on input "undefined" at bounding box center [215, 404] width 377 height 35
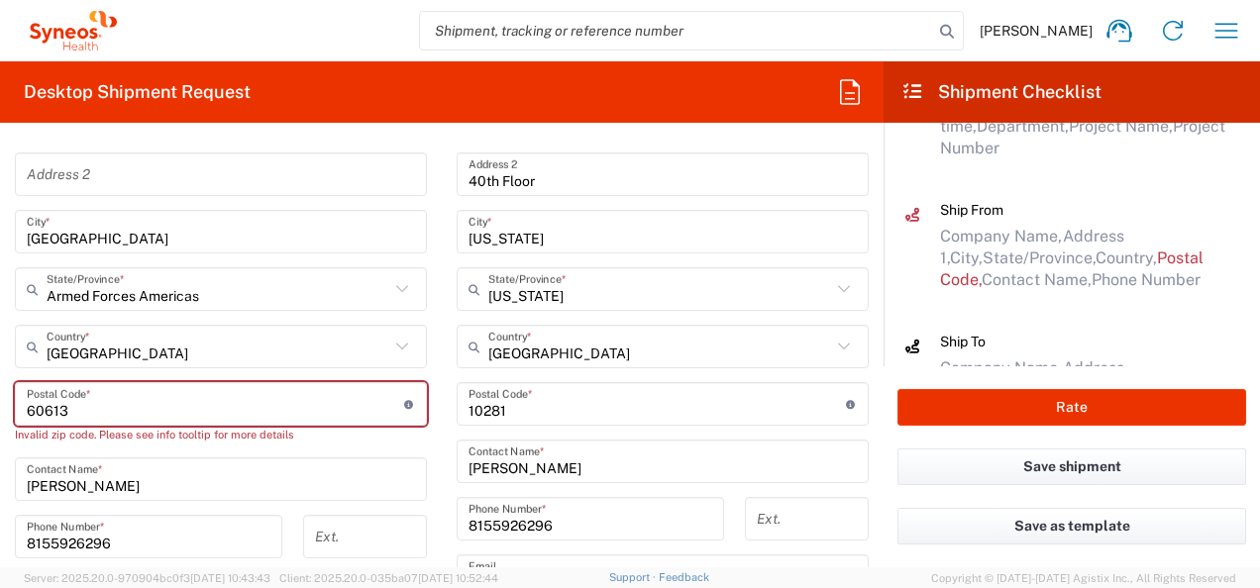
type input "6"
type input "60613"
click at [177, 415] on input "undefined" at bounding box center [215, 404] width 377 height 35
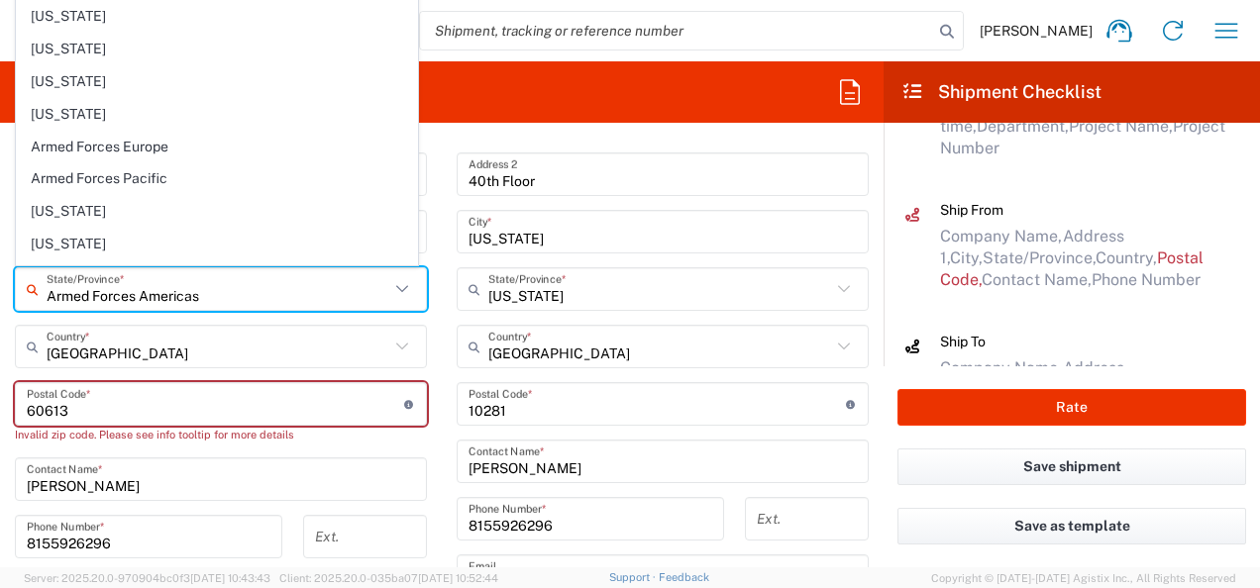
click at [229, 296] on input "Armed Forces Americas" at bounding box center [218, 289] width 343 height 35
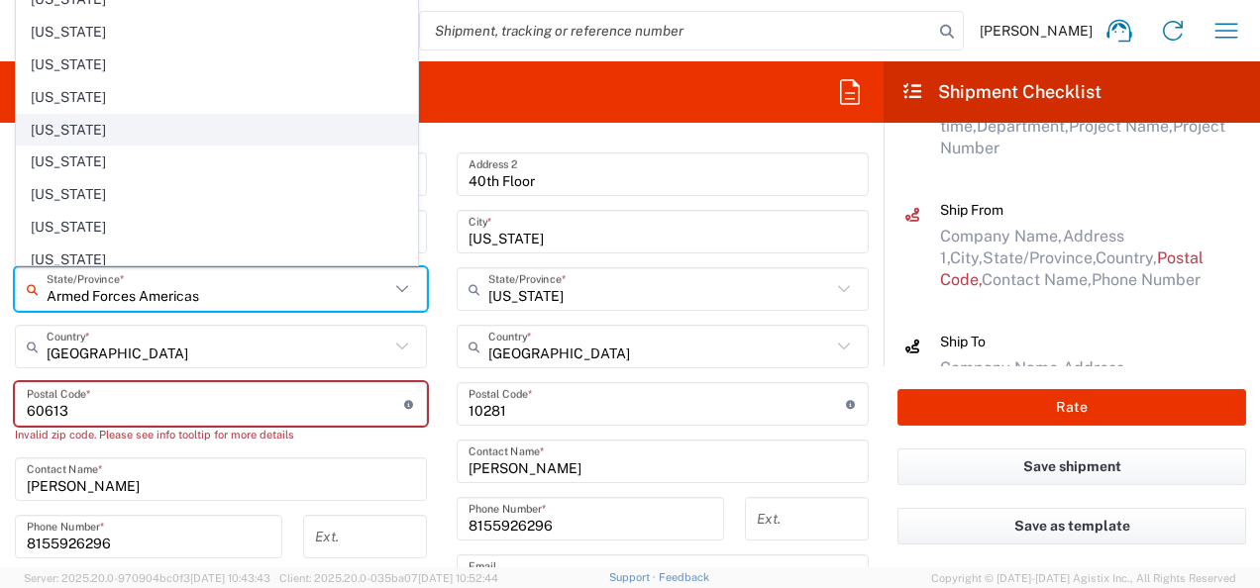
scroll to position [296, 0]
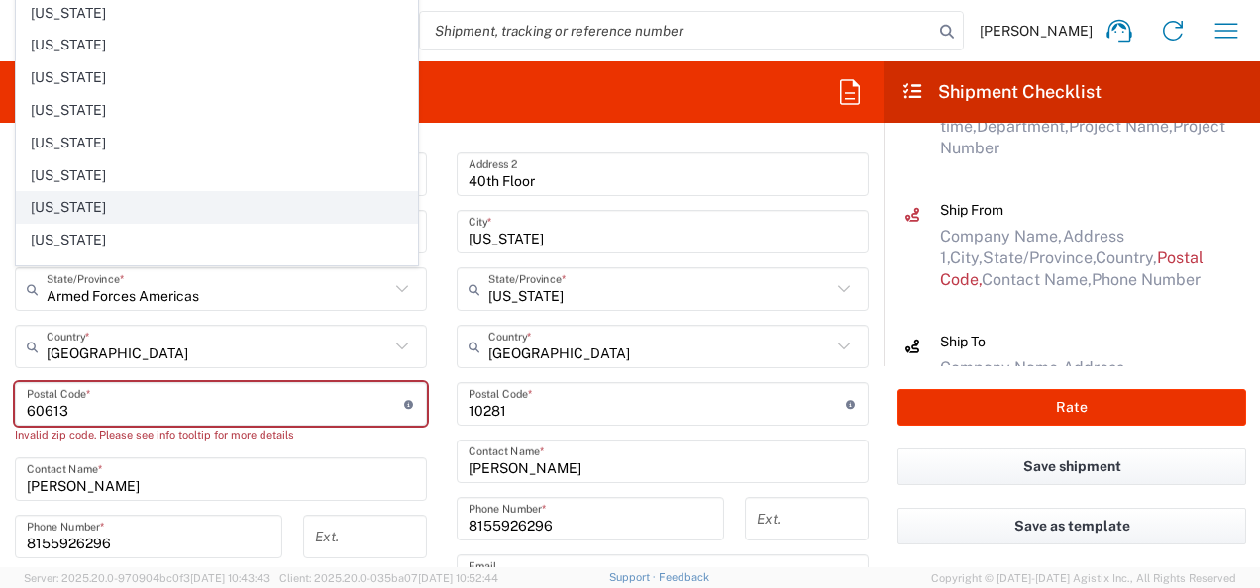
click at [65, 192] on span "[US_STATE]" at bounding box center [217, 207] width 400 height 31
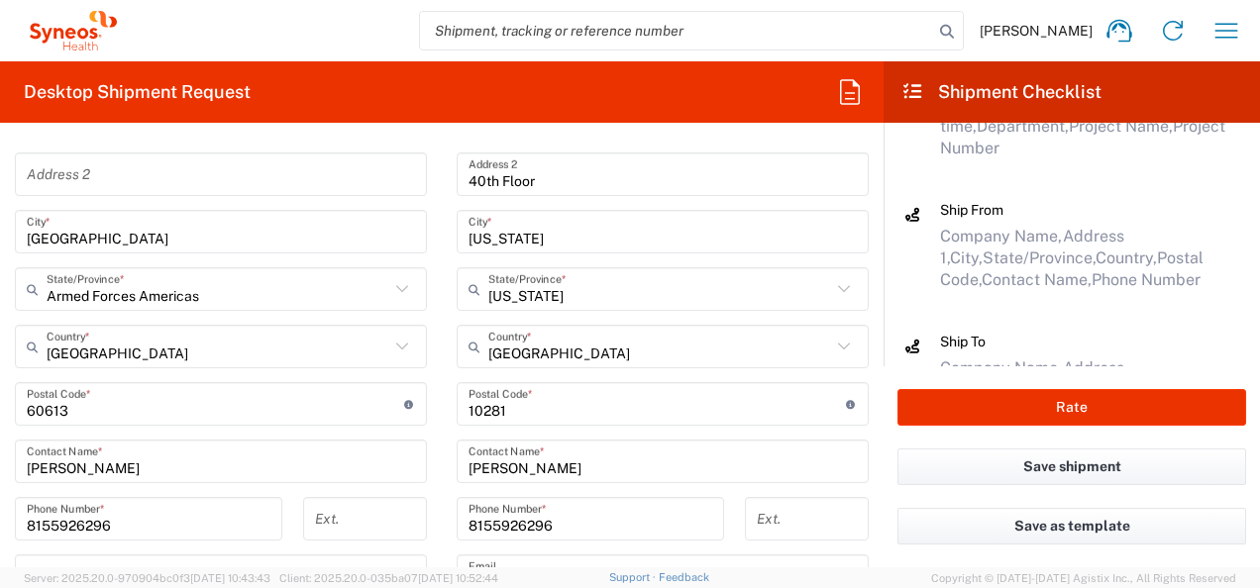
type input "[US_STATE]"
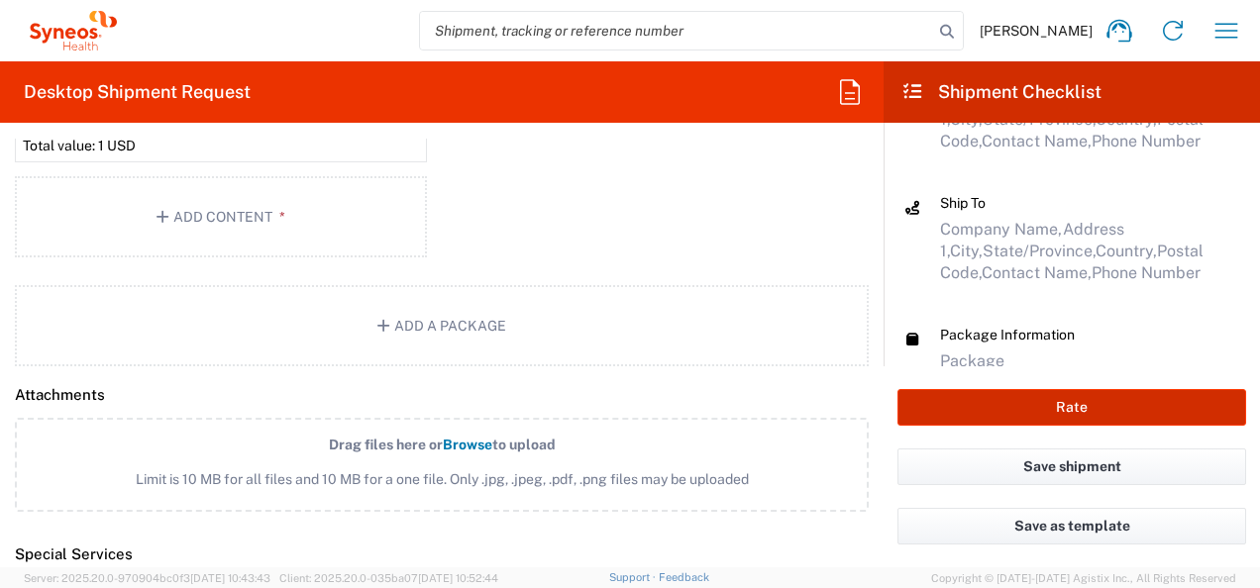
scroll to position [436, 0]
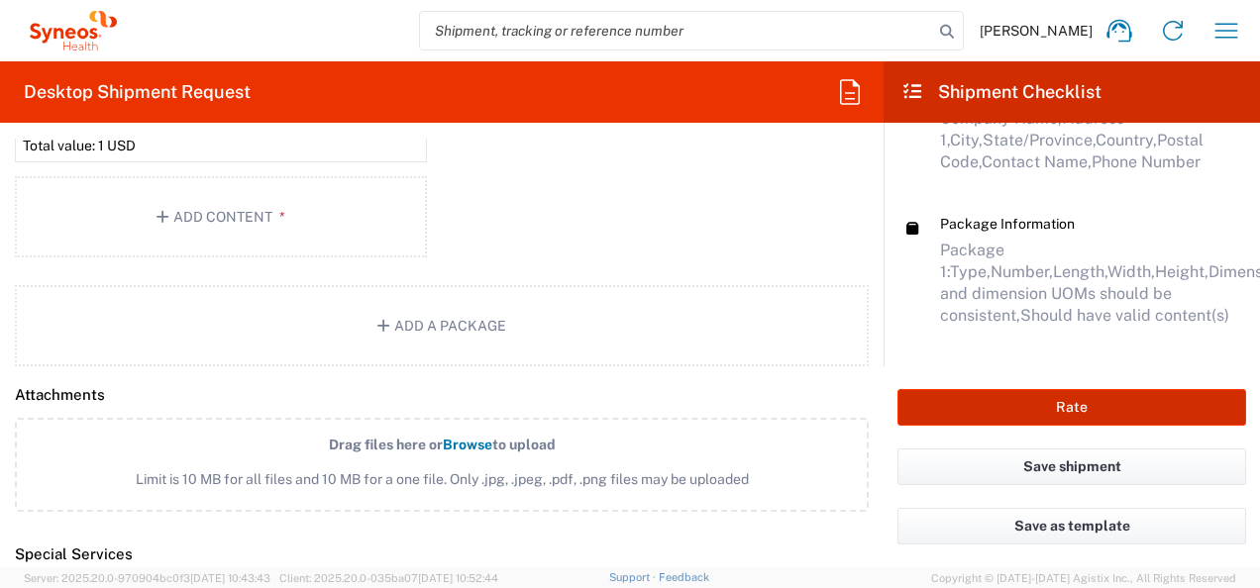
click at [1103, 414] on button "Rate" at bounding box center [1071, 407] width 349 height 37
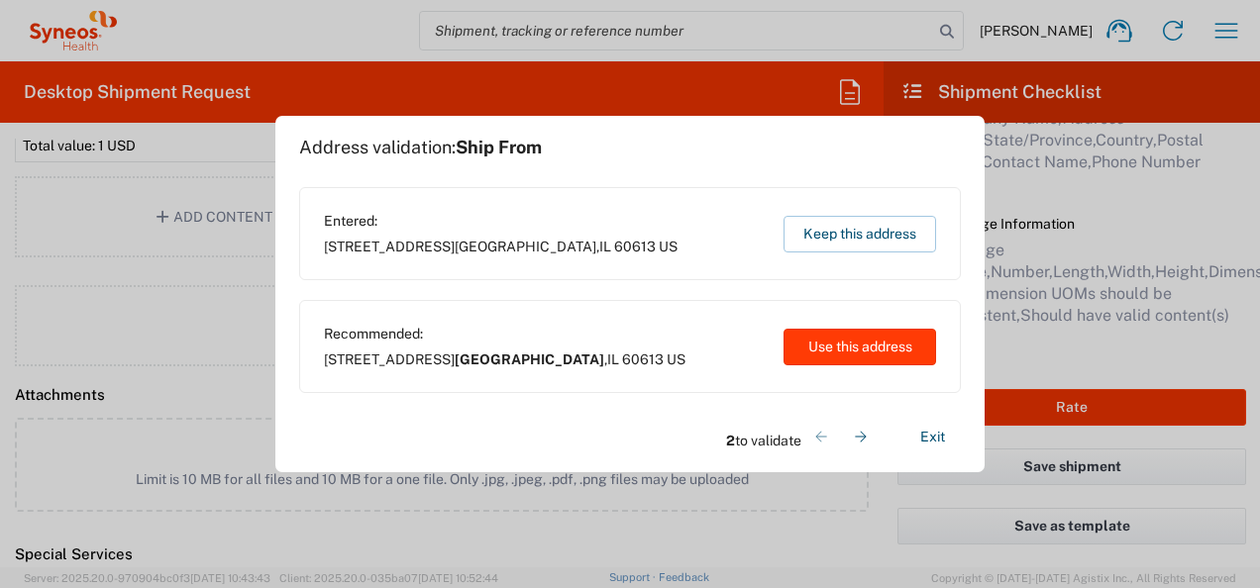
click at [868, 351] on button "Use this address" at bounding box center [859, 347] width 153 height 37
click at [823, 347] on button "Use this address" at bounding box center [859, 347] width 153 height 37
type input "[GEOGRAPHIC_DATA]"
type input "[US_STATE]"
type input "[GEOGRAPHIC_DATA]"
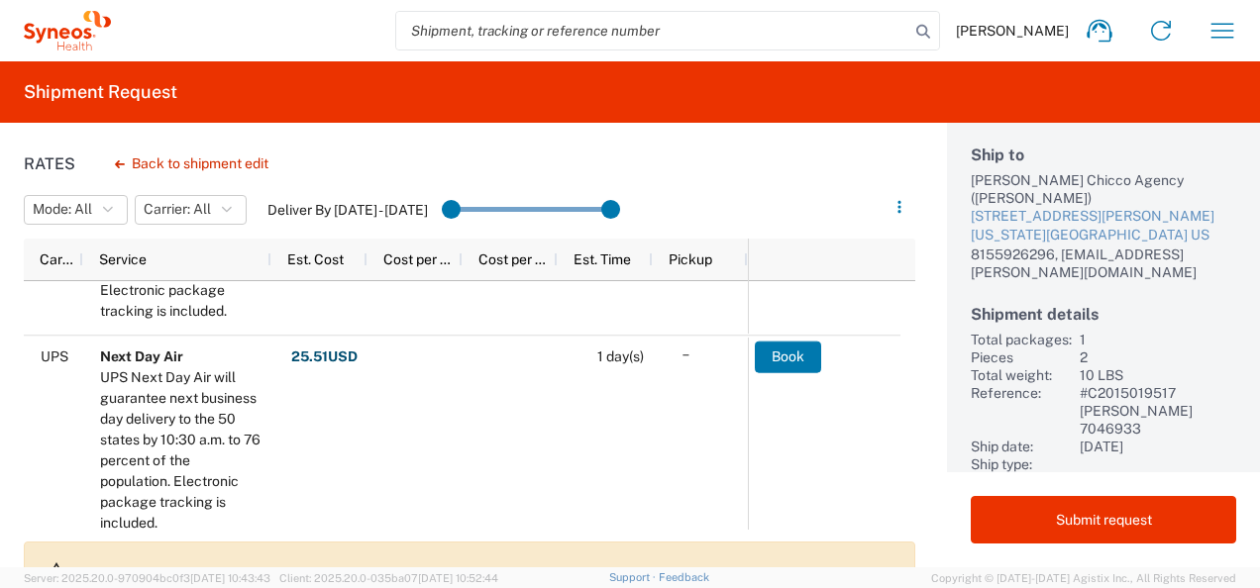
scroll to position [10, 0]
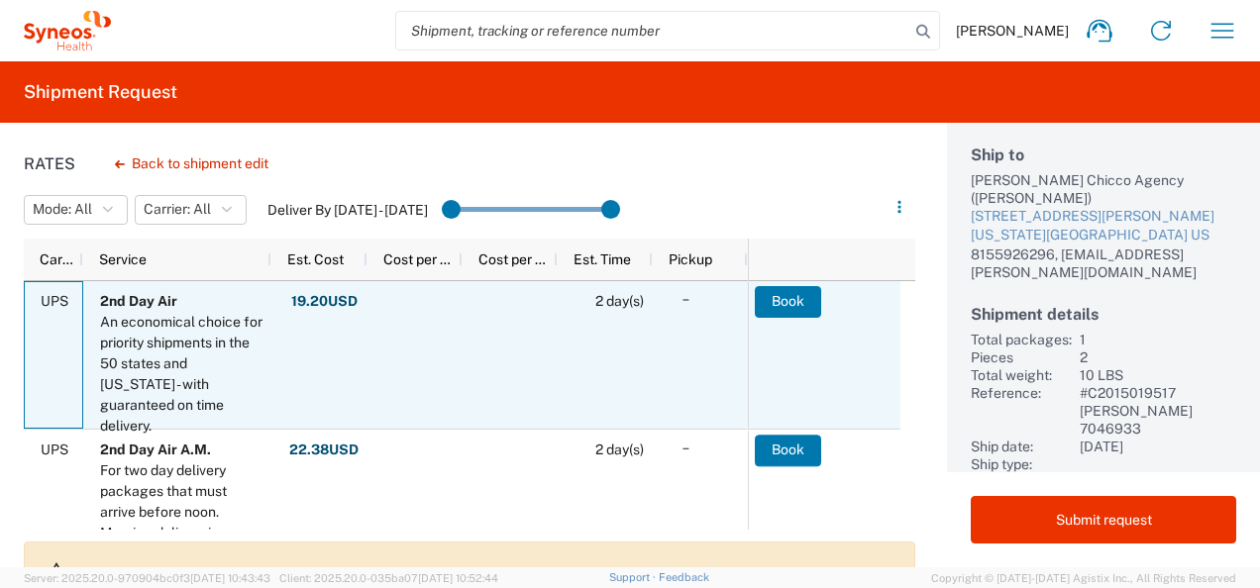
click at [60, 299] on span "UPS" at bounding box center [55, 301] width 28 height 16
click at [143, 316] on div "An economical choice for priority shipments in the 50 states and [US_STATE] - w…" at bounding box center [181, 374] width 162 height 125
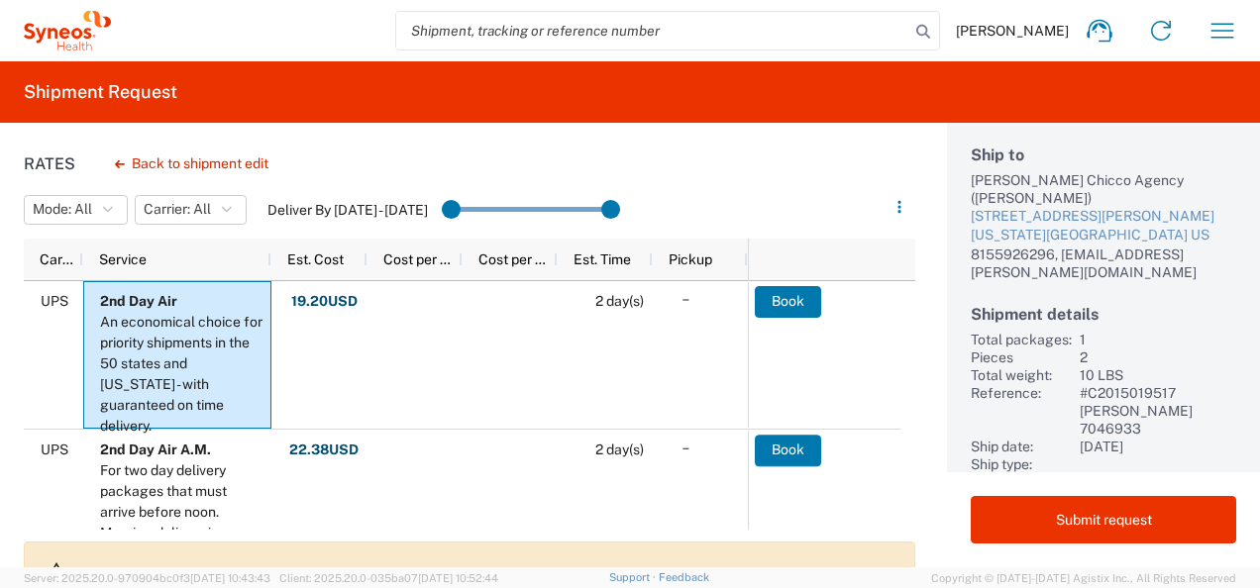
drag, startPoint x: 449, startPoint y: 208, endPoint x: 488, endPoint y: 209, distance: 39.6
click at [488, 209] on input "range" at bounding box center [531, 210] width 178 height 30
drag, startPoint x: 453, startPoint y: 213, endPoint x: 549, endPoint y: 219, distance: 96.3
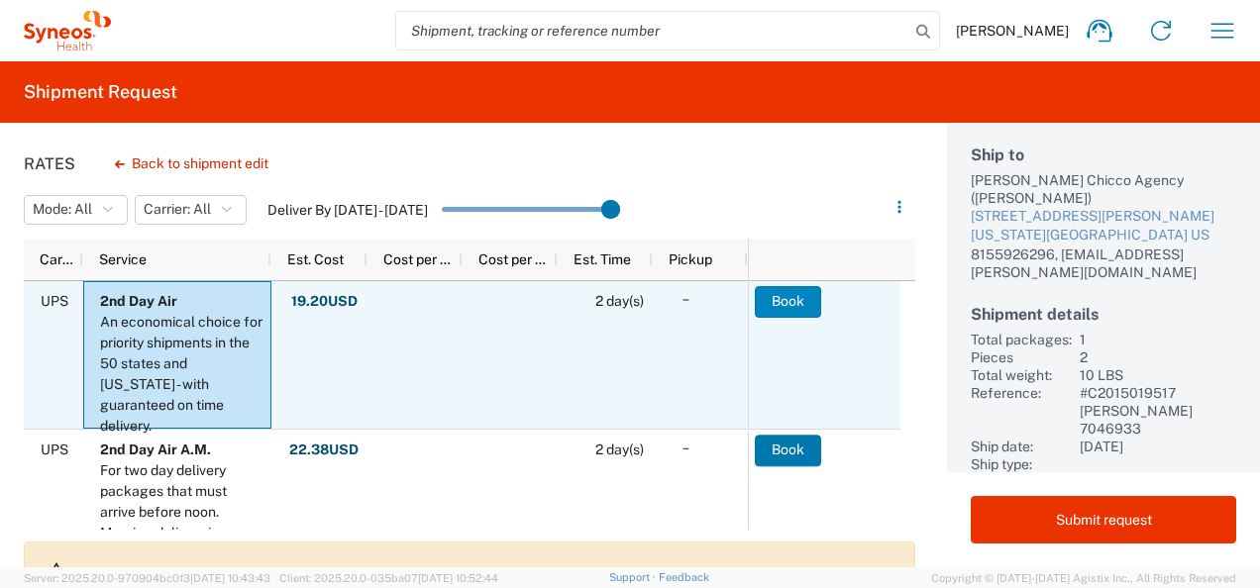
click at [776, 303] on button "Book" at bounding box center [788, 302] width 66 height 32
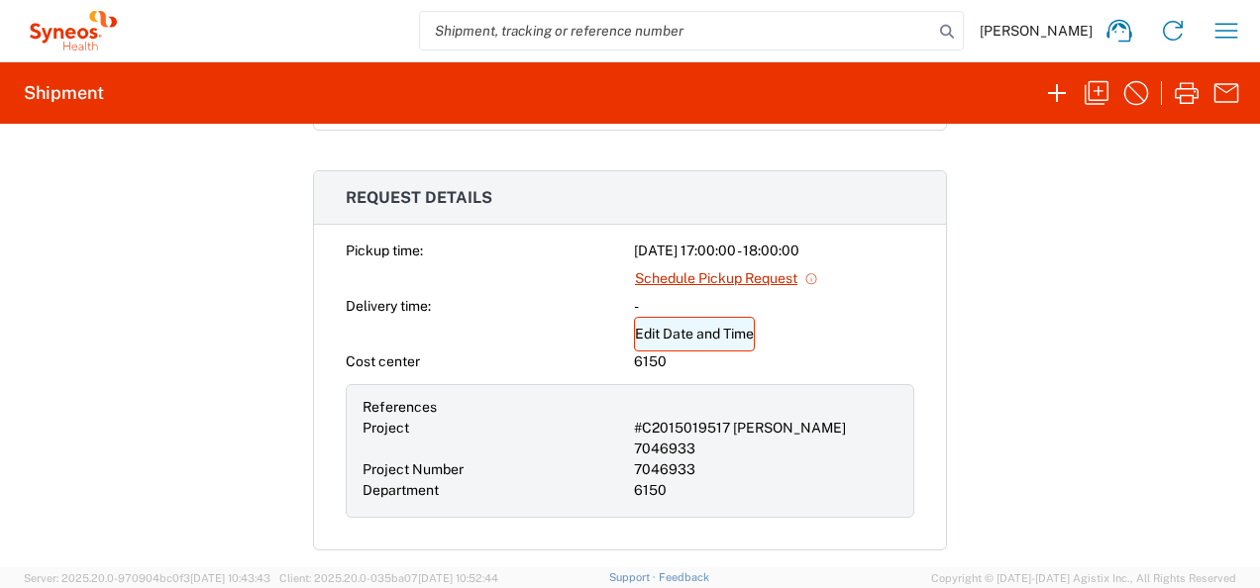
click at [715, 329] on link "Edit Date and Time" at bounding box center [694, 334] width 121 height 35
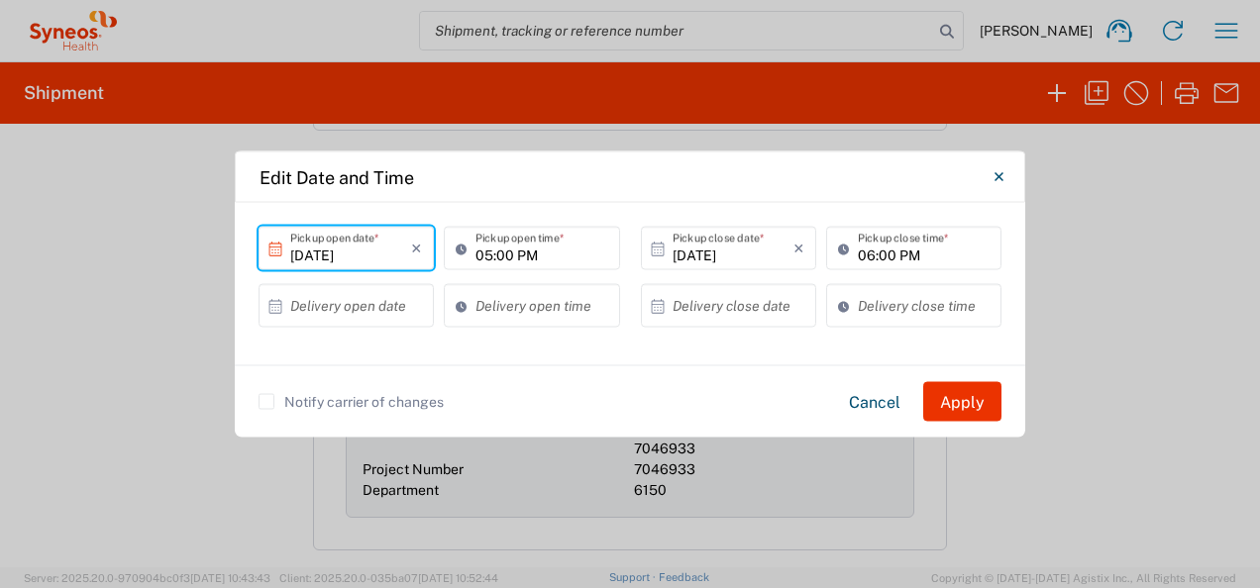
click at [372, 255] on input "[DATE]" at bounding box center [350, 248] width 121 height 35
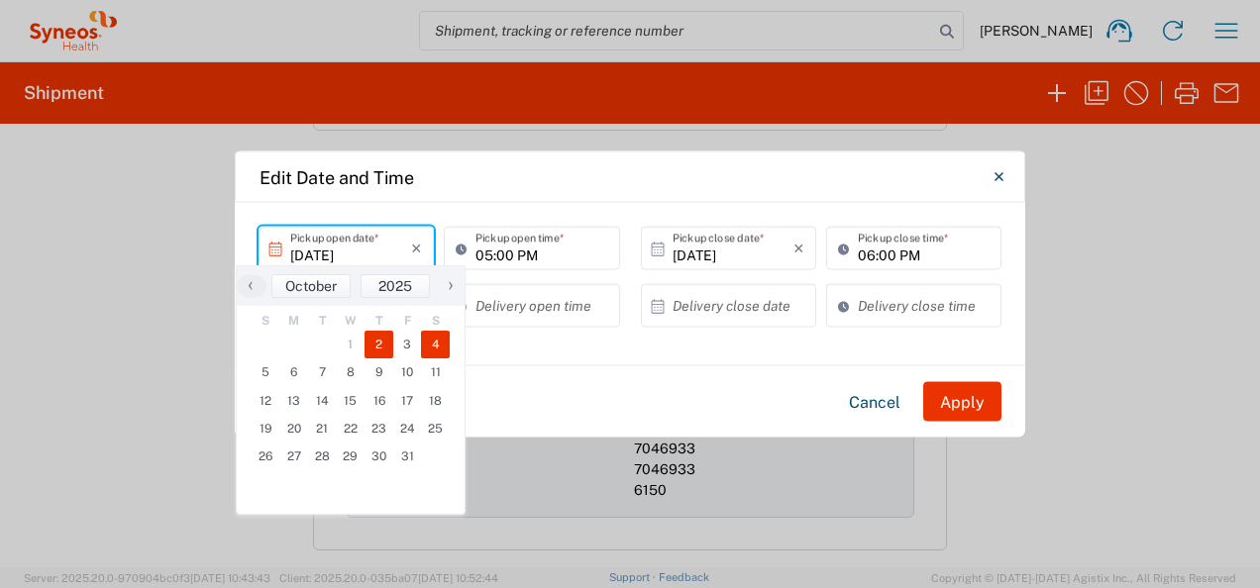
click at [436, 349] on span "4" at bounding box center [435, 345] width 29 height 28
type input "[DATE]"
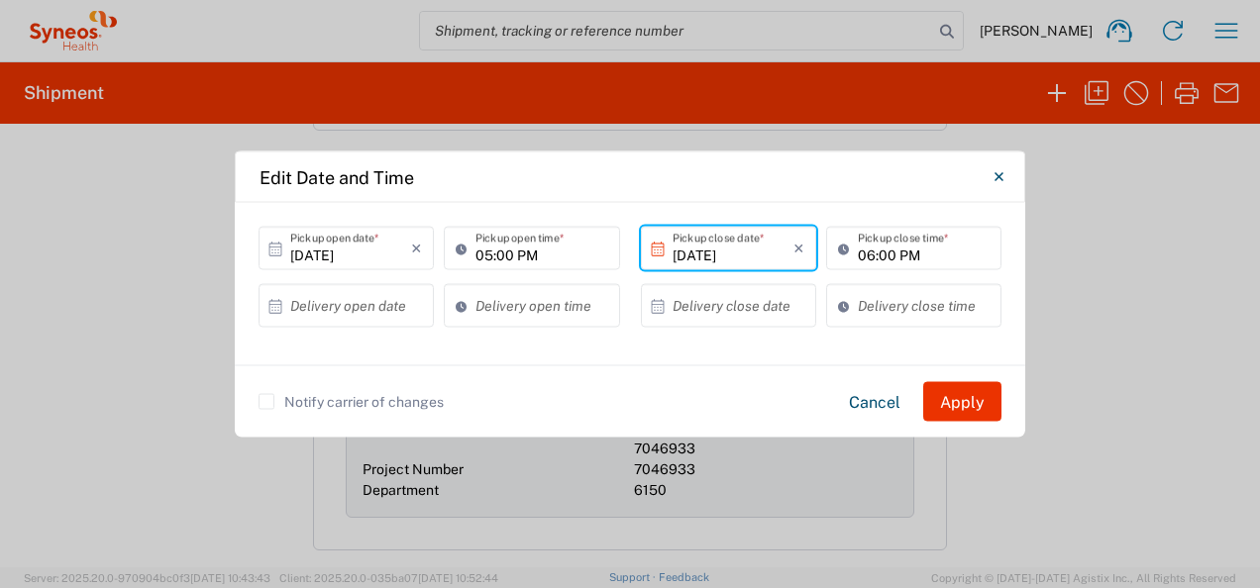
click at [738, 255] on input "[DATE]" at bounding box center [733, 248] width 121 height 35
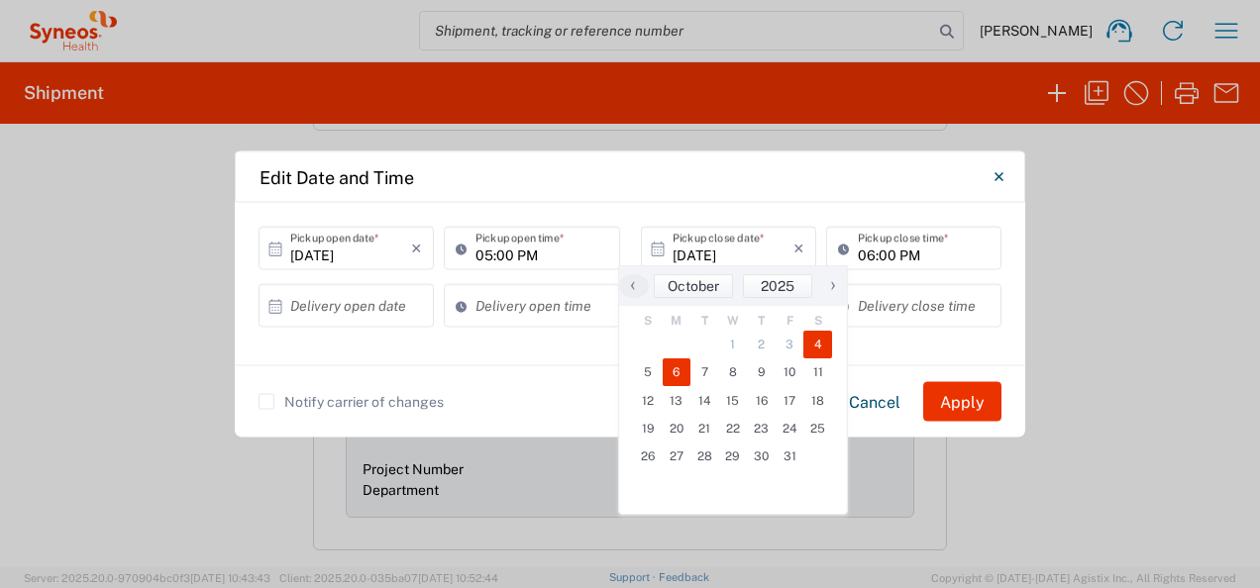
click at [689, 378] on span "6" at bounding box center [677, 373] width 29 height 28
type input "[DATE]"
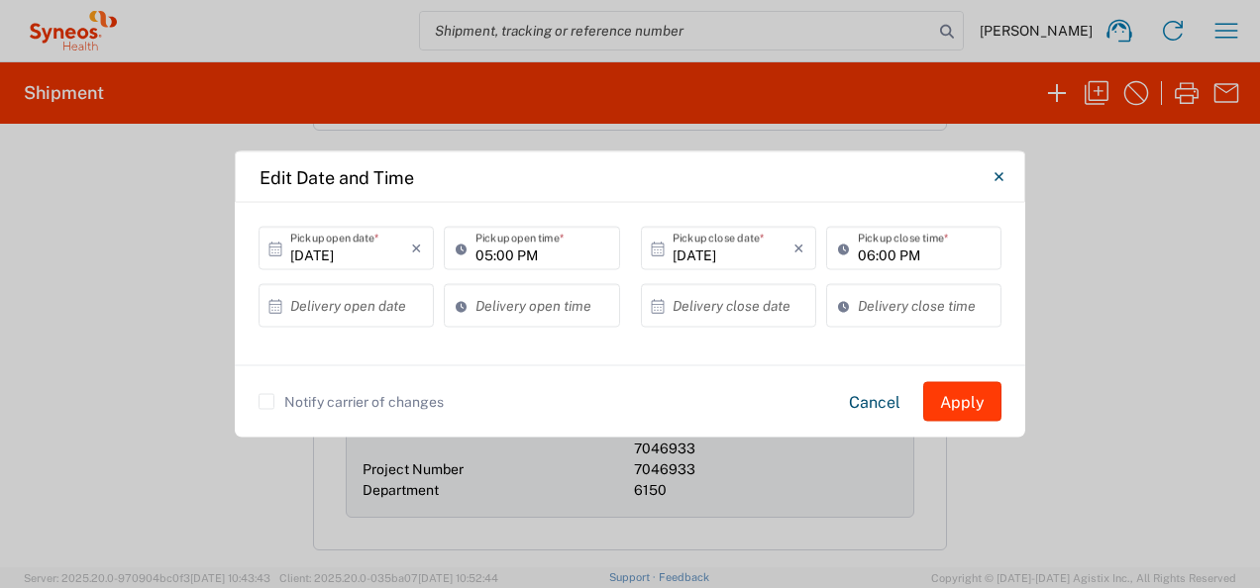
click at [966, 396] on button "Apply" at bounding box center [962, 402] width 78 height 40
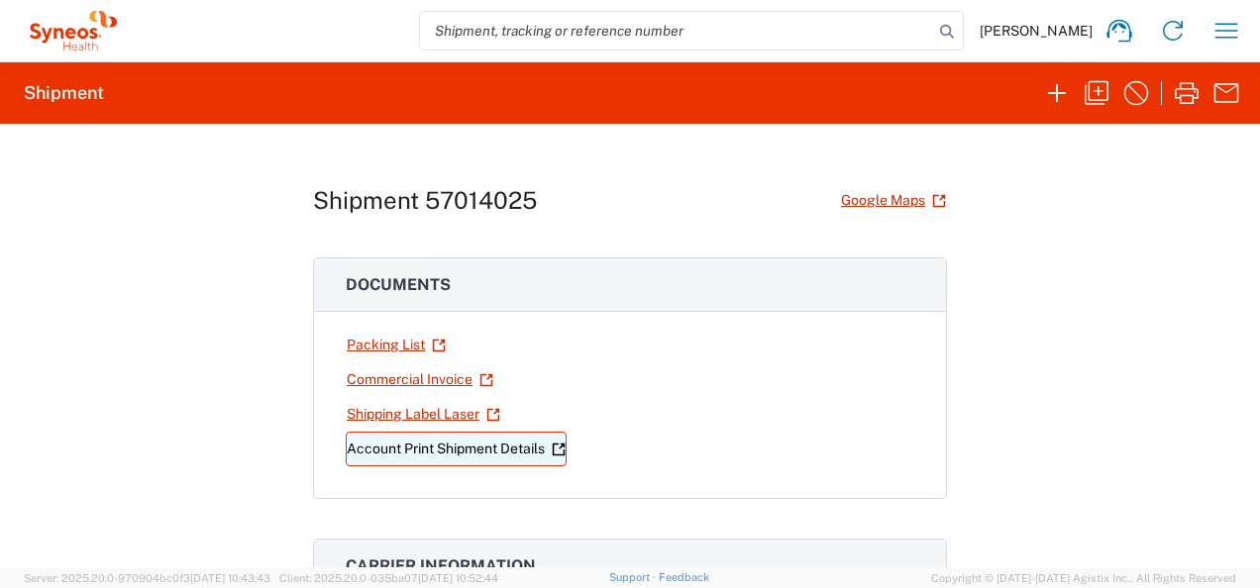
click at [412, 448] on link "Account Print Shipment Details" at bounding box center [456, 449] width 221 height 35
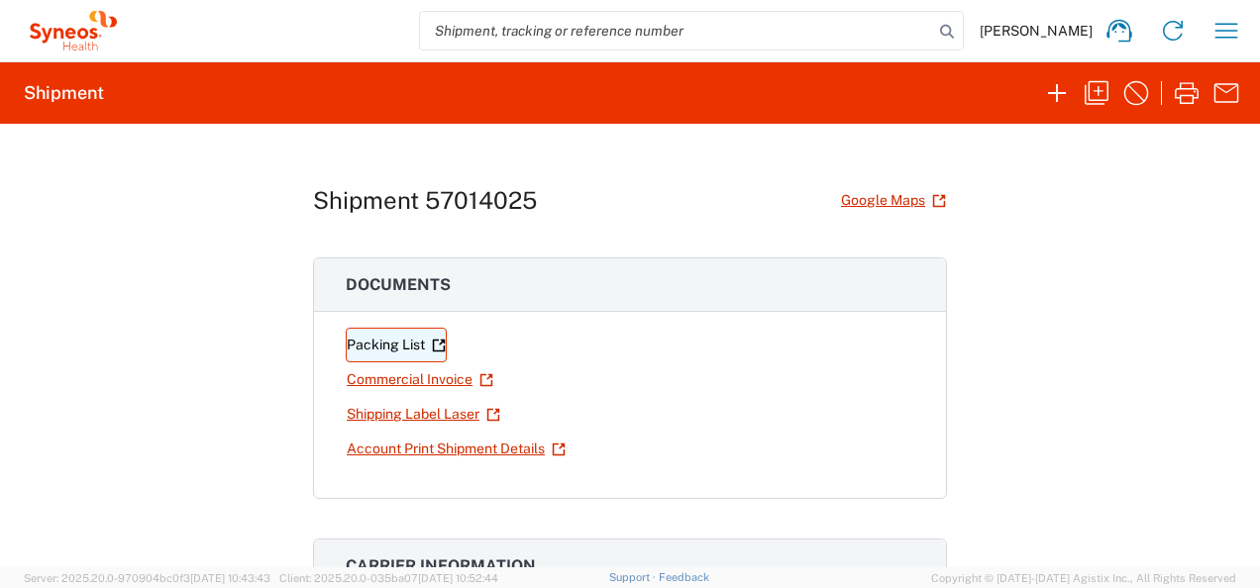
click at [376, 349] on link "Packing List" at bounding box center [396, 345] width 101 height 35
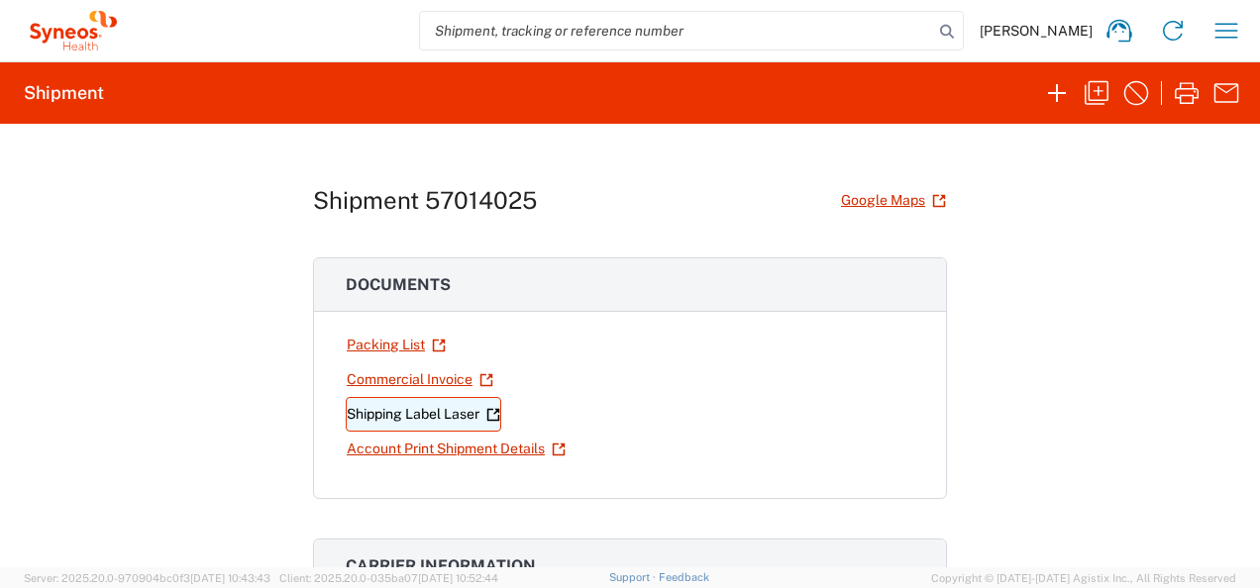
click at [361, 420] on link "Shipping Label Laser" at bounding box center [424, 414] width 156 height 35
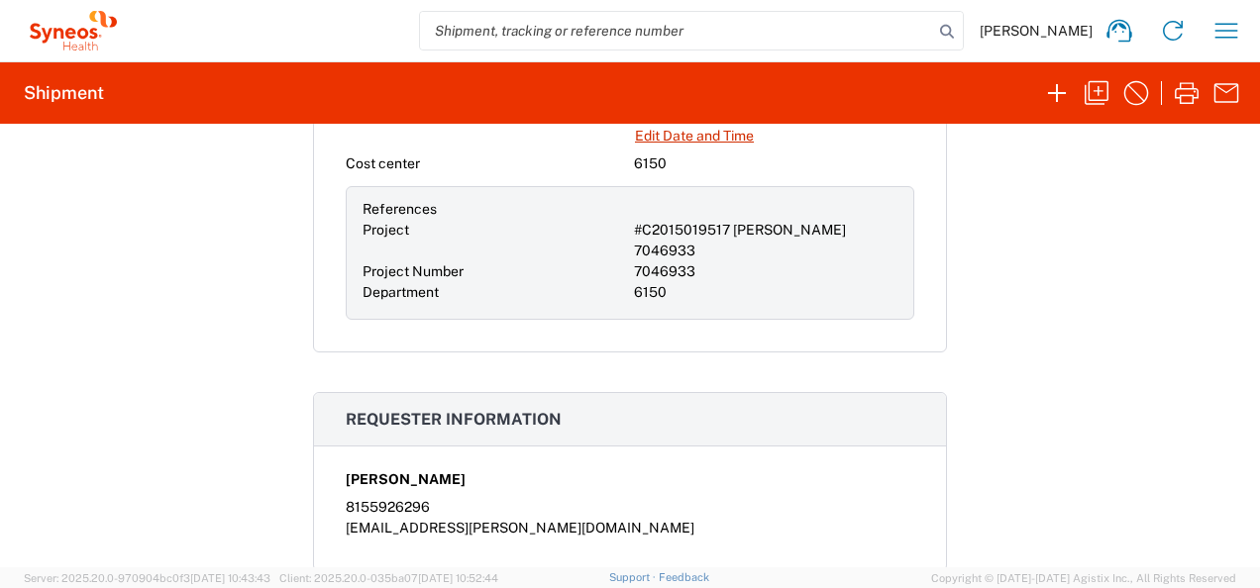
scroll to position [1783, 0]
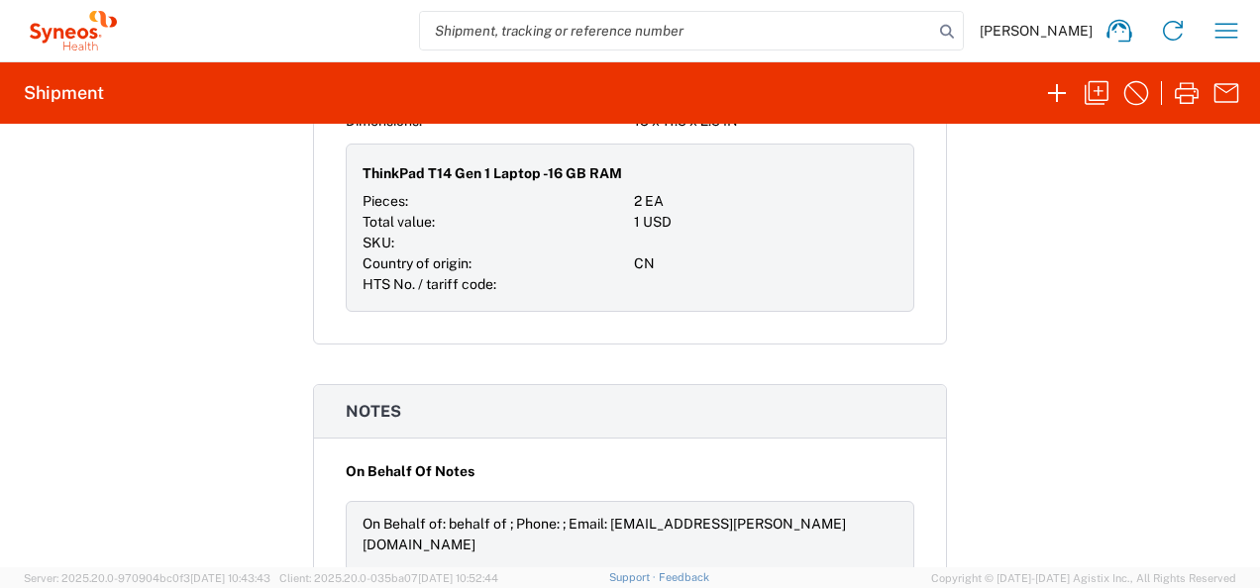
click at [1098, 424] on div "Shipment 57014025 Google Maps Documents Packing List Commercial Invoice Shippin…" at bounding box center [630, 346] width 1260 height 444
drag, startPoint x: 230, startPoint y: 327, endPoint x: 275, endPoint y: 339, distance: 47.1
click at [230, 326] on div "Shipment 57014025 Google Maps Documents Packing List Commercial Invoice Shippin…" at bounding box center [630, 346] width 1260 height 444
